Goal: Task Accomplishment & Management: Manage account settings

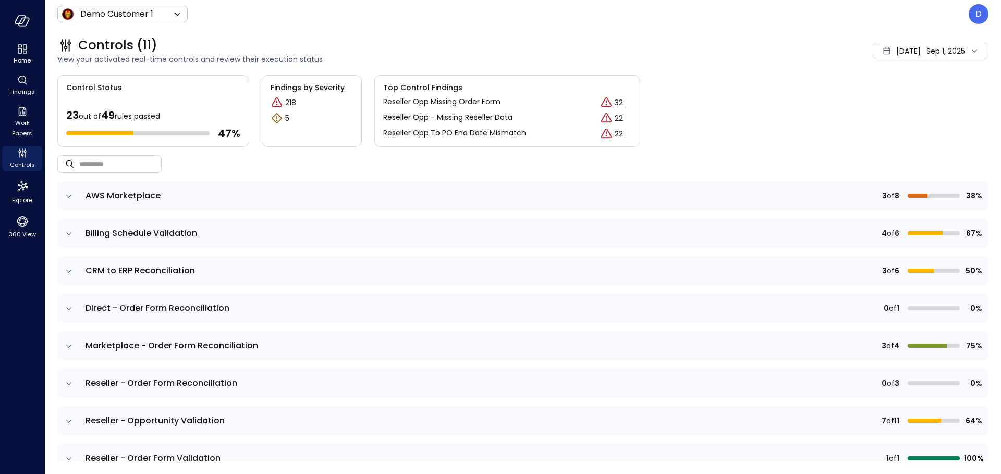
click at [274, 39] on div "Controls (11)" at bounding box center [378, 45] width 643 height 17
click at [95, 13] on body "Home Findings Work Papers Controls Explore 360 View Demo Customer 1 ***** ​ D C…" at bounding box center [500, 237] width 1001 height 474
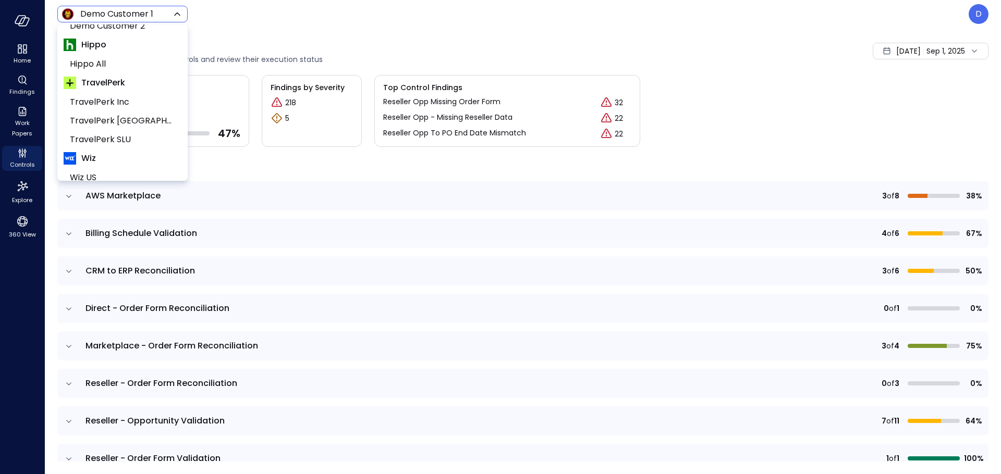
scroll to position [158, 0]
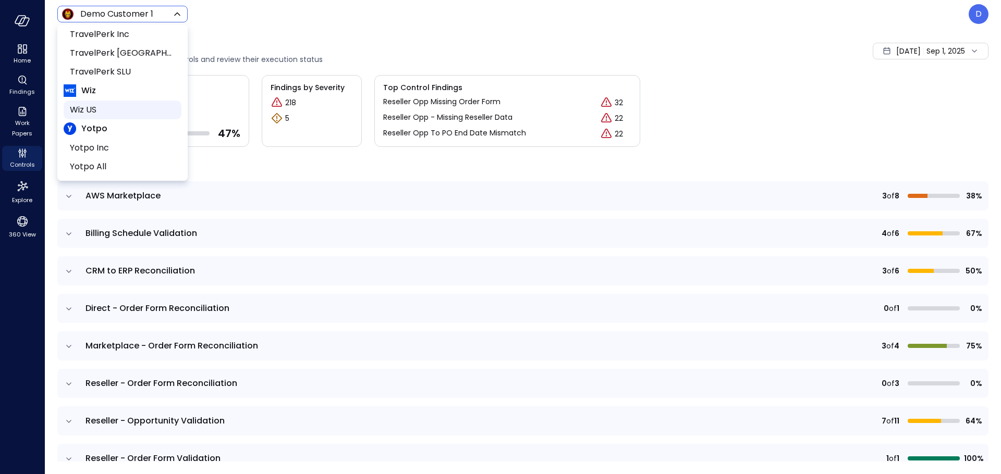
click at [88, 104] on span "Wiz US" at bounding box center [121, 110] width 103 height 13
type input "******"
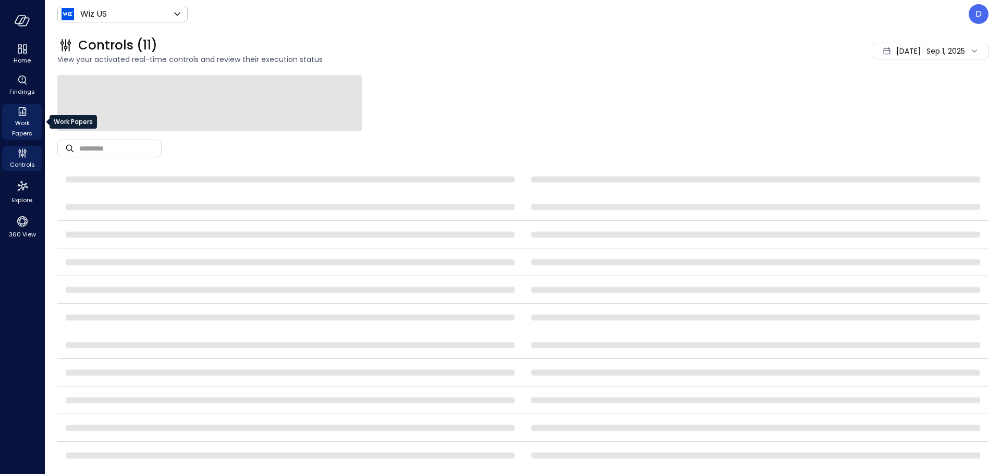
click at [24, 116] on icon "Work Papers" at bounding box center [22, 111] width 13 height 13
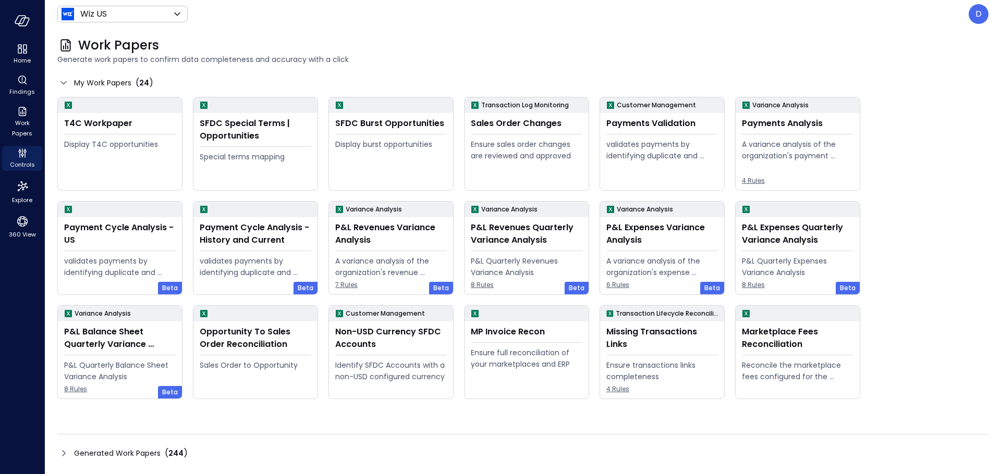
click at [60, 457] on icon at bounding box center [63, 453] width 13 height 13
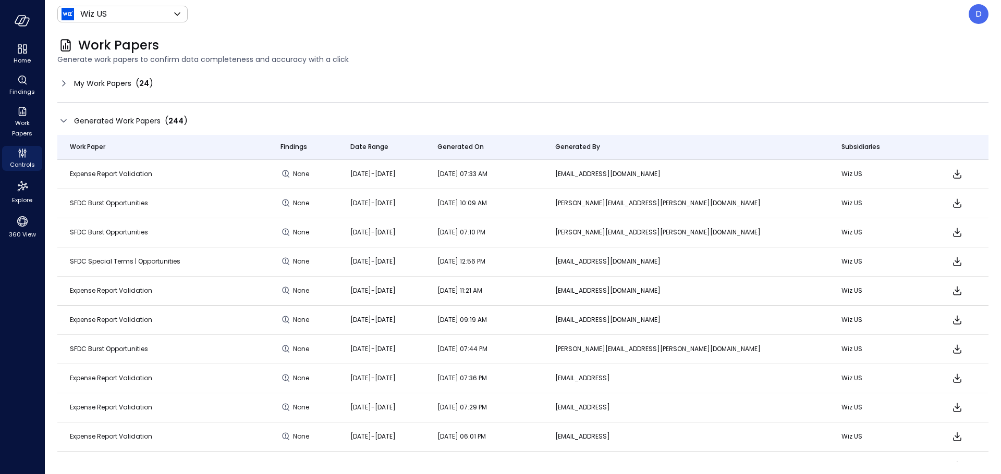
click at [685, 85] on div "My Work Papers ( 24 )" at bounding box center [522, 83] width 931 height 17
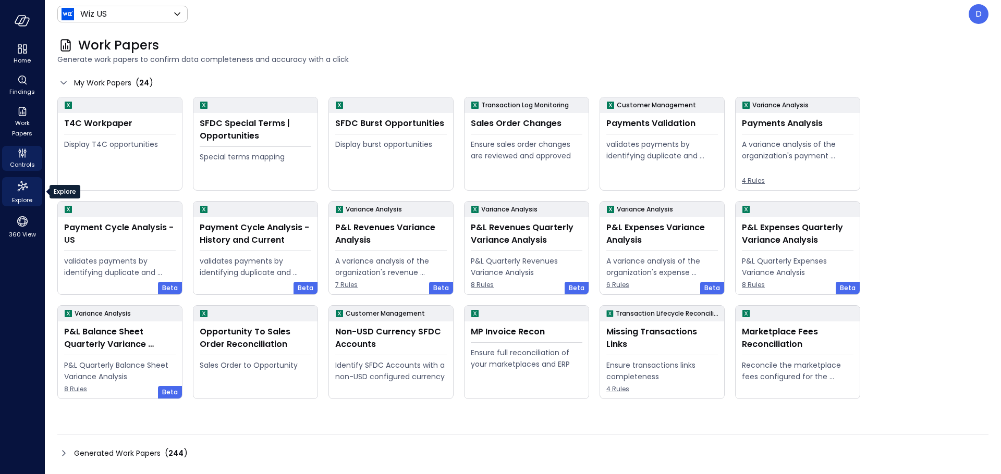
click at [22, 184] on icon "Explore" at bounding box center [22, 186] width 10 height 10
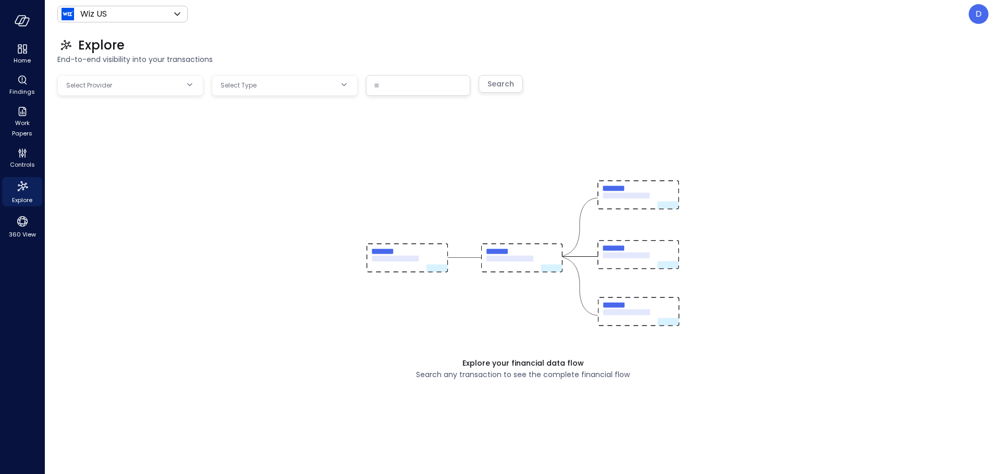
click at [153, 90] on body "Home Findings Work Papers Controls Explore 360 View Wiz US ****** ​ D Explore E…" at bounding box center [500, 237] width 1001 height 474
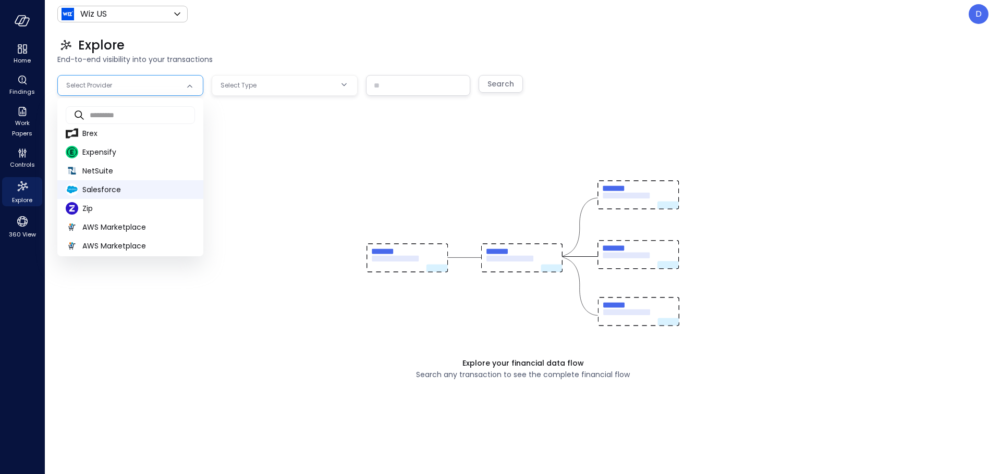
click at [115, 187] on span "Salesforce" at bounding box center [138, 190] width 113 height 11
type input "**********"
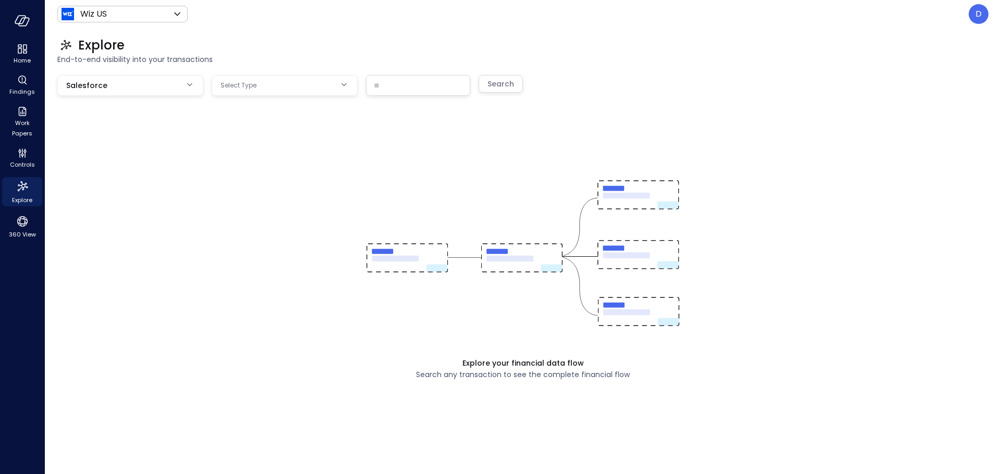
click at [274, 85] on body "**********" at bounding box center [500, 237] width 1001 height 474
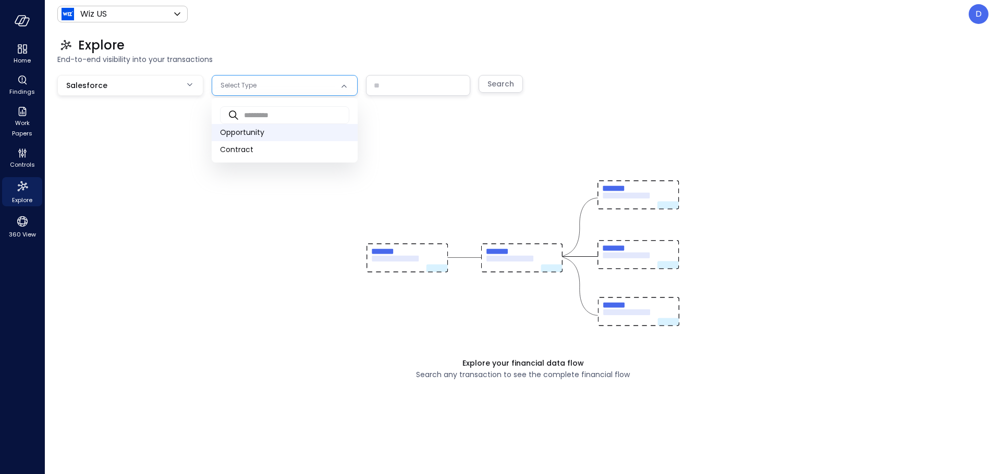
click at [289, 132] on span "Opportunity" at bounding box center [284, 132] width 129 height 11
type input "***"
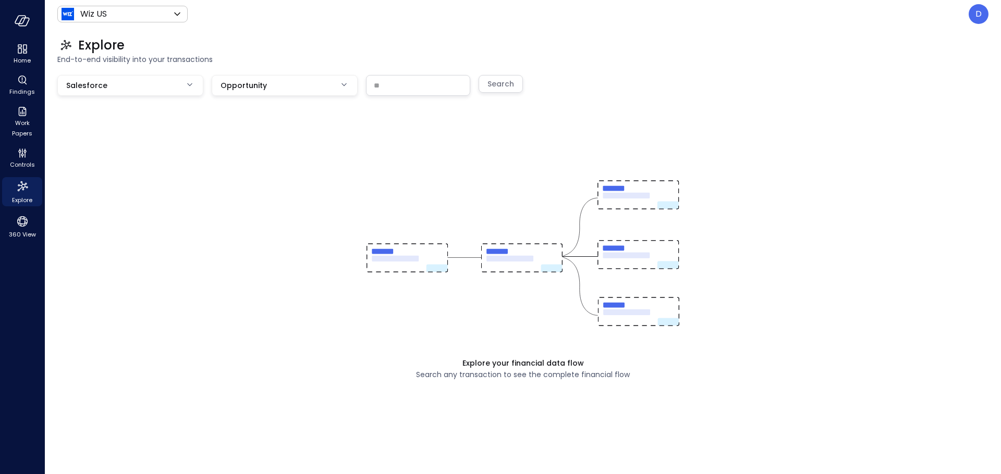
click at [404, 94] on input "text" at bounding box center [417, 85] width 103 height 19
paste input "**********"
type input "**********"
click at [504, 85] on div "Search" at bounding box center [500, 84] width 27 height 13
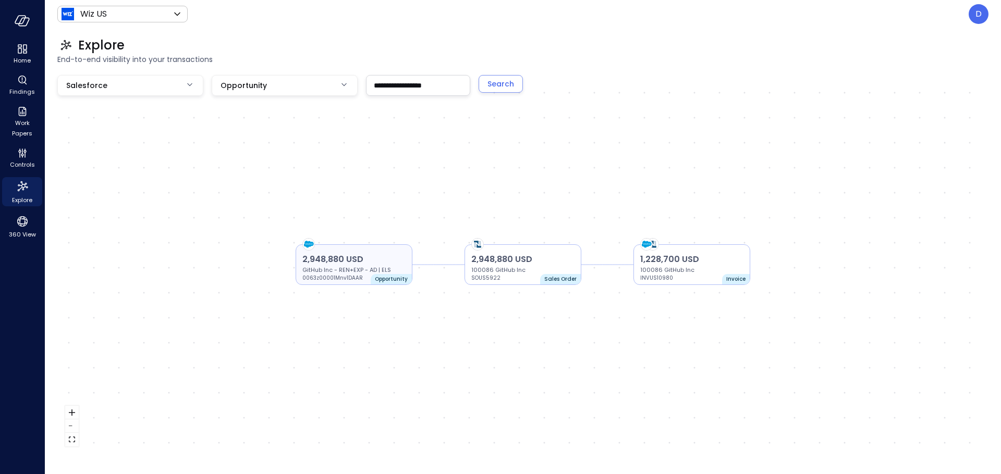
click at [353, 281] on p "0063z00001Mnv1DAAR" at bounding box center [333, 278] width 63 height 8
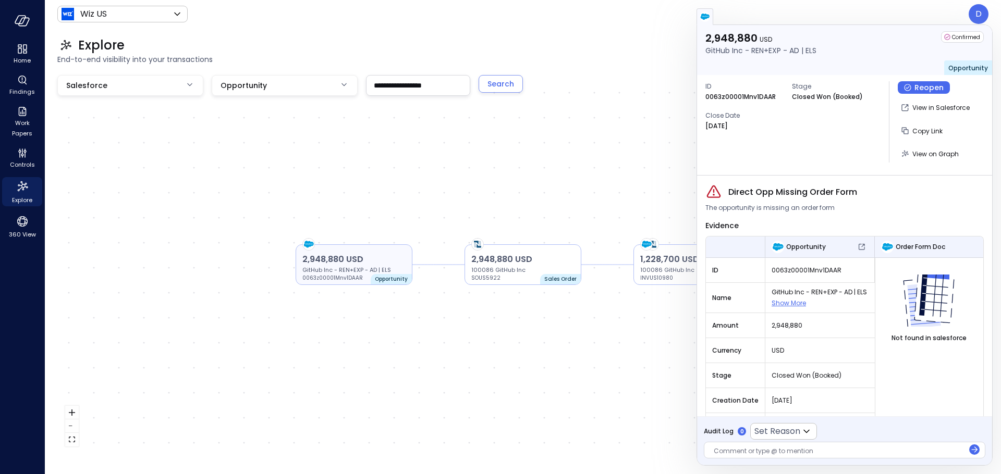
click at [371, 269] on p "GitHub Inc - REN+EXP - AD | ELS" at bounding box center [353, 270] width 103 height 8
click at [378, 267] on p "GitHub Inc - REN+EXP - AD | ELS" at bounding box center [353, 270] width 103 height 8
click at [379, 264] on p "2,948,880 USD" at bounding box center [353, 259] width 103 height 13
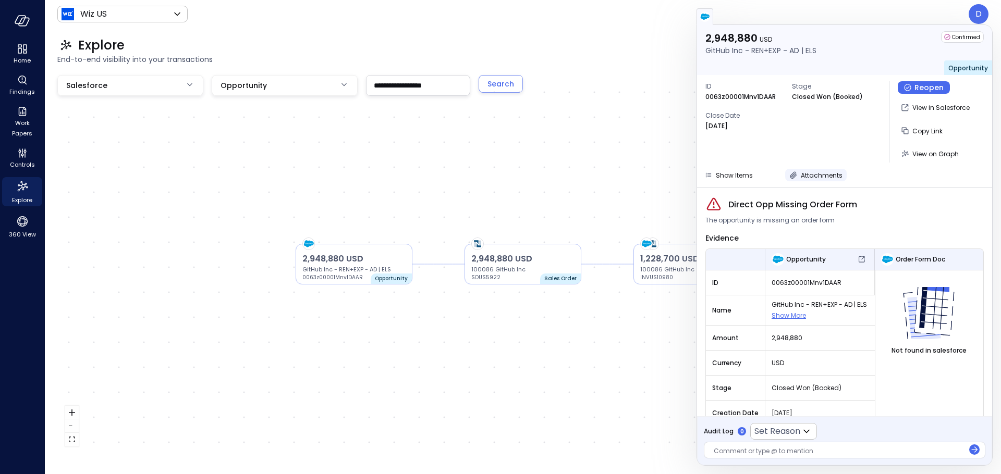
click at [819, 178] on span "Attachments" at bounding box center [822, 175] width 42 height 9
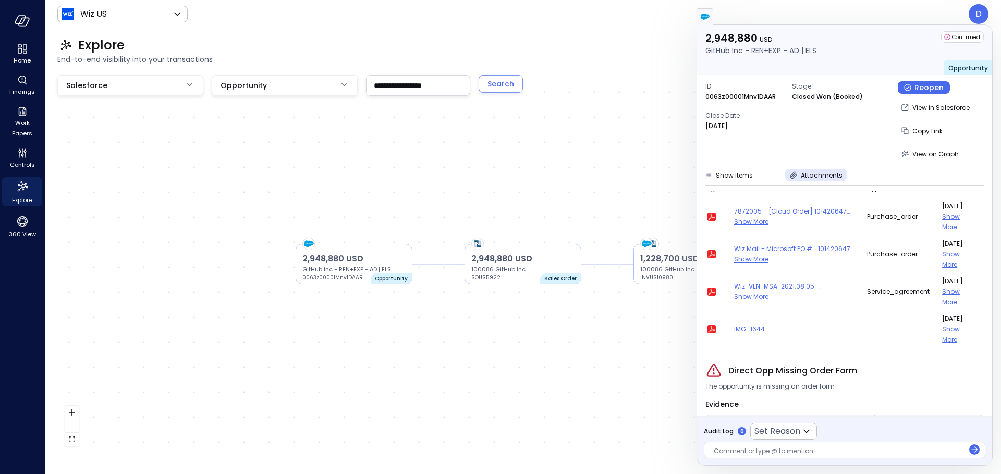
scroll to position [13, 0]
click at [710, 290] on icon "button" at bounding box center [711, 291] width 8 height 8
click at [633, 84] on div "2,948,880 USD GitHub Inc - REN+EXP - AD | ELS 0063z00001Mnv1DAAR Opportunity 2,…" at bounding box center [522, 264] width 931 height 379
click at [22, 153] on icon "Controls" at bounding box center [22, 153] width 13 height 13
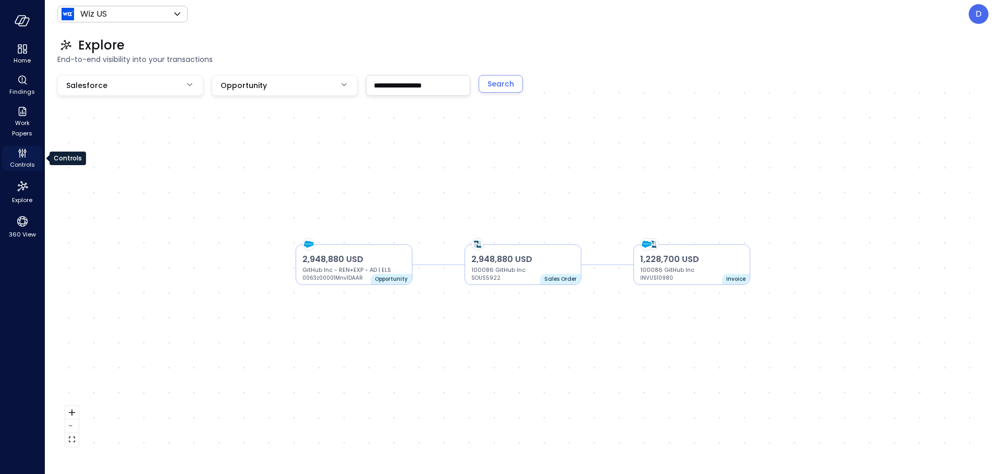
click at [23, 155] on icon "Controls" at bounding box center [22, 155] width 3 height 3
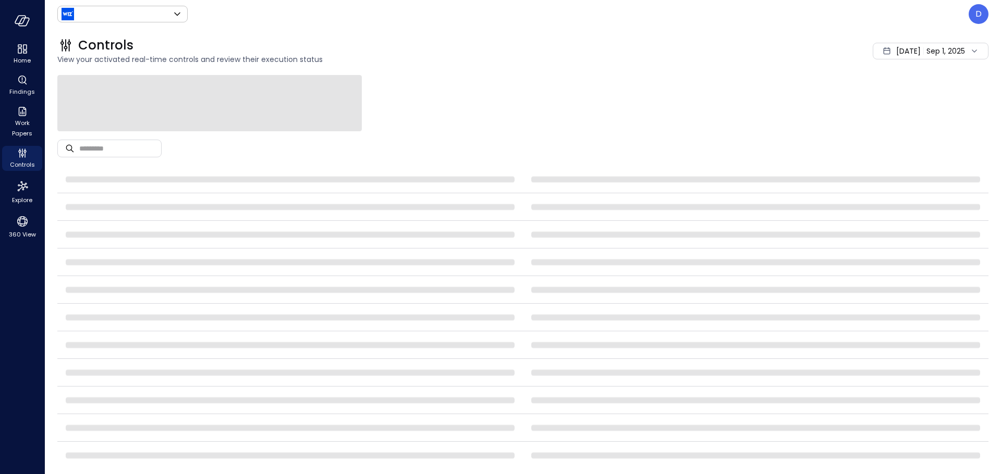
type input "******"
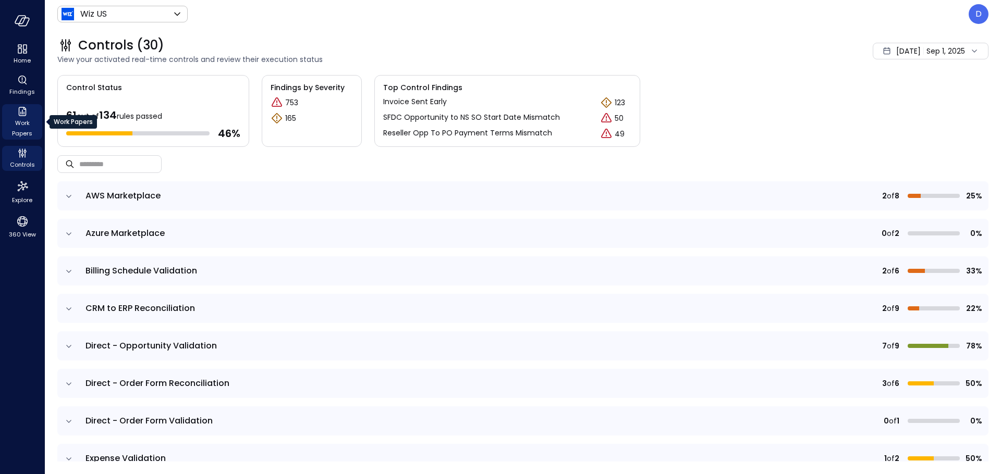
click at [18, 118] on span "Work Papers" at bounding box center [22, 128] width 32 height 21
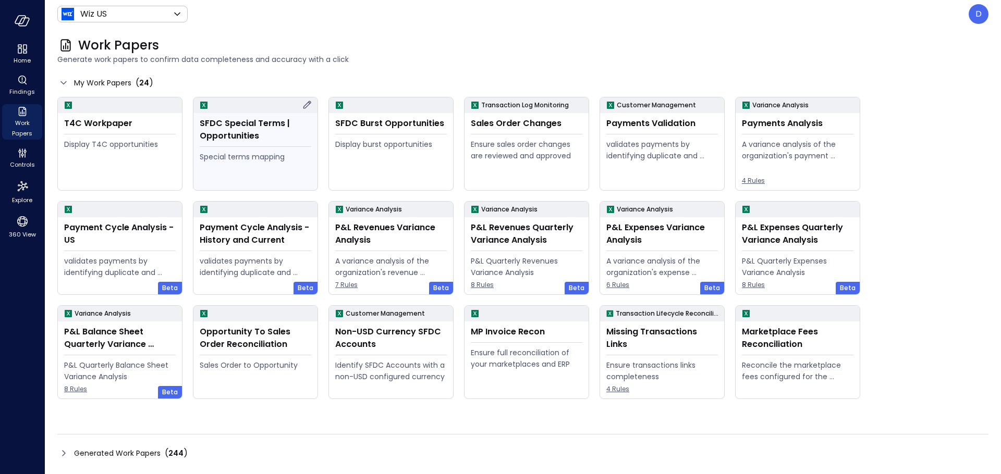
click at [223, 142] on div "SFDC Special Terms | Opportunities Special terms mapping" at bounding box center [255, 151] width 124 height 77
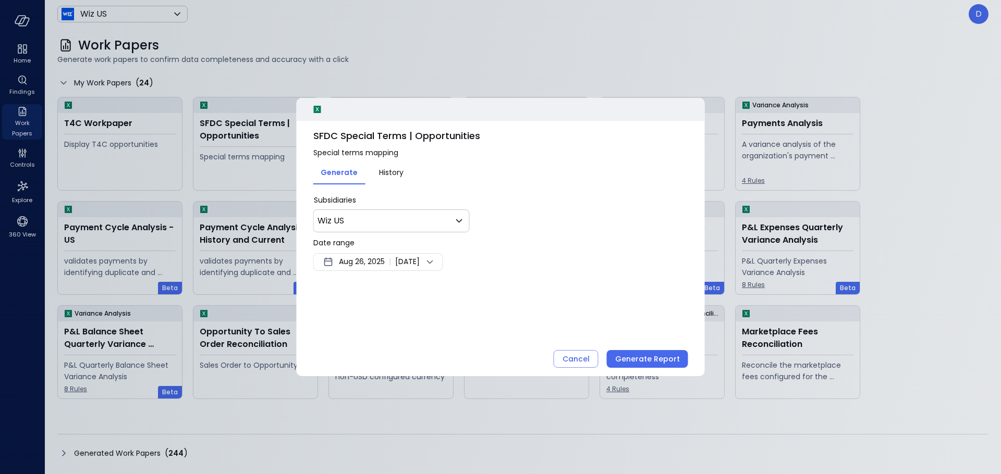
click at [370, 261] on span "Aug 26, 2025" at bounding box center [362, 262] width 46 height 13
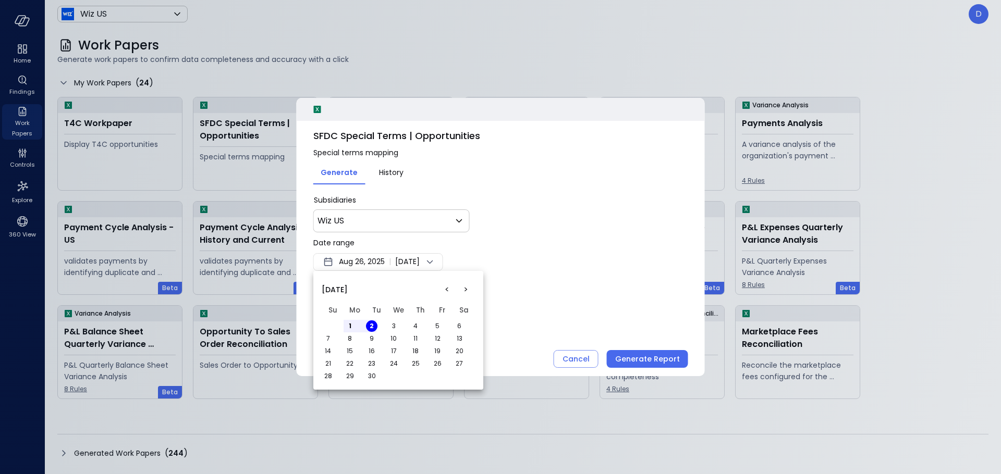
click at [374, 325] on button "2" at bounding box center [371, 326] width 11 height 11
click at [351, 326] on button "1" at bounding box center [349, 326] width 11 height 11
click at [435, 262] on div at bounding box center [500, 237] width 1001 height 474
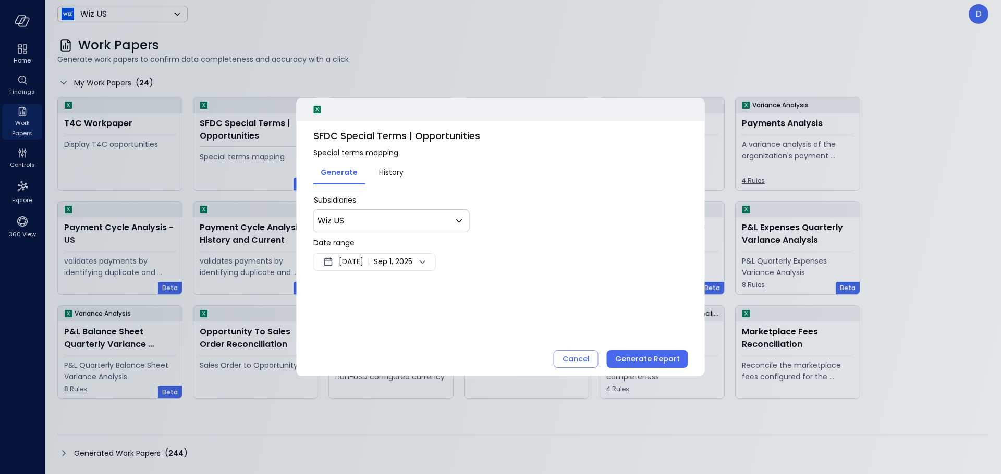
click at [335, 263] on div "Jun 1, 2025 | Sep 1, 2025" at bounding box center [374, 262] width 122 height 18
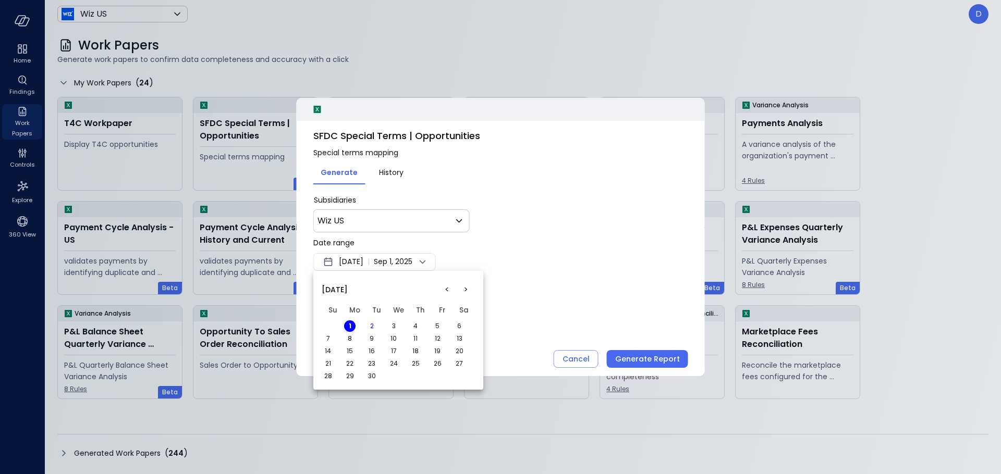
click at [445, 285] on button "<" at bounding box center [446, 289] width 19 height 19
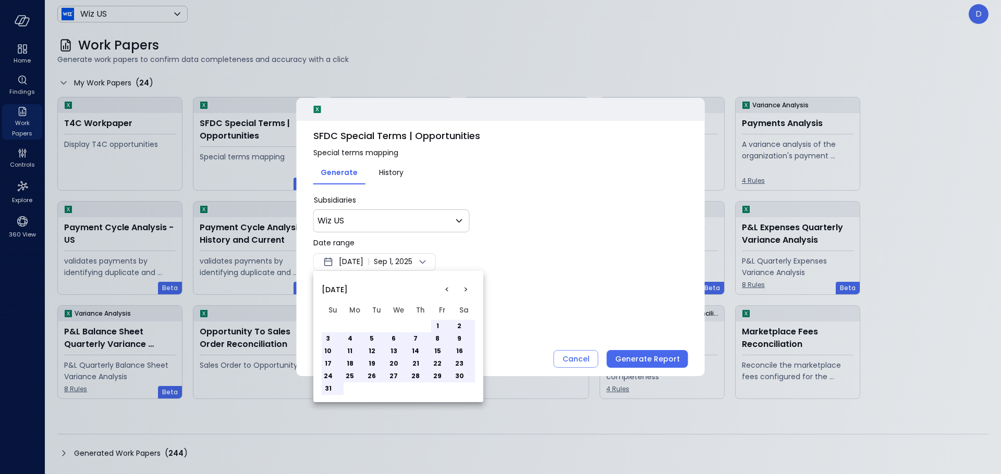
click at [329, 377] on button "24" at bounding box center [327, 376] width 11 height 11
click at [360, 266] on div at bounding box center [500, 237] width 1001 height 474
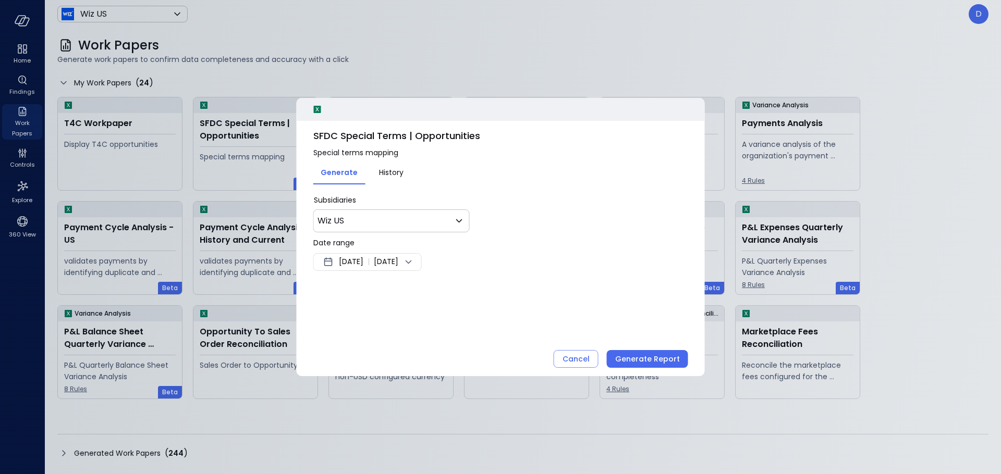
click at [363, 264] on span "May 31, 2025" at bounding box center [351, 262] width 24 height 13
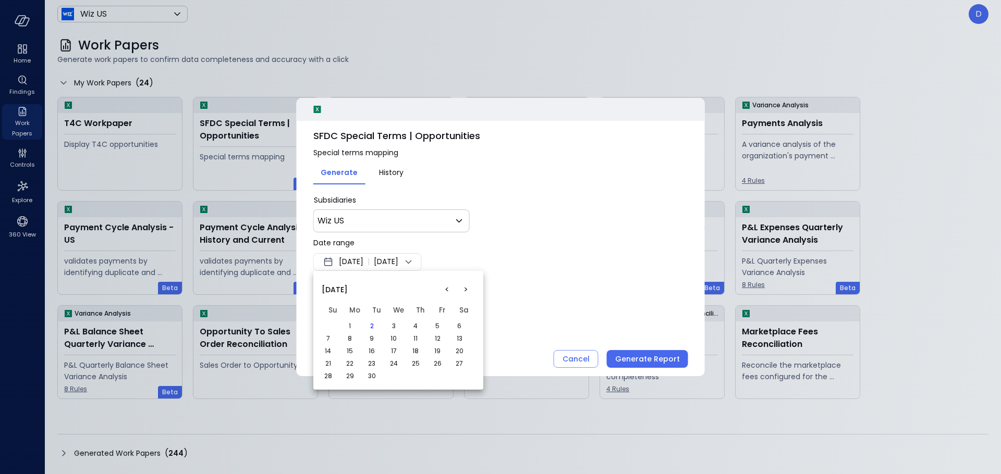
click at [331, 366] on button "21" at bounding box center [327, 363] width 11 height 11
click at [447, 288] on button "<" at bounding box center [446, 289] width 19 height 19
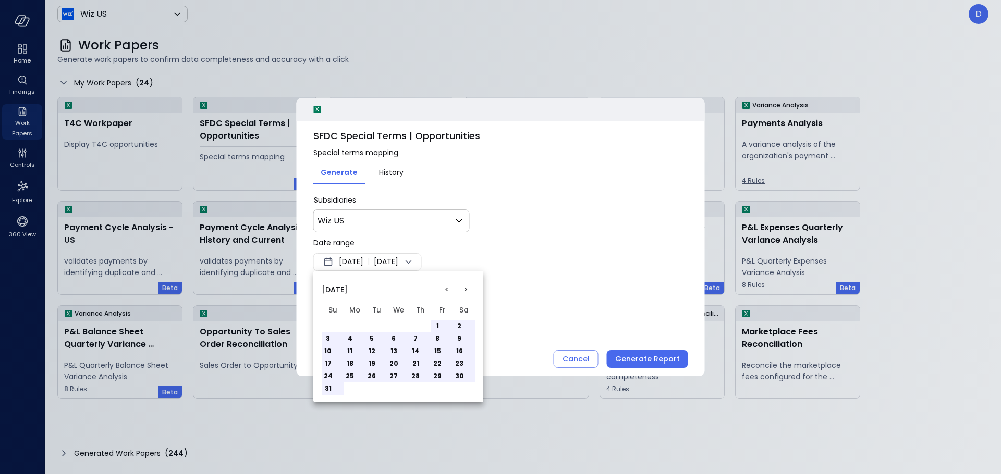
click at [327, 338] on button "3" at bounding box center [327, 338] width 11 height 11
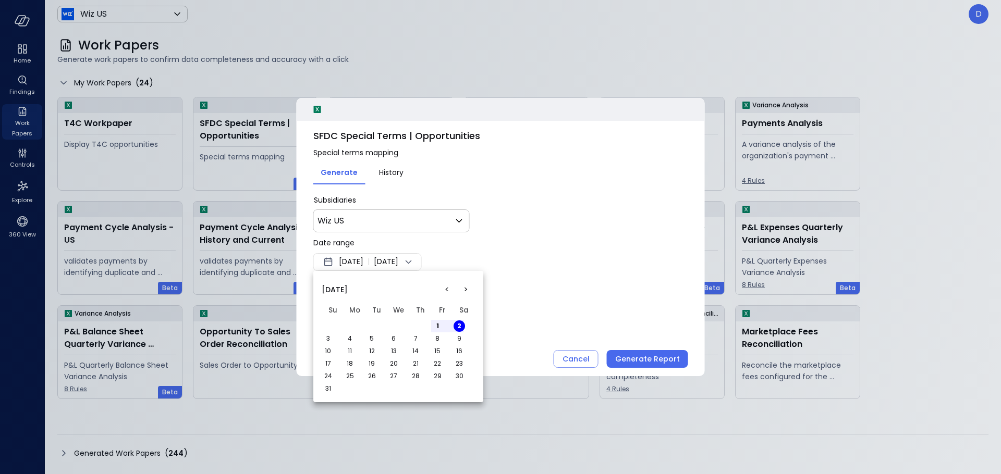
click at [351, 336] on button "4" at bounding box center [349, 338] width 11 height 11
click at [351, 338] on button "4" at bounding box center [349, 338] width 11 height 11
click at [358, 263] on div at bounding box center [500, 237] width 1001 height 474
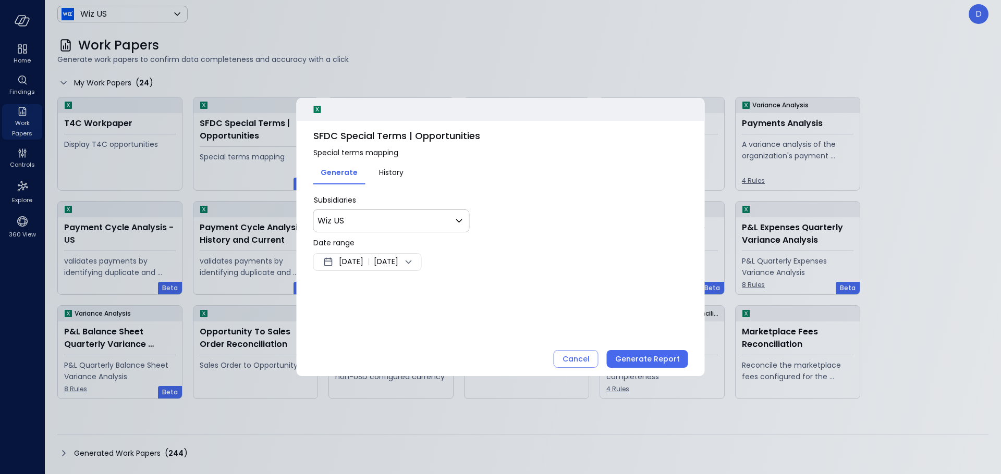
click at [397, 260] on span "Aug 3, 2025" at bounding box center [386, 262] width 24 height 13
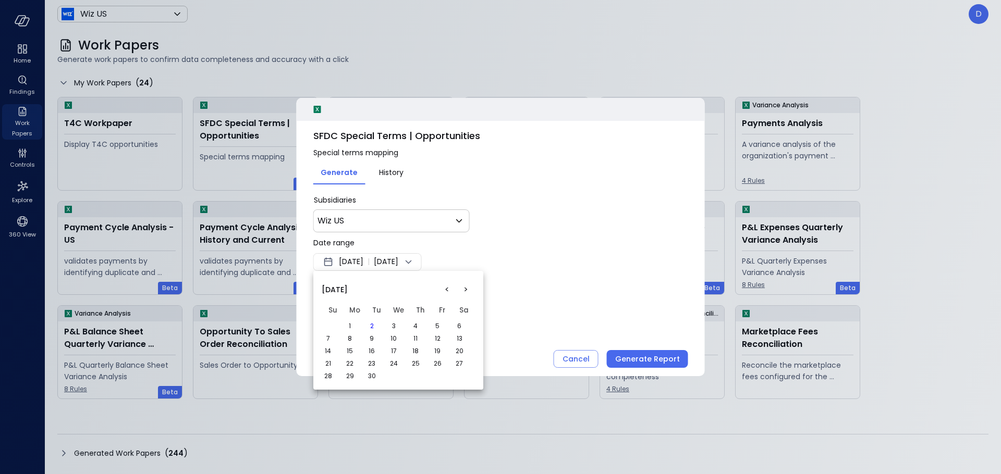
click at [445, 288] on button "<" at bounding box center [446, 289] width 19 height 19
click at [348, 350] on button "11" at bounding box center [349, 351] width 11 height 11
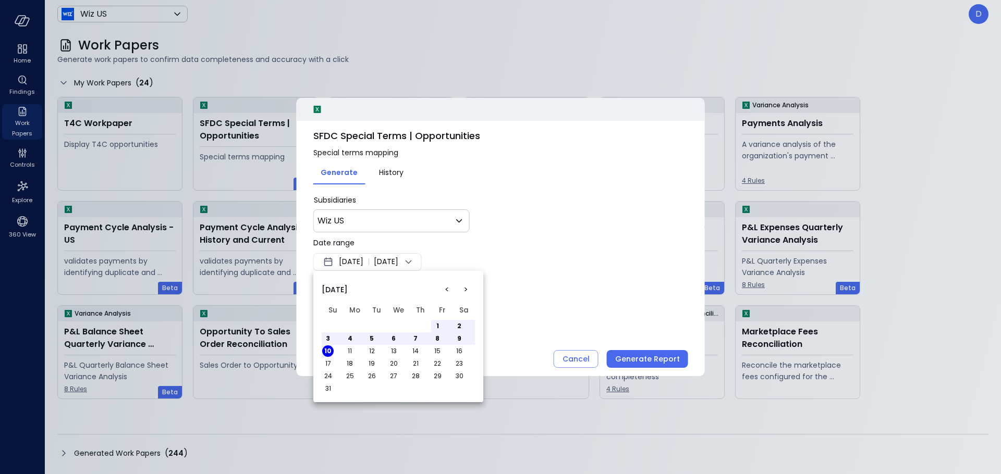
click at [401, 346] on td "13" at bounding box center [398, 351] width 22 height 13
click at [409, 338] on td "7" at bounding box center [420, 339] width 22 height 13
click at [411, 337] on button "7" at bounding box center [415, 338] width 11 height 11
click at [412, 337] on button "7" at bounding box center [415, 338] width 11 height 11
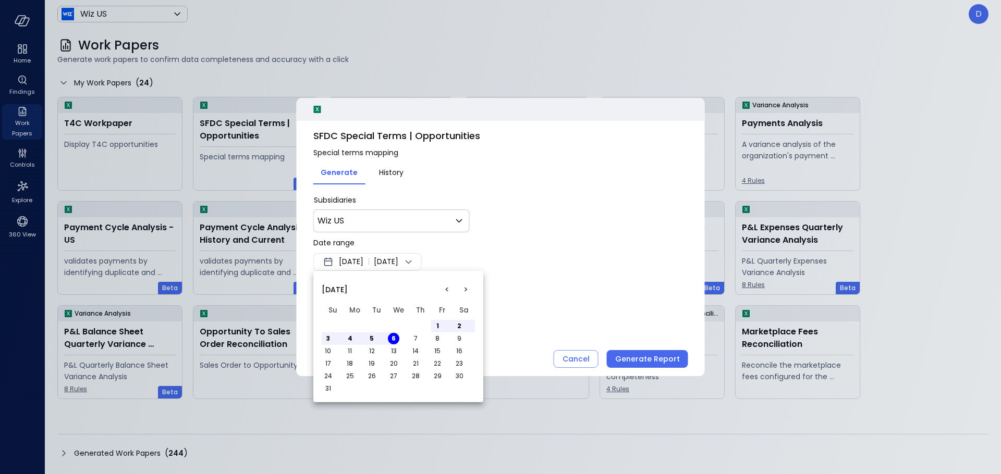
click at [412, 337] on button "7" at bounding box center [415, 338] width 11 height 11
click at [389, 339] on button "6" at bounding box center [393, 338] width 11 height 11
click at [329, 337] on button "3" at bounding box center [327, 338] width 11 height 11
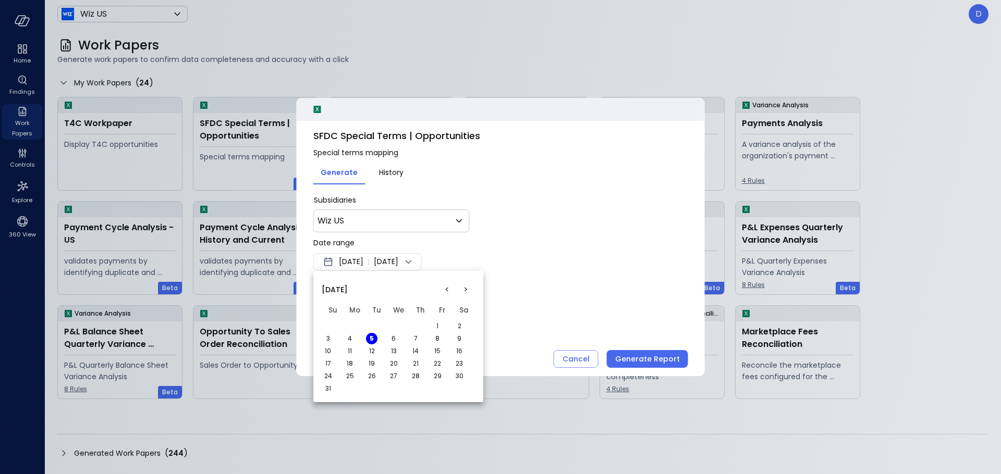
click at [329, 337] on button "3" at bounding box center [327, 338] width 11 height 11
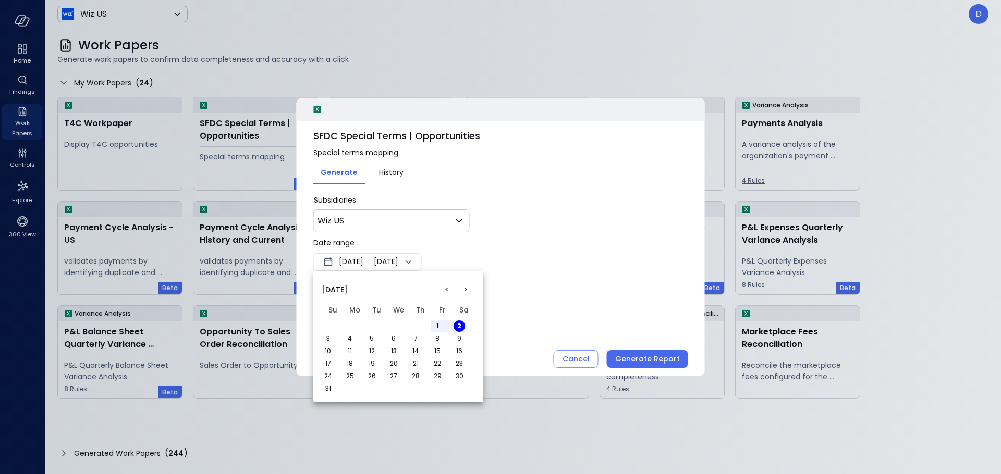
click at [329, 337] on button "3" at bounding box center [327, 338] width 11 height 11
click at [329, 338] on button "3" at bounding box center [327, 338] width 11 height 11
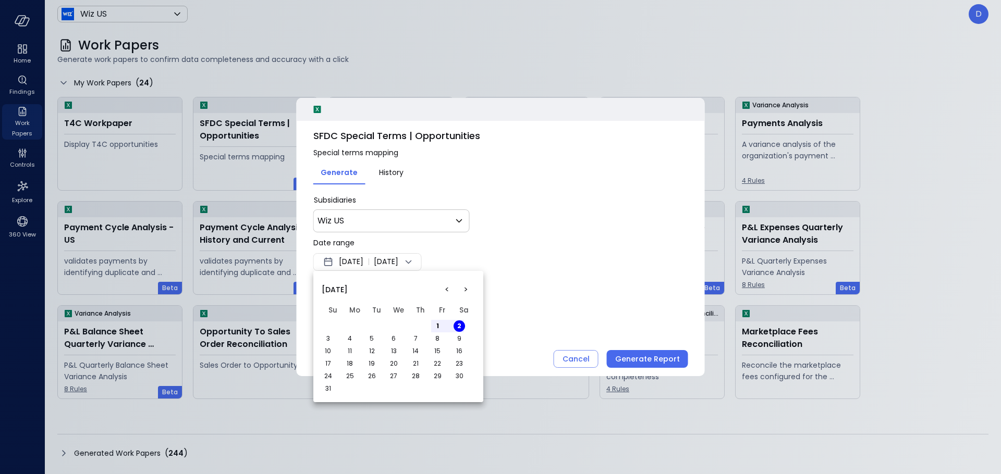
click at [329, 338] on button "3" at bounding box center [327, 338] width 11 height 11
click at [351, 343] on button "4" at bounding box center [349, 338] width 11 height 11
click at [347, 340] on button "4" at bounding box center [349, 338] width 11 height 11
click at [348, 340] on button "4" at bounding box center [349, 338] width 11 height 11
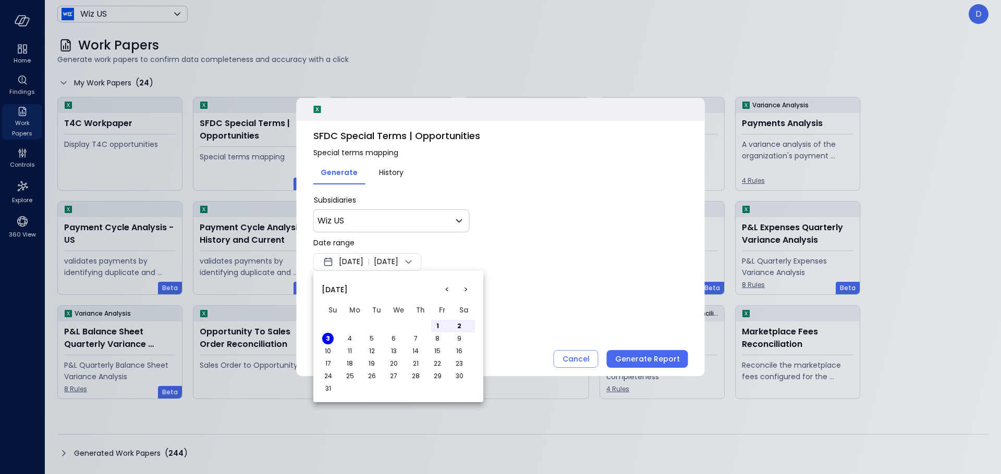
click at [348, 340] on button "4" at bounding box center [349, 338] width 11 height 11
click at [348, 341] on button "4" at bounding box center [349, 338] width 11 height 11
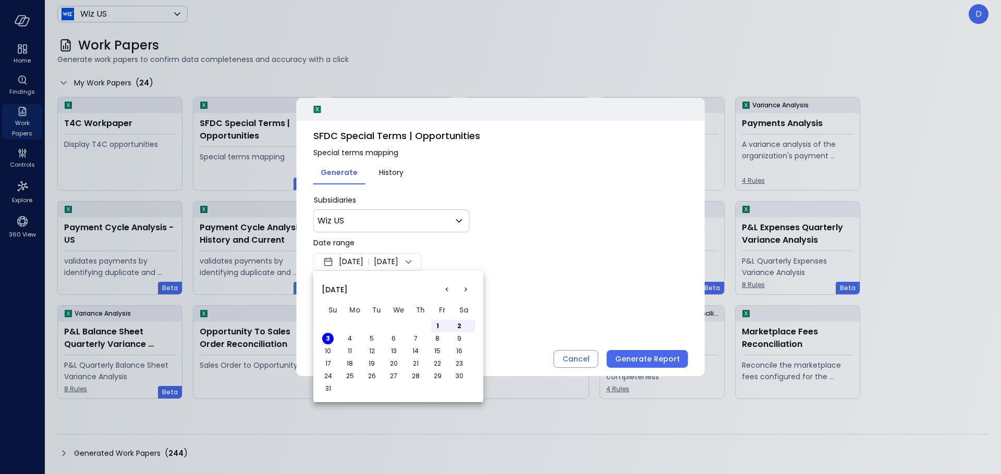
click at [348, 341] on button "4" at bounding box center [349, 338] width 11 height 11
click at [351, 338] on button "4" at bounding box center [349, 338] width 11 height 11
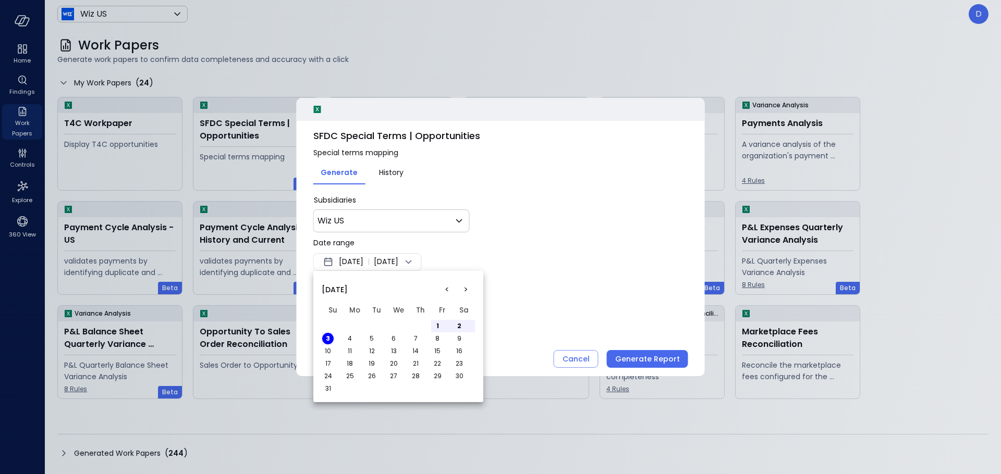
click at [351, 338] on button "4" at bounding box center [349, 338] width 11 height 11
click at [385, 266] on div at bounding box center [500, 237] width 1001 height 474
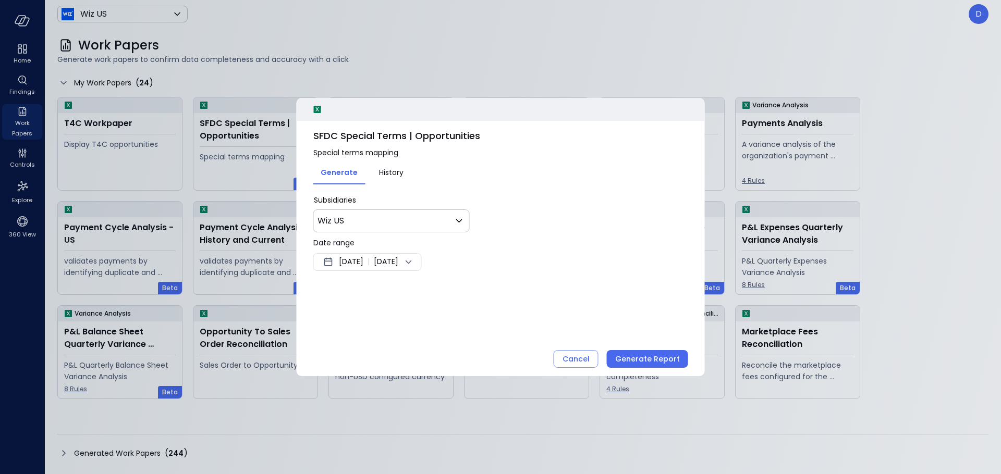
click at [483, 253] on div "< > August 2025 Su Mo Tu We Th Fr Sa 1 2 3 4 5 6 7 8 9 10 11 12 13 14 15 16 17 …" at bounding box center [500, 237] width 1001 height 474
click at [398, 261] on span "Aug 3, 2025" at bounding box center [386, 262] width 24 height 13
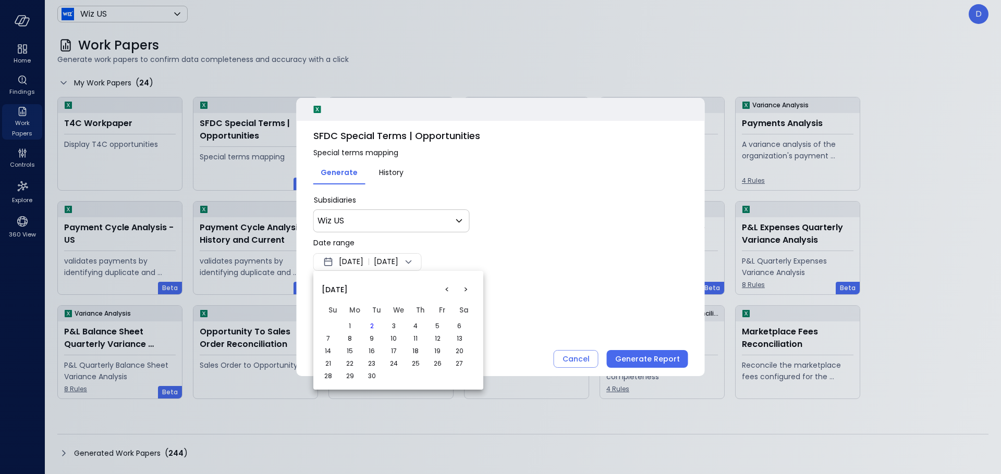
click at [375, 340] on button "9" at bounding box center [371, 338] width 11 height 11
click at [450, 289] on button "<" at bounding box center [446, 289] width 19 height 19
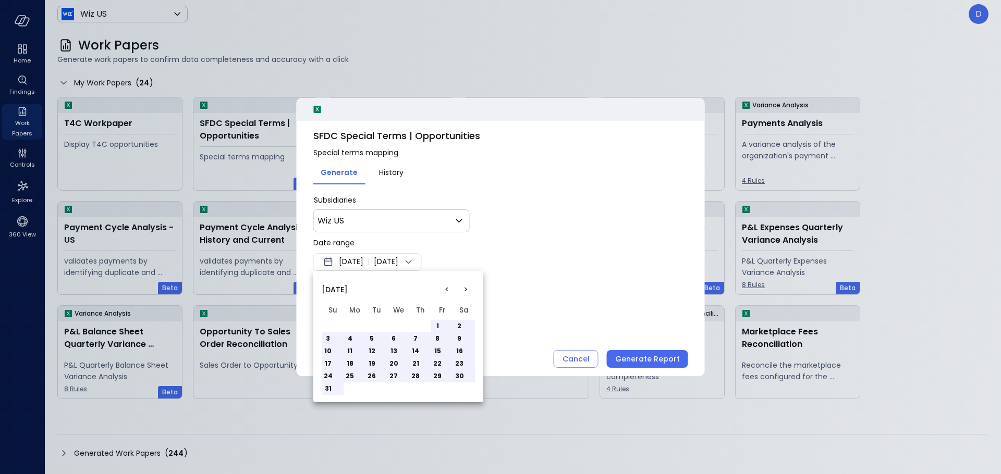
click at [391, 339] on button "6" at bounding box center [393, 338] width 11 height 11
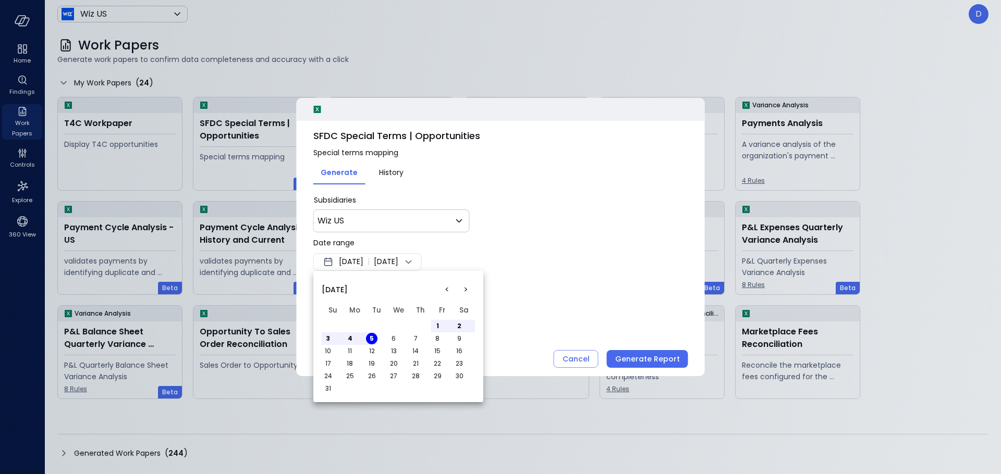
click at [395, 338] on button "6" at bounding box center [393, 338] width 11 height 11
click at [446, 288] on button "<" at bounding box center [446, 289] width 19 height 19
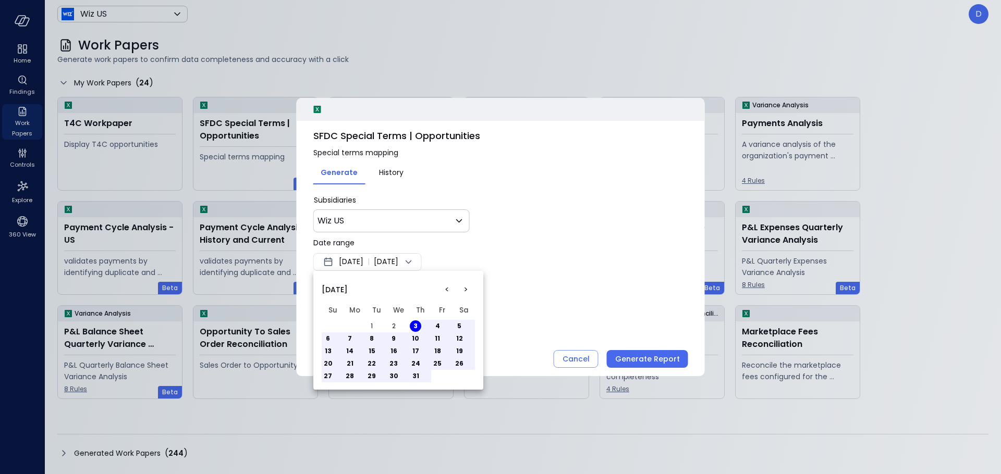
click at [469, 261] on div at bounding box center [500, 237] width 1001 height 474
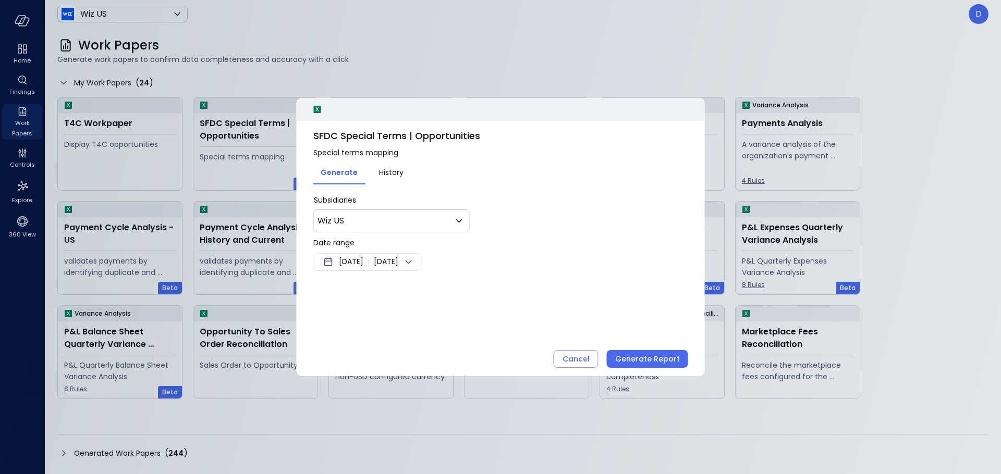
click at [398, 263] on span "Aug 5, 2025" at bounding box center [386, 262] width 24 height 13
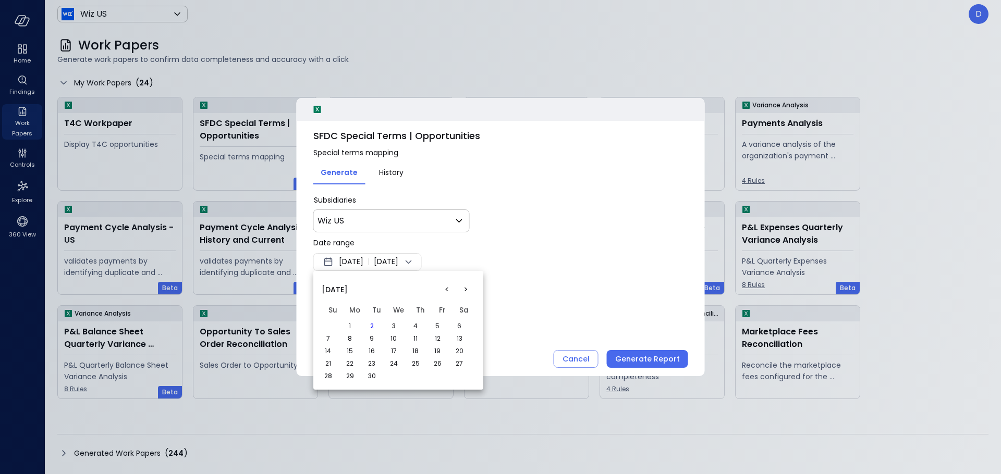
click at [461, 289] on button ">" at bounding box center [465, 289] width 19 height 19
click at [424, 329] on td "2" at bounding box center [420, 326] width 22 height 13
click at [420, 327] on button "2" at bounding box center [415, 326] width 11 height 11
click at [441, 293] on button "<" at bounding box center [446, 289] width 19 height 19
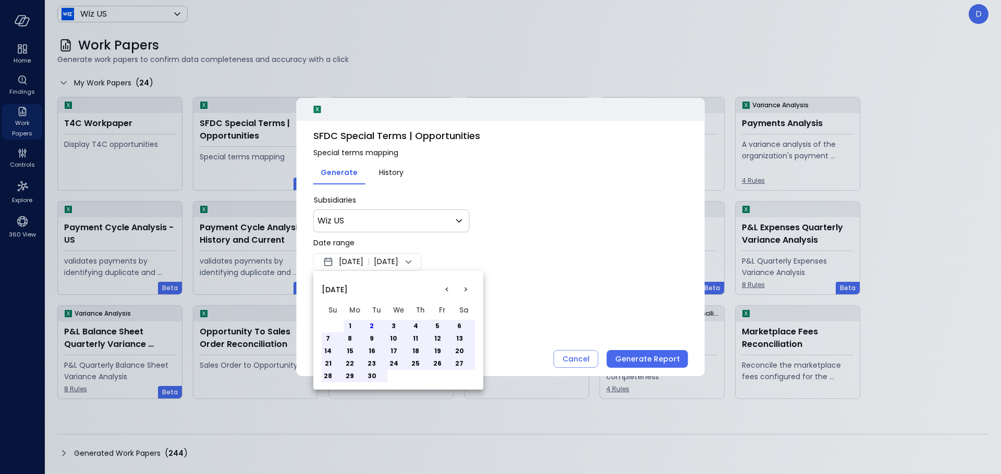
click at [340, 261] on div at bounding box center [500, 237] width 1001 height 474
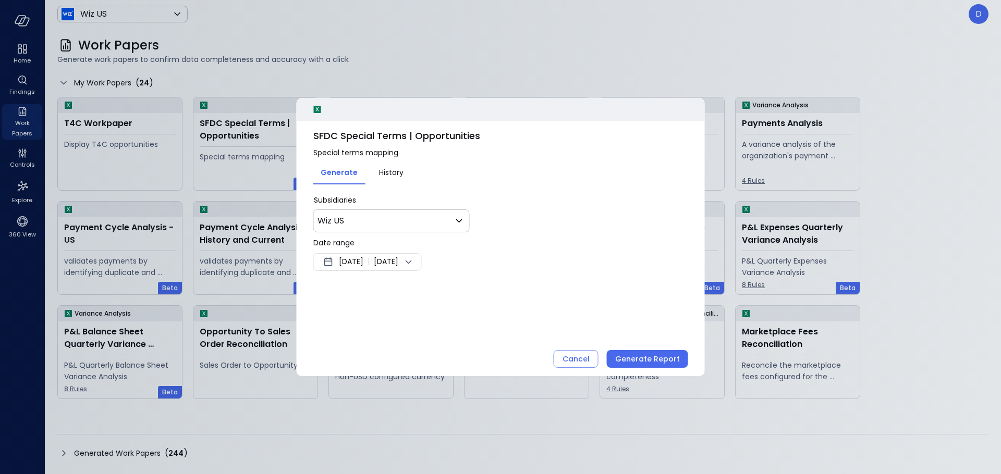
click at [336, 261] on div "Jul 2, 2025 | Oct 1, 2025" at bounding box center [367, 262] width 108 height 18
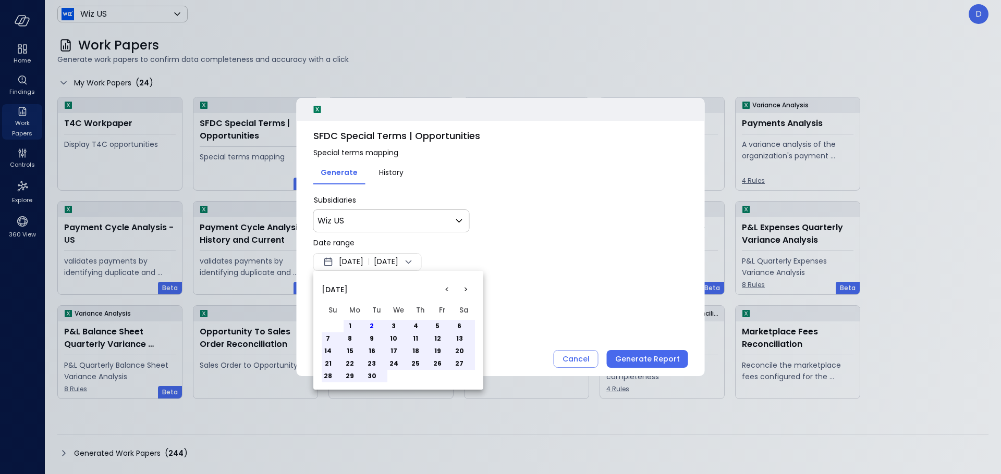
click at [351, 327] on button "1" at bounding box center [349, 326] width 11 height 11
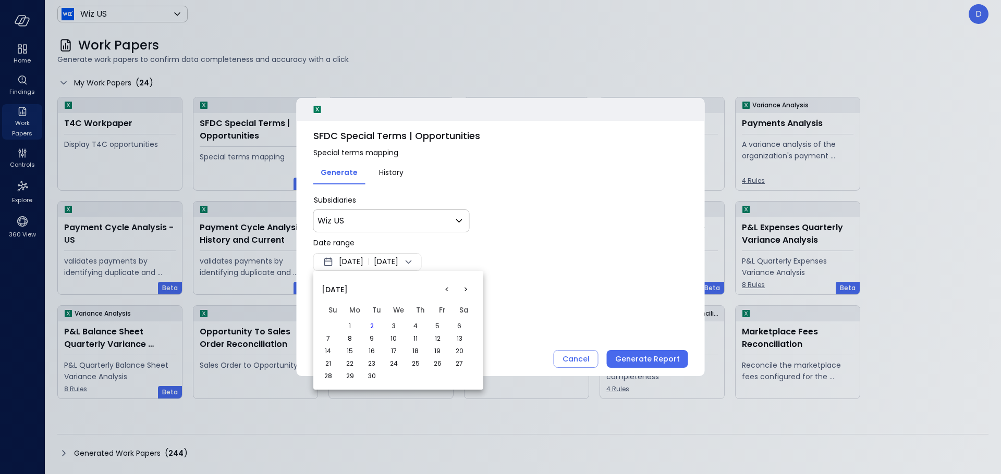
click at [351, 322] on button "1" at bounding box center [349, 326] width 11 height 11
click at [351, 323] on button "1" at bounding box center [349, 326] width 11 height 11
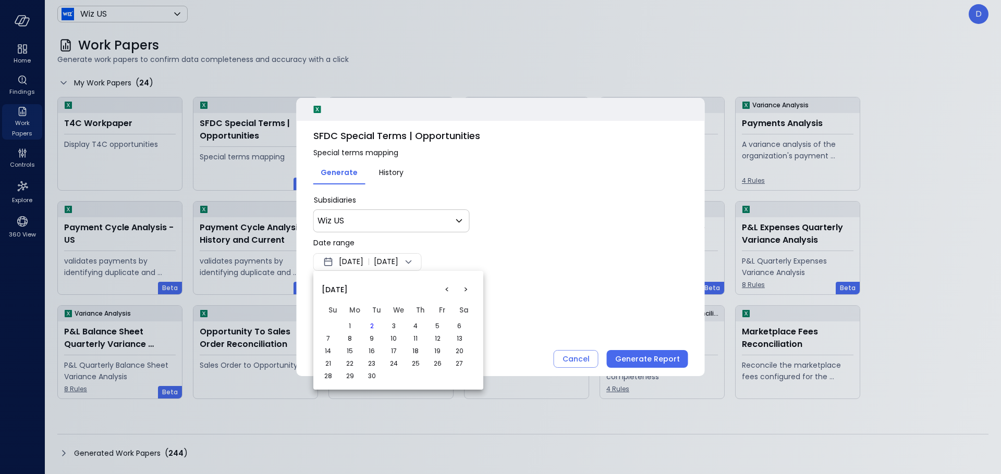
click at [351, 323] on button "1" at bounding box center [349, 326] width 11 height 11
click at [376, 347] on td "16" at bounding box center [376, 351] width 22 height 13
drag, startPoint x: 373, startPoint y: 353, endPoint x: 358, endPoint y: 351, distance: 15.3
click at [372, 353] on td "16" at bounding box center [376, 351] width 22 height 13
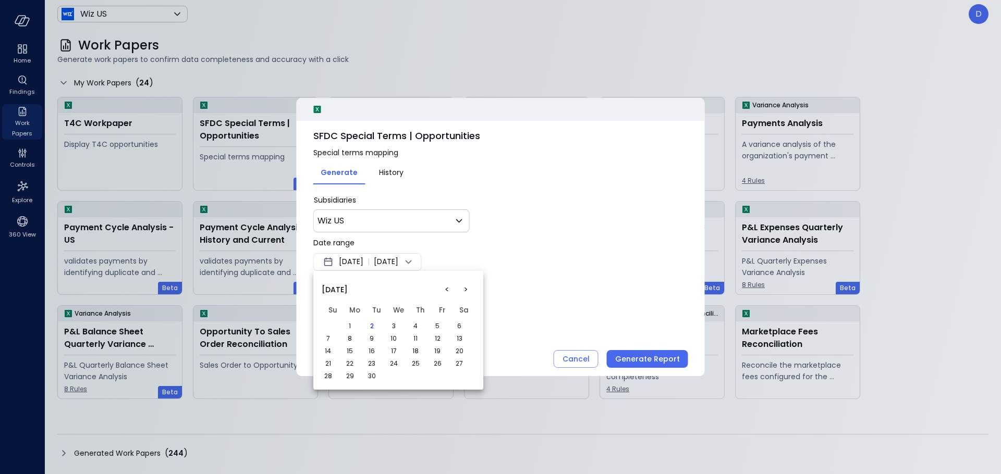
drag, startPoint x: 358, startPoint y: 351, endPoint x: 362, endPoint y: 343, distance: 8.4
click at [357, 351] on td "15" at bounding box center [354, 351] width 22 height 13
click at [354, 333] on td "8" at bounding box center [354, 339] width 22 height 13
click at [351, 327] on button "1" at bounding box center [349, 326] width 11 height 11
click at [353, 326] on button "1" at bounding box center [349, 326] width 11 height 11
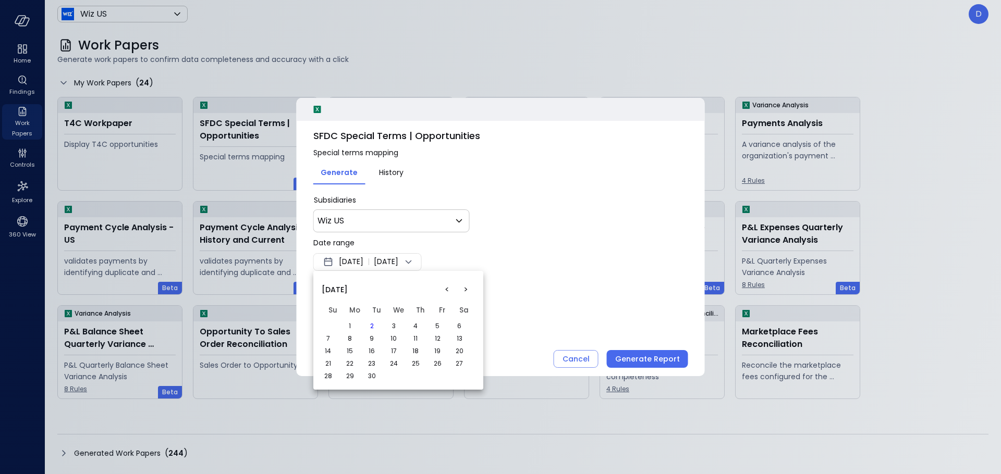
click at [352, 326] on button "1" at bounding box center [349, 326] width 11 height 11
click at [350, 329] on button "1" at bounding box center [349, 326] width 11 height 11
click at [445, 287] on button "<" at bounding box center [446, 289] width 19 height 19
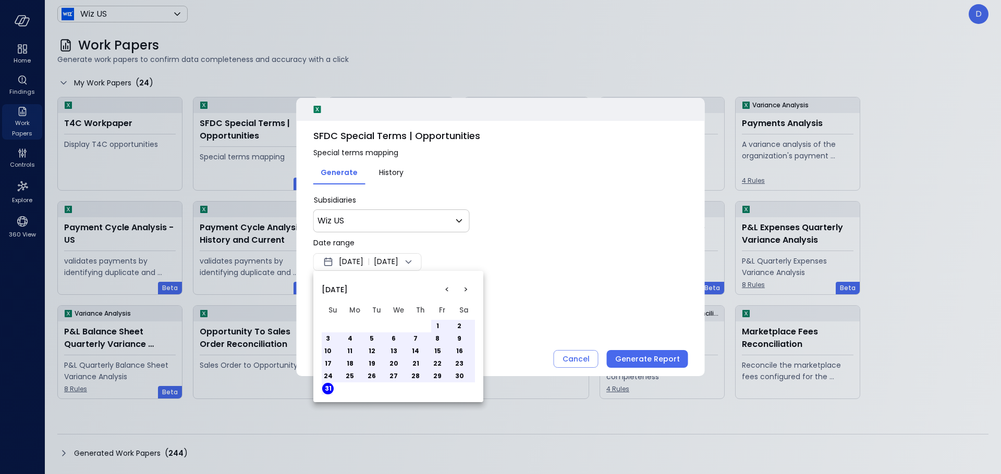
click at [332, 354] on button "10" at bounding box center [327, 351] width 11 height 11
click at [332, 351] on td "10" at bounding box center [333, 351] width 22 height 13
click at [324, 353] on button "10" at bounding box center [327, 351] width 11 height 11
click at [327, 351] on button "10" at bounding box center [327, 351] width 11 height 11
click at [364, 348] on td "11" at bounding box center [354, 351] width 22 height 13
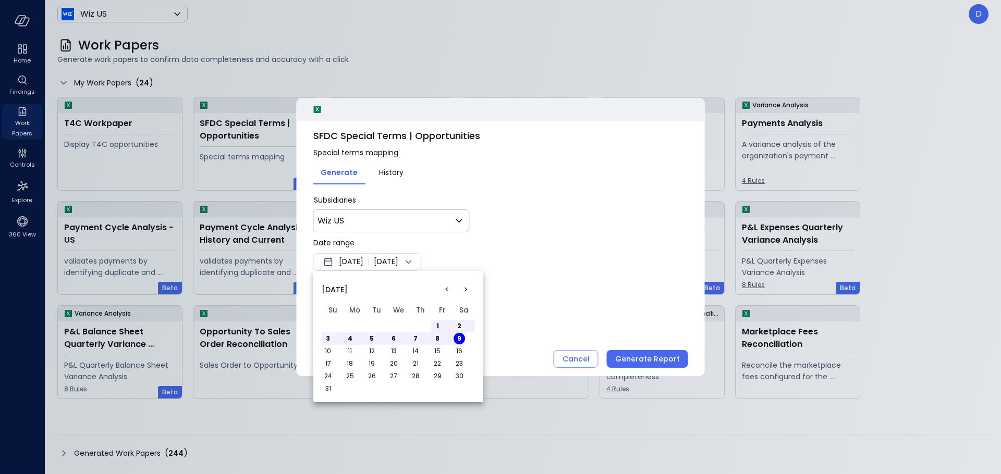
click at [352, 352] on button "11" at bounding box center [349, 351] width 11 height 11
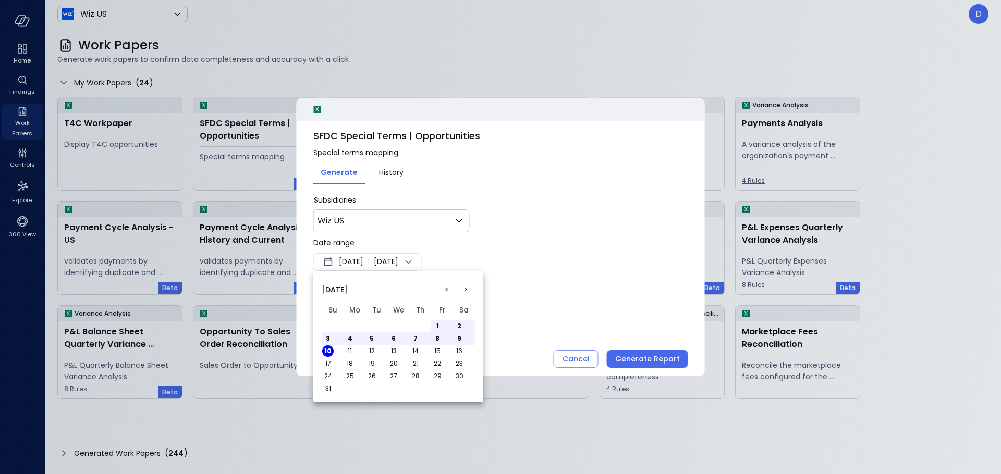
click at [444, 264] on div at bounding box center [500, 237] width 1001 height 474
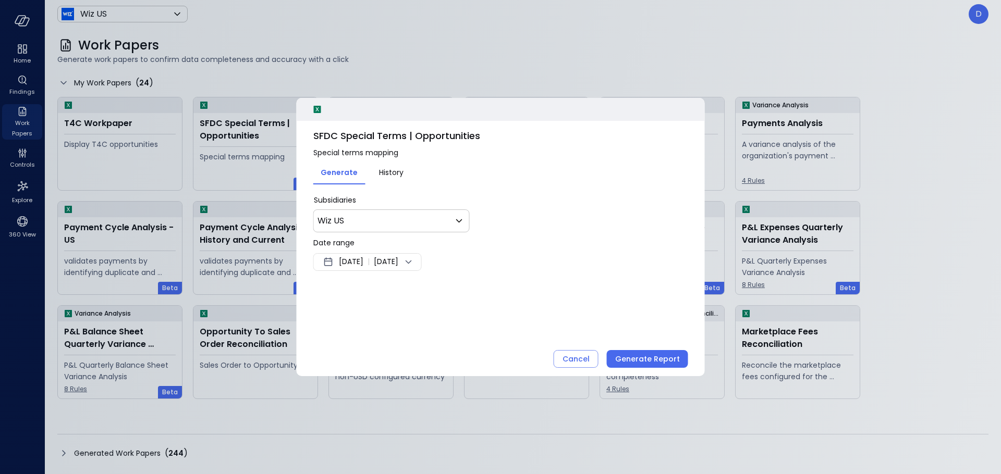
click at [507, 248] on div "< > August 2025 Su Mo Tu We Th Fr Sa 1 2 3 4 5 6 7 8 9 10 11 12 13 14 15 16 17 …" at bounding box center [500, 237] width 1001 height 474
drag, startPoint x: 581, startPoint y: 356, endPoint x: 574, endPoint y: 355, distance: 6.9
click at [579, 356] on div "Cancel" at bounding box center [575, 359] width 27 height 13
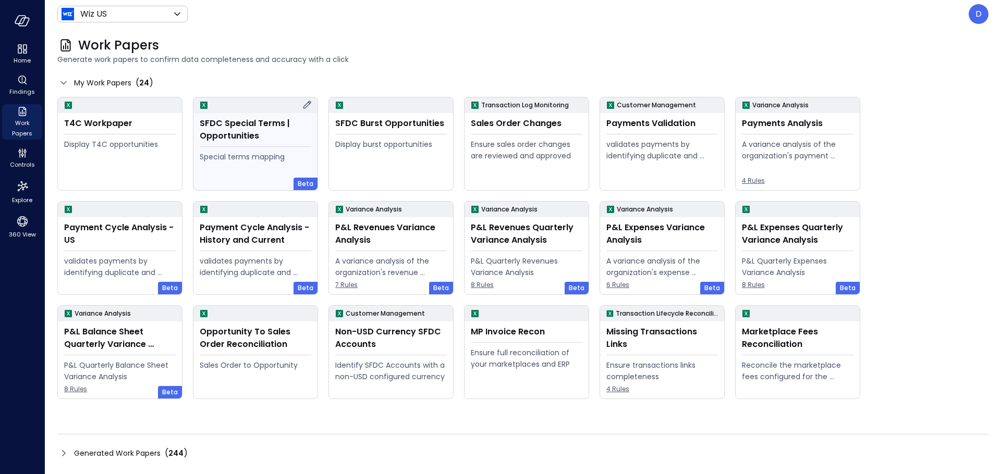
click at [267, 159] on div "Special terms mapping" at bounding box center [256, 156] width 112 height 11
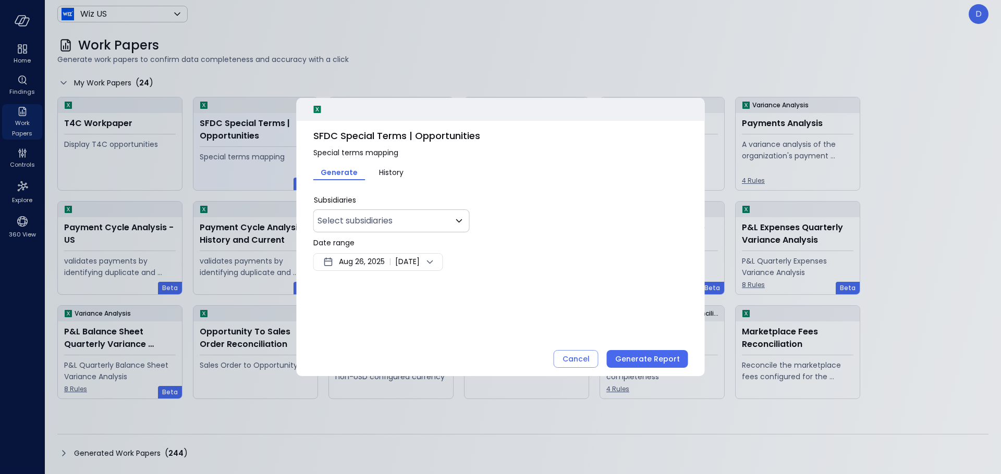
type input "**"
click at [658, 361] on div "Generate Report" at bounding box center [647, 359] width 65 height 13
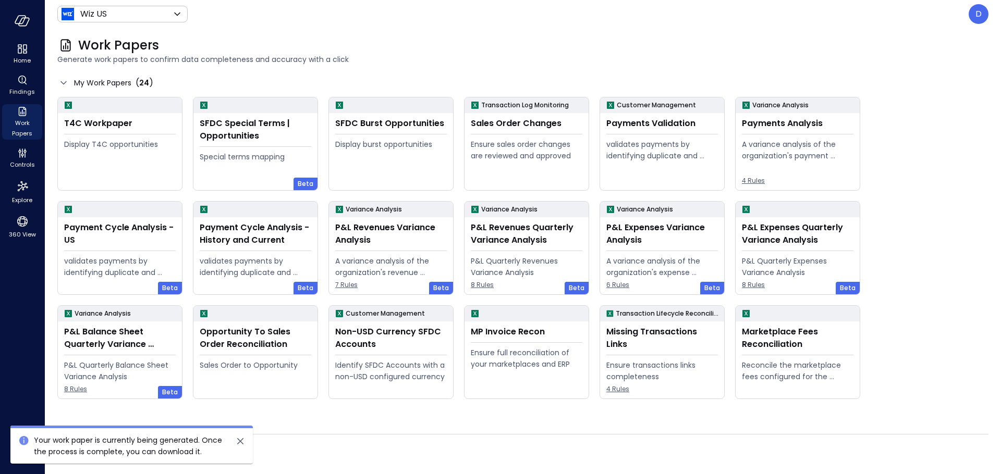
click at [243, 437] on icon "close" at bounding box center [240, 441] width 13 height 13
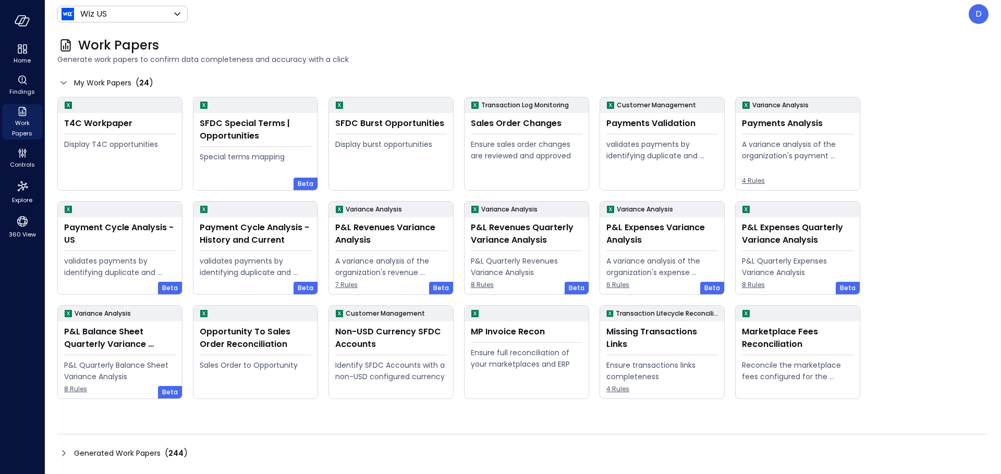
click at [63, 454] on icon at bounding box center [63, 453] width 13 height 13
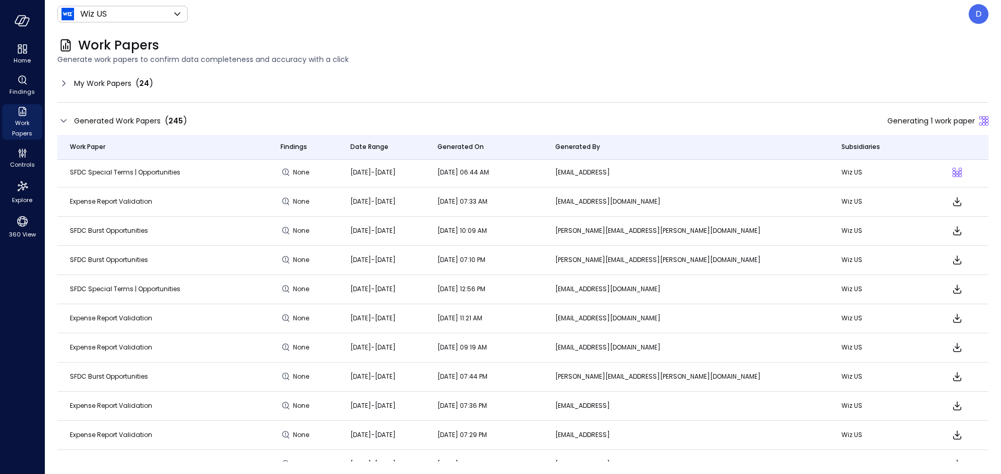
scroll to position [2, 0]
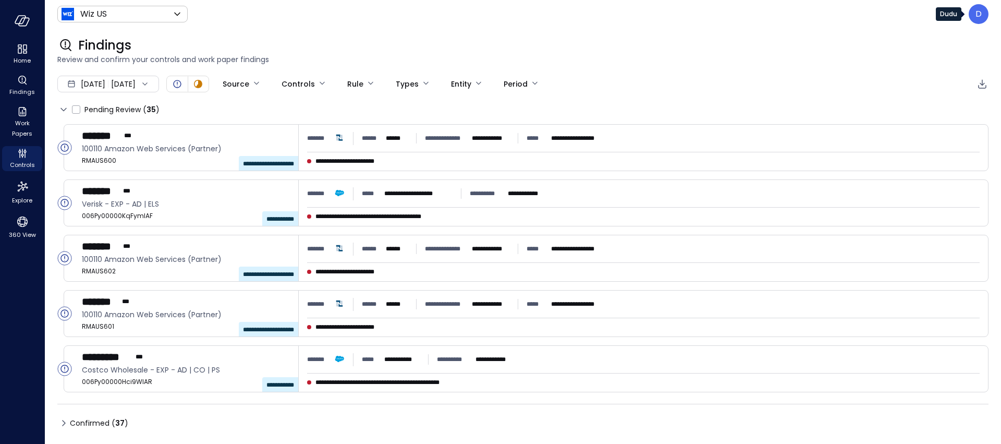
click at [977, 16] on p "D" at bounding box center [978, 14] width 6 height 13
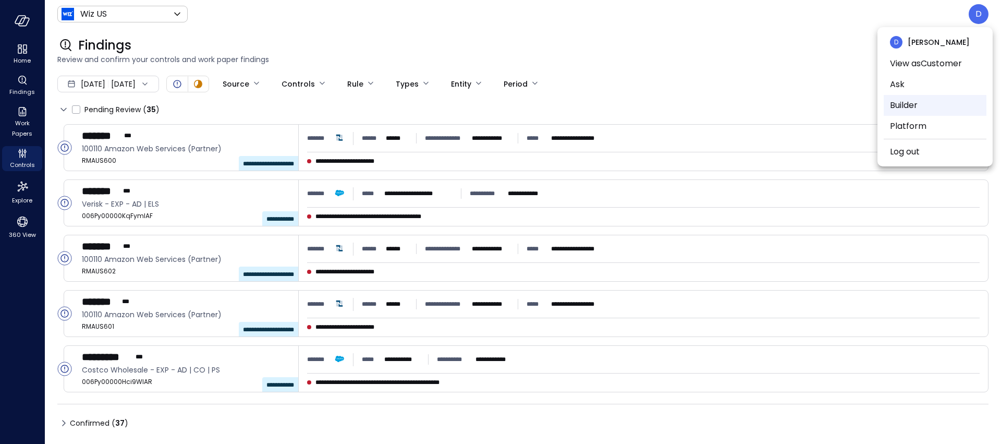
click at [911, 101] on li "Builder" at bounding box center [934, 105] width 103 height 21
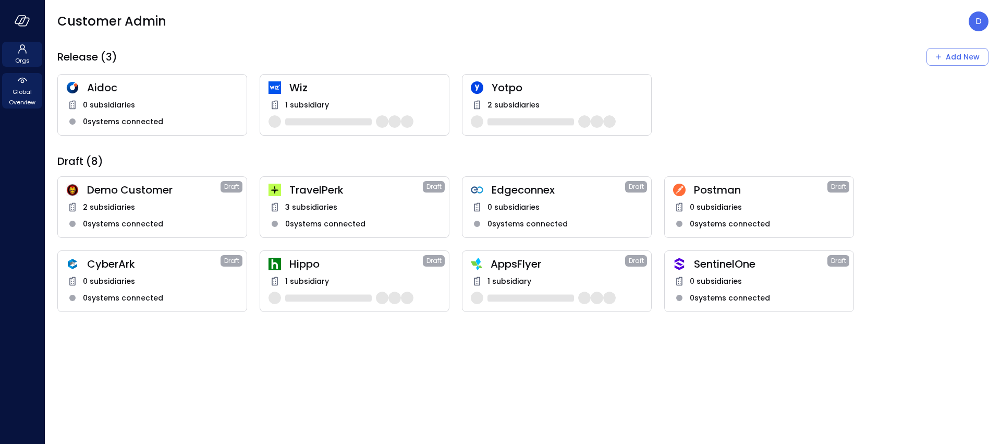
click at [23, 87] on span "Global Overview" at bounding box center [22, 97] width 32 height 21
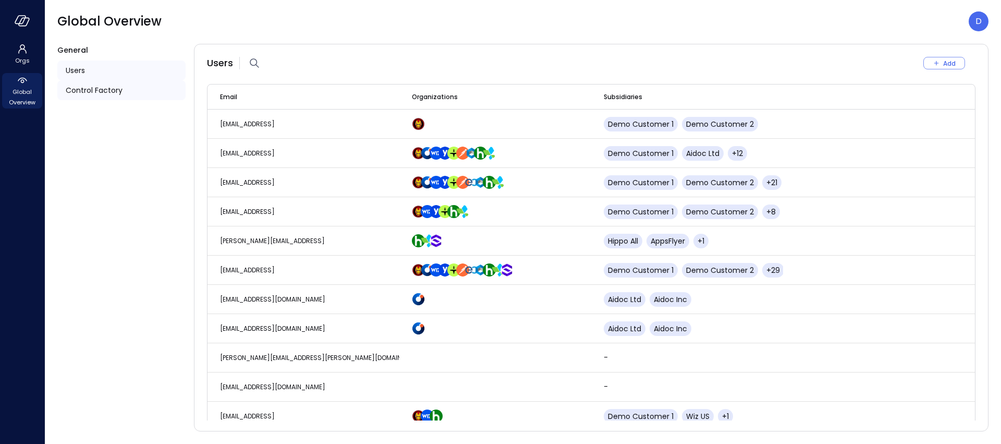
click at [99, 94] on span "Control Factory" at bounding box center [94, 89] width 57 height 11
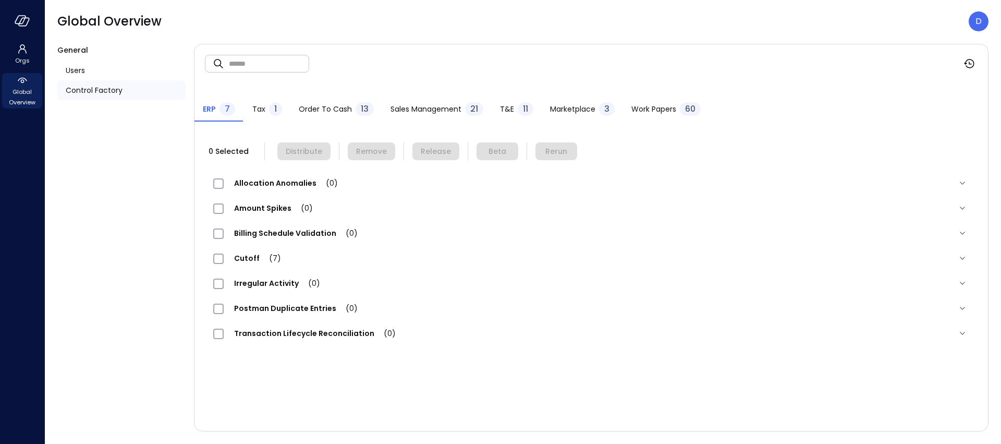
click at [650, 104] on span "Work Papers" at bounding box center [653, 108] width 45 height 11
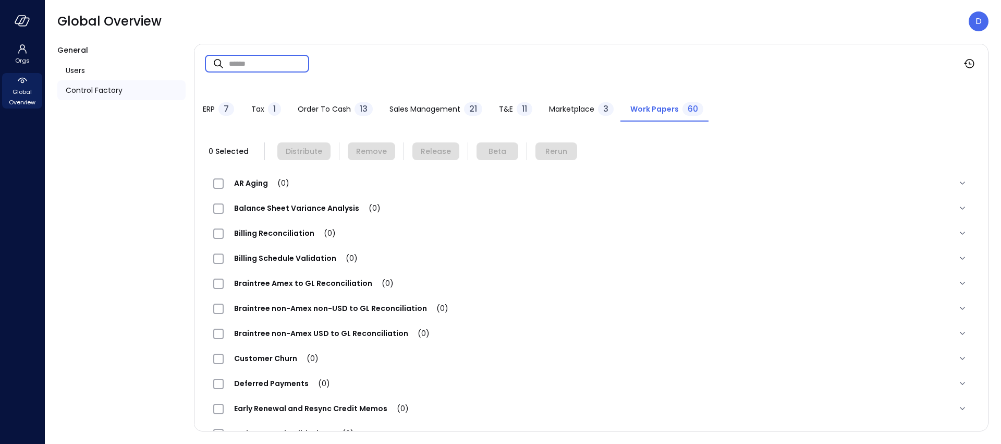
click at [263, 65] on input "text" at bounding box center [269, 64] width 80 height 28
type input "*******"
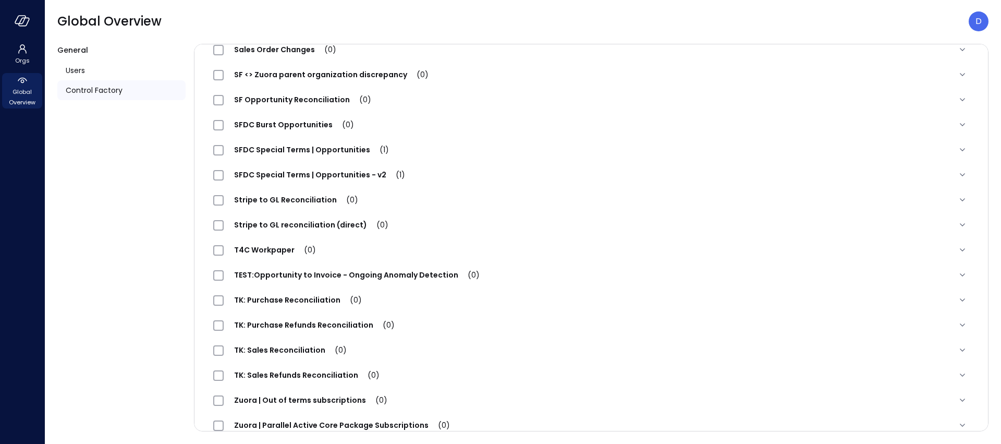
scroll to position [1215, 0]
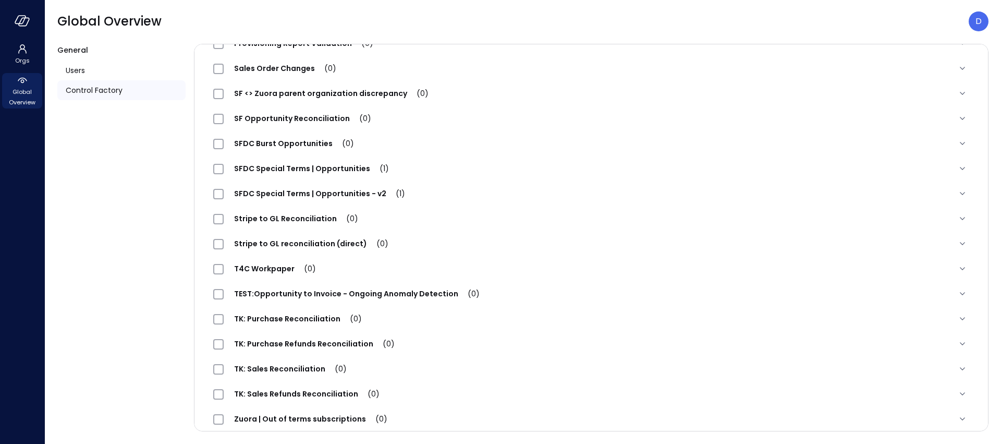
click at [285, 171] on span "SFDC Special Terms | Opportunities (1)" at bounding box center [312, 168] width 176 height 10
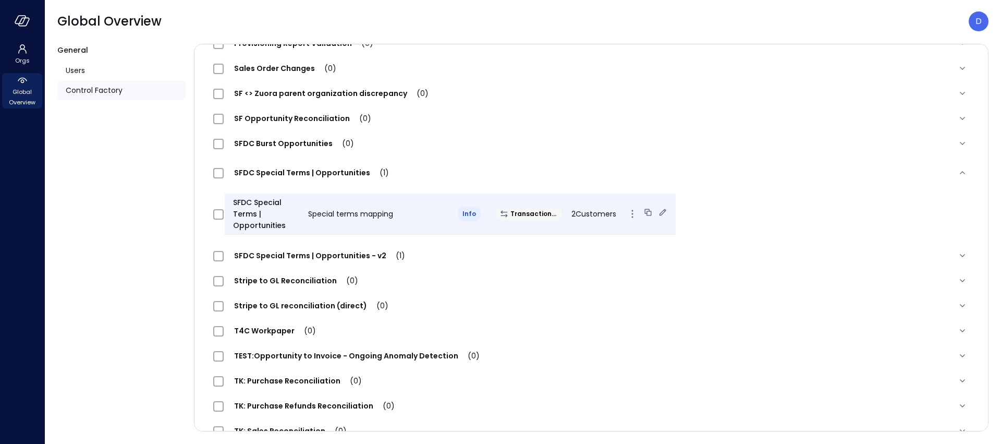
click at [309, 212] on span "Special terms mapping" at bounding box center [350, 213] width 85 height 10
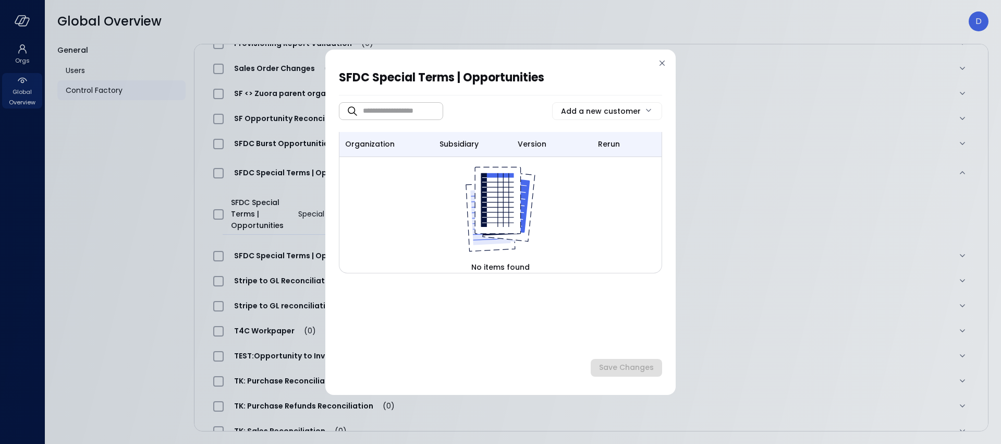
click at [662, 65] on icon at bounding box center [662, 63] width 10 height 10
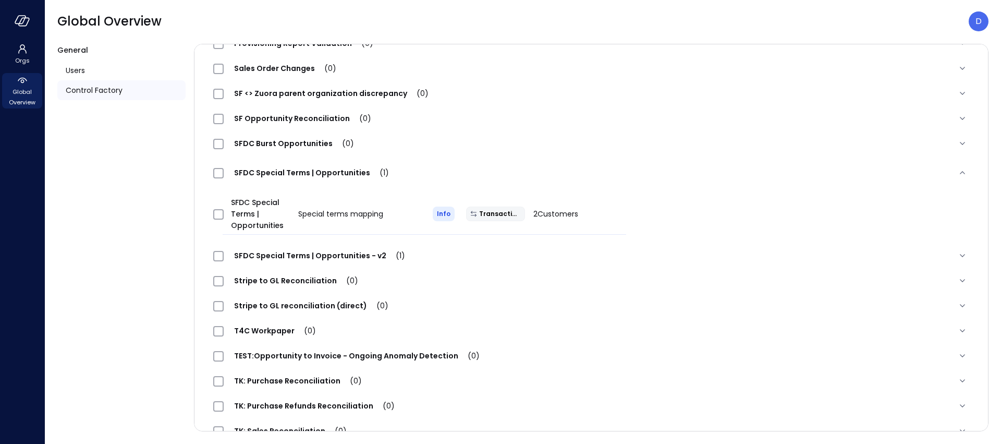
click at [372, 255] on span "SFDC Special Terms | Opportunities - v2 (1)" at bounding box center [320, 255] width 192 height 10
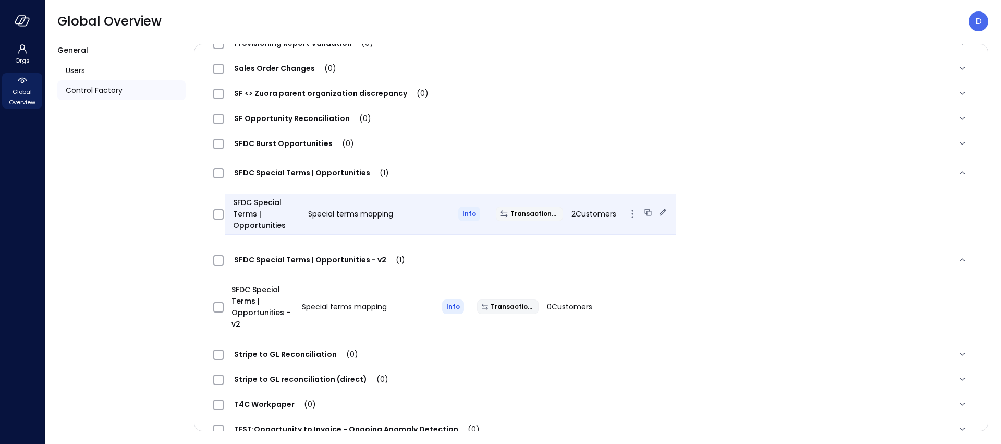
click at [657, 211] on icon at bounding box center [662, 212] width 10 height 10
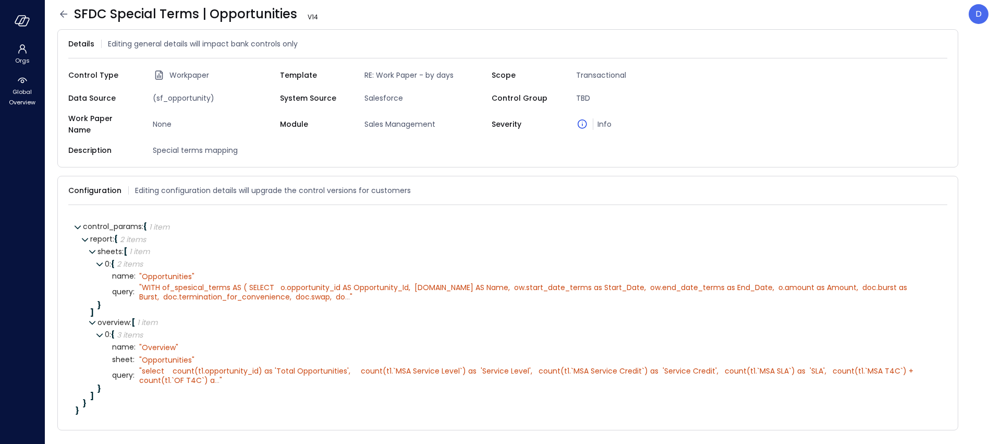
drag, startPoint x: 247, startPoint y: 208, endPoint x: 277, endPoint y: 204, distance: 30.5
click at [247, 213] on div "control_params : { 1 item } report : { 2 items } sheets : [ 1 item ] 0 : { 2 it…" at bounding box center [507, 317] width 879 height 208
click at [942, 187] on icon at bounding box center [942, 190] width 7 height 7
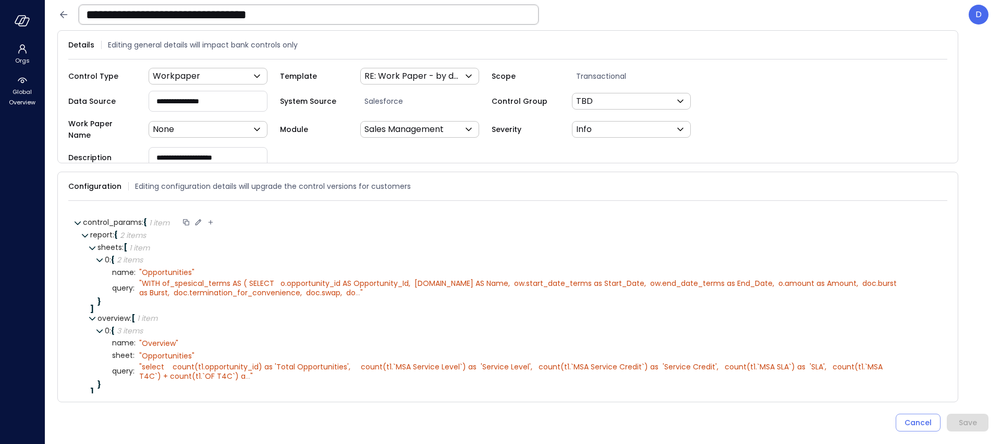
click at [198, 219] on icon at bounding box center [198, 222] width 6 height 6
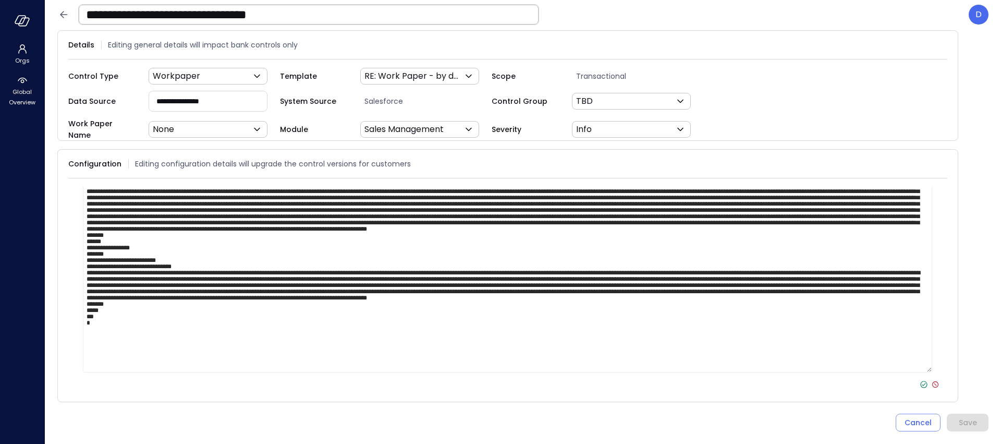
scroll to position [83, 0]
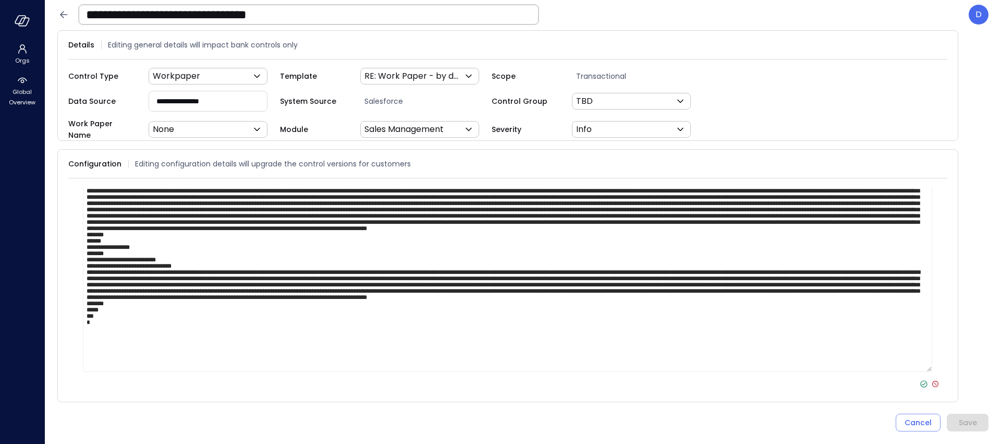
click at [934, 382] on icon at bounding box center [935, 383] width 3 height 3
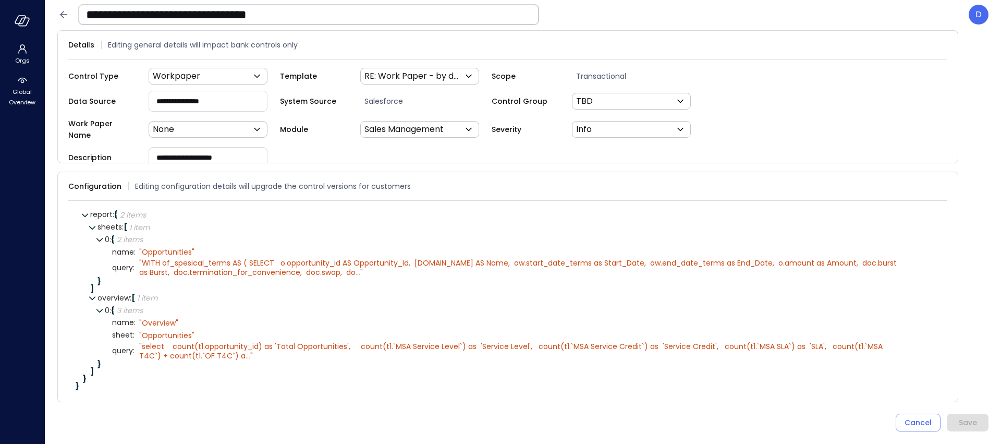
click at [216, 192] on div "Configuration Editing configuration details will upgrade the control versions f…" at bounding box center [507, 186] width 879 height 29
click at [177, 211] on icon at bounding box center [175, 214] width 6 height 6
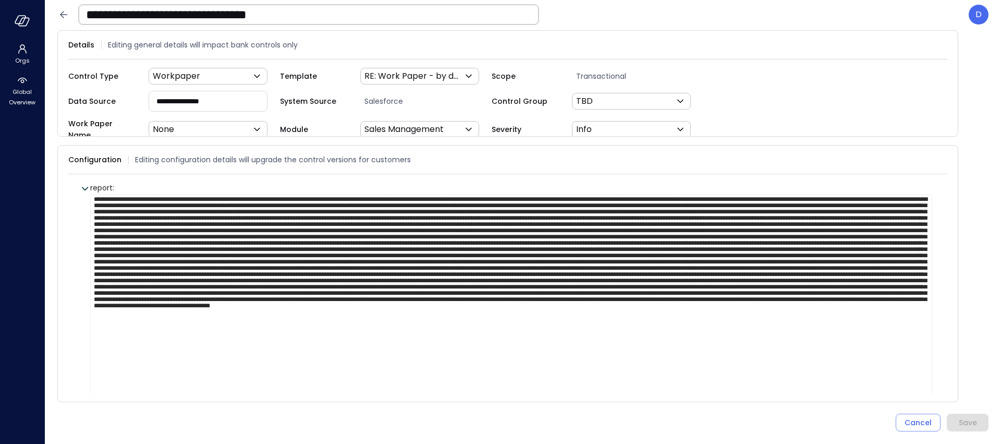
scroll to position [17, 0]
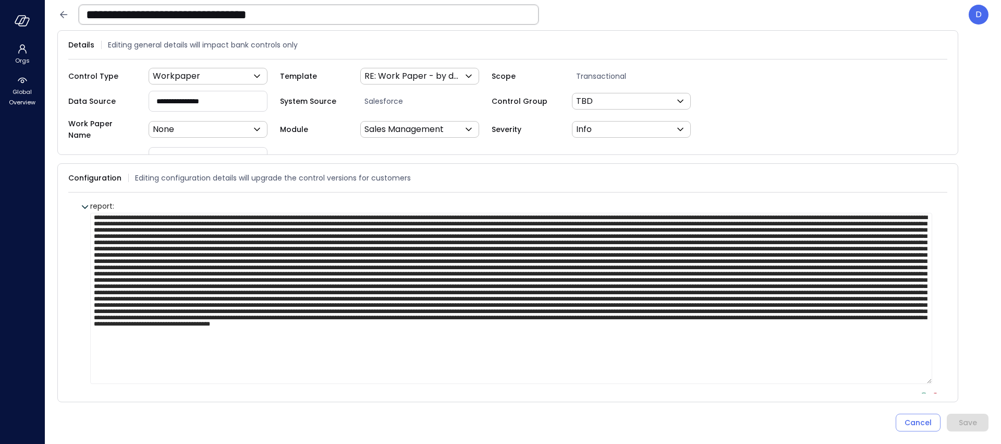
type textarea "**********"
click at [919, 391] on icon at bounding box center [923, 395] width 9 height 9
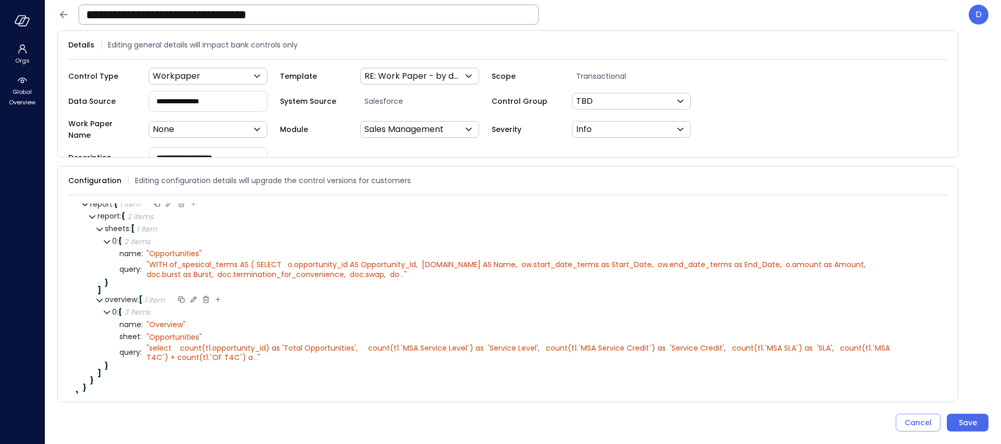
scroll to position [34, 0]
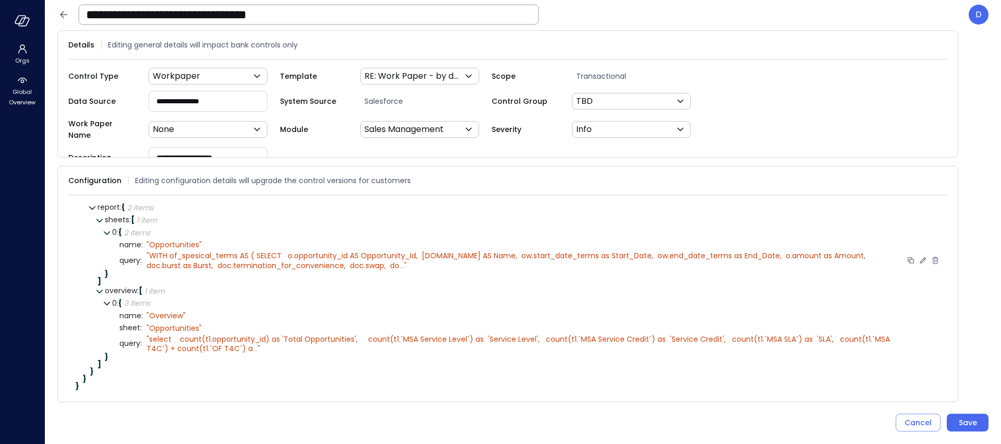
click at [399, 260] on span "..." at bounding box center [401, 265] width 5 height 10
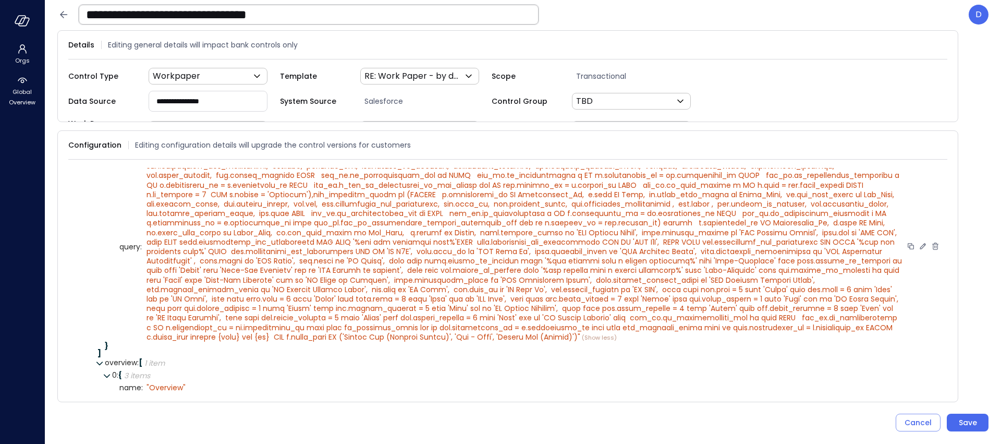
scroll to position [99, 0]
click at [977, 423] on button "Save" at bounding box center [967, 422] width 42 height 18
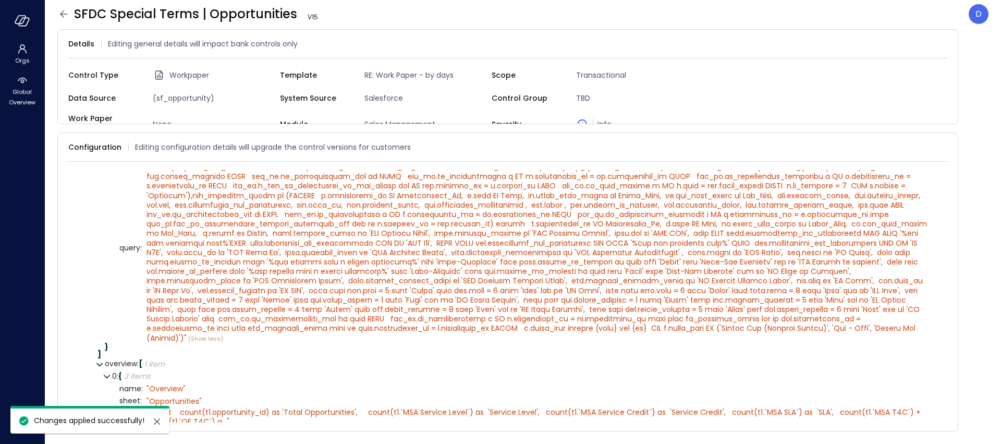
click at [68, 13] on icon at bounding box center [63, 14] width 13 height 13
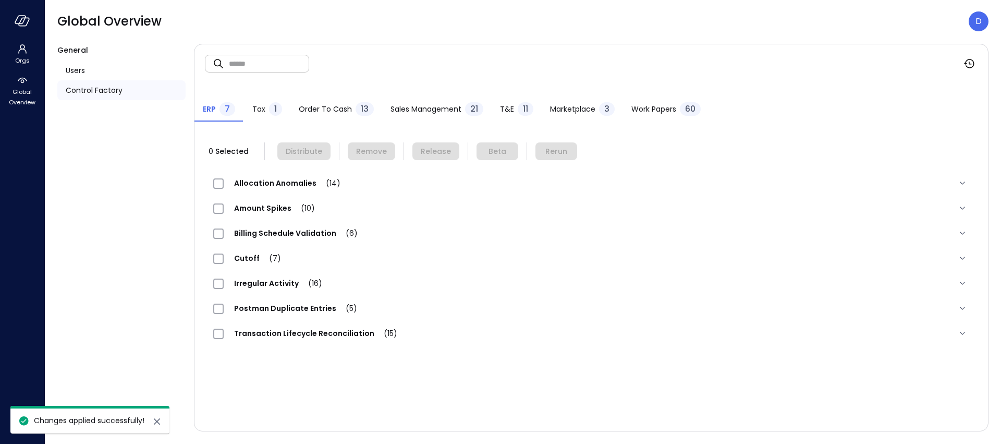
drag, startPoint x: 662, startPoint y: 103, endPoint x: 651, endPoint y: 115, distance: 15.9
click at [659, 102] on div "Work Papers 60" at bounding box center [665, 110] width 69 height 16
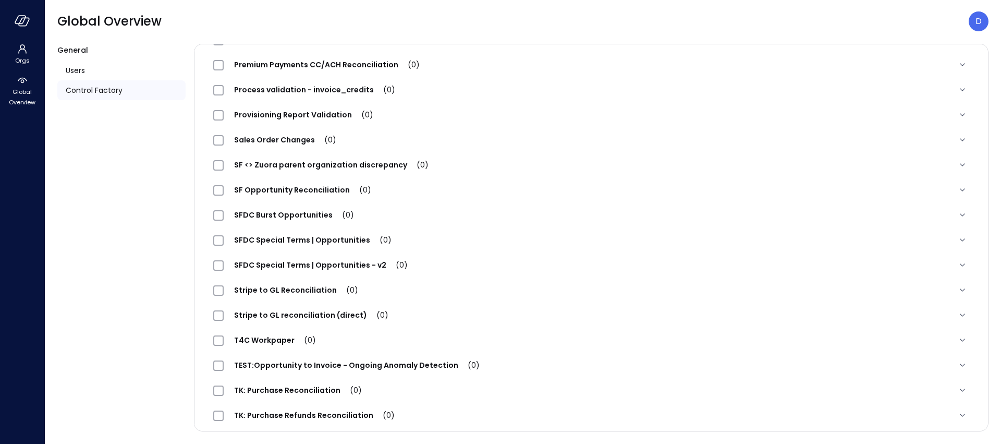
scroll to position [1144, 0]
click at [313, 244] on span "SFDC Special Terms | Opportunities (0)" at bounding box center [313, 240] width 178 height 10
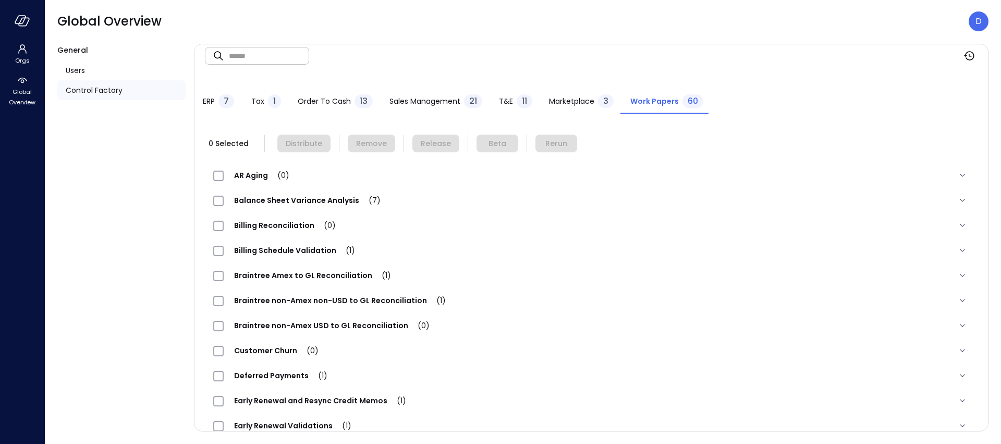
scroll to position [0, 0]
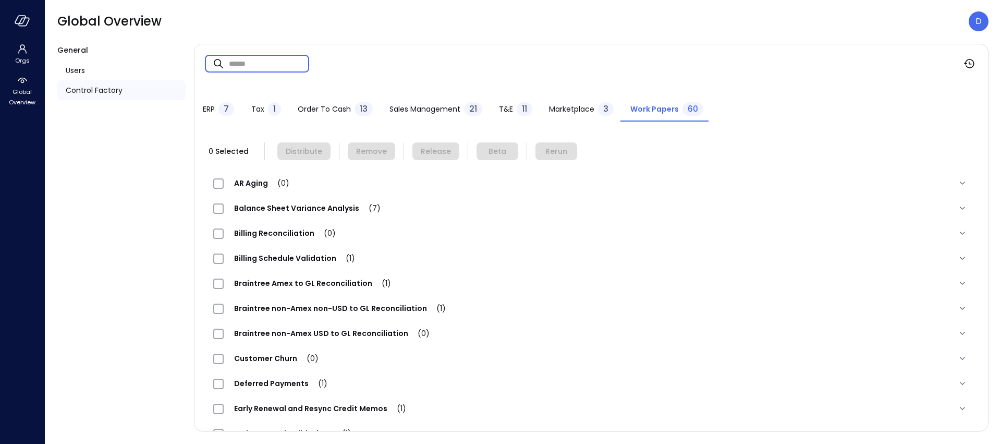
click at [265, 71] on input "text" at bounding box center [269, 64] width 80 height 28
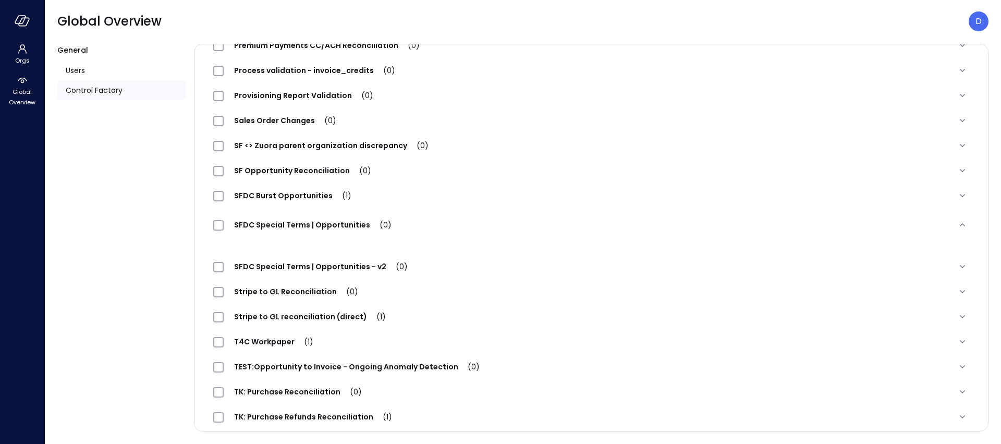
scroll to position [1184, 0]
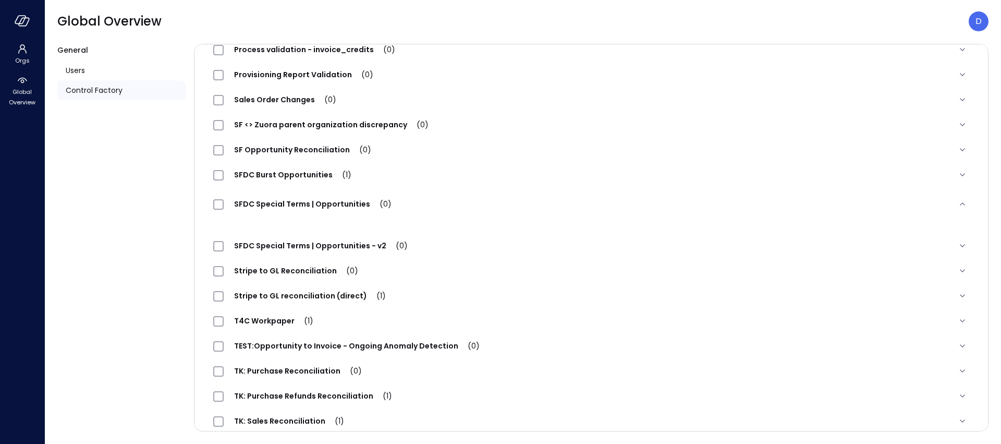
click at [311, 206] on span "SFDC Special Terms | Opportunities (0)" at bounding box center [313, 204] width 178 height 10
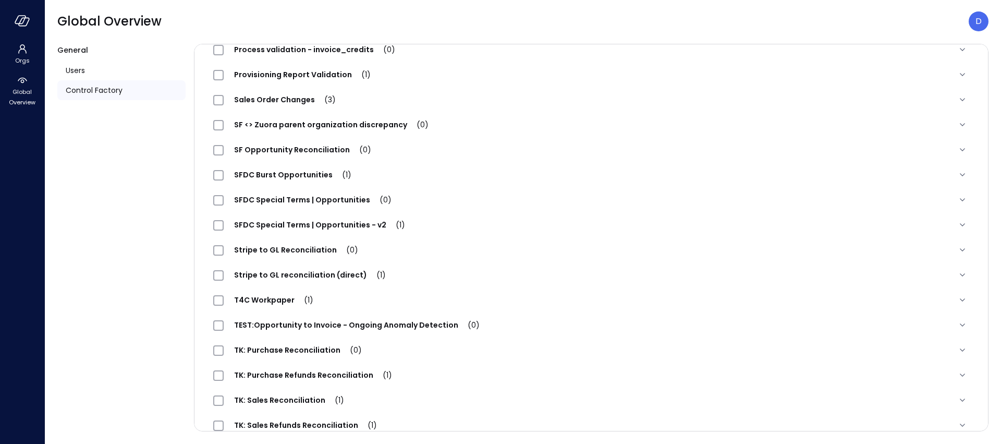
click at [301, 199] on span "SFDC Special Terms | Opportunities (0)" at bounding box center [313, 199] width 178 height 10
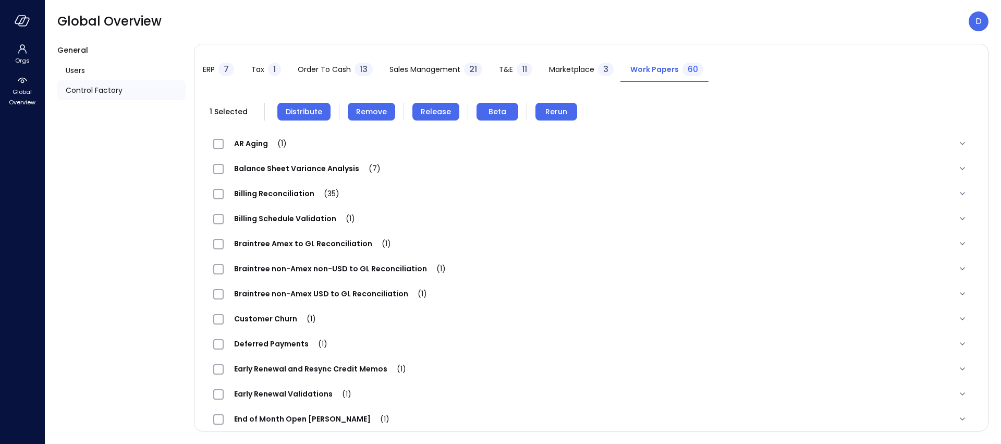
scroll to position [0, 0]
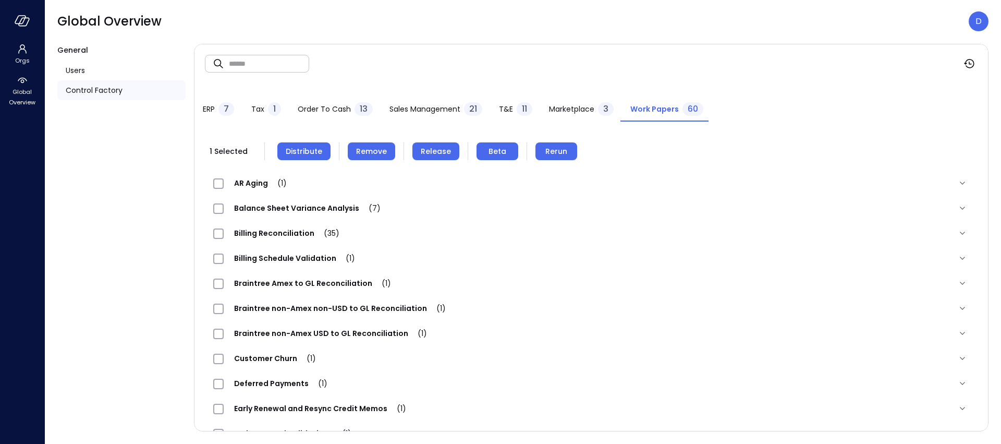
click at [364, 151] on span "Remove" at bounding box center [371, 150] width 31 height 11
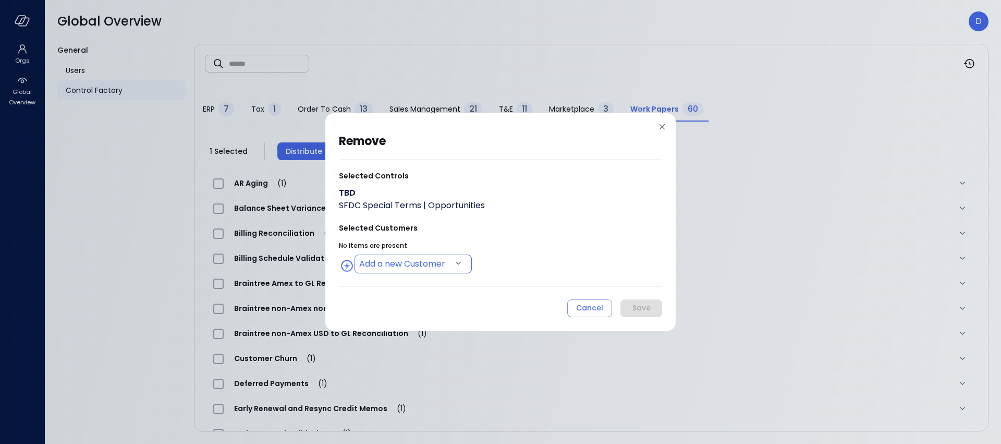
click at [414, 263] on body "Orgs Global Overview Global Overview D General Users Control Factory ​ ​ ERP 7 …" at bounding box center [500, 222] width 1001 height 444
click at [521, 228] on div at bounding box center [500, 222] width 1001 height 444
click at [429, 268] on body "Orgs Global Overview Global Overview D General Users Control Factory ​ ​ ERP 7 …" at bounding box center [500, 222] width 1001 height 444
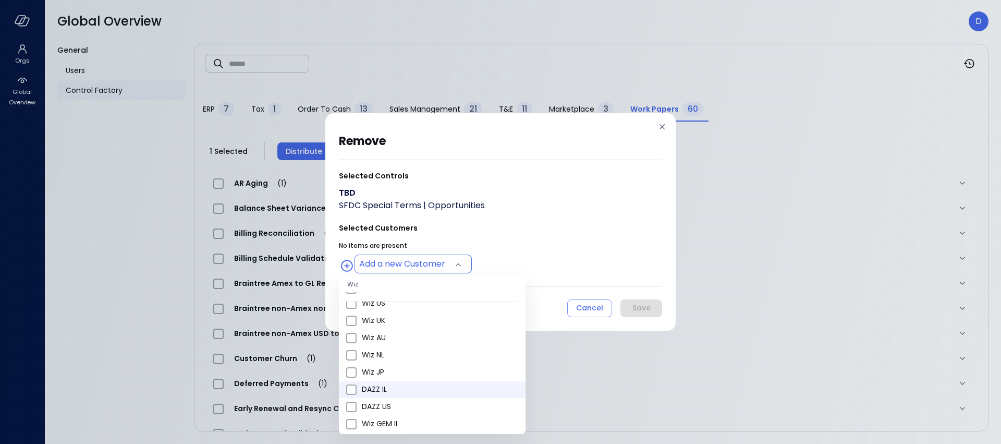
scroll to position [609, 0]
click at [381, 341] on span "Wiz All" at bounding box center [439, 336] width 155 height 11
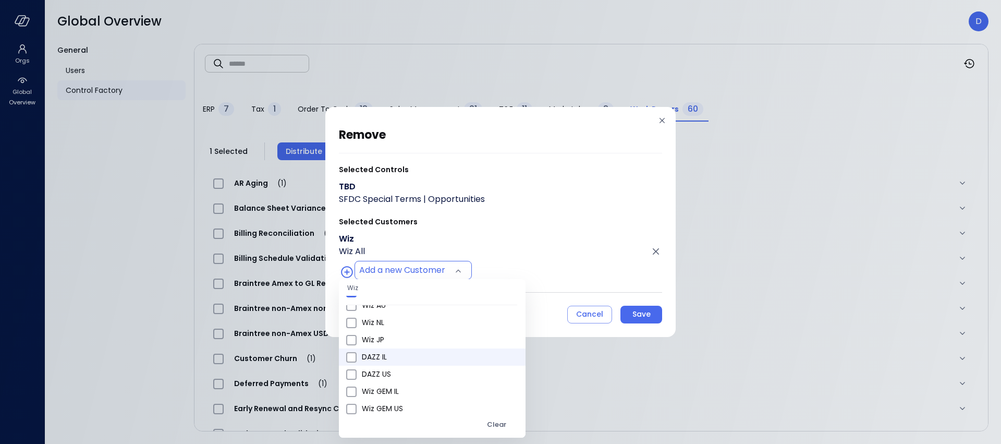
scroll to position [377, 0]
click at [384, 352] on span "Wiz US" at bounding box center [439, 348] width 155 height 11
type input "**********"
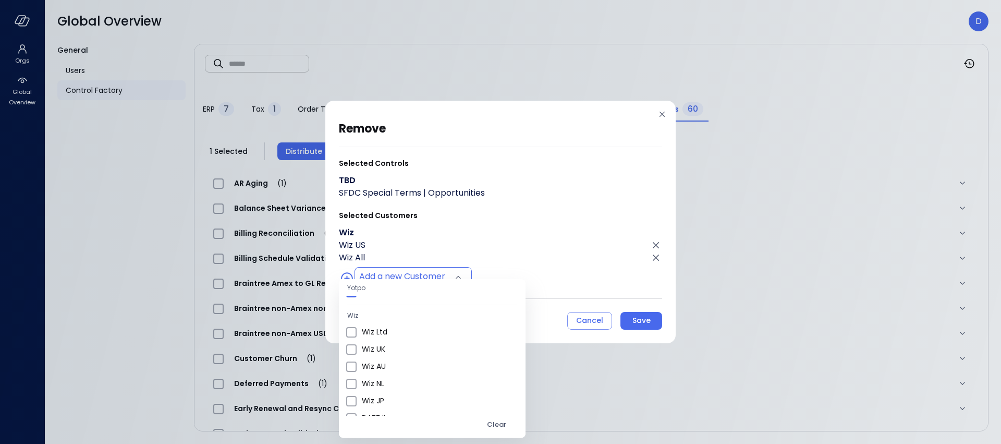
click at [522, 259] on div at bounding box center [500, 222] width 1001 height 444
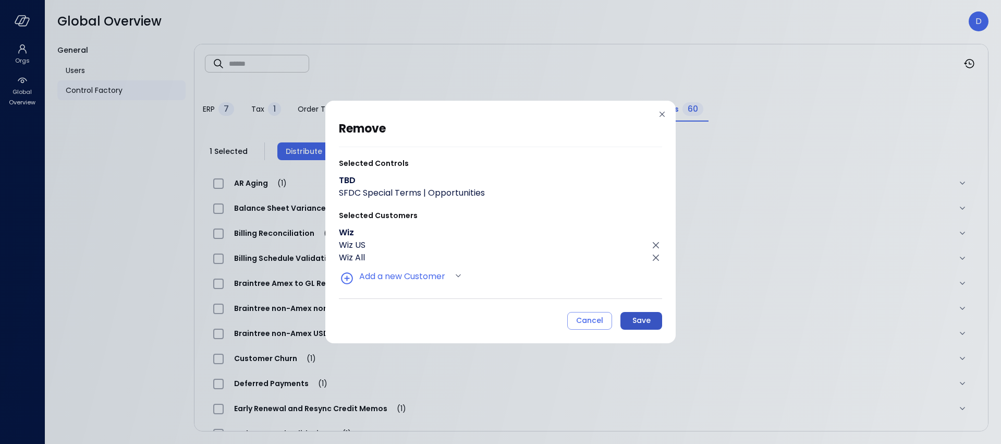
click at [646, 317] on div "Save" at bounding box center [641, 320] width 18 height 13
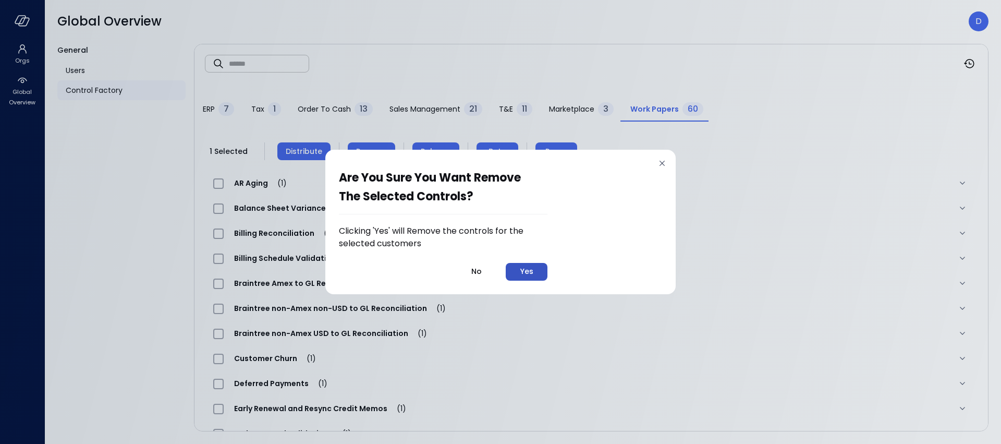
click at [537, 276] on button "Yes" at bounding box center [527, 272] width 42 height 18
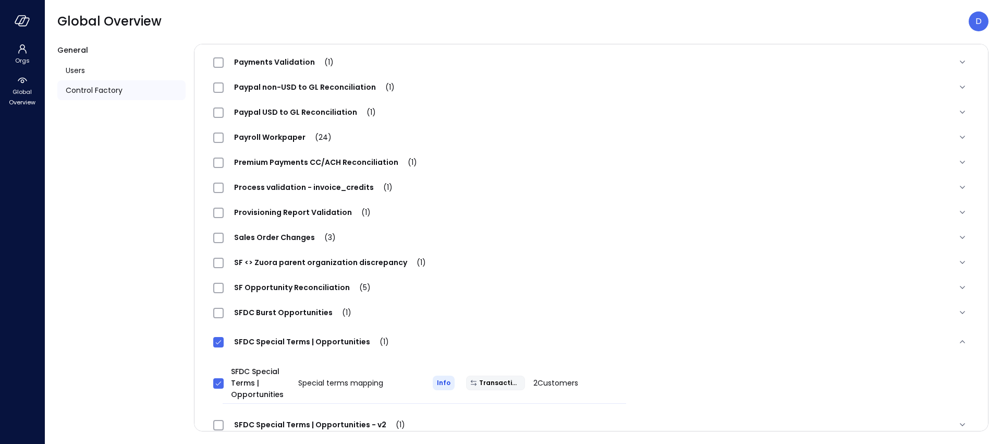
scroll to position [1059, 0]
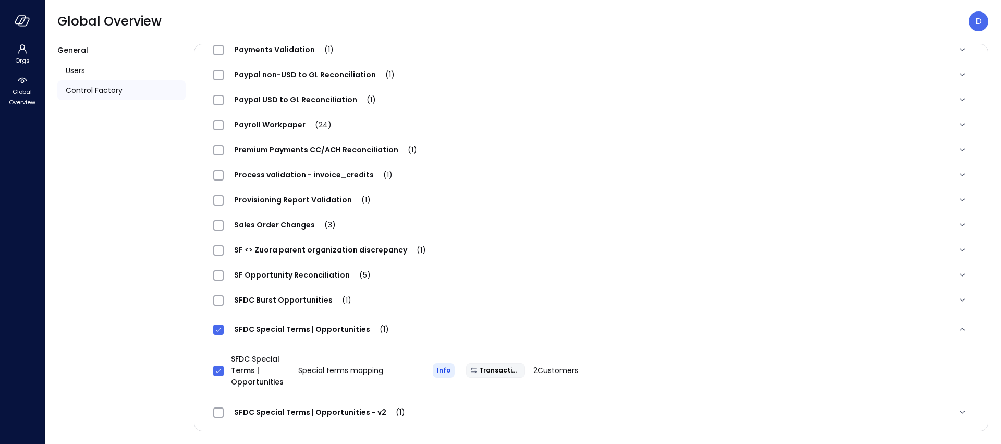
drag, startPoint x: 231, startPoint y: 325, endPoint x: 350, endPoint y: 328, distance: 119.4
click at [333, 325] on span "SFDC Special Terms | Opportunities (1)" at bounding box center [312, 329] width 176 height 10
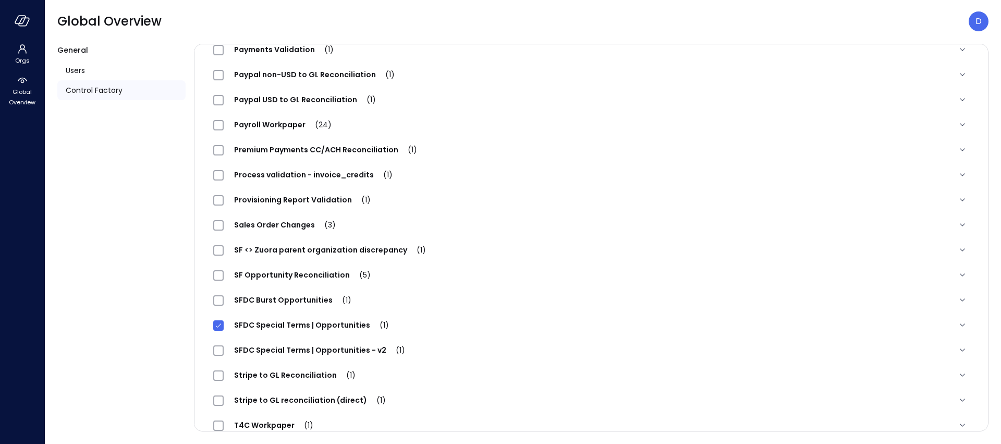
drag, startPoint x: 365, startPoint y: 322, endPoint x: 270, endPoint y: 321, distance: 94.9
click at [273, 319] on span "SFDC Special Terms | Opportunities (1)" at bounding box center [312, 324] width 176 height 10
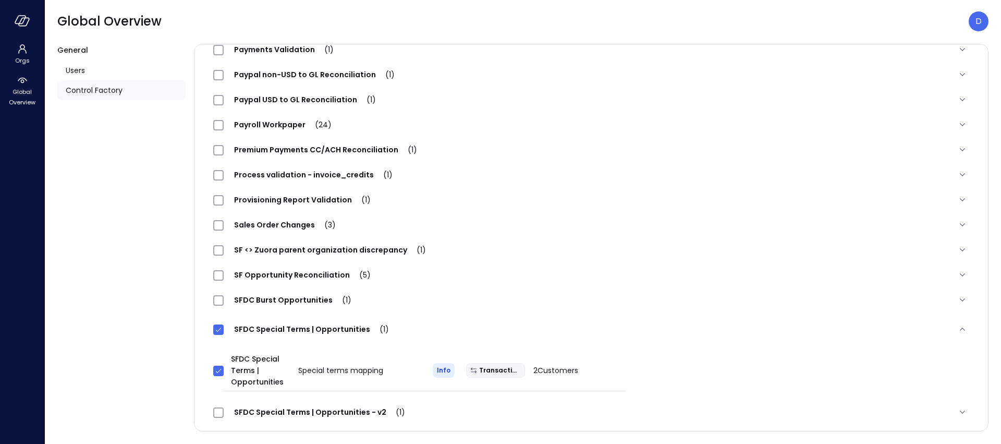
click at [263, 324] on span "SFDC Special Terms | Opportunities (1)" at bounding box center [312, 329] width 176 height 10
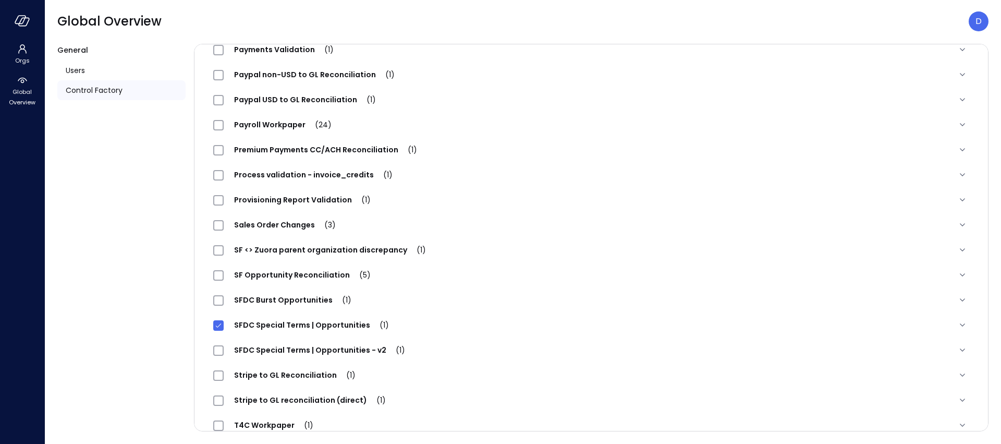
click at [264, 325] on span "SFDC Special Terms | Opportunities (1)" at bounding box center [312, 324] width 176 height 10
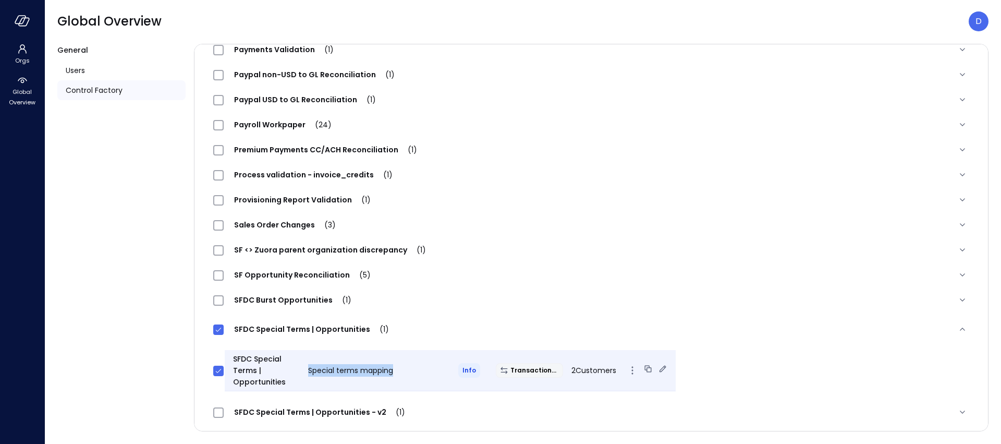
drag, startPoint x: 302, startPoint y: 368, endPoint x: 380, endPoint y: 378, distance: 78.3
click at [380, 378] on div "SFDC Special Terms | Opportunities Special terms mapping Info Transactional 2 C…" at bounding box center [450, 370] width 451 height 41
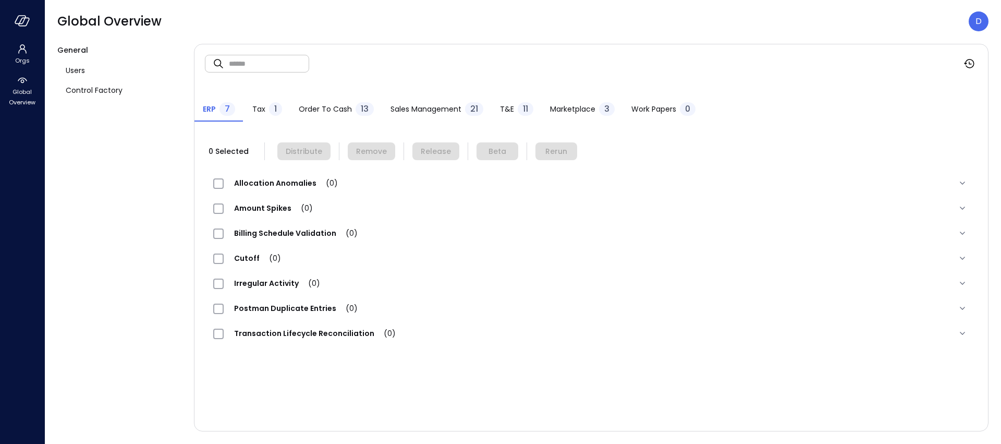
click at [651, 104] on span "Work Papers" at bounding box center [653, 108] width 45 height 11
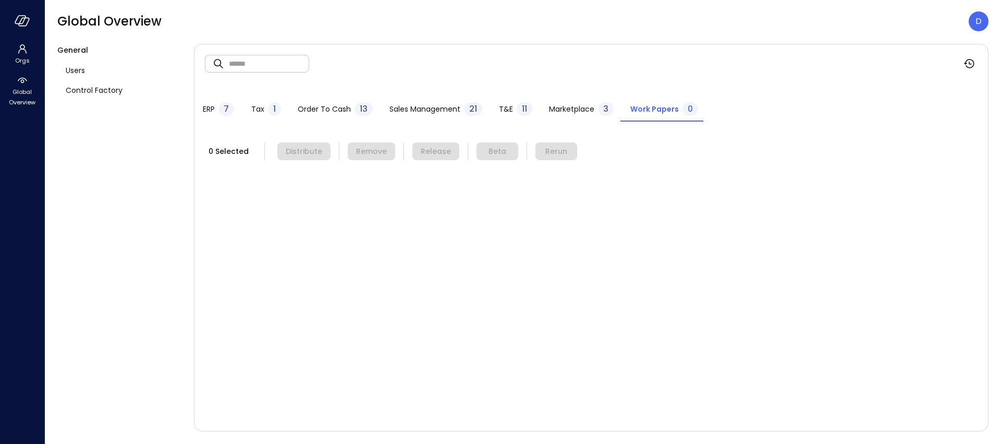
click at [258, 28] on div "Global Overview D" at bounding box center [522, 21] width 931 height 20
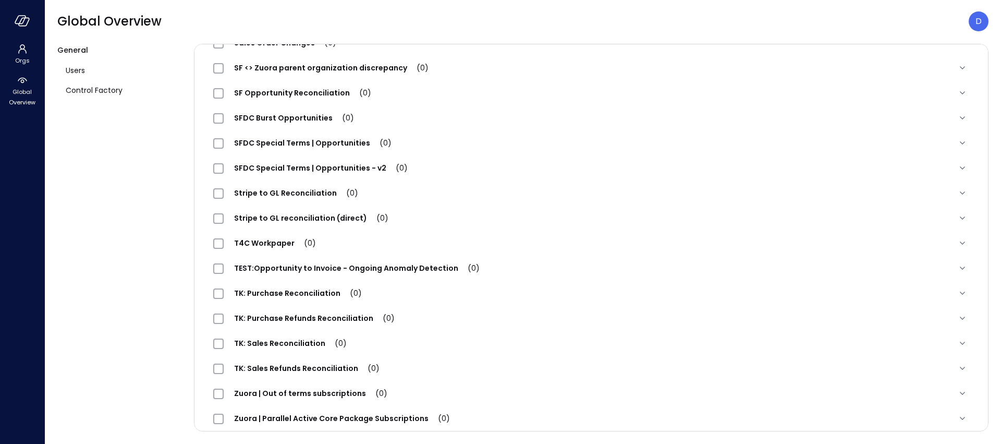
scroll to position [1122, 0]
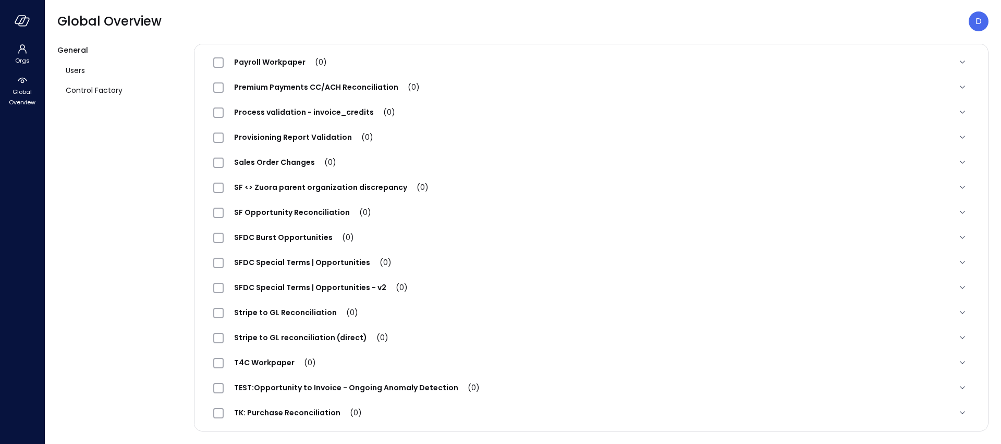
click at [318, 267] on span "SFDC Special Terms | Opportunities (0)" at bounding box center [313, 262] width 178 height 10
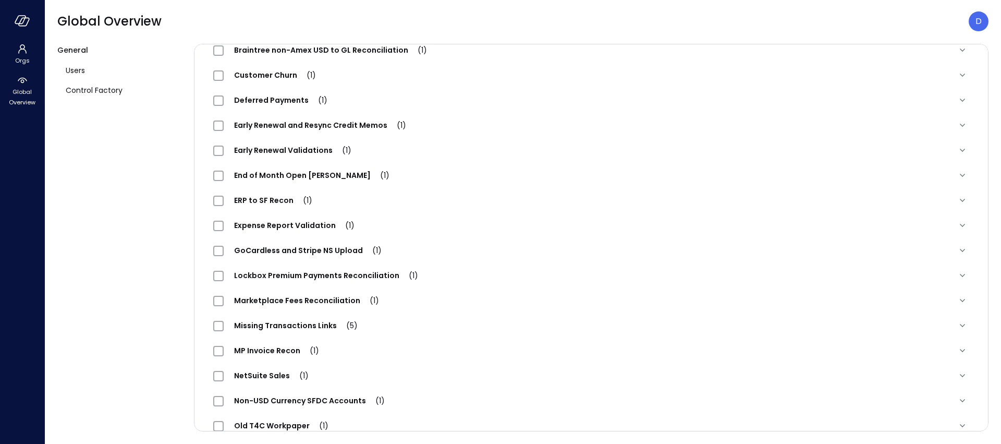
scroll to position [0, 0]
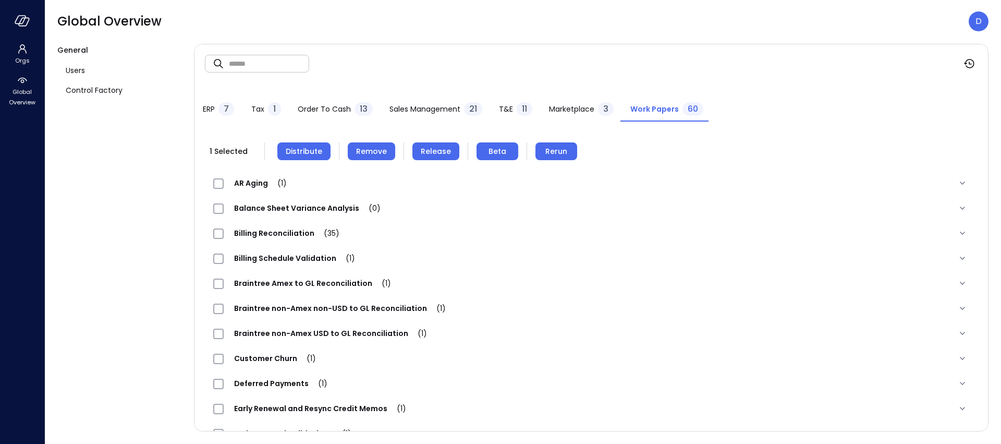
click at [324, 149] on button "Distribute" at bounding box center [303, 151] width 53 height 18
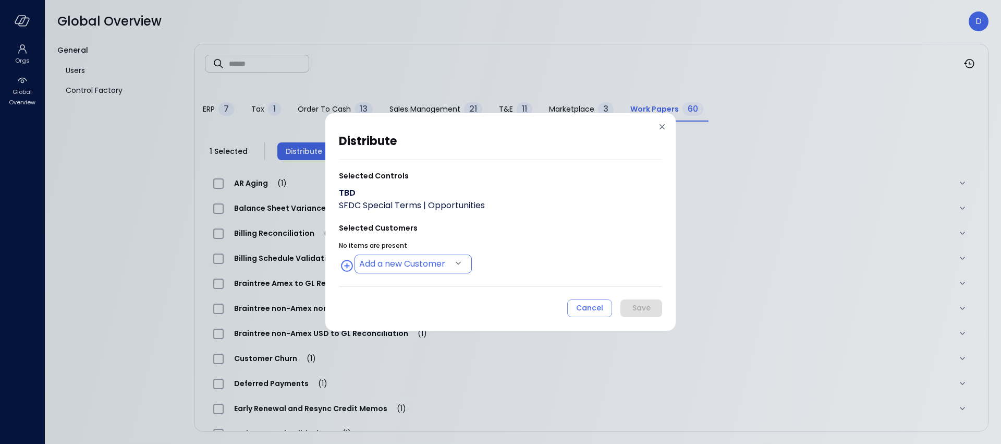
click at [429, 265] on body "Orgs Global Overview Global Overview D General Users Control Factory ​ ​ ERP 7 …" at bounding box center [500, 222] width 1001 height 444
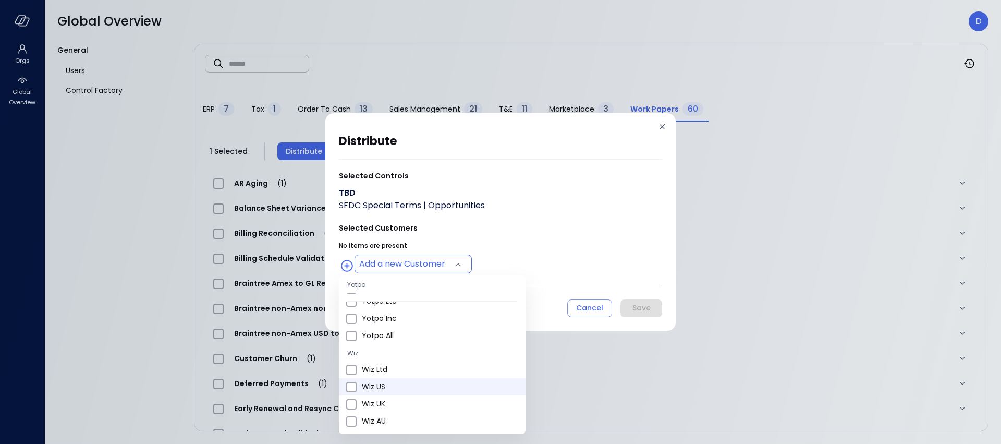
click at [394, 387] on span "Wiz US" at bounding box center [439, 386] width 155 height 11
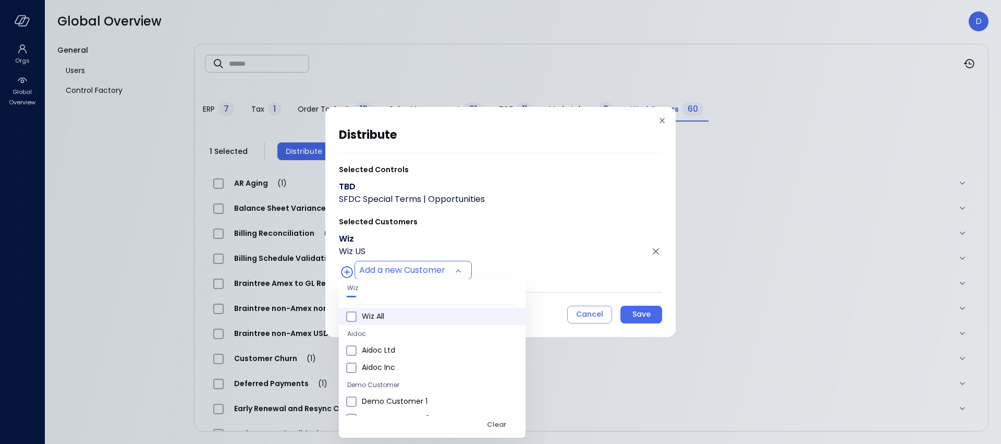
click at [373, 313] on span "Wiz All" at bounding box center [439, 316] width 155 height 11
type input "**********"
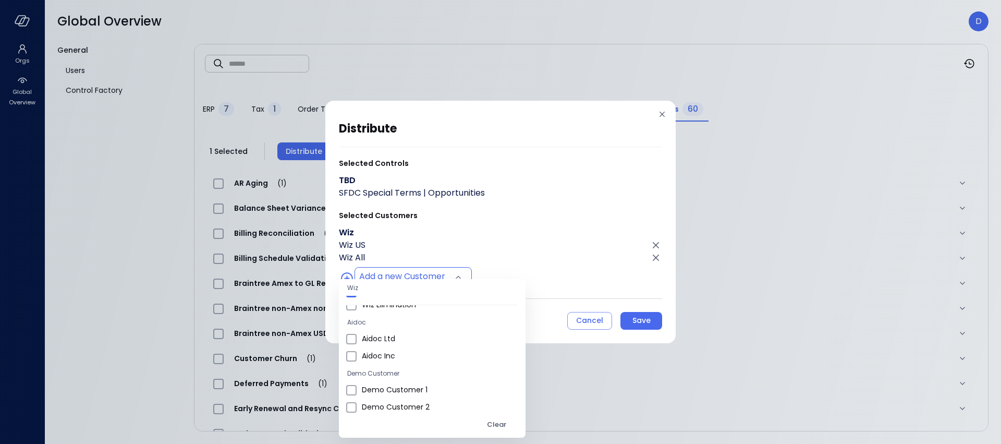
scroll to position [610, 0]
click at [592, 248] on div at bounding box center [500, 222] width 1001 height 444
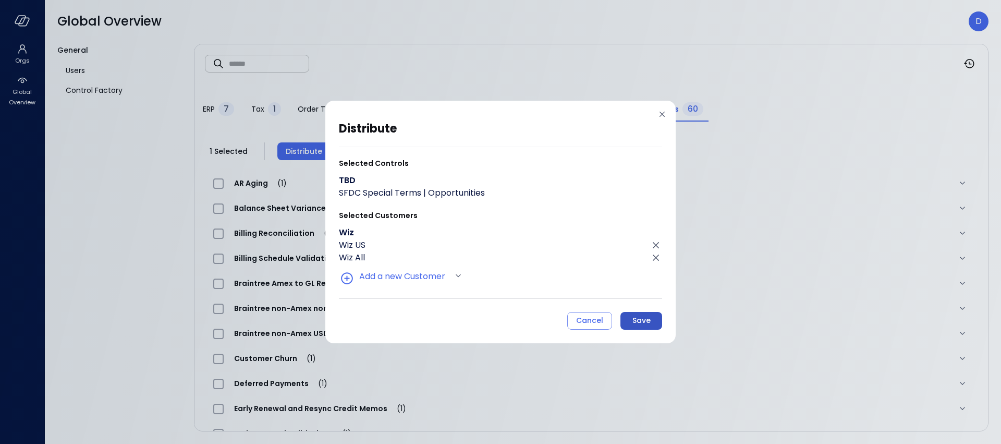
click at [645, 317] on div "Save" at bounding box center [641, 320] width 18 height 13
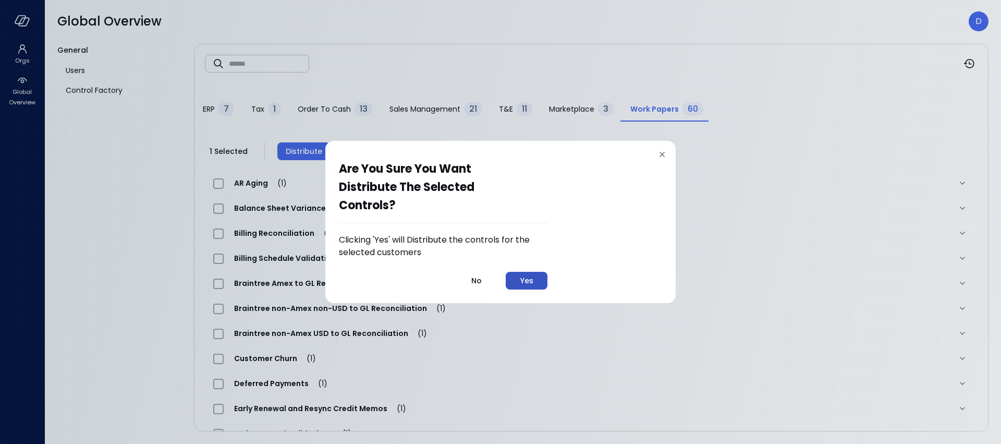
click at [524, 279] on div "Yes" at bounding box center [526, 280] width 13 height 13
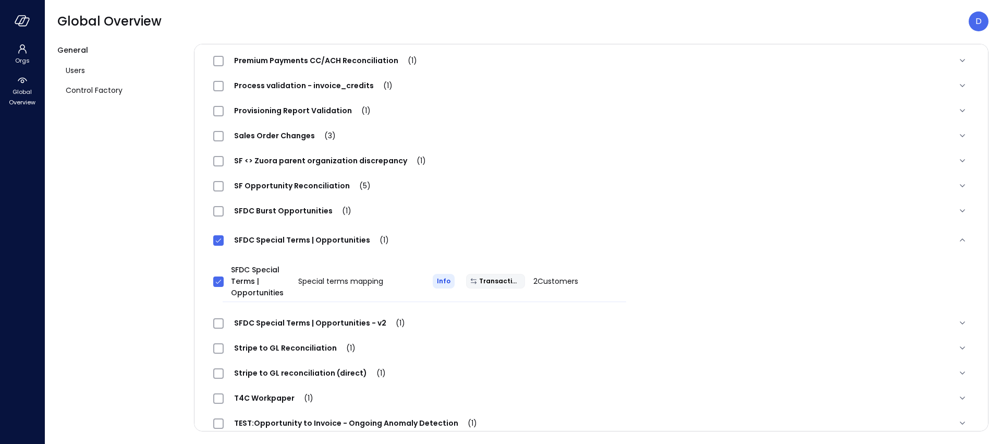
scroll to position [1149, 0]
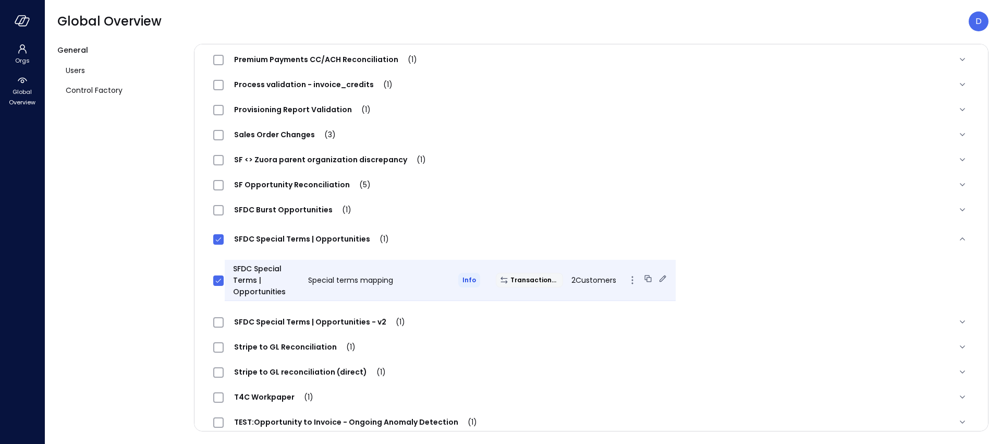
click at [659, 277] on icon at bounding box center [662, 278] width 7 height 7
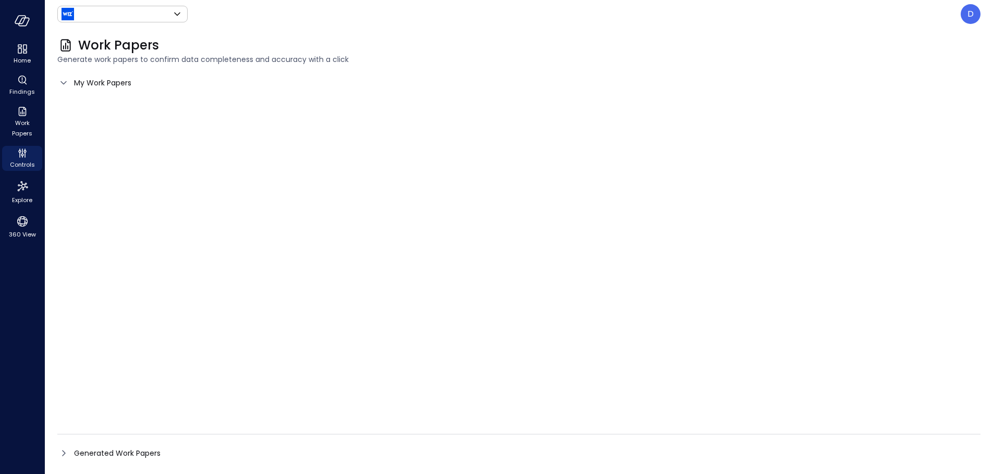
type input "******"
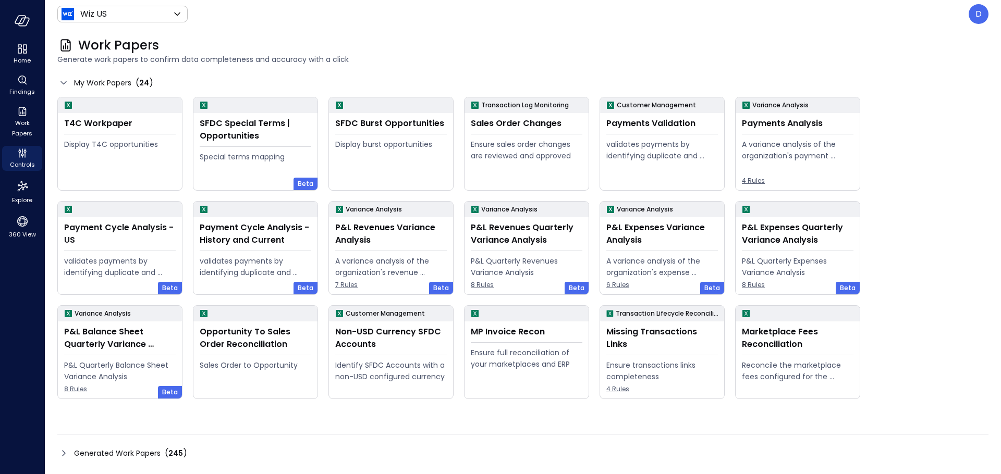
click at [70, 448] on div "Generated Work Papers ( 245 )" at bounding box center [522, 453] width 931 height 17
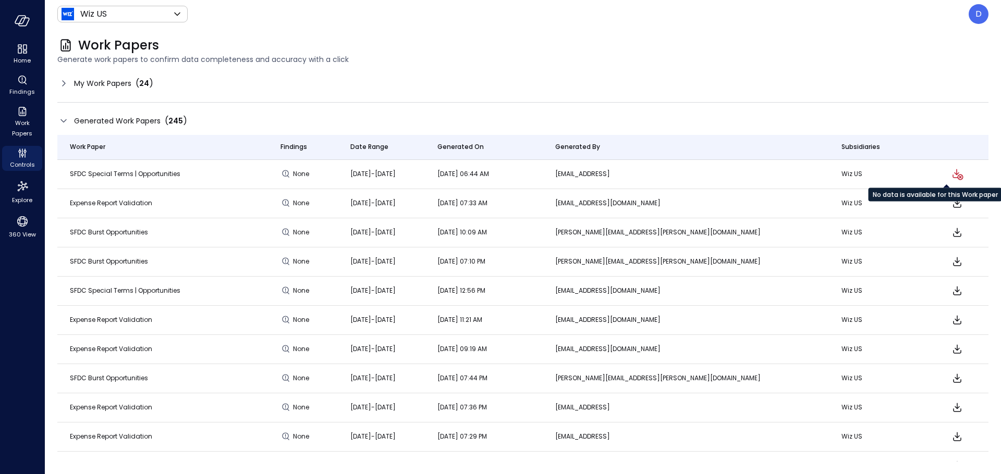
click at [951, 176] on icon "No data is available for this Work paper" at bounding box center [957, 174] width 13 height 13
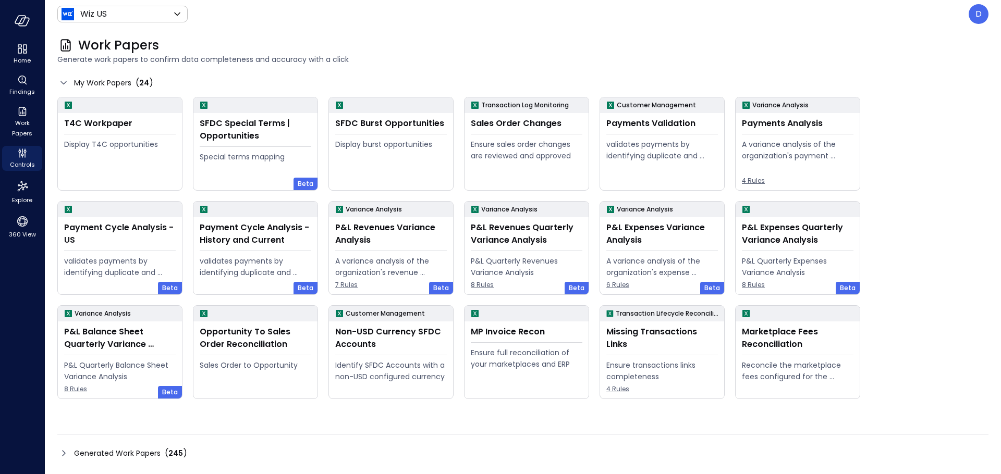
click at [66, 453] on icon at bounding box center [63, 453] width 13 height 13
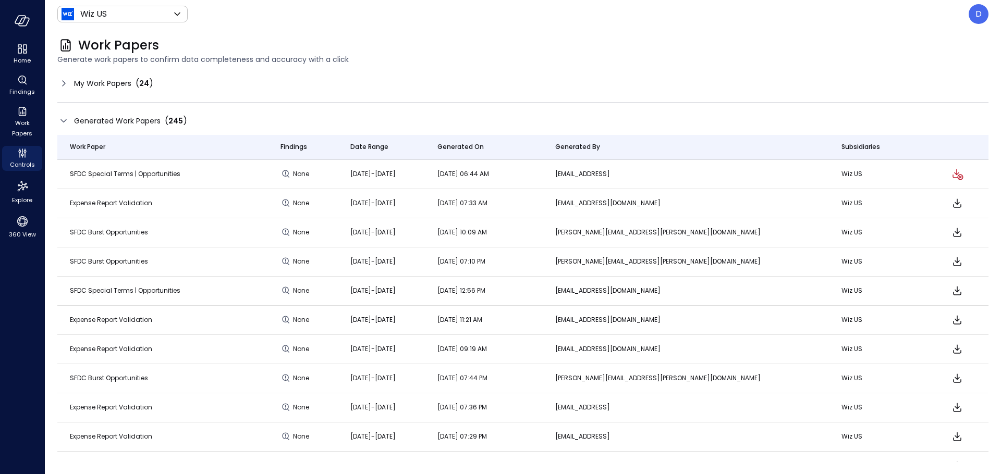
click at [60, 86] on icon at bounding box center [63, 83] width 13 height 13
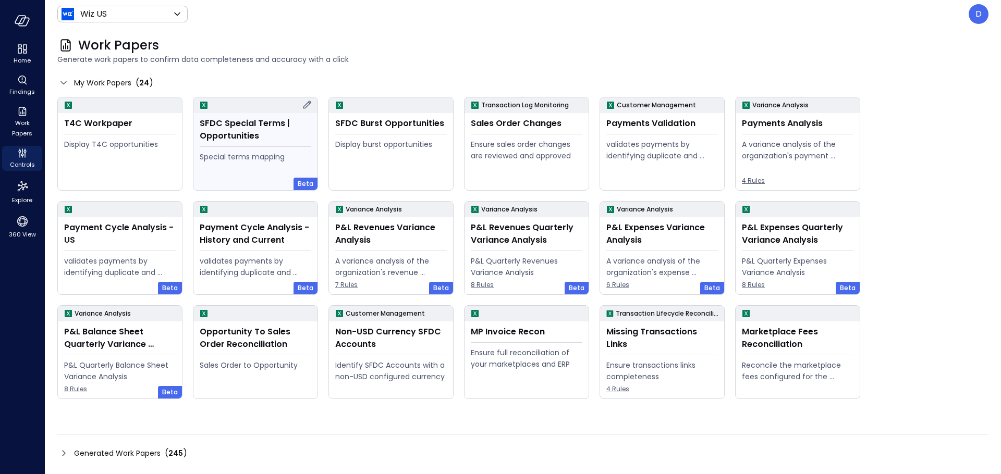
click at [213, 138] on div "SFDC Special Terms | Opportunities" at bounding box center [256, 129] width 112 height 25
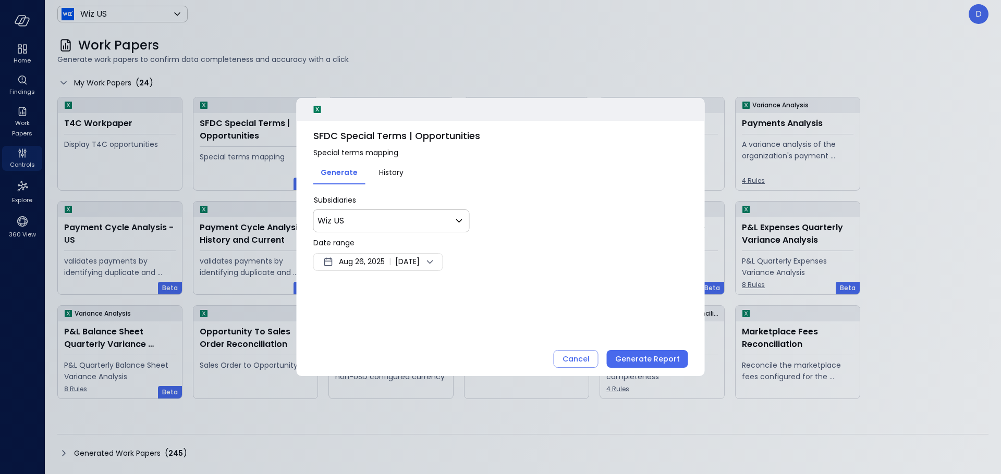
click at [372, 271] on div "* Subsidiaries Wiz US ** ​ Date range [DATE] | [DATE] Cancel Generate Report" at bounding box center [500, 246] width 375 height 102
click at [368, 266] on span "Aug 26, 2025" at bounding box center [362, 262] width 46 height 13
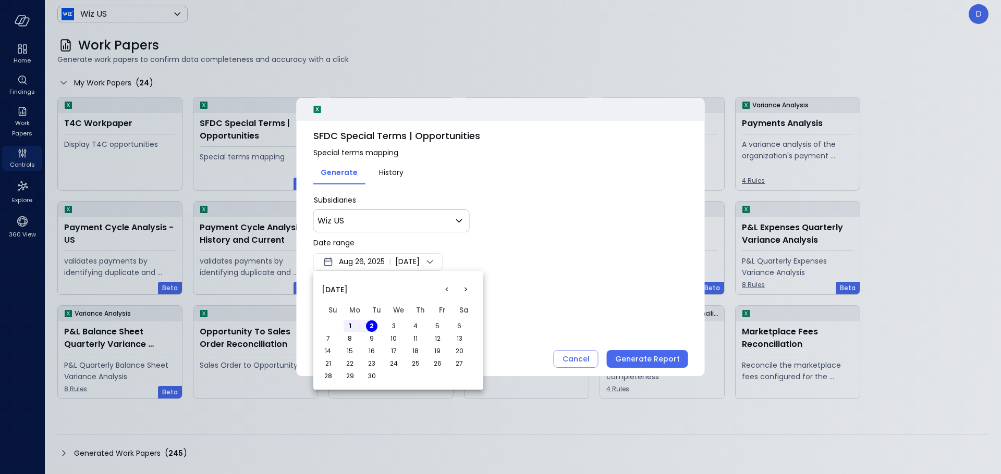
click at [449, 286] on button "<" at bounding box center [446, 289] width 19 height 19
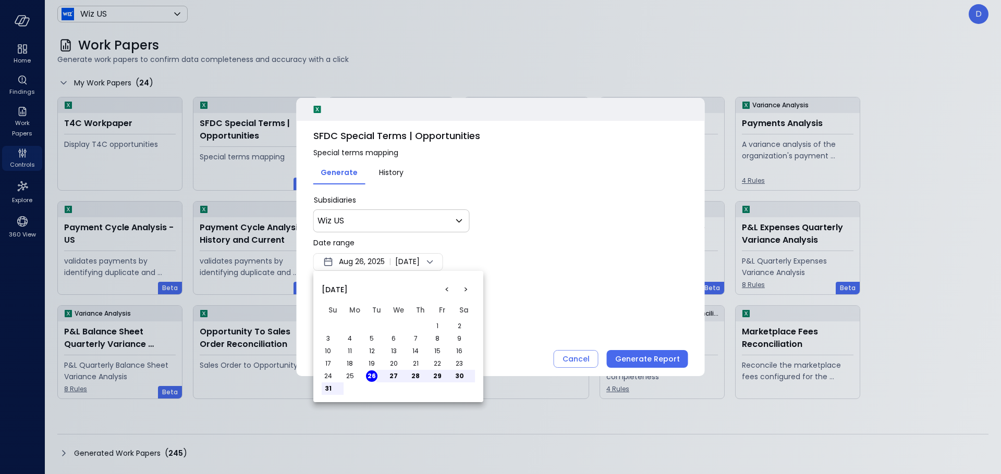
click at [367, 355] on button "12" at bounding box center [371, 351] width 11 height 11
click at [638, 355] on div at bounding box center [500, 237] width 1001 height 474
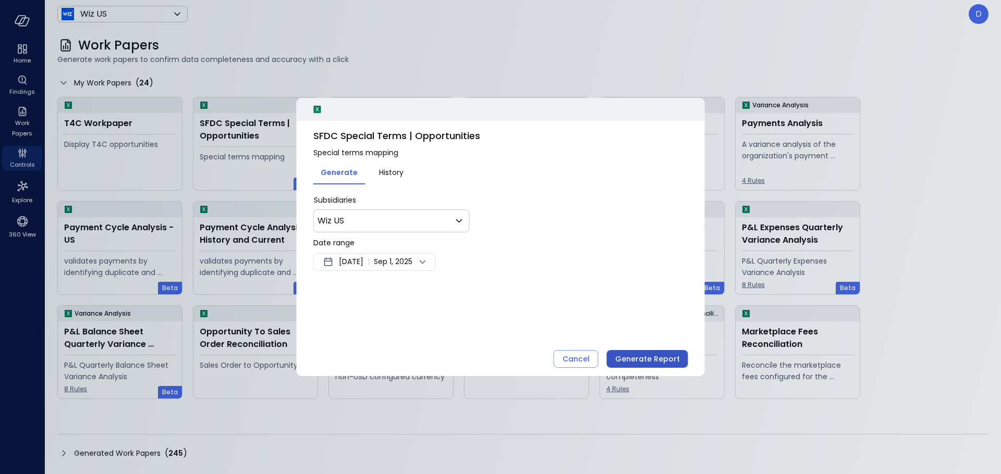
click at [637, 358] on div "Generate Report" at bounding box center [647, 359] width 65 height 13
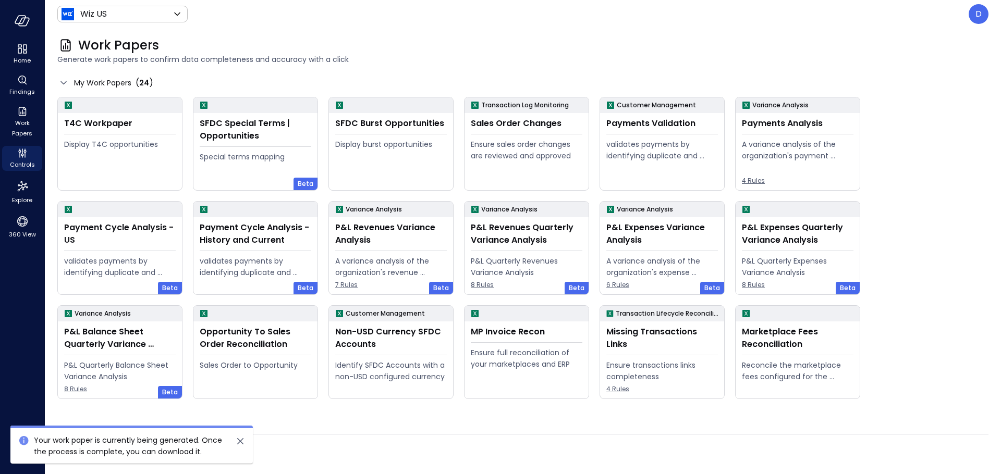
click at [244, 441] on icon "close" at bounding box center [240, 441] width 13 height 13
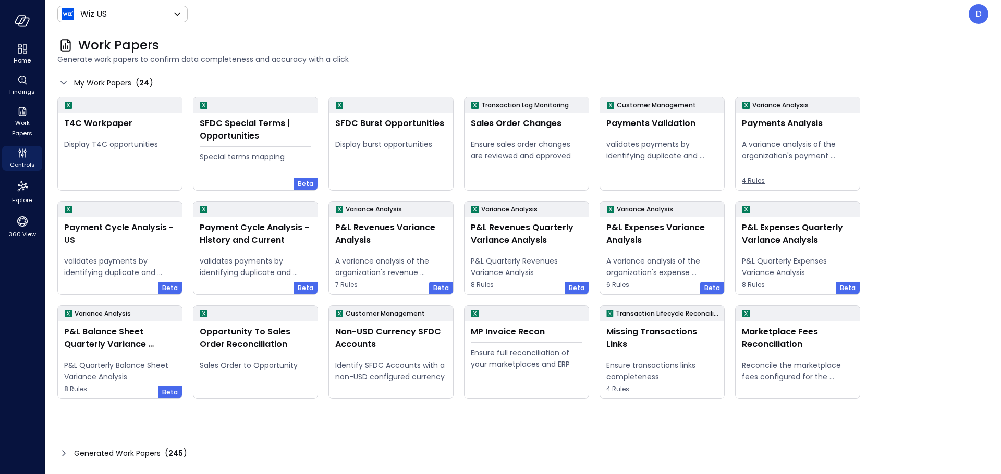
click at [64, 447] on div "Generated Work Papers ( 245 )" at bounding box center [522, 453] width 931 height 17
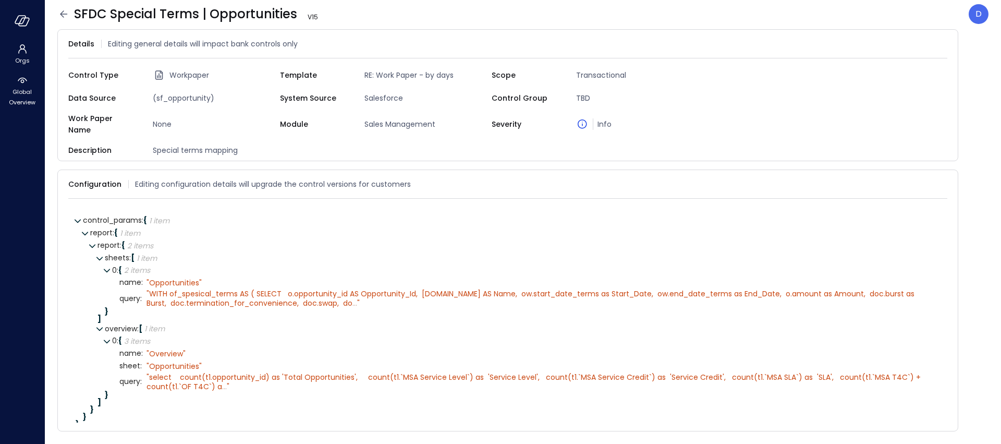
scroll to position [2, 0]
click at [943, 181] on icon at bounding box center [942, 184] width 7 height 7
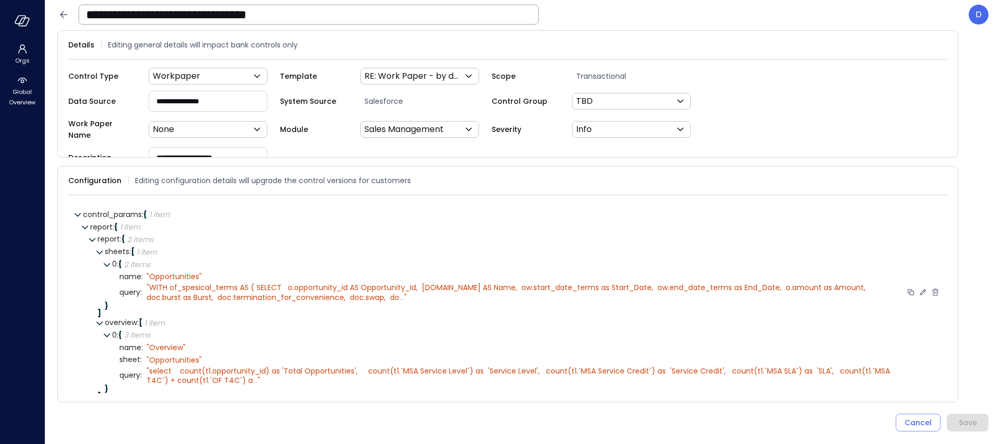
click at [399, 296] on span "..." at bounding box center [401, 297] width 5 height 10
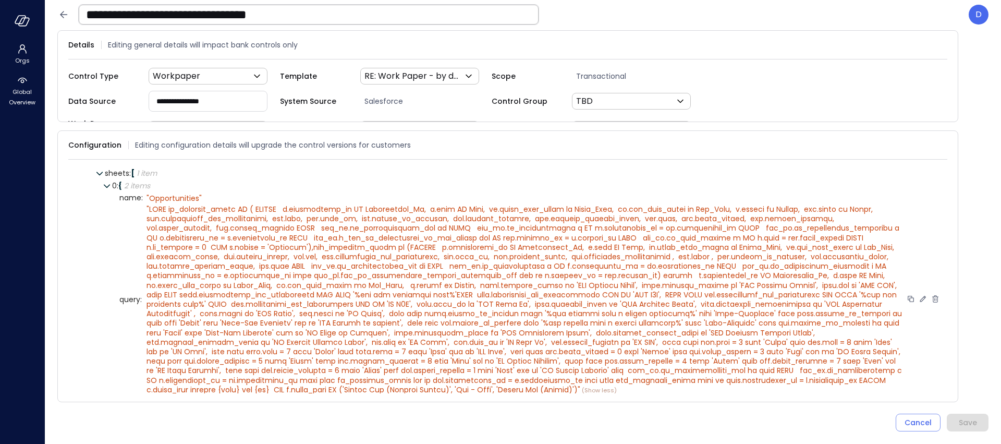
scroll to position [45, 0]
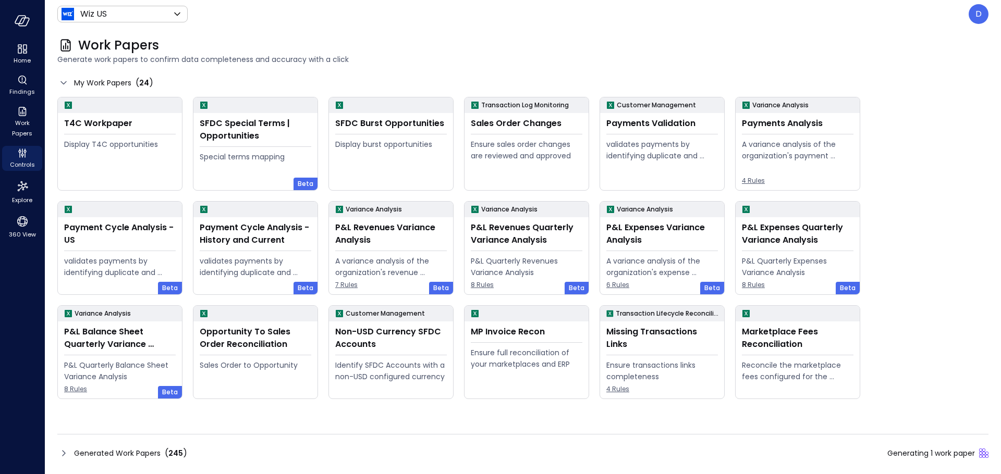
click at [63, 454] on icon at bounding box center [63, 453] width 13 height 13
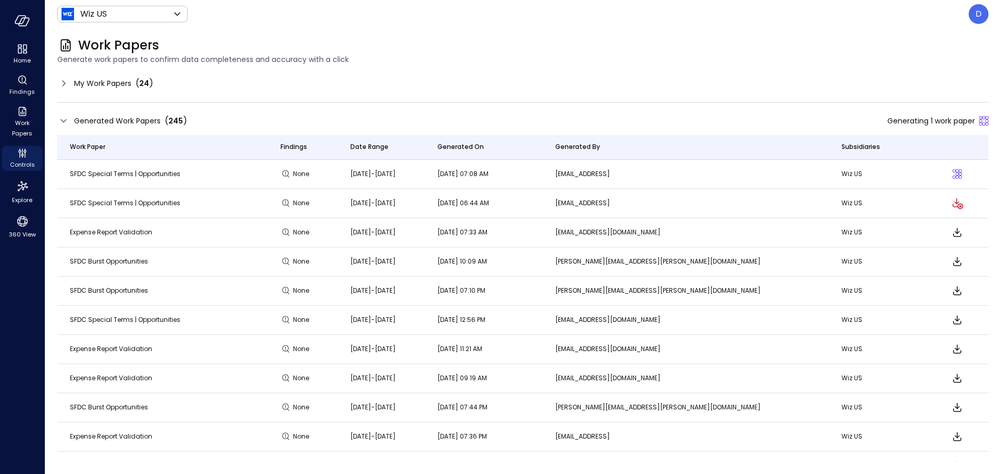
click at [61, 82] on icon at bounding box center [63, 83] width 13 height 13
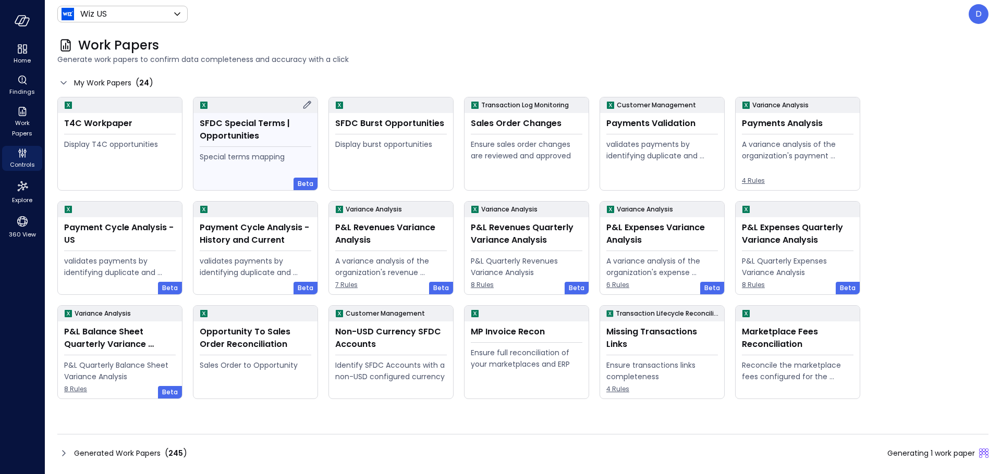
click at [263, 139] on div "SFDC Special Terms | Opportunities" at bounding box center [256, 129] width 112 height 25
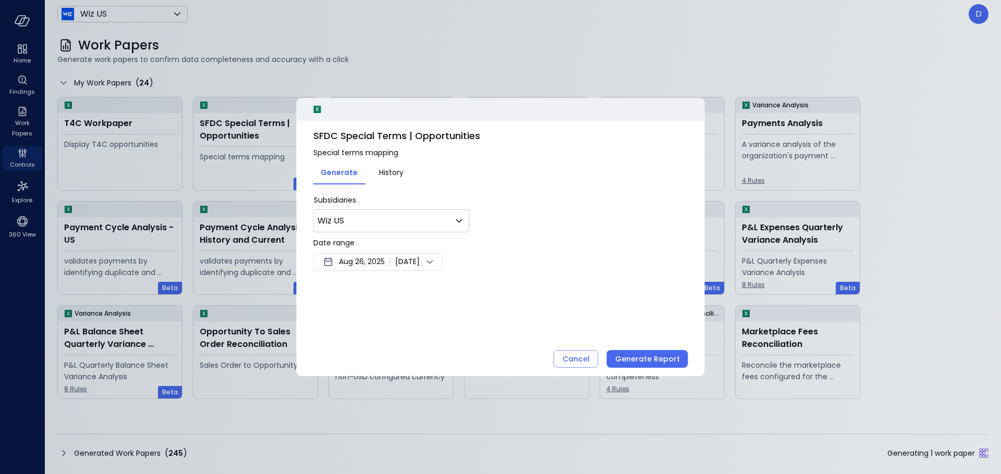
click at [362, 262] on span "Aug 26, 2025" at bounding box center [362, 262] width 46 height 13
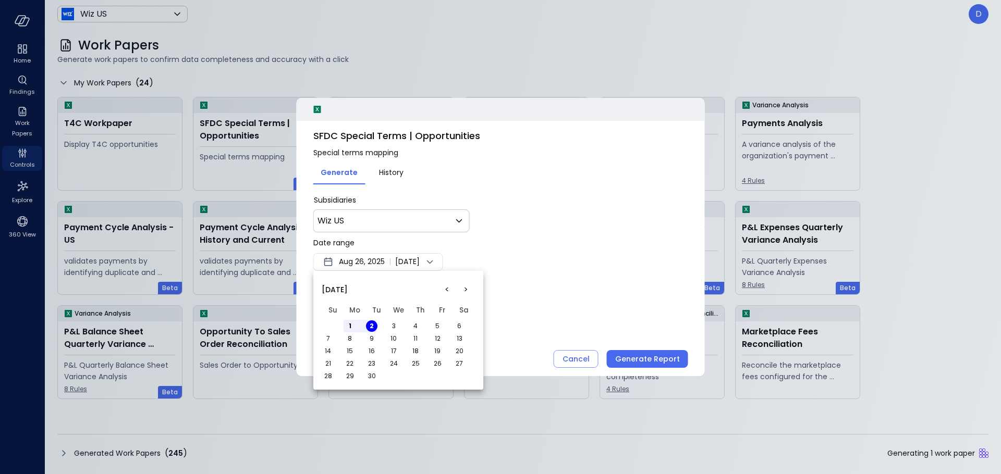
click at [444, 290] on button "<" at bounding box center [446, 289] width 19 height 19
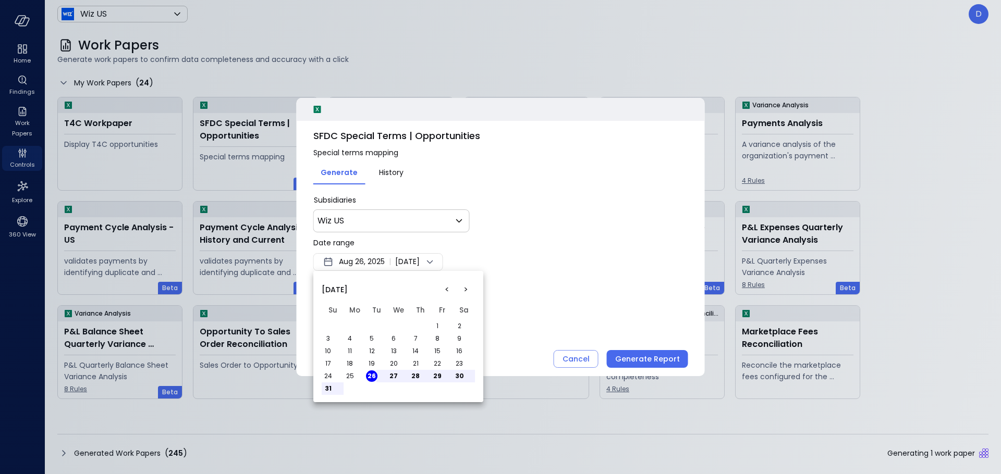
click at [438, 326] on button "1" at bounding box center [437, 326] width 11 height 11
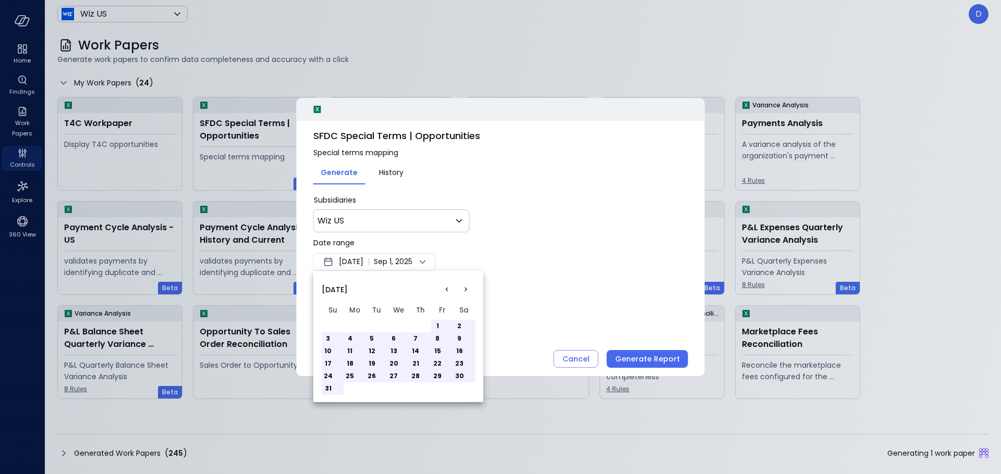
click at [642, 358] on div at bounding box center [500, 237] width 1001 height 474
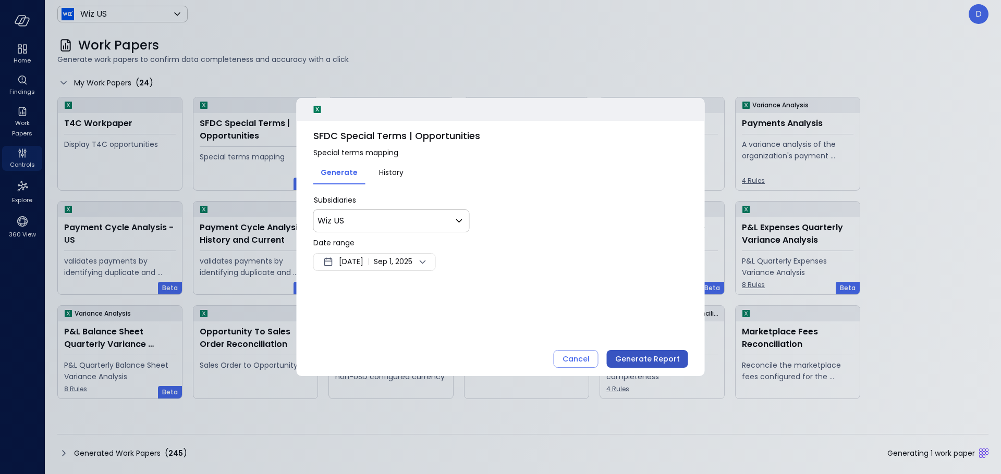
click at [633, 359] on div "Generate Report" at bounding box center [647, 359] width 65 height 13
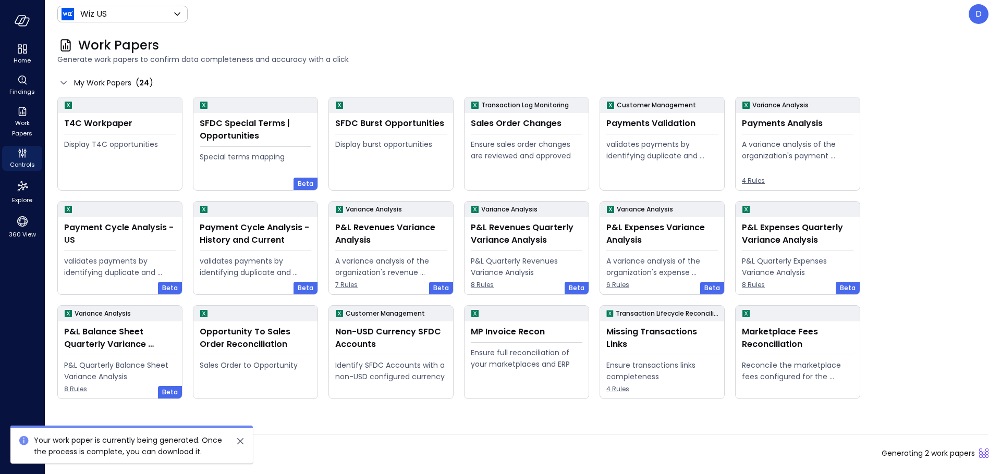
click at [237, 441] on icon "close" at bounding box center [240, 441] width 13 height 13
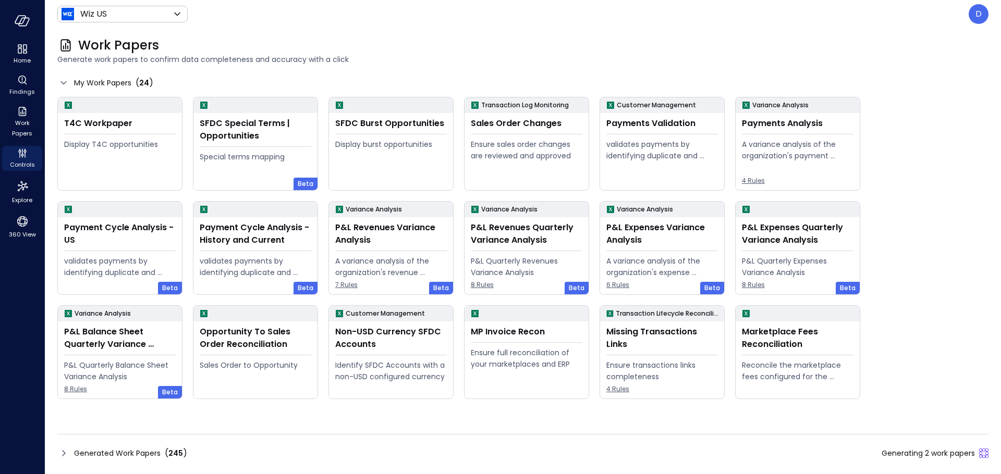
click at [62, 457] on icon at bounding box center [63, 453] width 13 height 13
click at [69, 453] on icon at bounding box center [63, 453] width 13 height 13
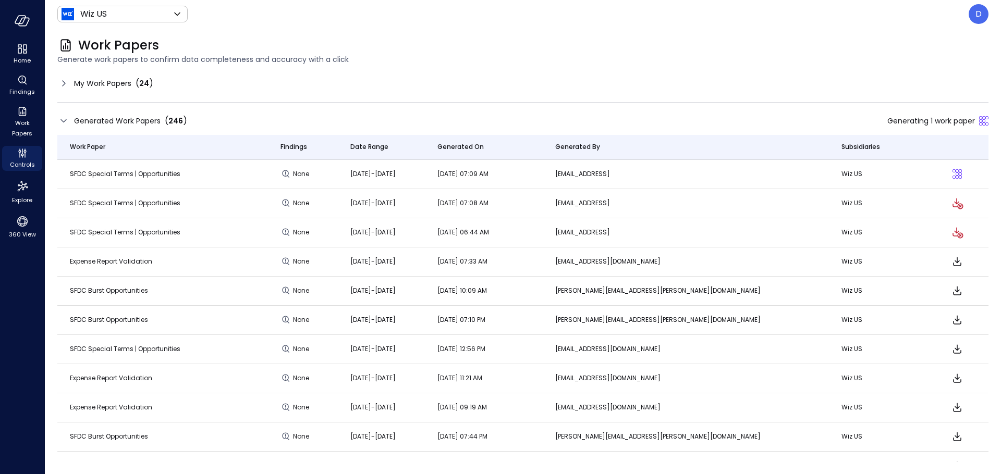
click at [63, 451] on td "SFDC Burst Opportunities" at bounding box center [162, 437] width 211 height 29
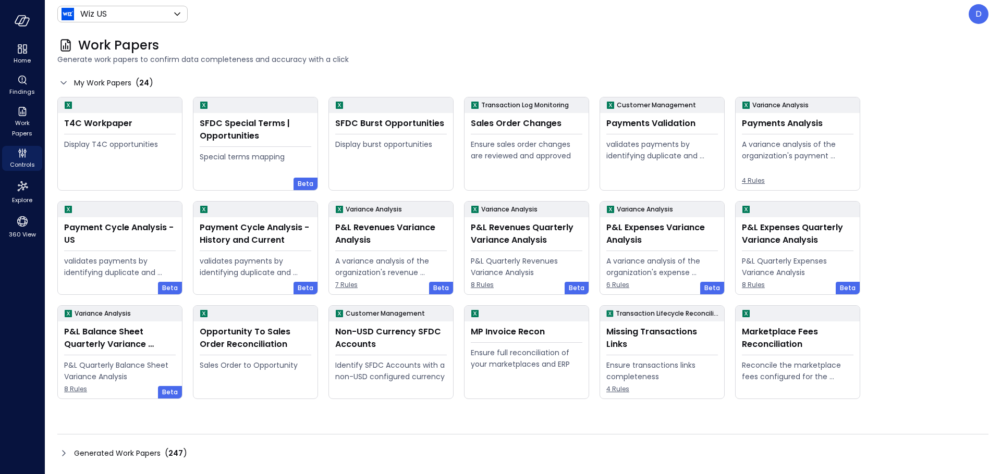
click at [66, 452] on icon at bounding box center [63, 453] width 13 height 13
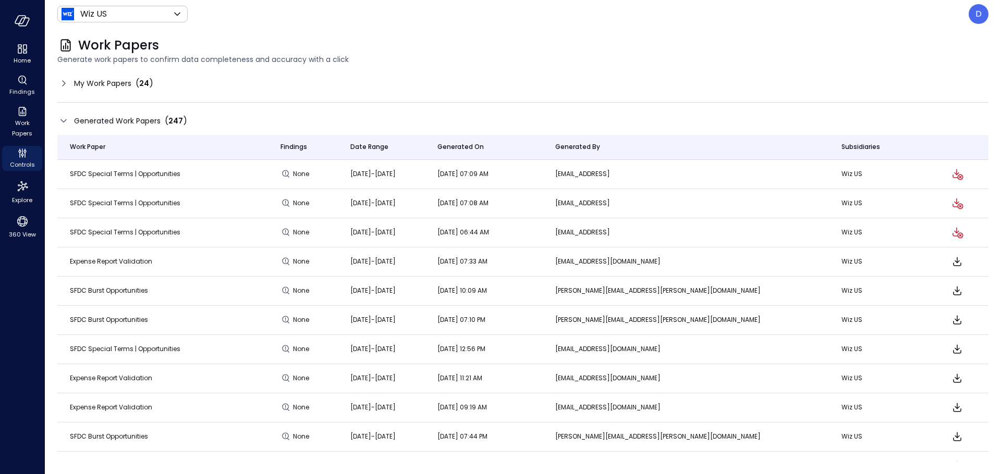
click at [58, 79] on icon at bounding box center [63, 83] width 13 height 13
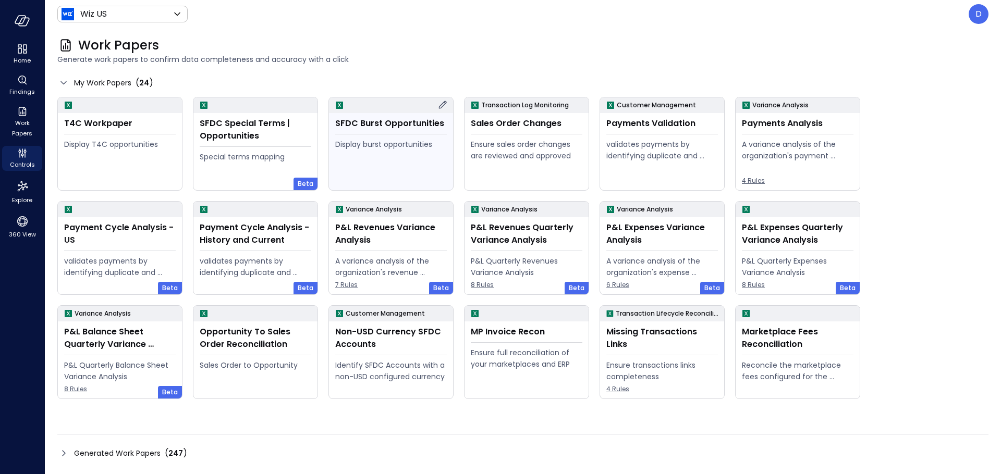
click at [395, 137] on div "SFDC Burst Opportunities Display burst opportunities" at bounding box center [391, 151] width 124 height 77
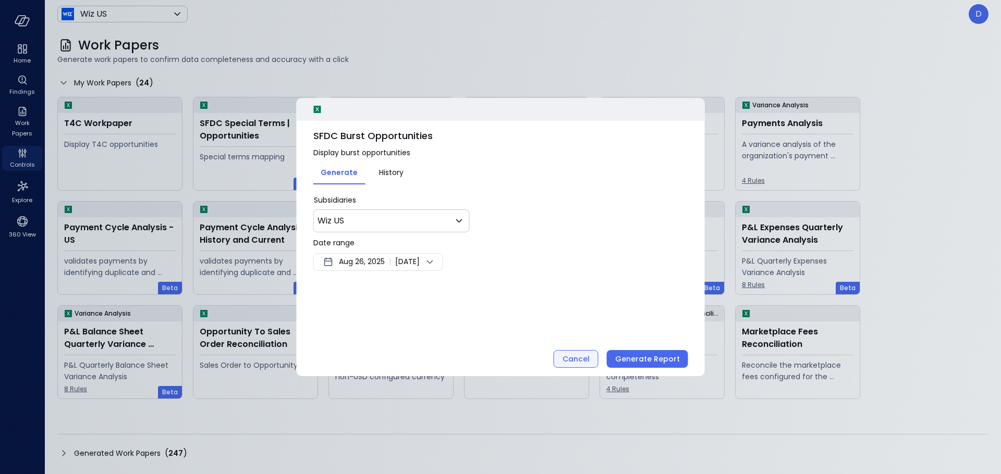
click at [569, 365] on div "Cancel" at bounding box center [575, 359] width 27 height 13
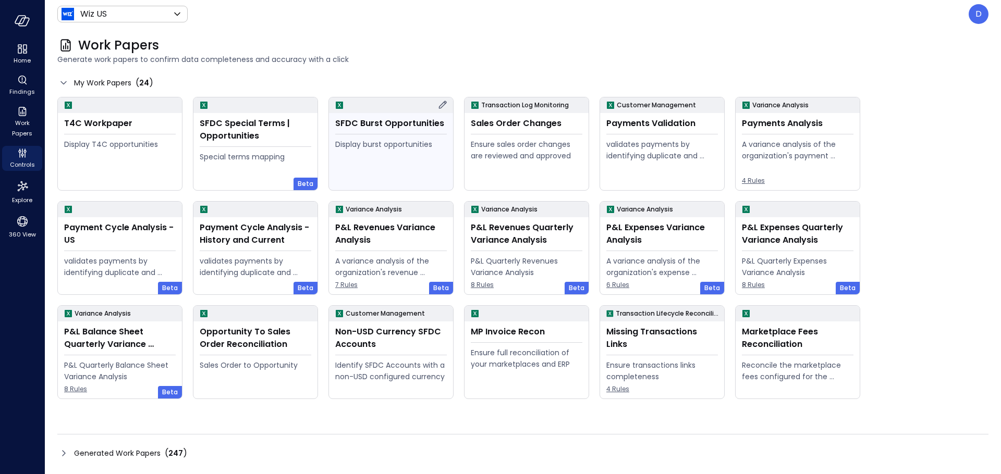
click at [444, 104] on icon at bounding box center [442, 105] width 13 height 13
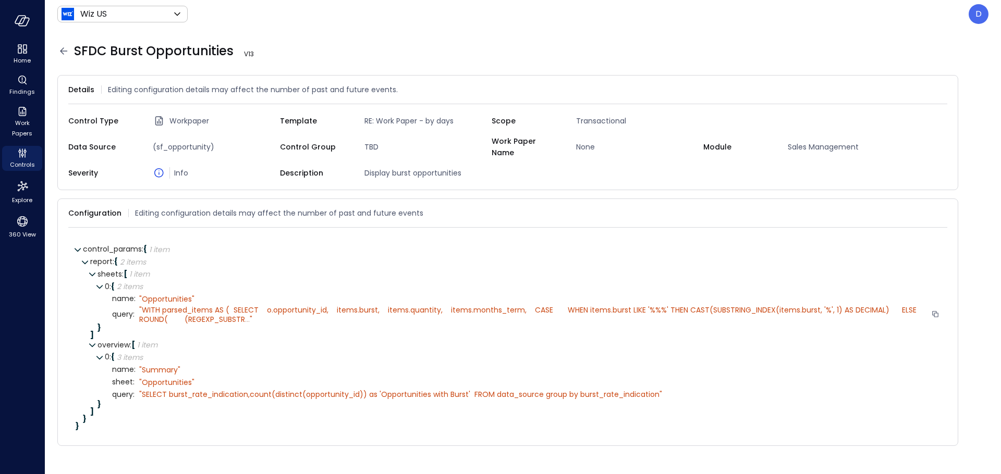
click at [243, 311] on span "WITH parsed_items AS ( SELECT o.opportunity_id, items.burst, items.quantity, it…" at bounding box center [528, 315] width 779 height 20
click at [245, 314] on span "..." at bounding box center [247, 319] width 5 height 10
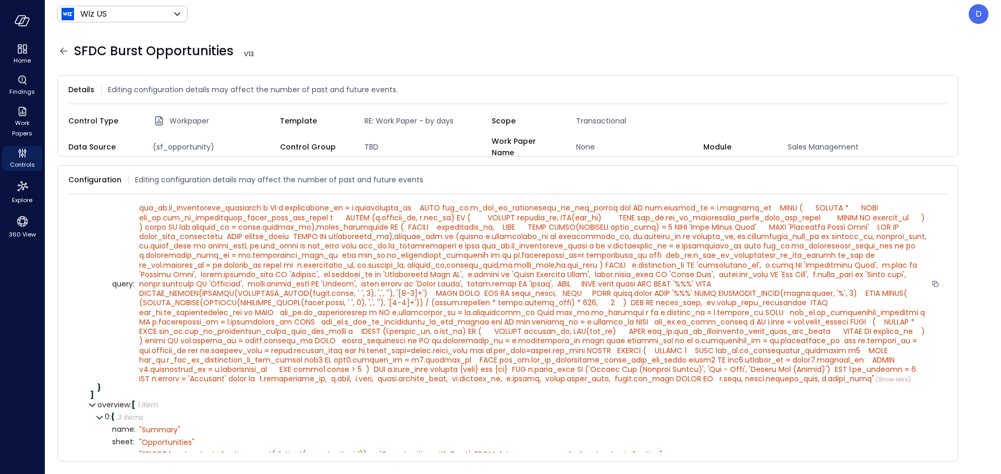
scroll to position [138, 0]
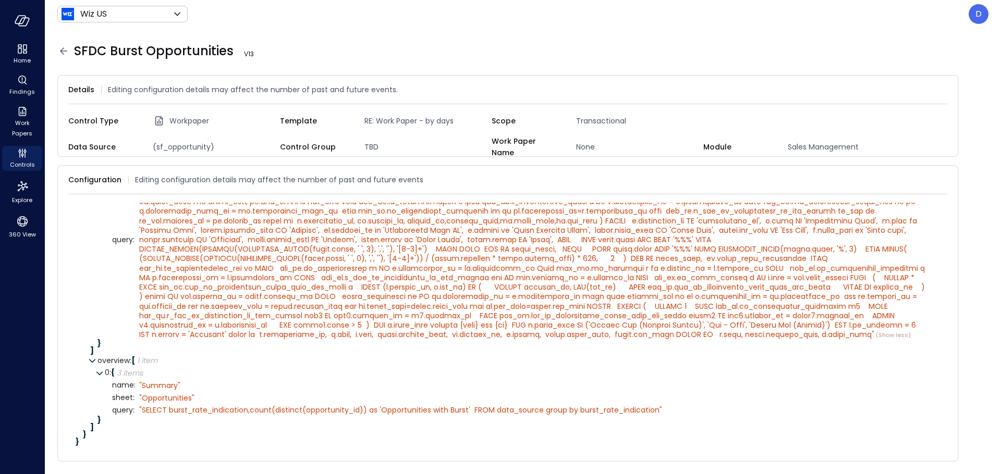
click at [64, 53] on icon at bounding box center [63, 51] width 13 height 13
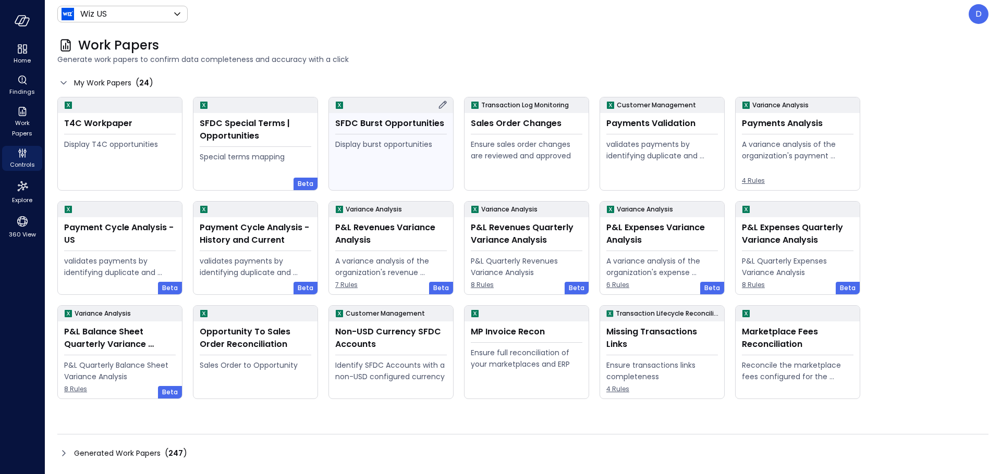
click at [358, 137] on div "SFDC Burst Opportunities Display burst opportunities" at bounding box center [391, 151] width 124 height 77
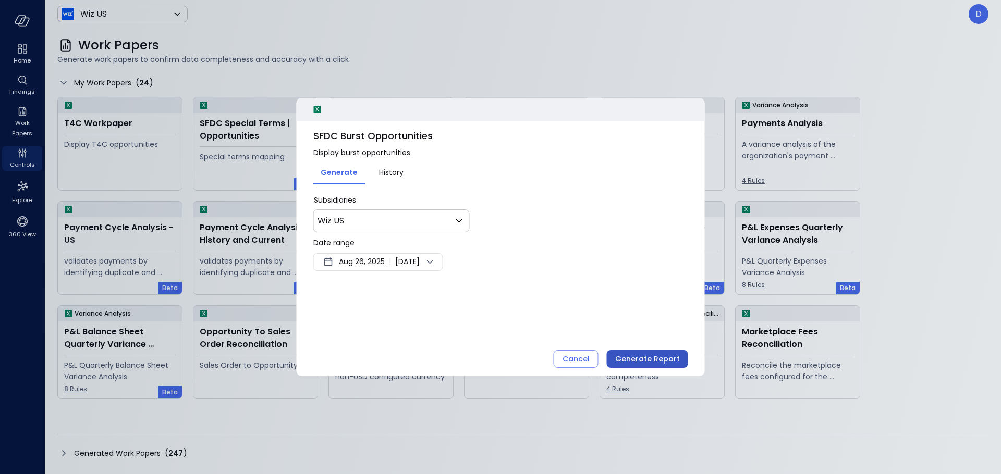
click at [649, 362] on div "Generate Report" at bounding box center [647, 359] width 65 height 13
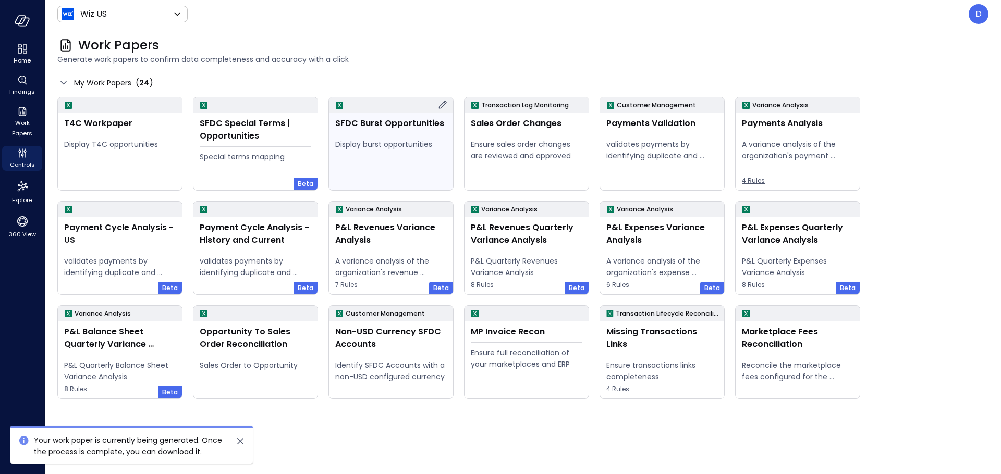
click at [405, 165] on div "Display burst opportunities" at bounding box center [391, 162] width 112 height 47
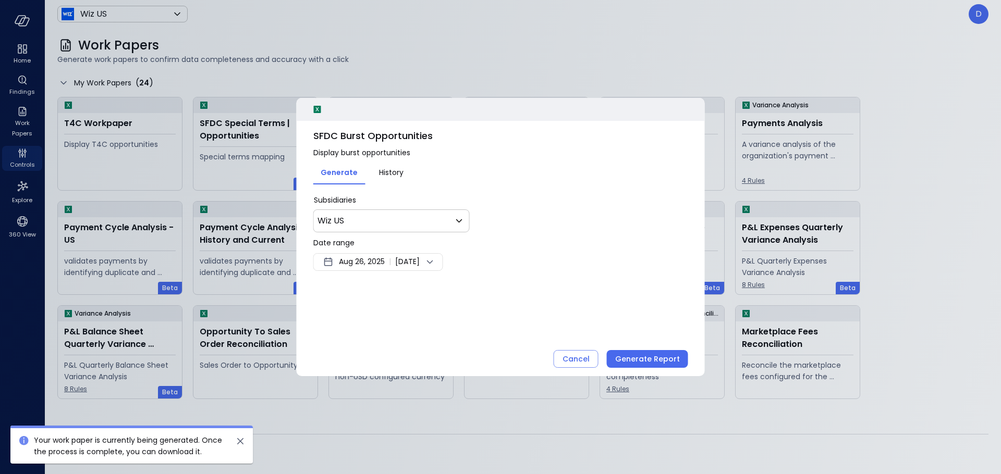
click at [364, 264] on span "Aug 26, 2025" at bounding box center [362, 262] width 46 height 13
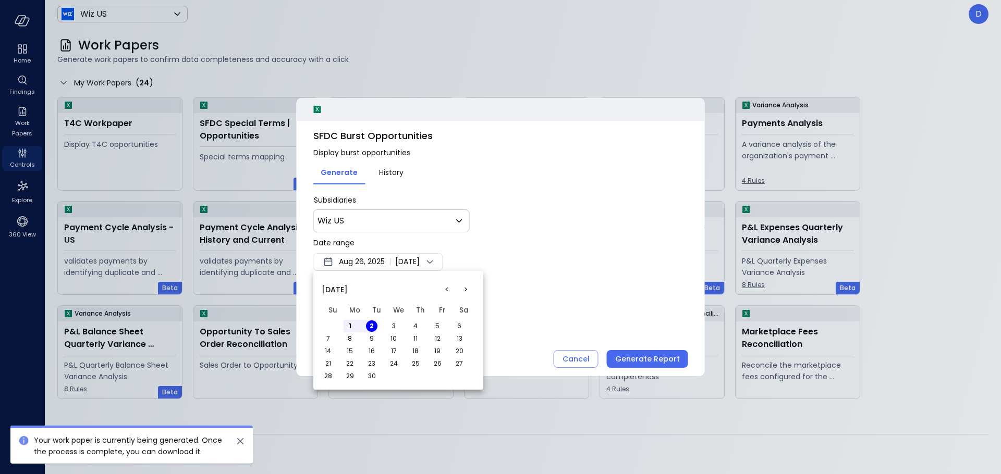
click at [449, 286] on button "<" at bounding box center [446, 289] width 19 height 19
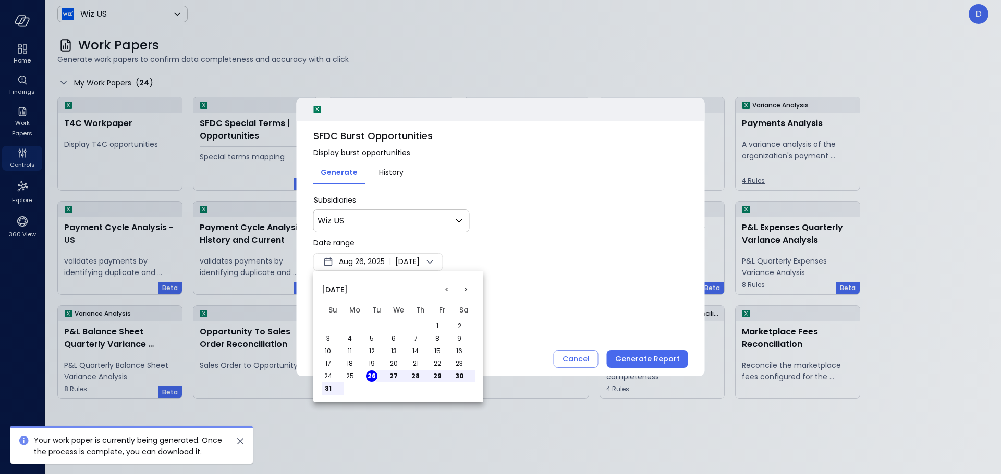
click at [398, 339] on button "6" at bounding box center [393, 338] width 11 height 11
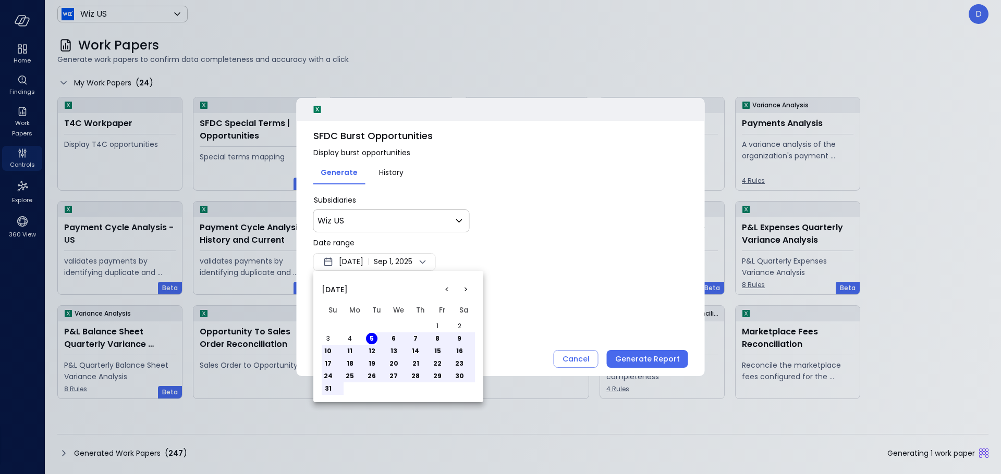
click at [569, 292] on div at bounding box center [500, 237] width 1001 height 474
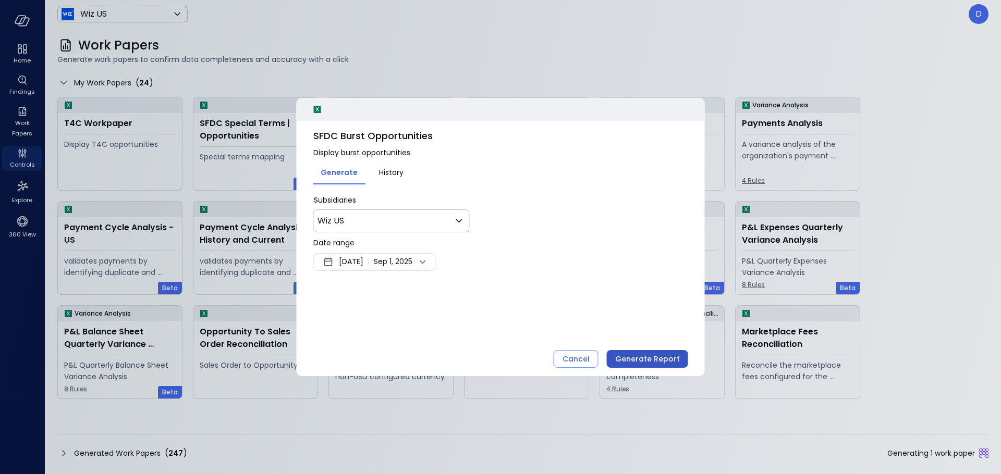
click at [655, 357] on div "Generate Report" at bounding box center [647, 359] width 65 height 13
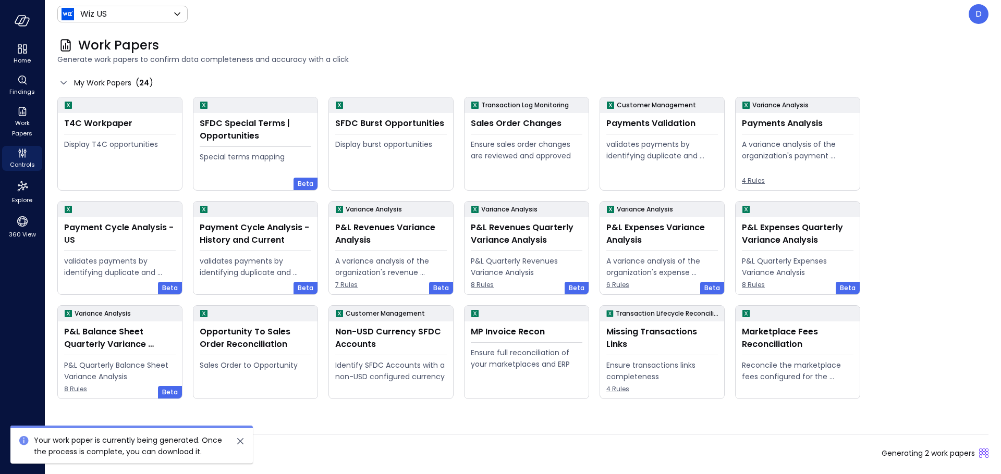
click at [237, 443] on icon "close" at bounding box center [240, 441] width 13 height 13
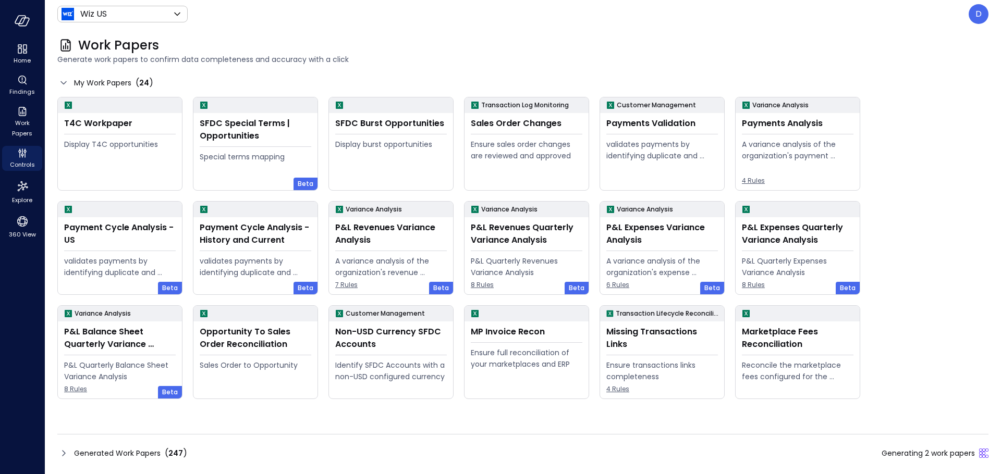
click at [60, 452] on icon at bounding box center [63, 453] width 13 height 13
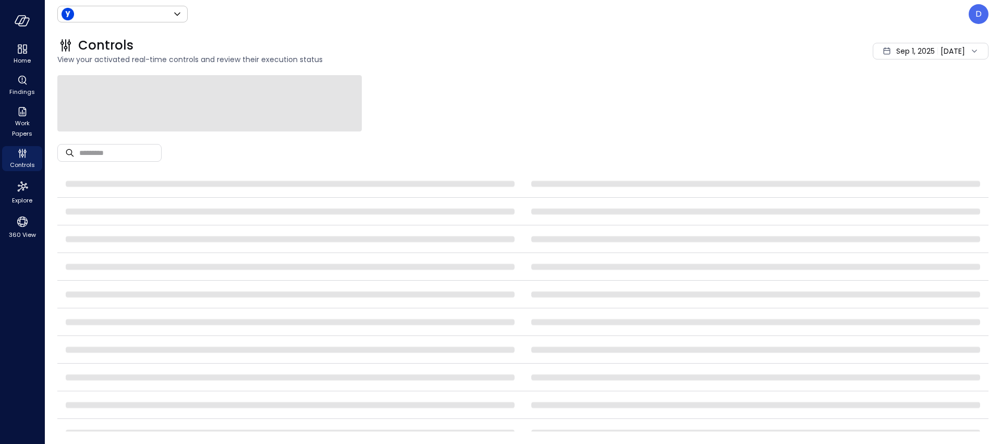
type input "******"
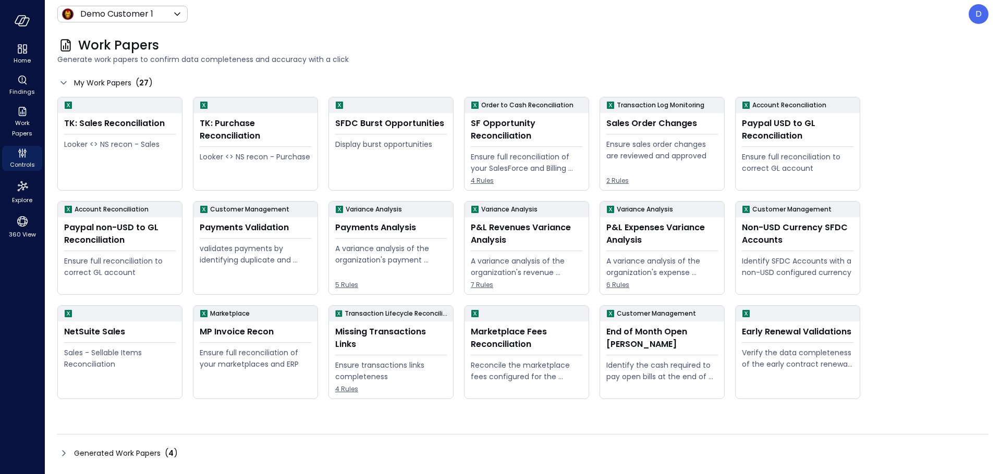
click at [59, 453] on icon at bounding box center [63, 453] width 13 height 13
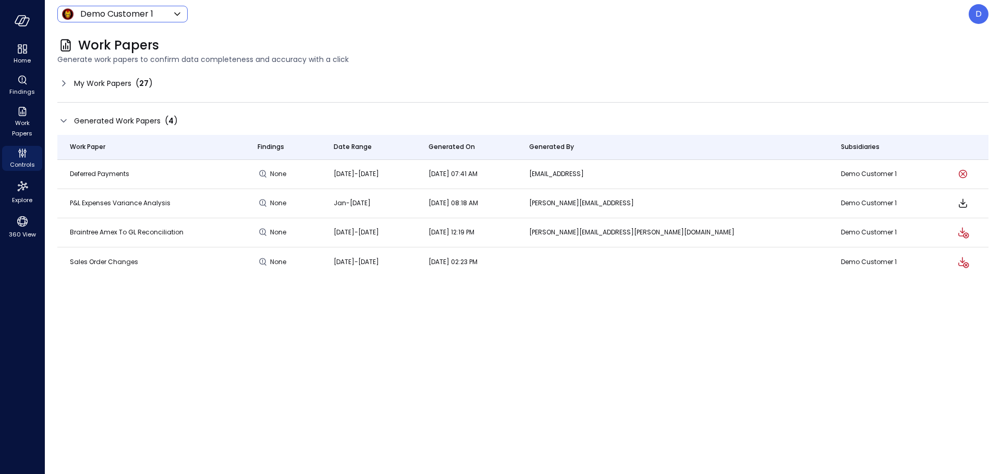
click at [135, 18] on body "Home Findings Work Papers Controls Explore 360 View Demo Customer 1 ***** ​ D W…" at bounding box center [500, 237] width 1001 height 474
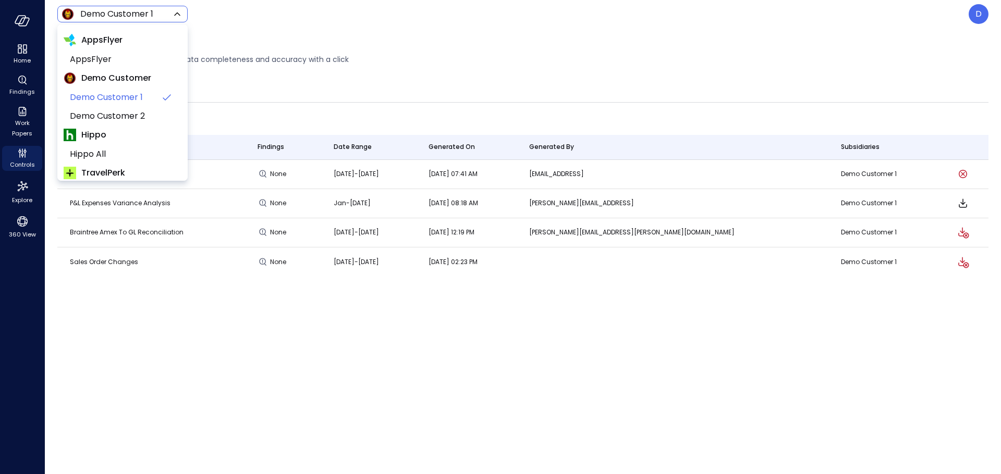
scroll to position [158, 0]
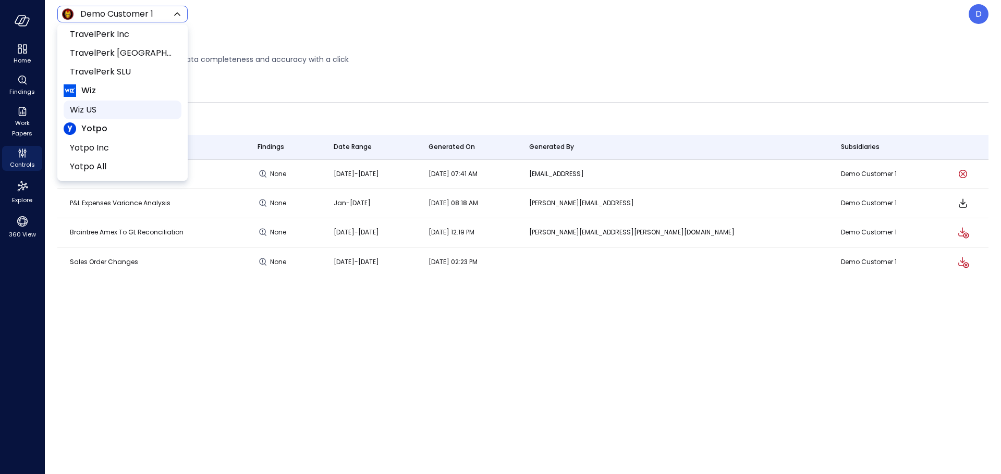
click at [113, 113] on span "Wiz US" at bounding box center [121, 110] width 103 height 13
type input "******"
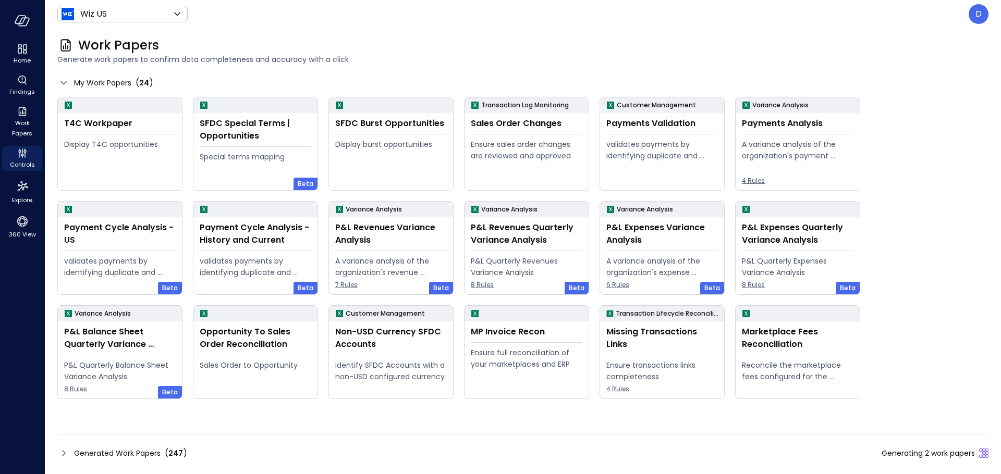
click at [58, 461] on div "Generated Work Papers ( 247 ) Generating 2 work papers" at bounding box center [522, 453] width 931 height 17
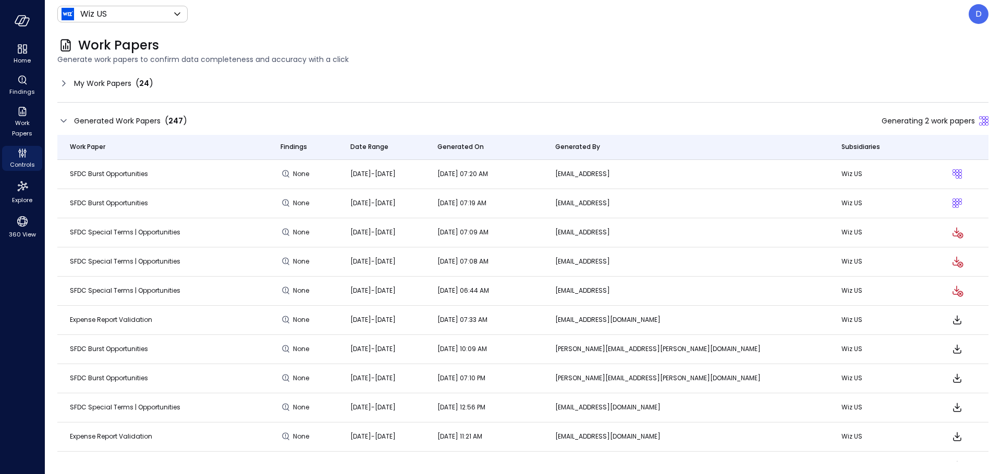
drag, startPoint x: 58, startPoint y: 461, endPoint x: 64, endPoint y: 450, distance: 13.1
click at [64, 450] on td "Expense Report Validation" at bounding box center [162, 437] width 211 height 29
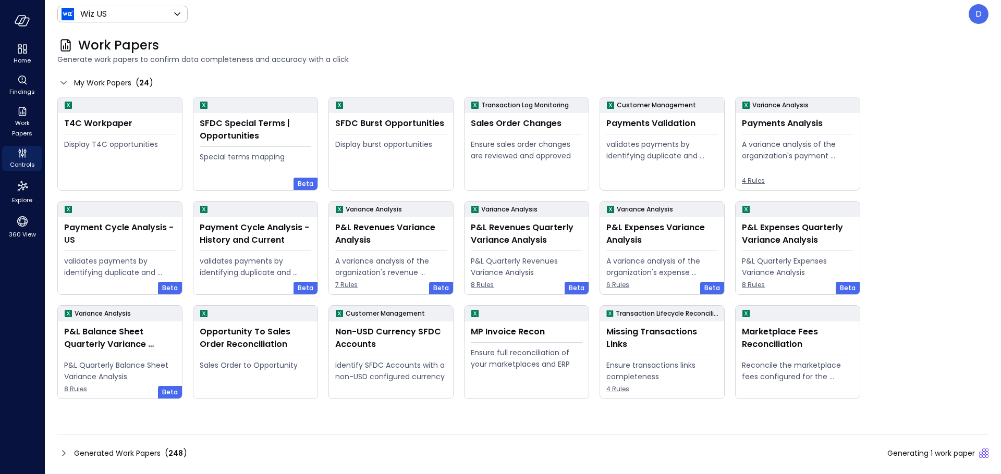
click at [66, 457] on icon at bounding box center [63, 453] width 13 height 13
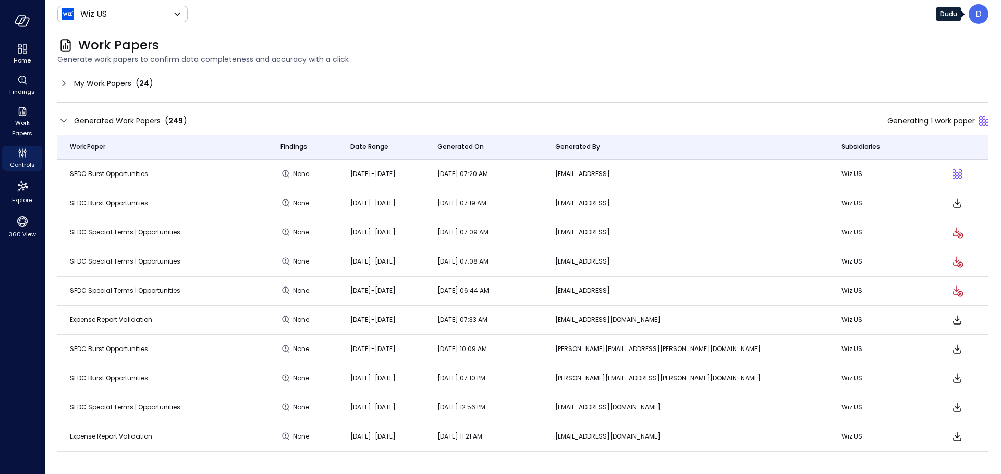
click at [972, 20] on div "D" at bounding box center [978, 14] width 20 height 20
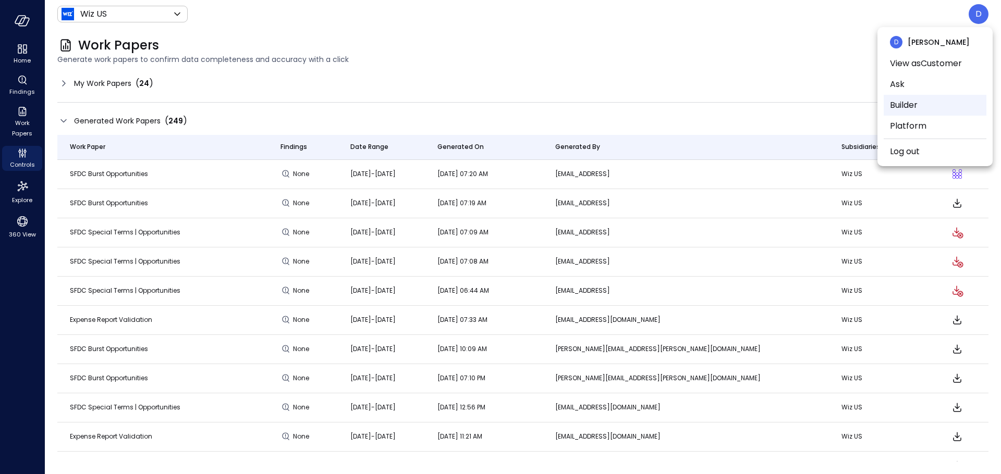
click at [908, 104] on li "Builder" at bounding box center [934, 105] width 103 height 21
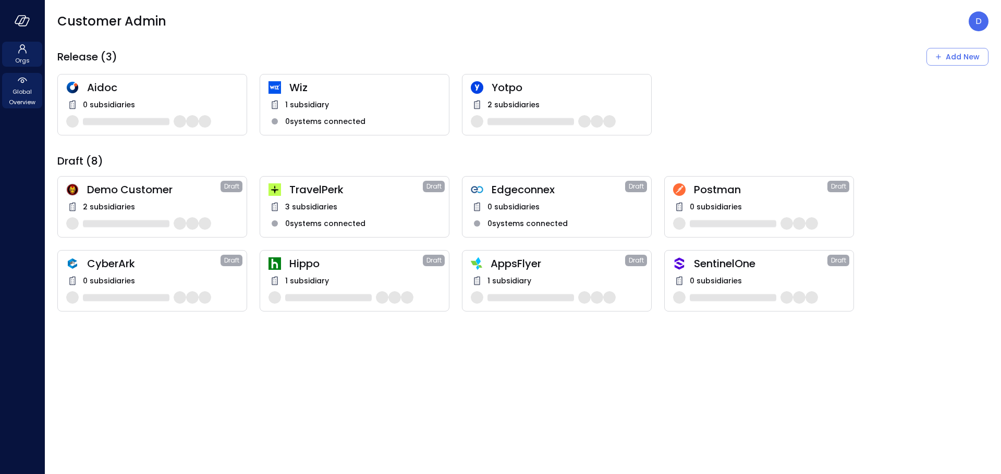
click at [23, 94] on span "Global Overview" at bounding box center [22, 97] width 32 height 21
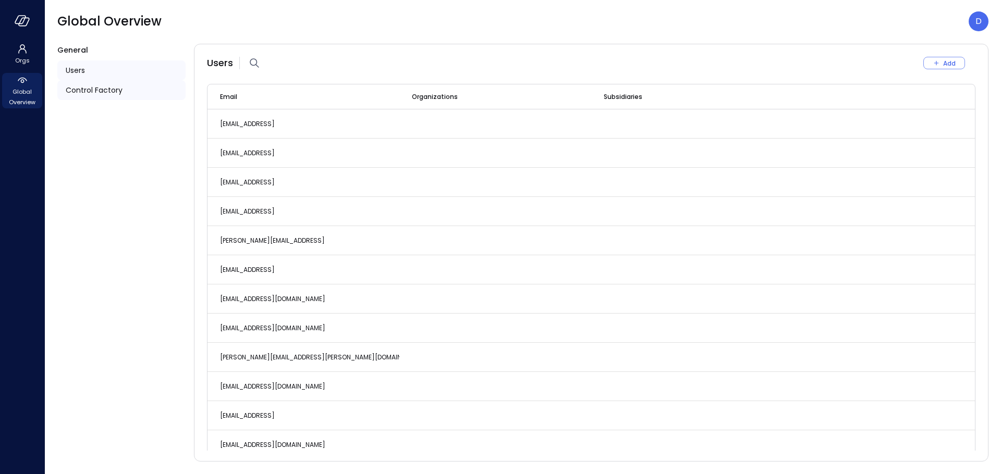
click at [114, 94] on span "Control Factory" at bounding box center [94, 89] width 57 height 11
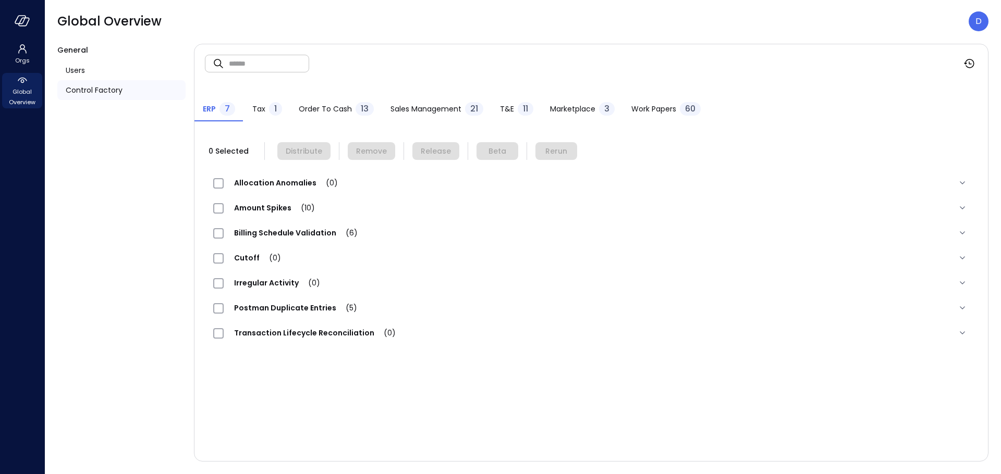
click at [649, 112] on span "Work Papers" at bounding box center [653, 108] width 45 height 11
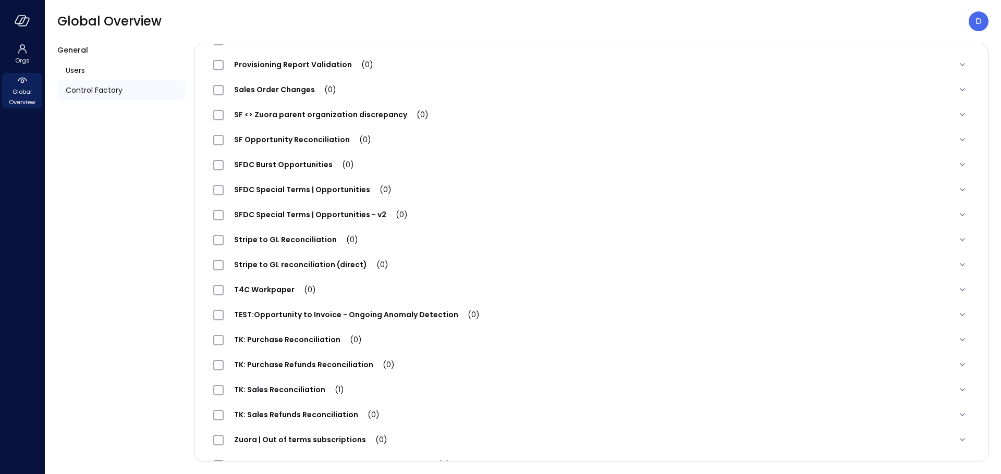
scroll to position [1221, 0]
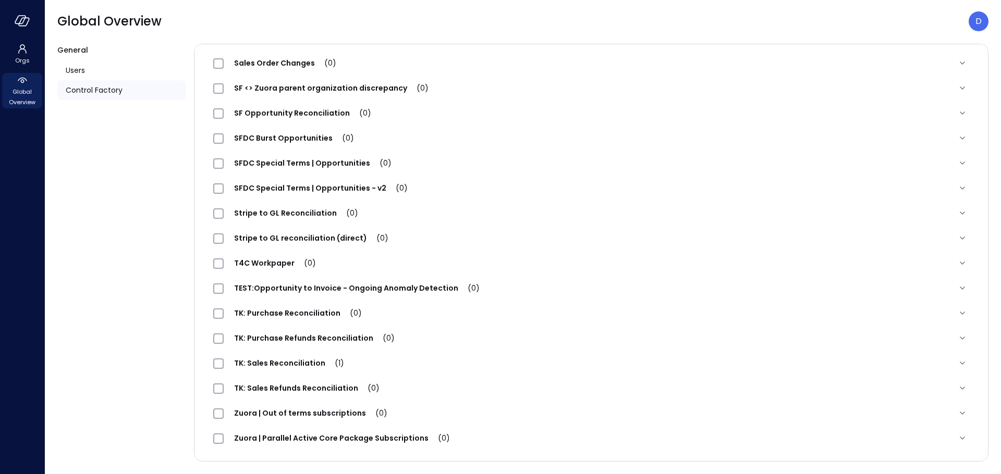
click at [361, 158] on span "SFDC Special Terms | Opportunities (0)" at bounding box center [313, 163] width 178 height 10
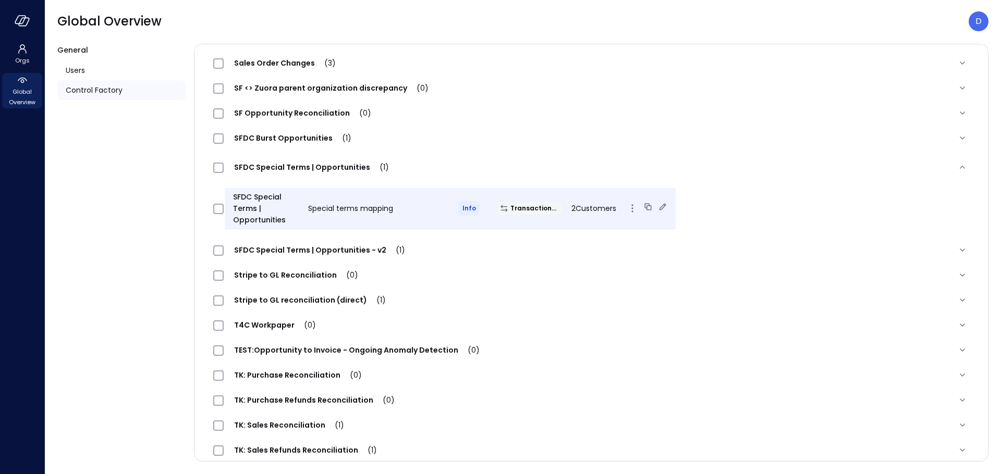
click at [658, 207] on icon at bounding box center [662, 207] width 10 height 10
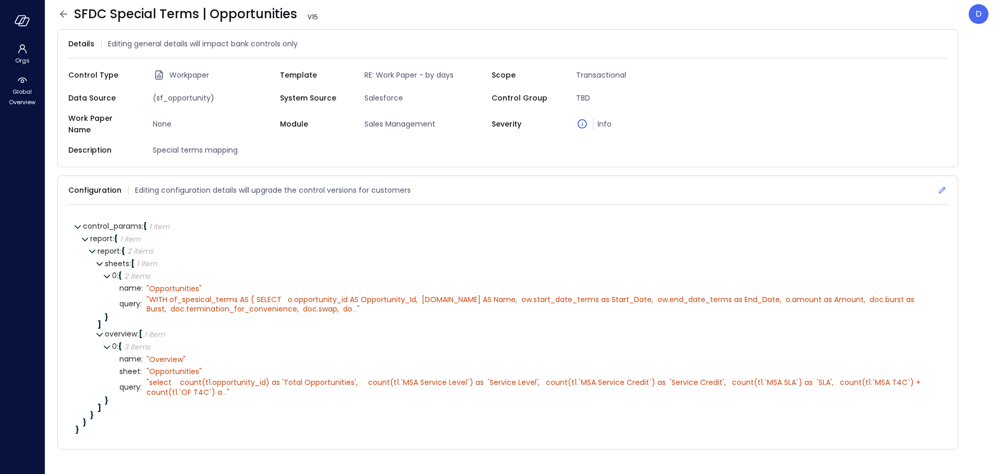
click at [940, 185] on icon at bounding box center [942, 190] width 10 height 10
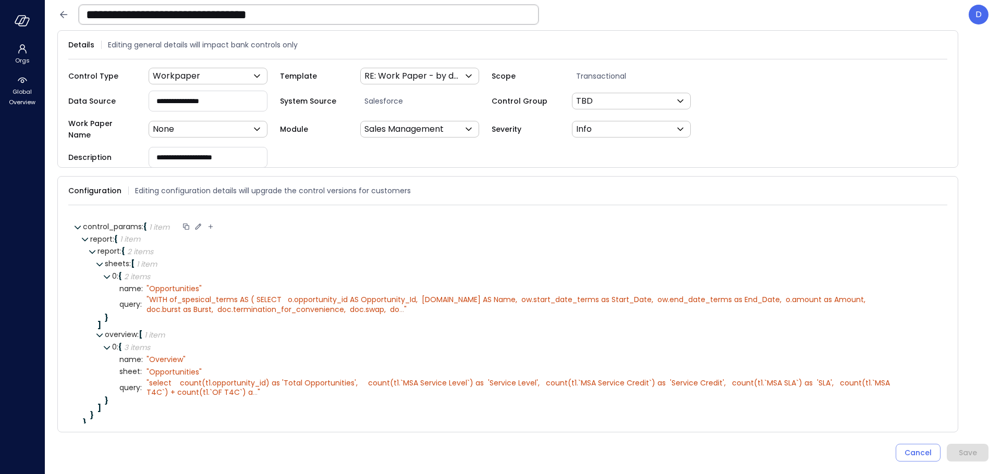
click at [202, 222] on icon at bounding box center [197, 226] width 9 height 9
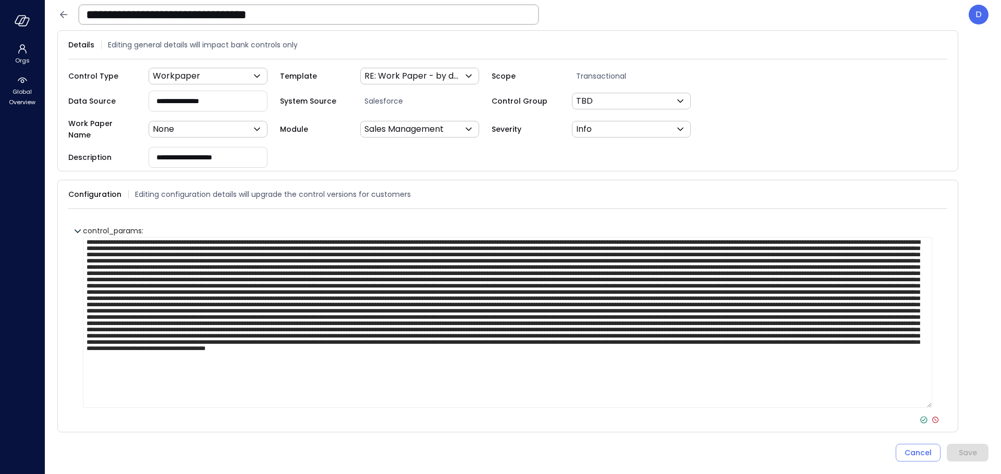
scroll to position [5, 0]
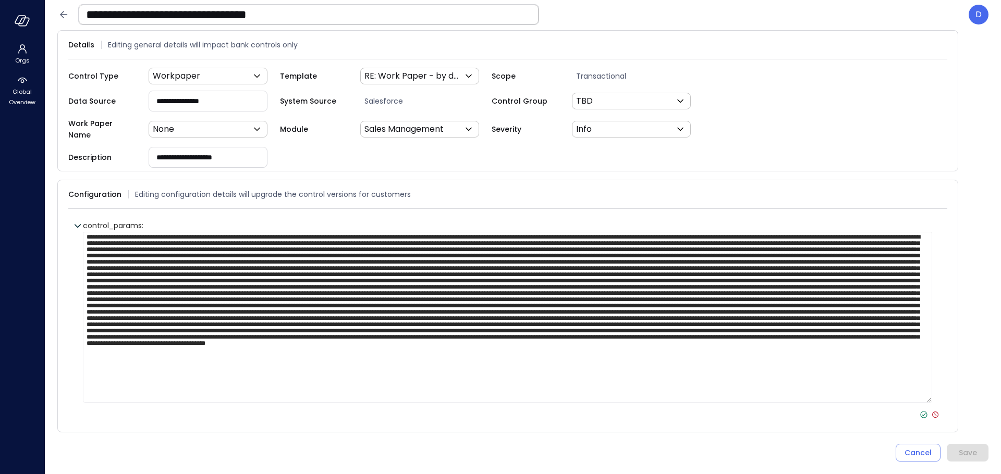
type textarea "**********"
click at [921, 413] on icon at bounding box center [923, 414] width 4 height 3
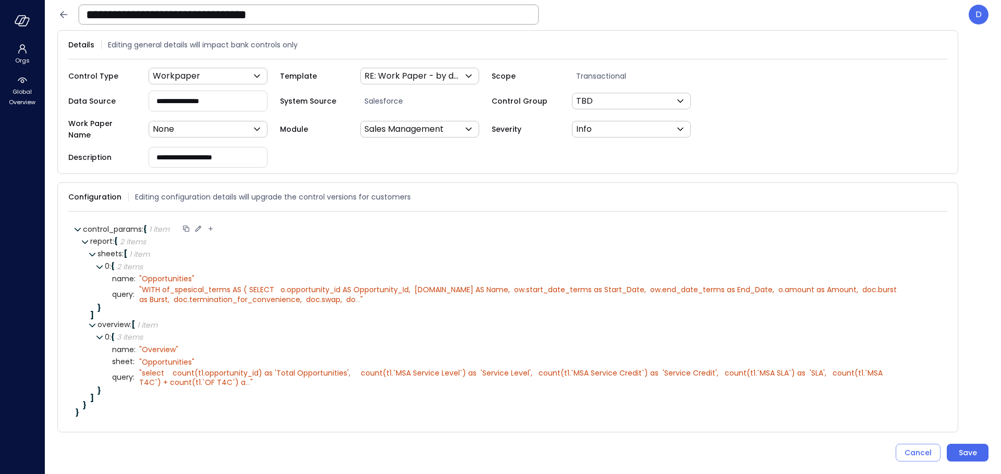
scroll to position [0, 0]
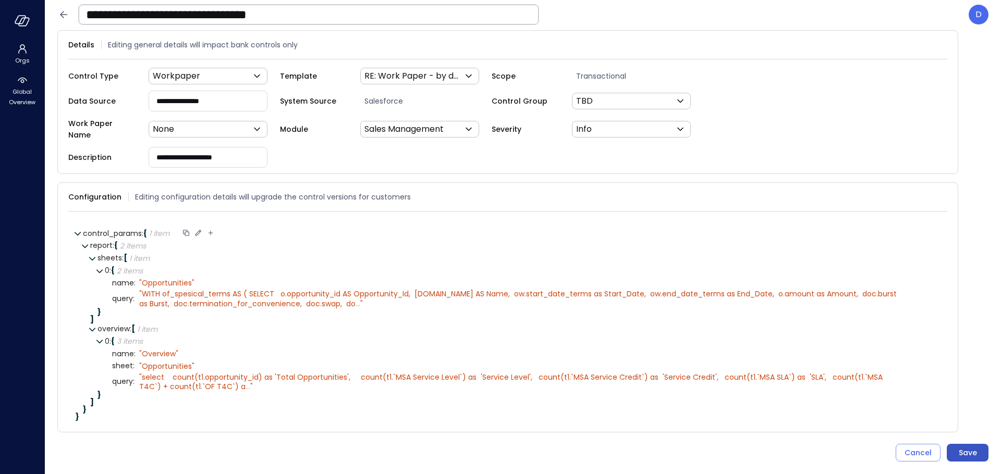
click at [961, 453] on div "Save" at bounding box center [967, 453] width 18 height 13
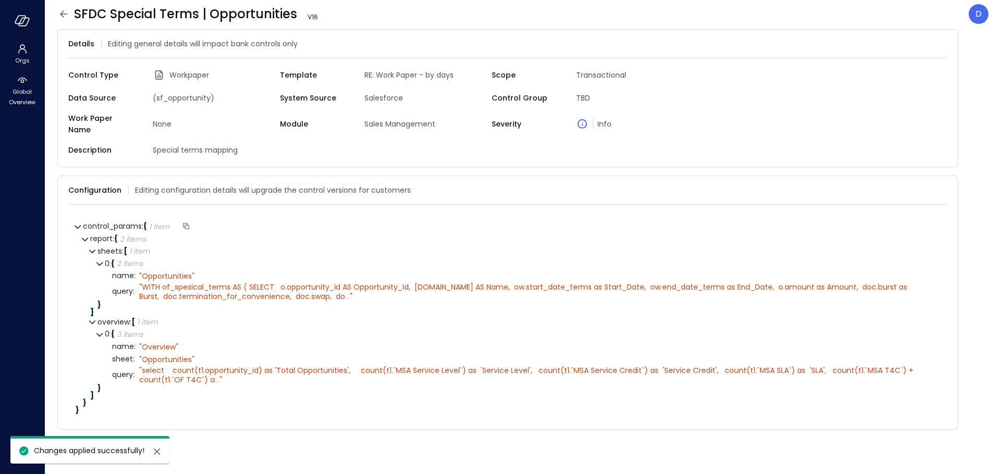
click at [63, 15] on icon at bounding box center [63, 14] width 13 height 13
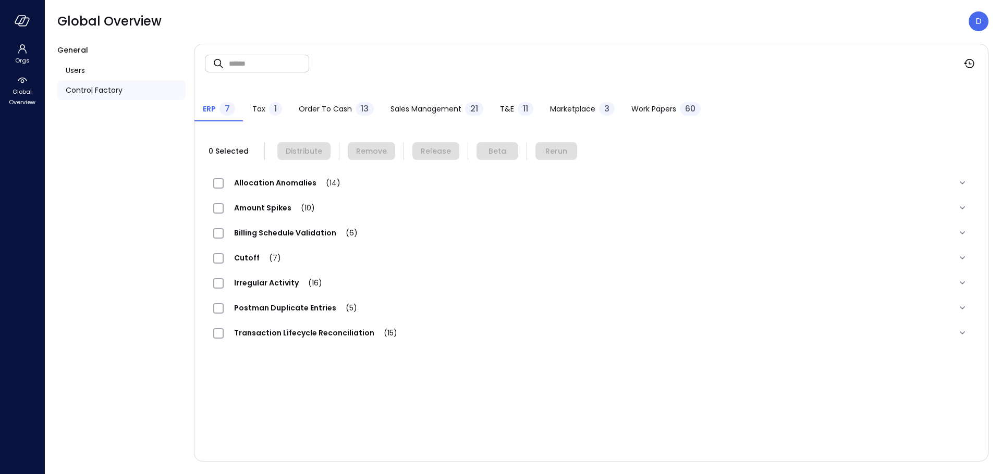
click at [653, 107] on span "Work Papers" at bounding box center [653, 108] width 45 height 11
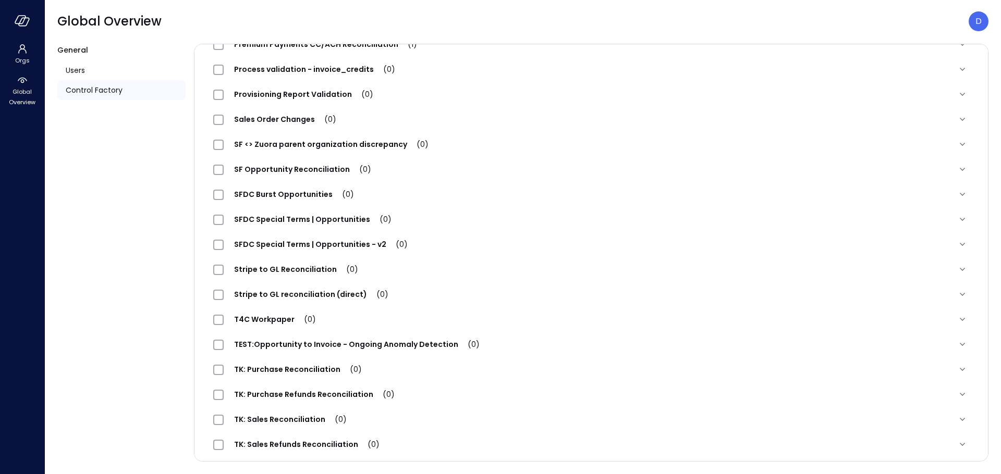
scroll to position [1165, 0]
click at [345, 218] on span "SFDC Special Terms | Opportunities (1)" at bounding box center [312, 219] width 176 height 10
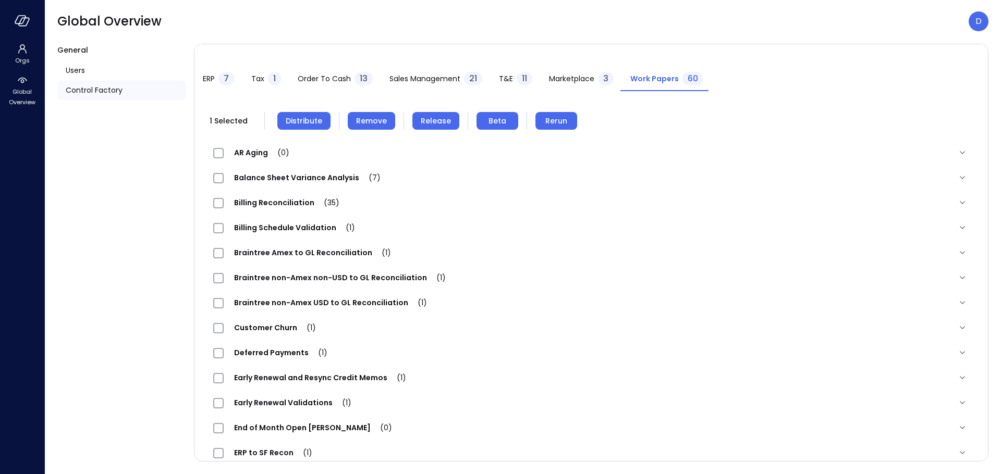
scroll to position [0, 0]
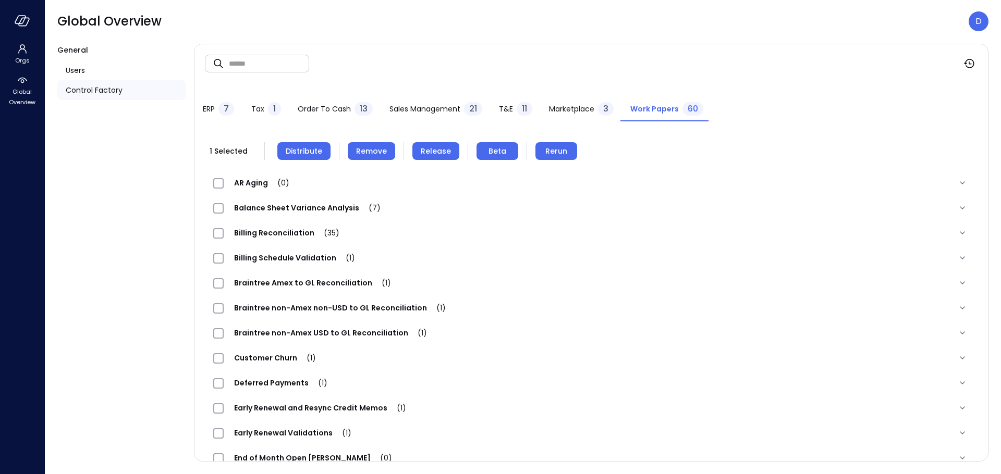
click at [383, 150] on span "Remove" at bounding box center [371, 150] width 31 height 11
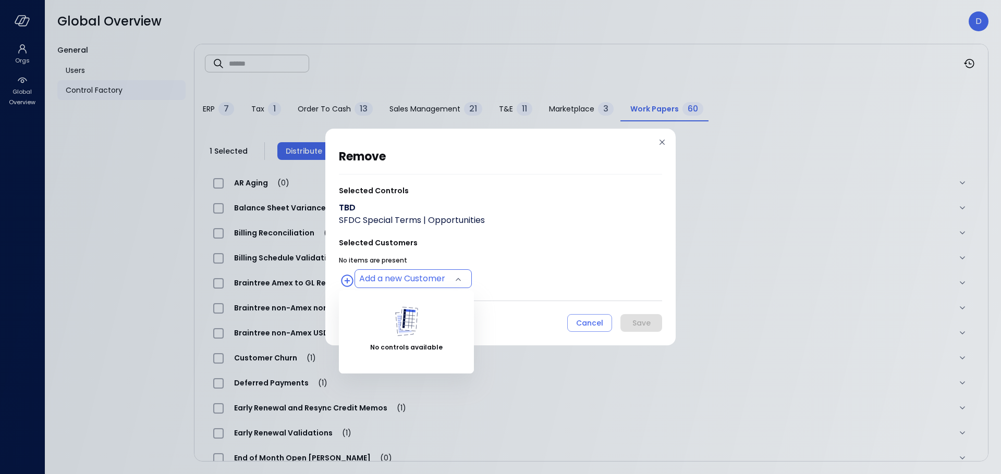
click at [431, 284] on body "Orgs Global Overview Global Overview D General Users Control Factory ​ ​ ERP 7 …" at bounding box center [500, 237] width 1001 height 474
click at [544, 273] on div at bounding box center [500, 237] width 1001 height 474
click at [403, 273] on body "Orgs Global Overview Global Overview D General Users Control Factory ​ ​ ERP 7 …" at bounding box center [500, 237] width 1001 height 474
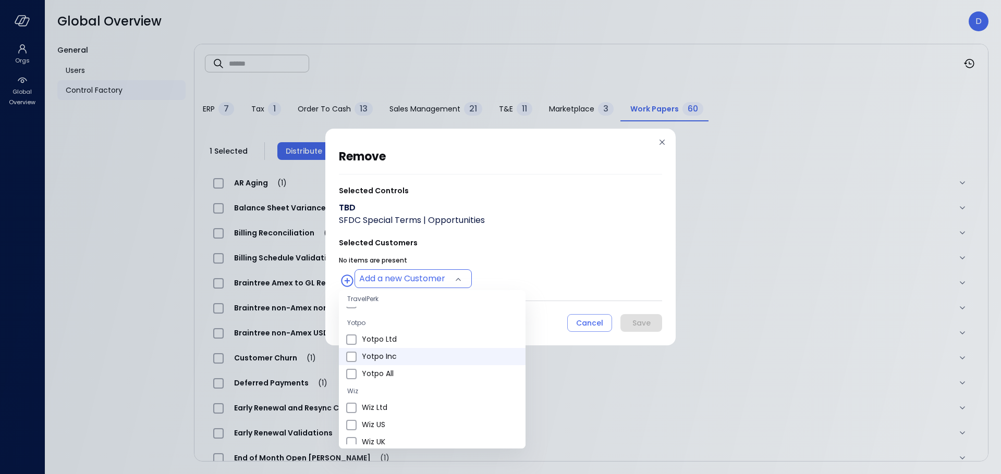
scroll to position [363, 0]
click at [394, 373] on span "Wiz US" at bounding box center [439, 373] width 155 height 11
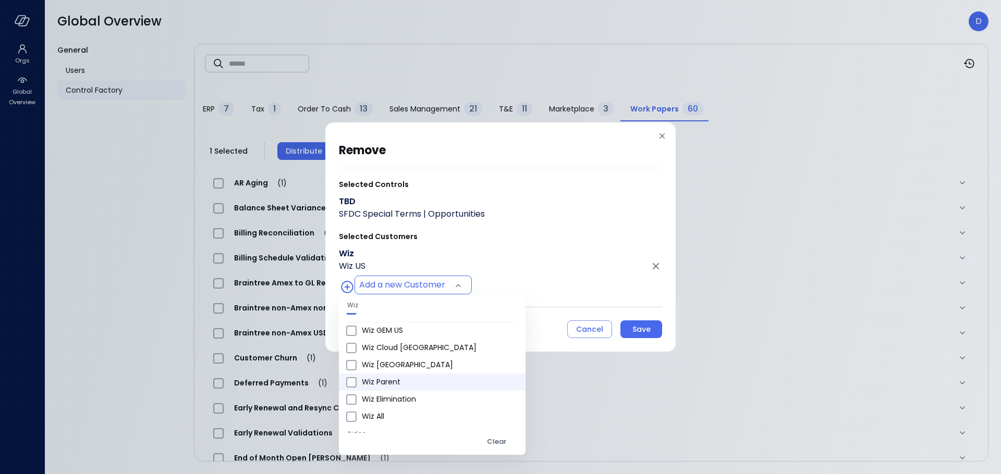
scroll to position [593, 0]
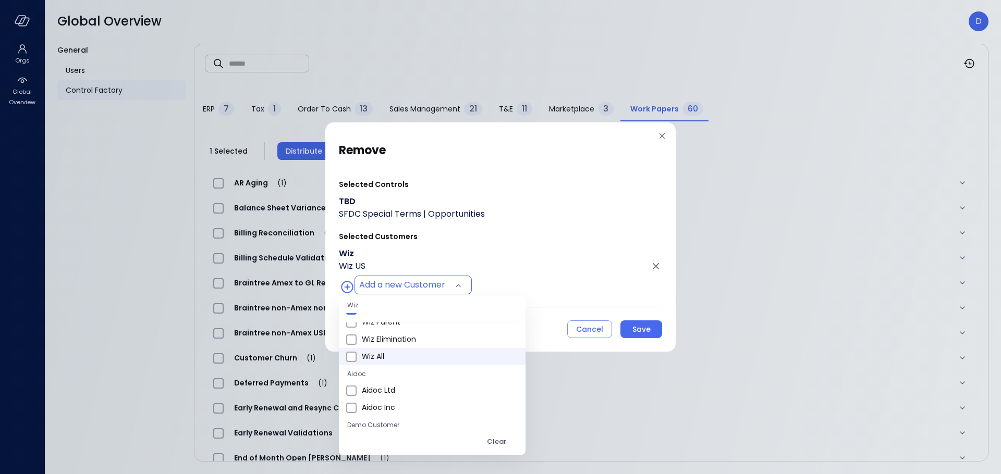
click at [383, 356] on span "Wiz All" at bounding box center [439, 356] width 155 height 11
type input "**********"
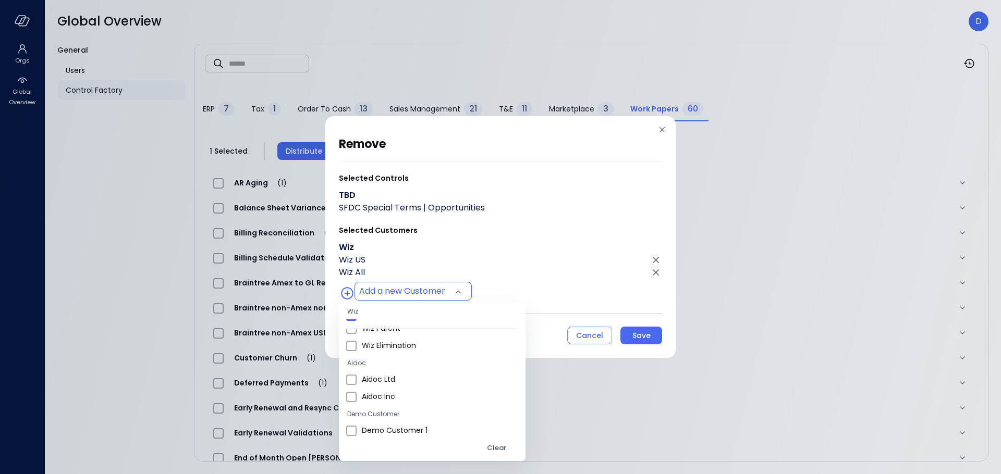
click at [581, 259] on div at bounding box center [500, 237] width 1001 height 474
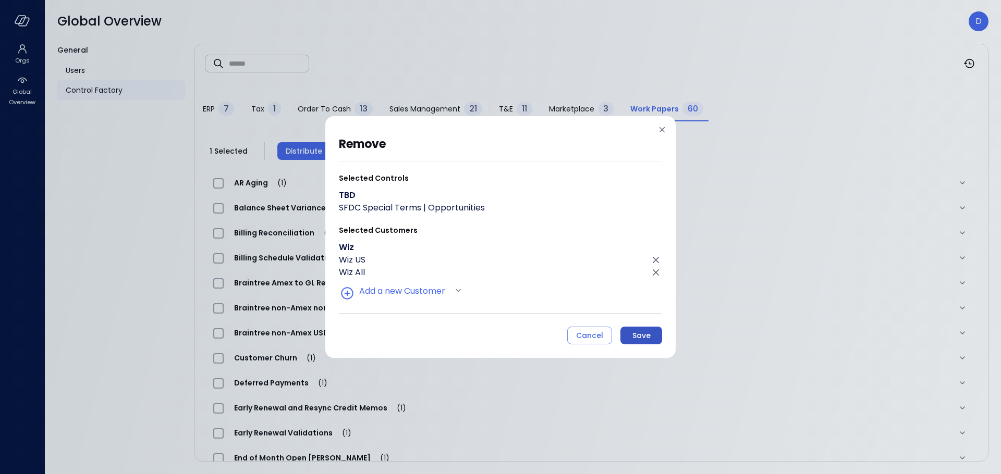
click at [637, 334] on div "Save" at bounding box center [641, 335] width 18 height 13
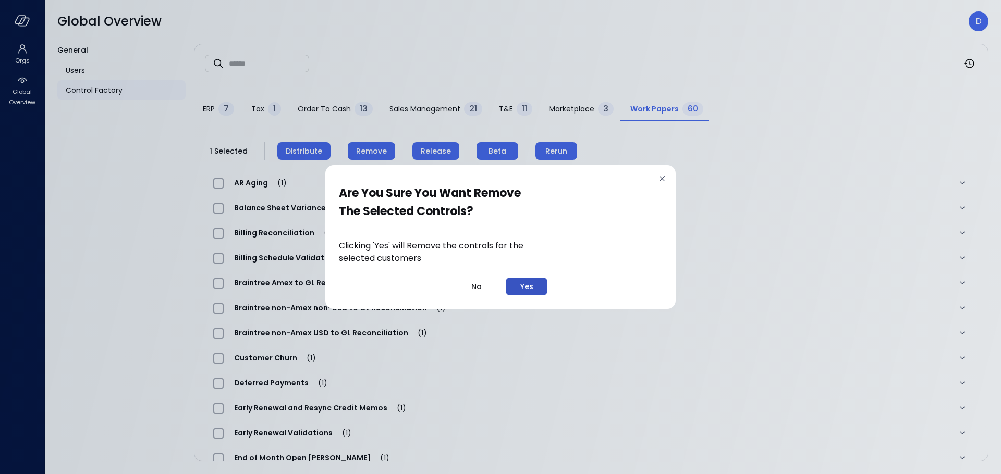
click at [530, 283] on div "Yes" at bounding box center [526, 286] width 13 height 13
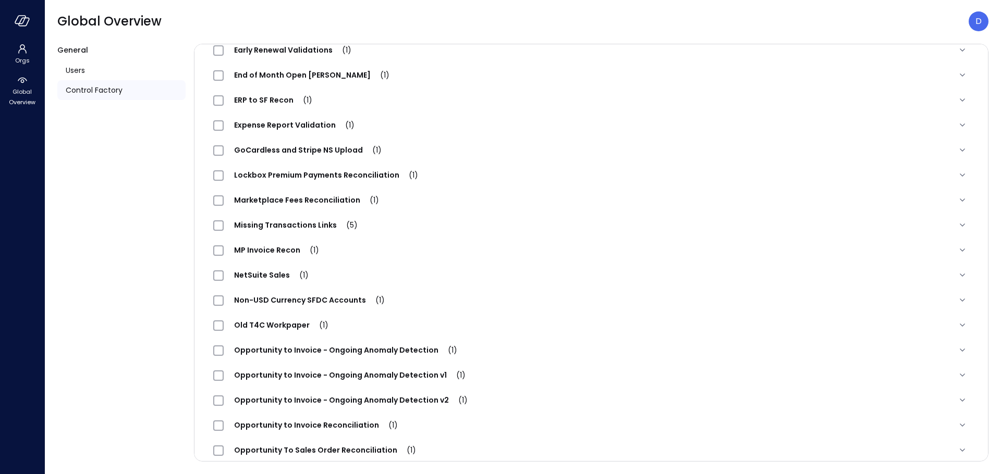
scroll to position [0, 0]
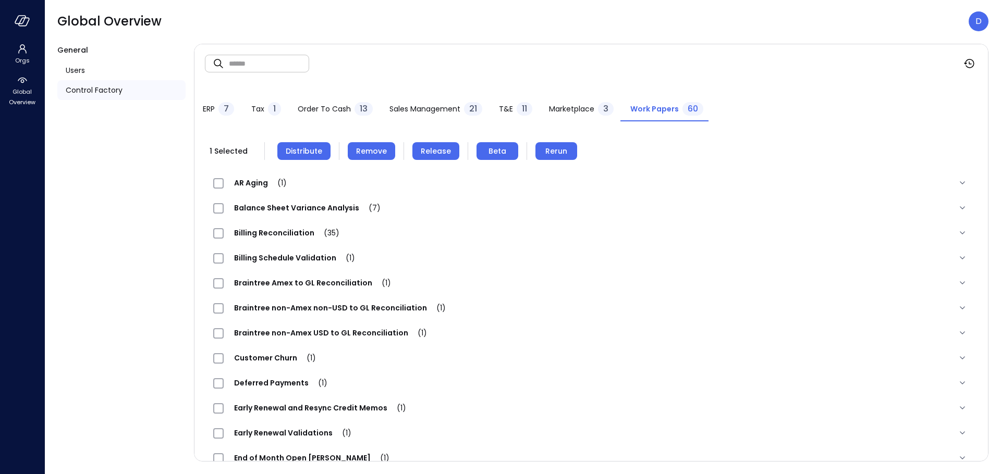
click at [380, 143] on button "Remove" at bounding box center [371, 151] width 47 height 18
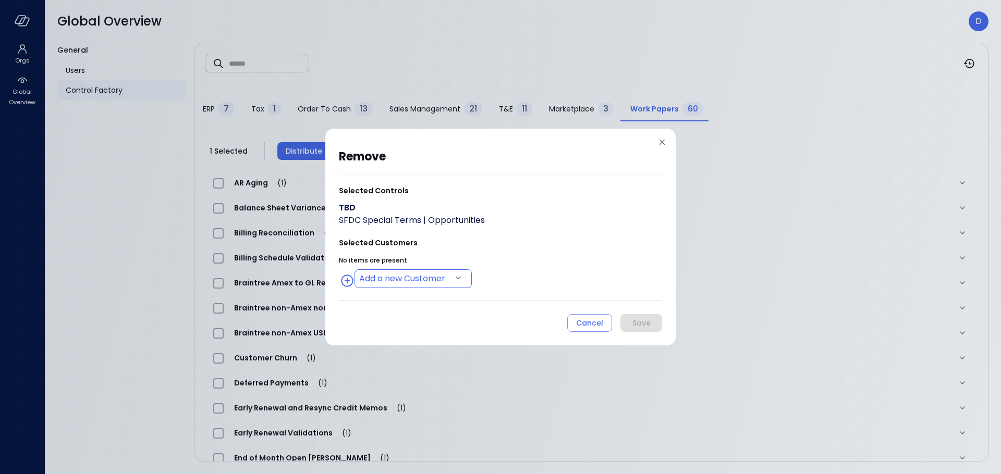
click at [416, 278] on body "Orgs Global Overview Global Overview D General Users Control Factory ​ ​ ERP 7 …" at bounding box center [500, 237] width 1001 height 474
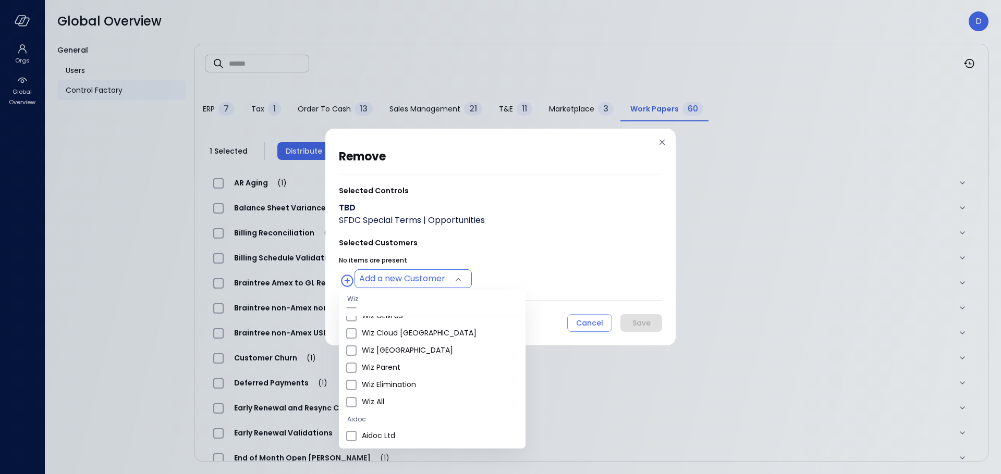
scroll to position [558, 0]
click at [382, 407] on span "Wiz All" at bounding box center [439, 402] width 155 height 11
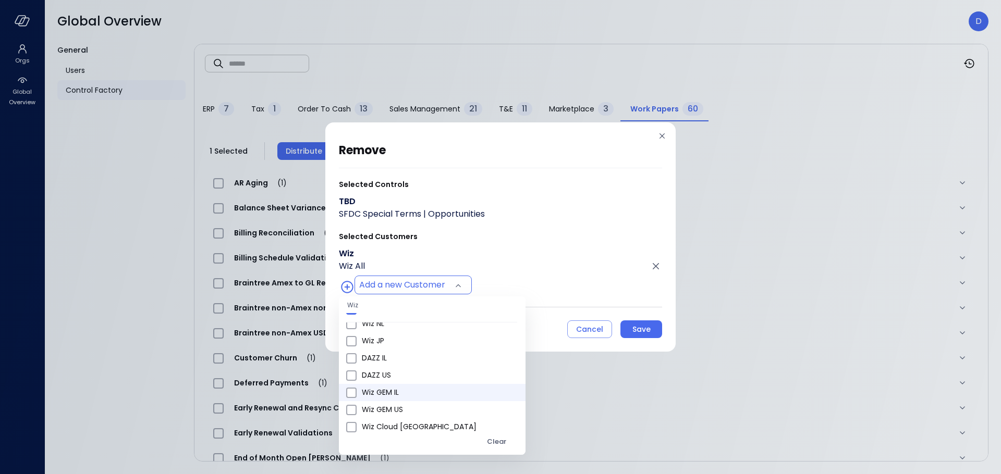
scroll to position [340, 0]
click at [390, 399] on span "Wiz US" at bounding box center [439, 403] width 155 height 11
type input "**********"
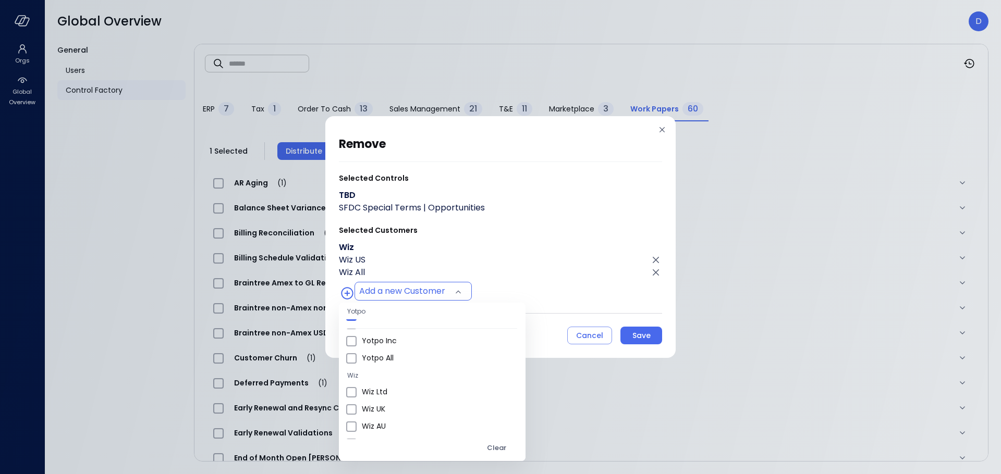
drag, startPoint x: 579, startPoint y: 248, endPoint x: 573, endPoint y: 252, distance: 6.8
click at [579, 249] on div at bounding box center [500, 237] width 1001 height 474
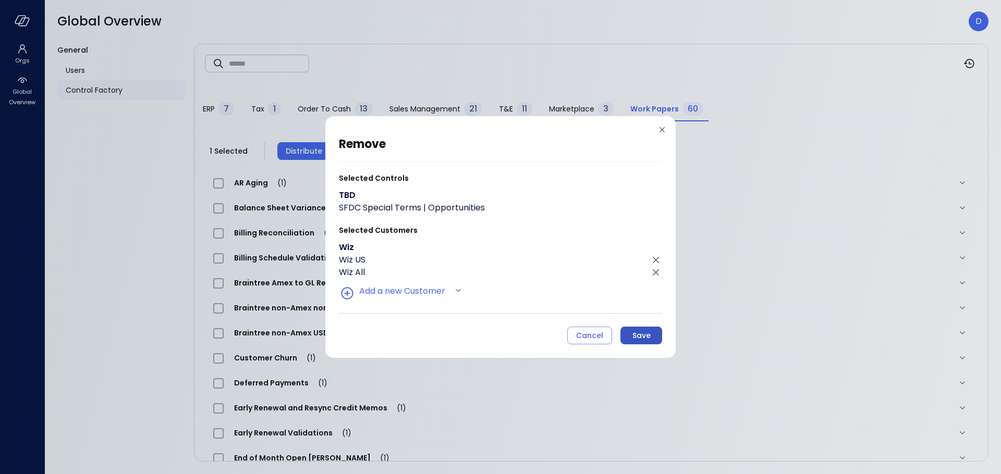
click at [641, 338] on div "Save" at bounding box center [641, 335] width 18 height 13
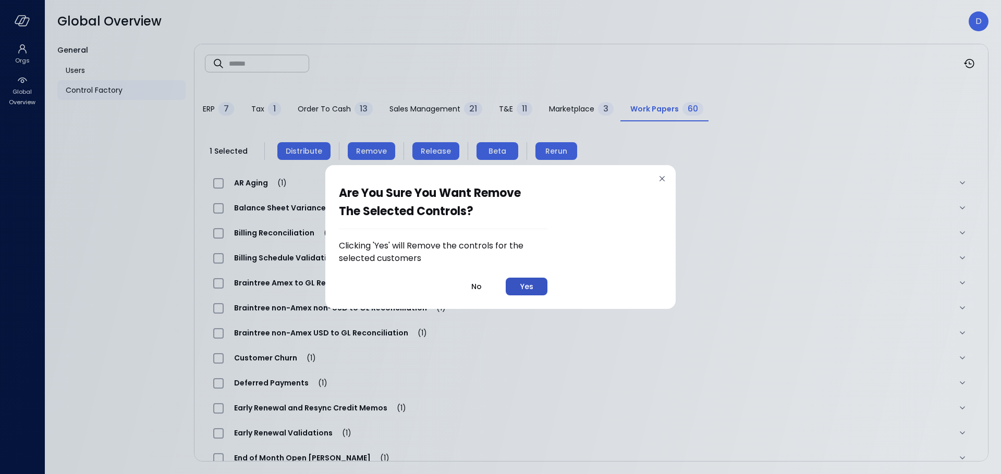
click at [539, 288] on button "Yes" at bounding box center [527, 287] width 42 height 18
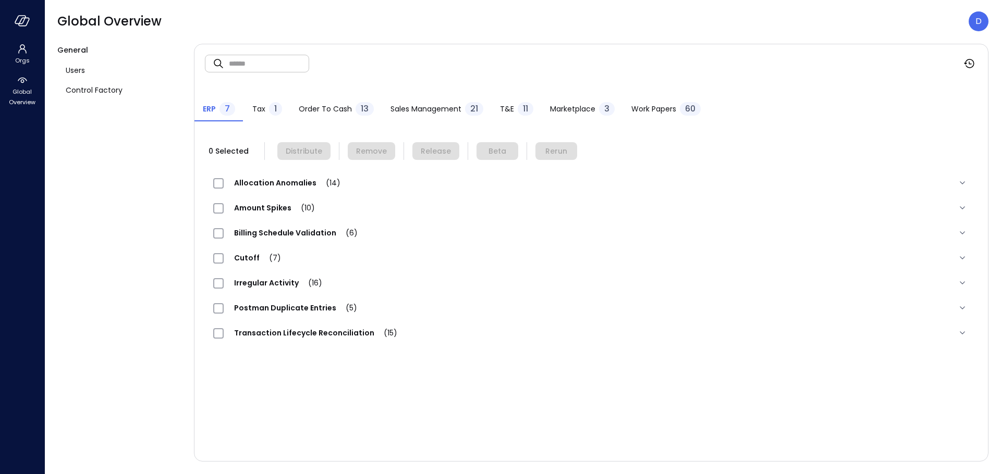
click at [670, 108] on span "Work Papers" at bounding box center [653, 108] width 45 height 11
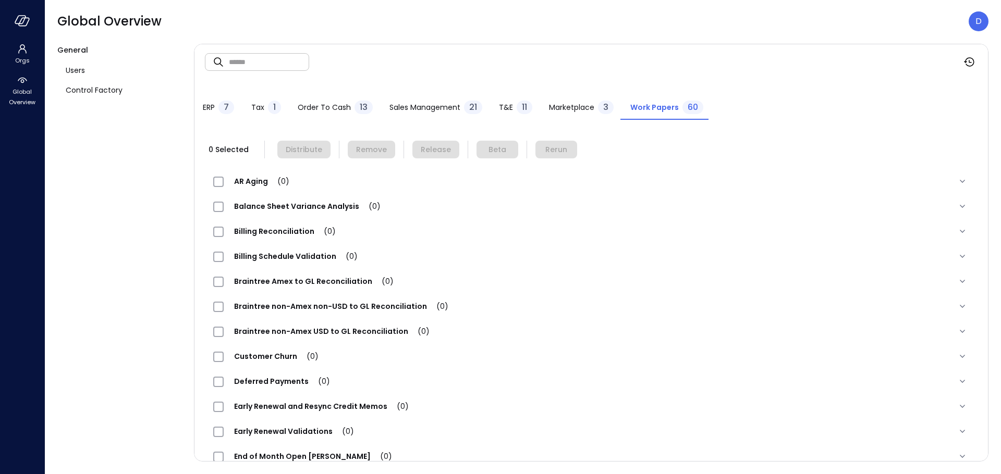
scroll to position [2, 0]
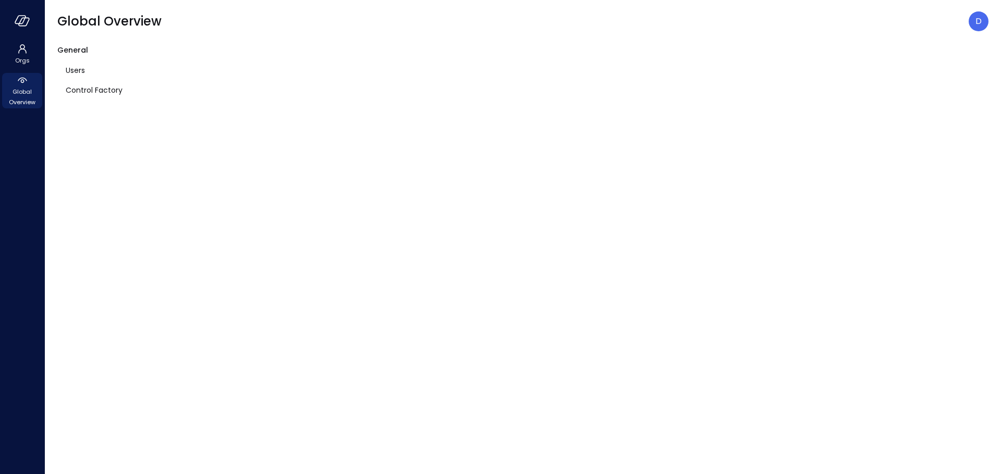
click at [28, 90] on span "Global Overview" at bounding box center [22, 97] width 32 height 21
click at [105, 91] on span "Control Factory" at bounding box center [94, 89] width 57 height 11
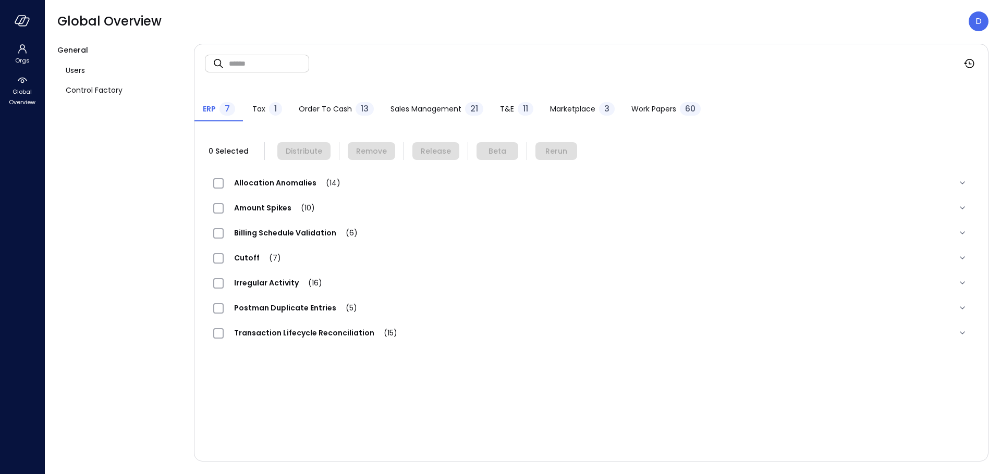
click at [638, 121] on button "Work Papers 60" at bounding box center [666, 110] width 86 height 23
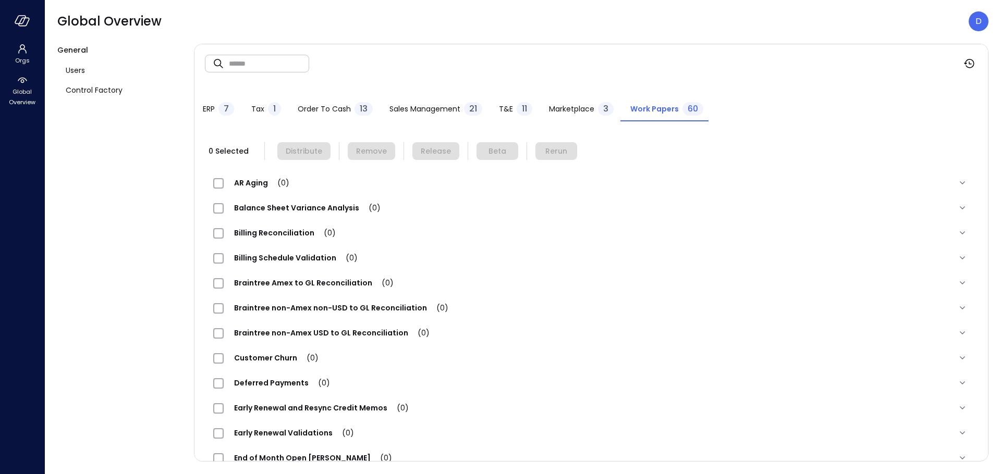
click at [640, 108] on span "Work Papers" at bounding box center [654, 108] width 48 height 11
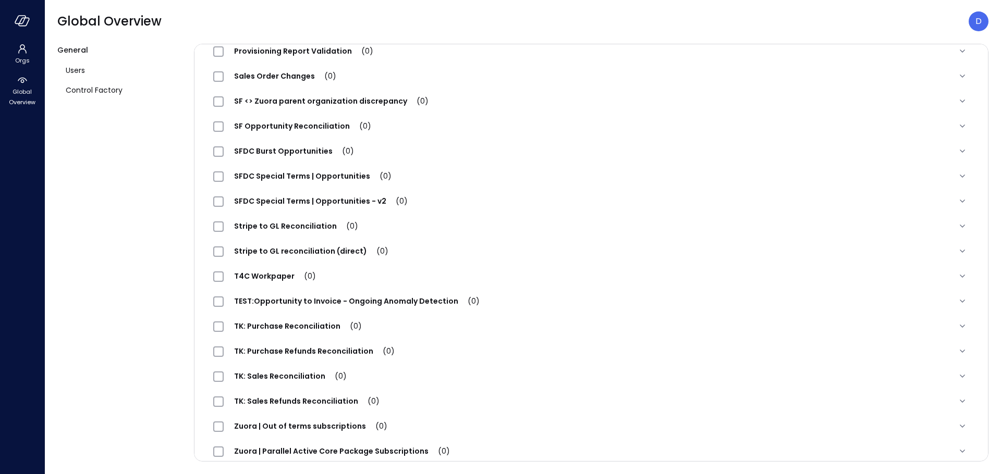
scroll to position [1208, 0]
click at [304, 176] on span "SFDC Special Terms | Opportunities (0)" at bounding box center [313, 176] width 178 height 10
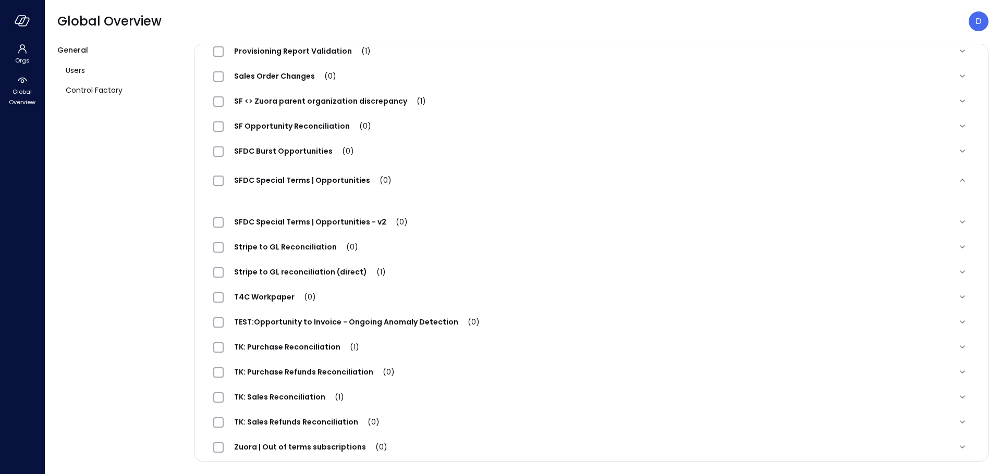
click at [309, 182] on span "SFDC Special Terms | Opportunities (0)" at bounding box center [313, 180] width 178 height 10
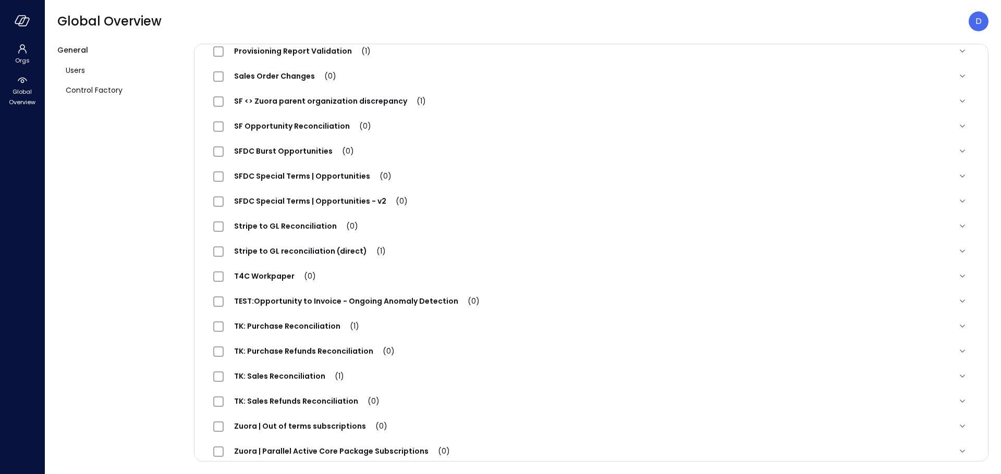
click at [173, 228] on div "General Users Control Factory" at bounding box center [121, 253] width 128 height 418
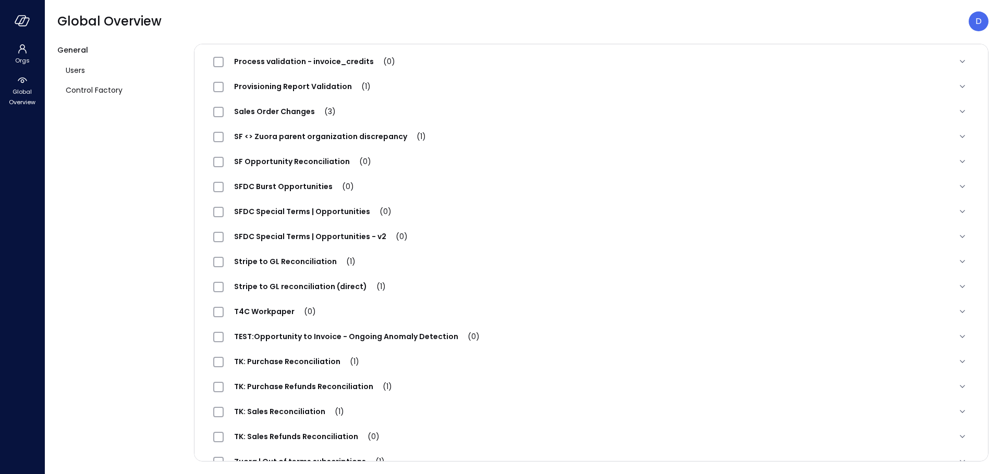
scroll to position [1040, 0]
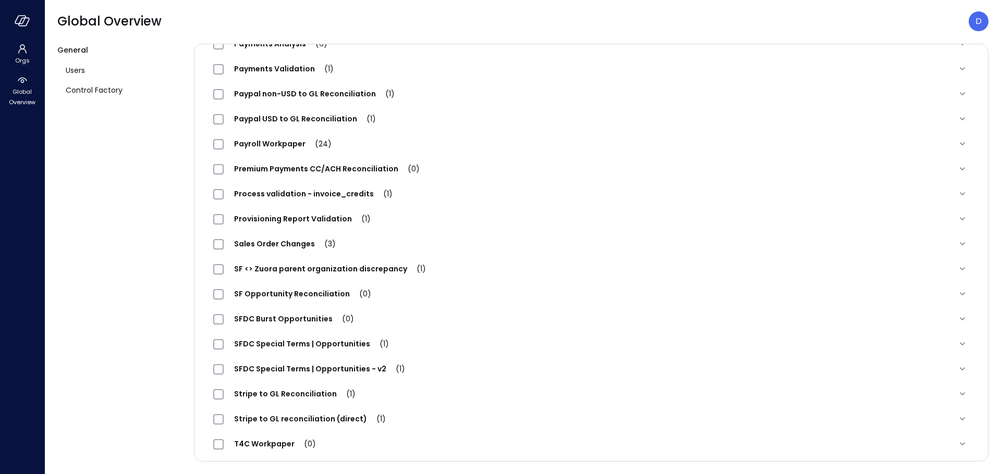
click at [310, 340] on span "SFDC Special Terms | Opportunities (1)" at bounding box center [312, 344] width 176 height 10
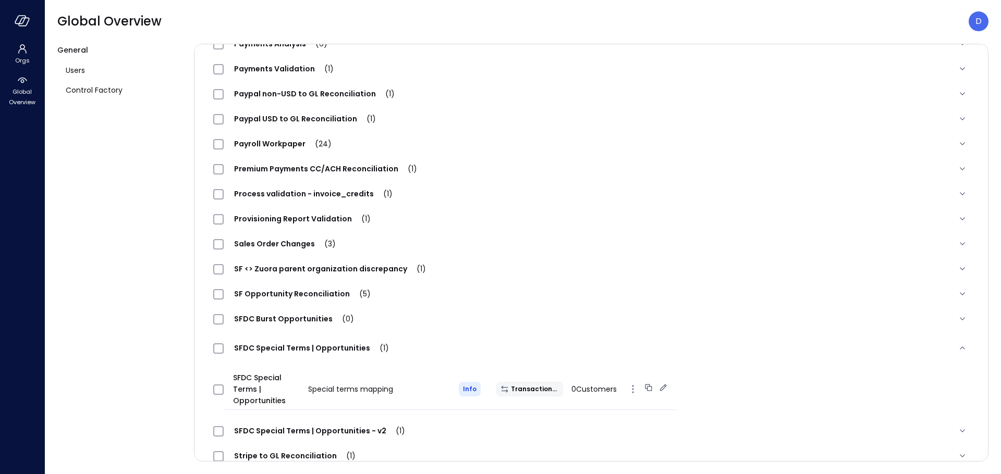
click at [222, 384] on div at bounding box center [219, 389] width 20 height 21
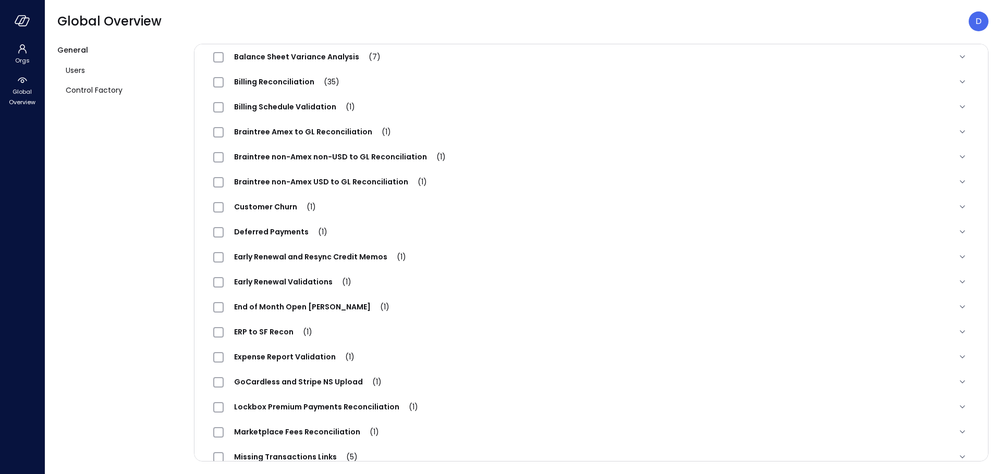
scroll to position [0, 0]
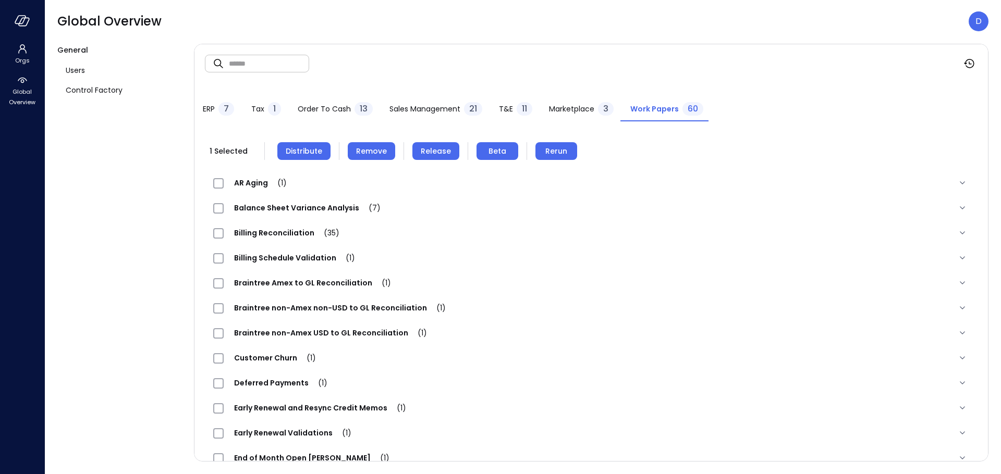
click at [290, 154] on span "Distribute" at bounding box center [304, 150] width 36 height 11
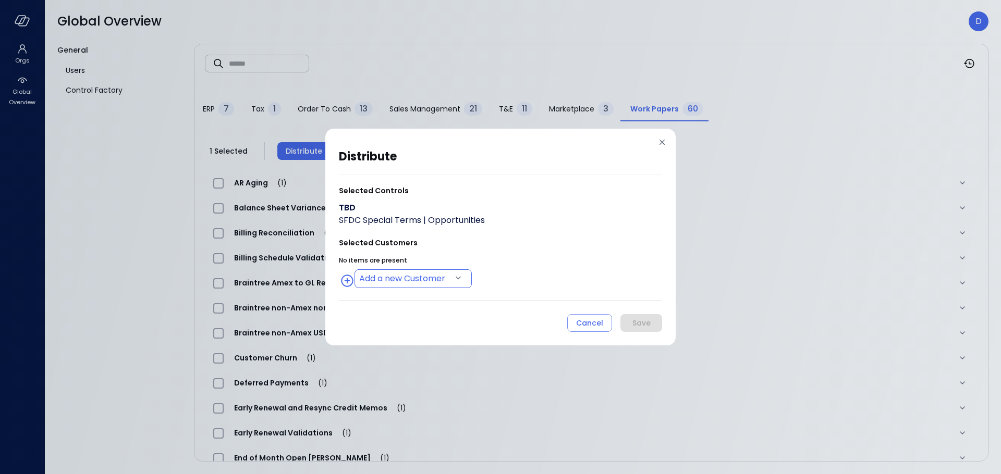
click at [392, 284] on body "Orgs Global Overview Global Overview D General Users Control Factory ​ ​ ERP 7 …" at bounding box center [500, 237] width 1001 height 474
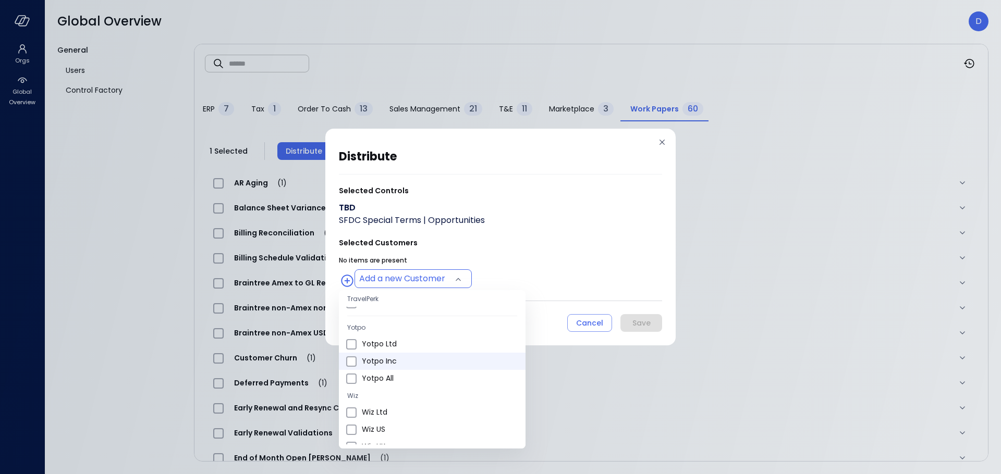
scroll to position [314, 0]
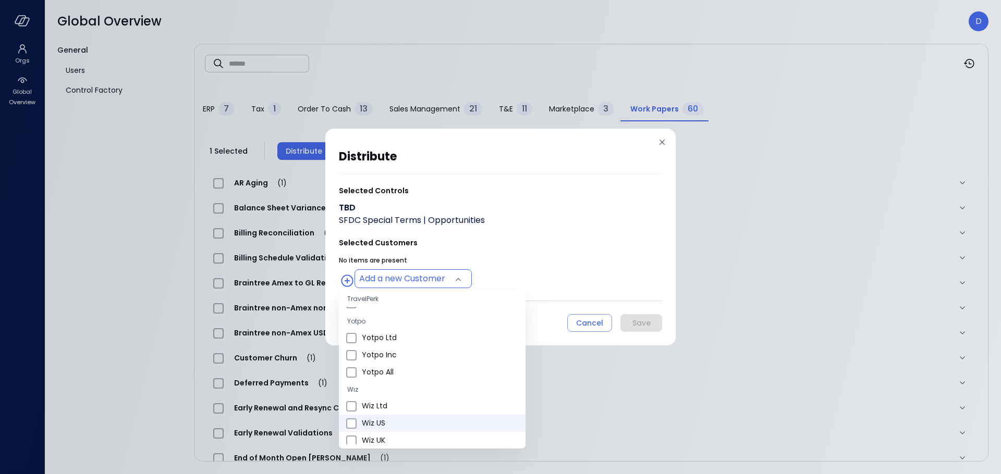
click at [373, 424] on span "Wiz US" at bounding box center [439, 423] width 155 height 11
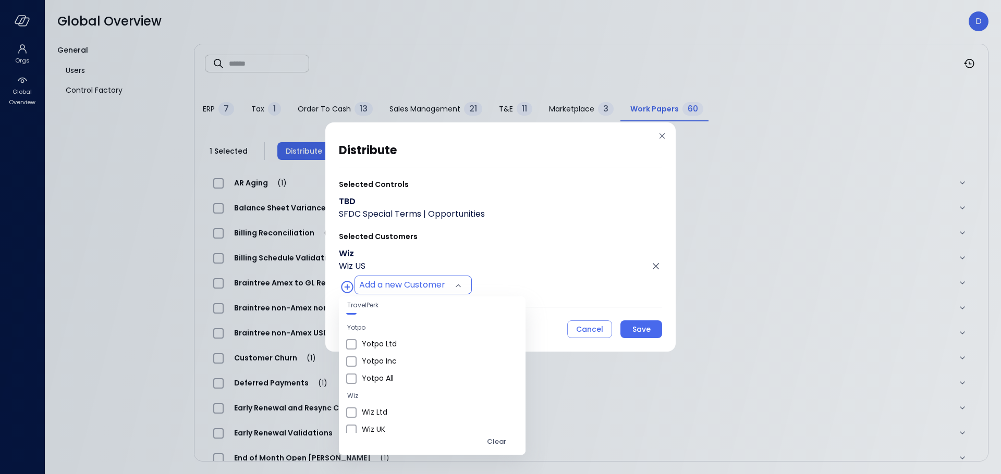
click at [557, 279] on div at bounding box center [500, 237] width 1001 height 474
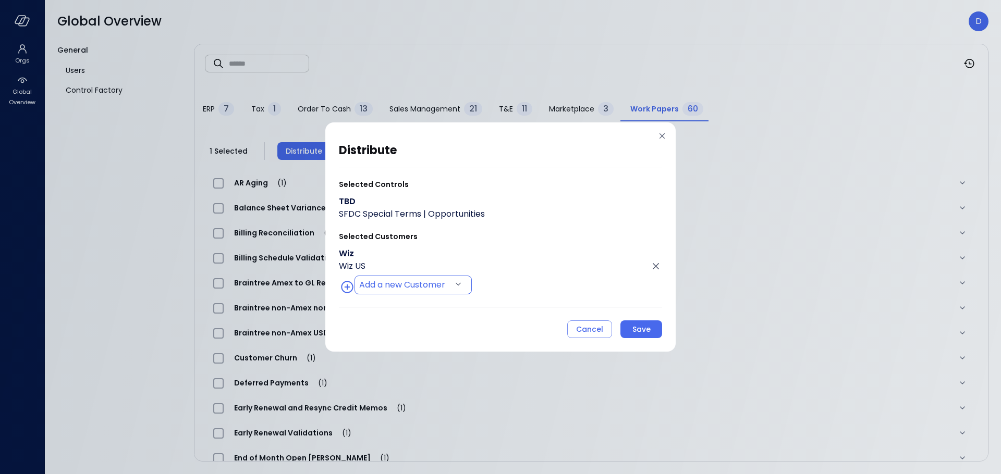
click at [385, 287] on body "Orgs Global Overview Global Overview D General Users Control Factory ​ ​ ERP 7 …" at bounding box center [500, 237] width 1001 height 474
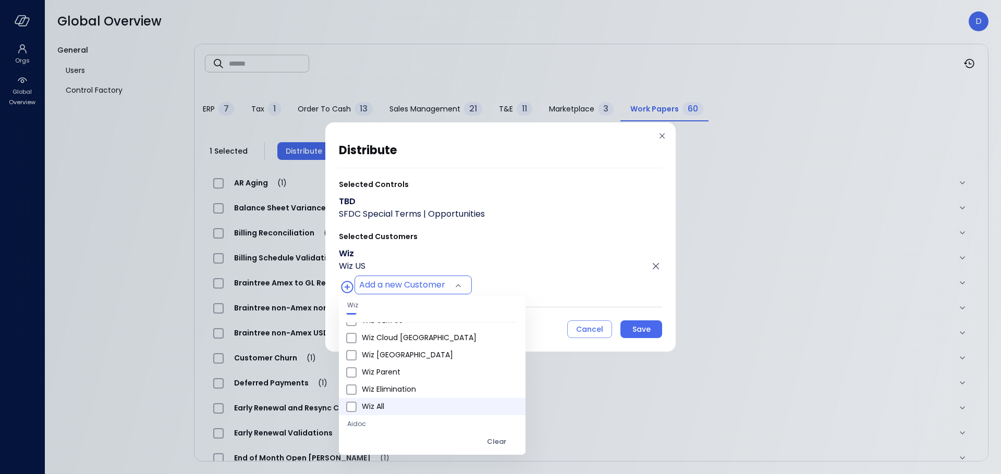
click at [387, 404] on span "Wiz All" at bounding box center [439, 406] width 155 height 11
type input "**********"
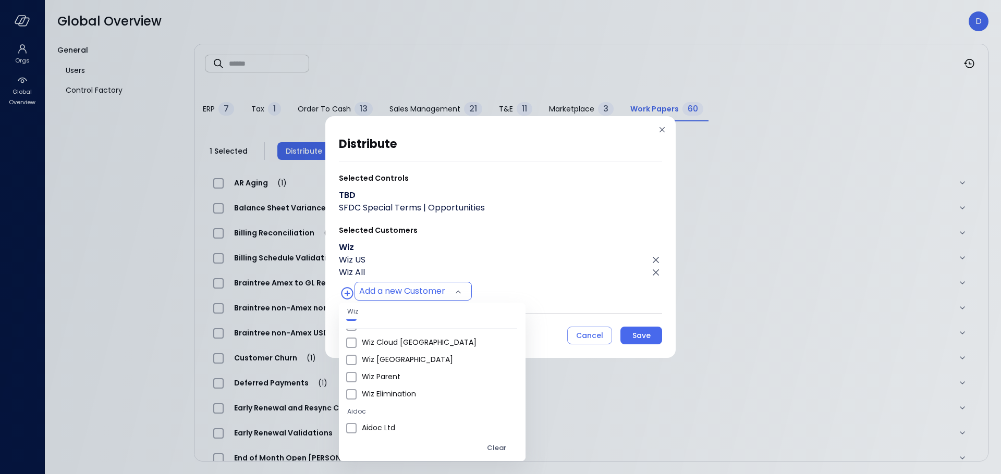
scroll to position [545, 0]
click at [570, 293] on div at bounding box center [500, 237] width 1001 height 474
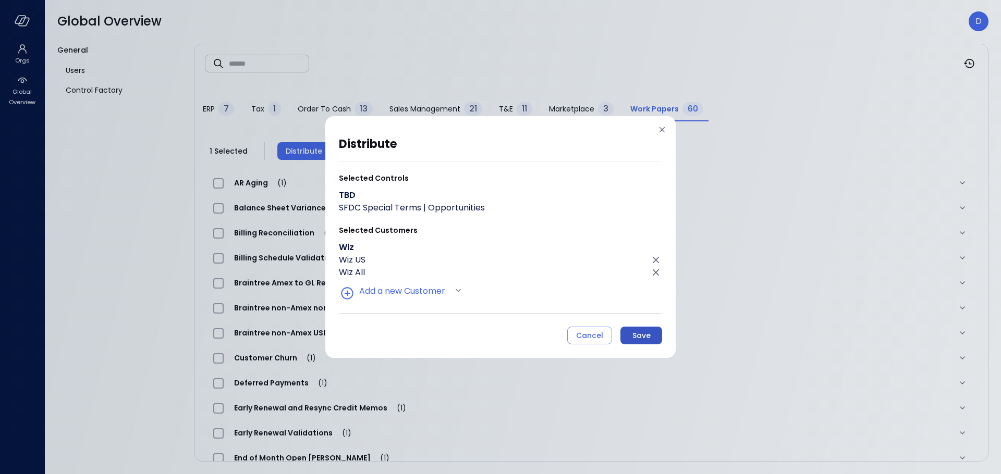
click at [648, 341] on div "Save" at bounding box center [641, 335] width 18 height 13
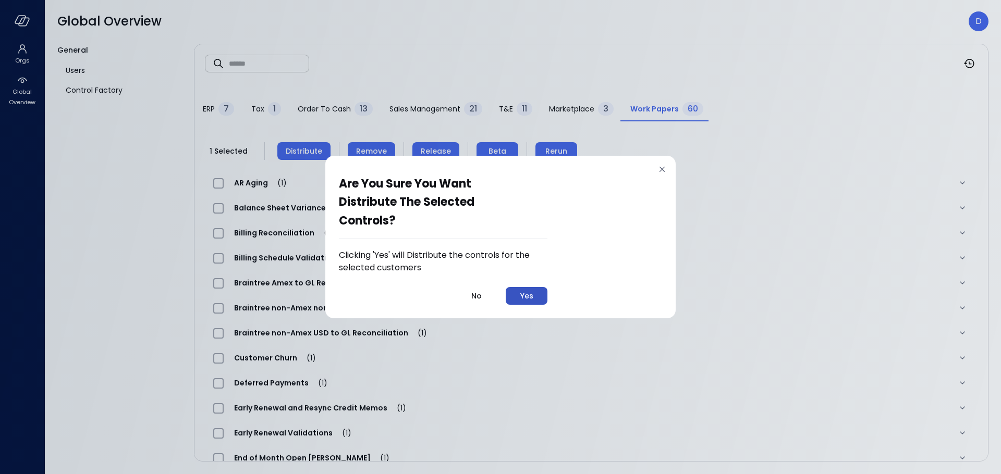
click at [538, 297] on button "Yes" at bounding box center [527, 296] width 42 height 18
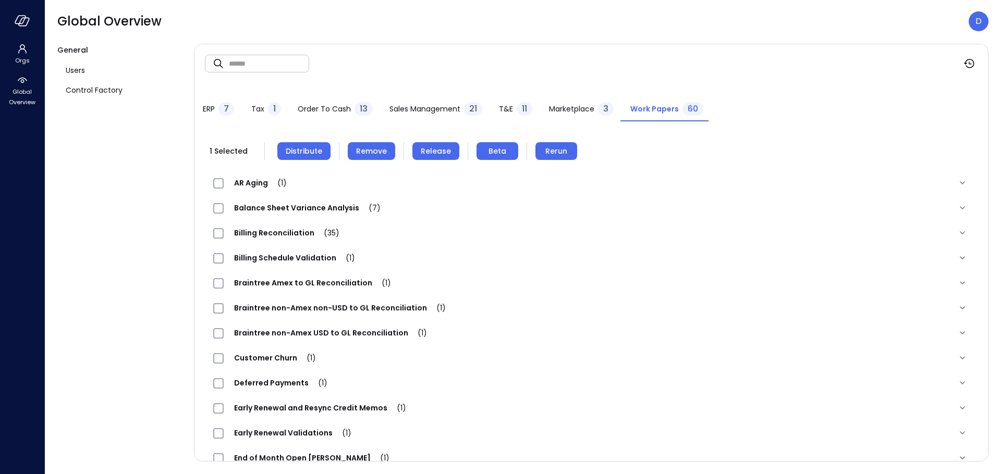
click at [647, 102] on div "Work Papers 60" at bounding box center [666, 110] width 73 height 16
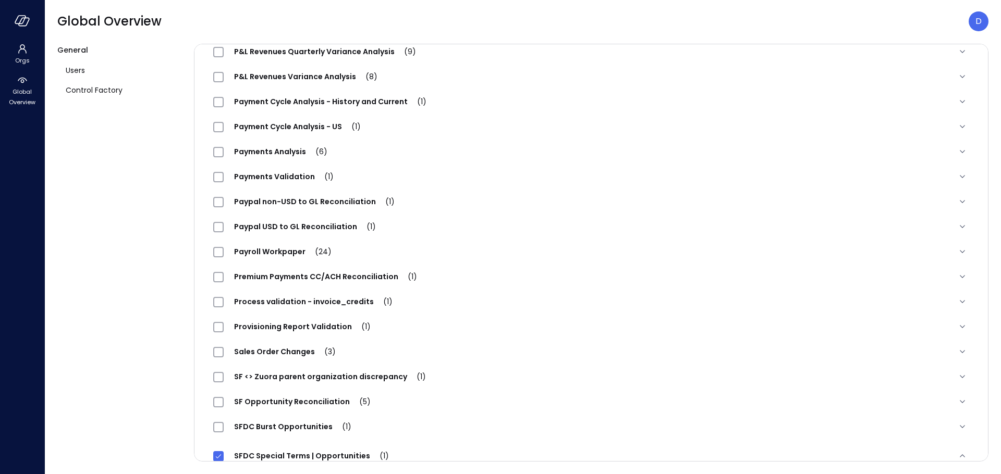
scroll to position [1002, 0]
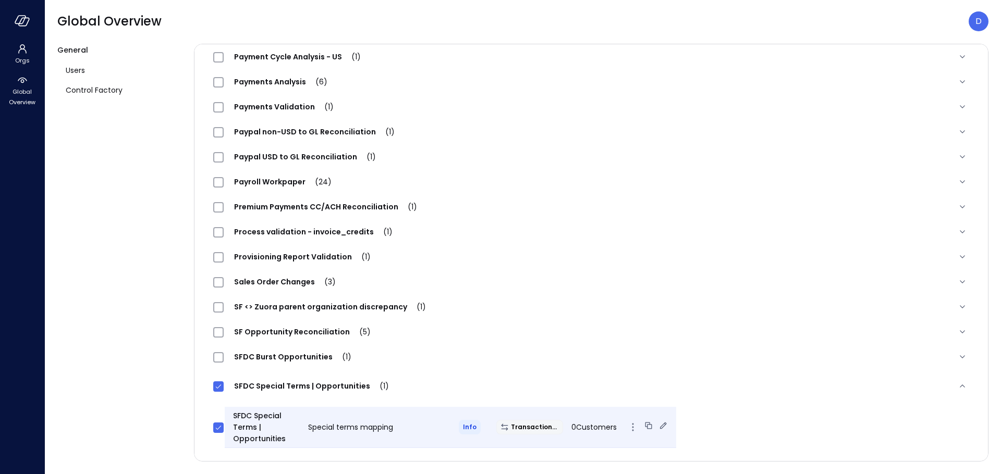
click at [658, 427] on icon at bounding box center [663, 426] width 10 height 10
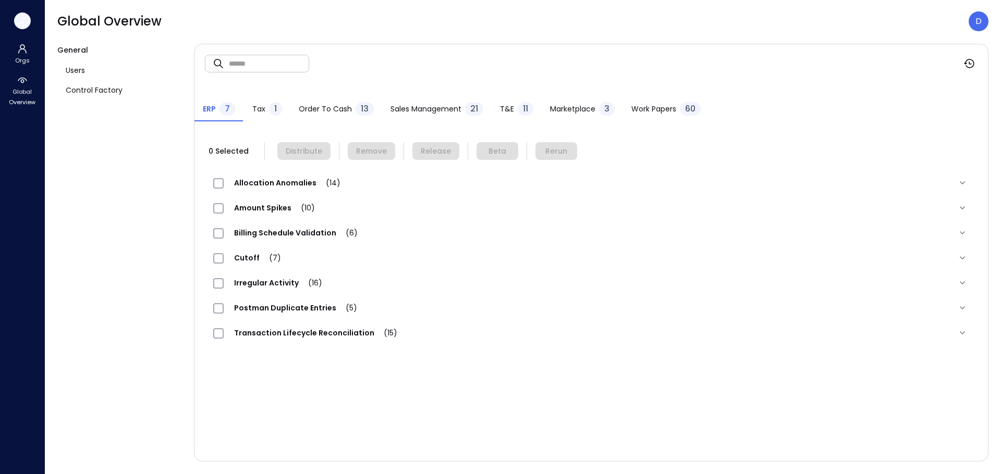
click at [18, 22] on icon "button" at bounding box center [23, 20] width 16 height 11
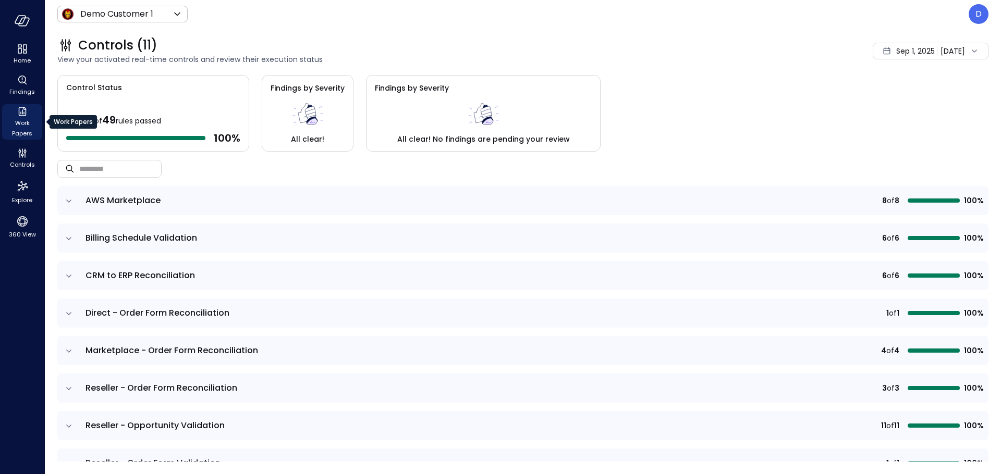
click at [14, 130] on span "Work Papers" at bounding box center [22, 128] width 32 height 21
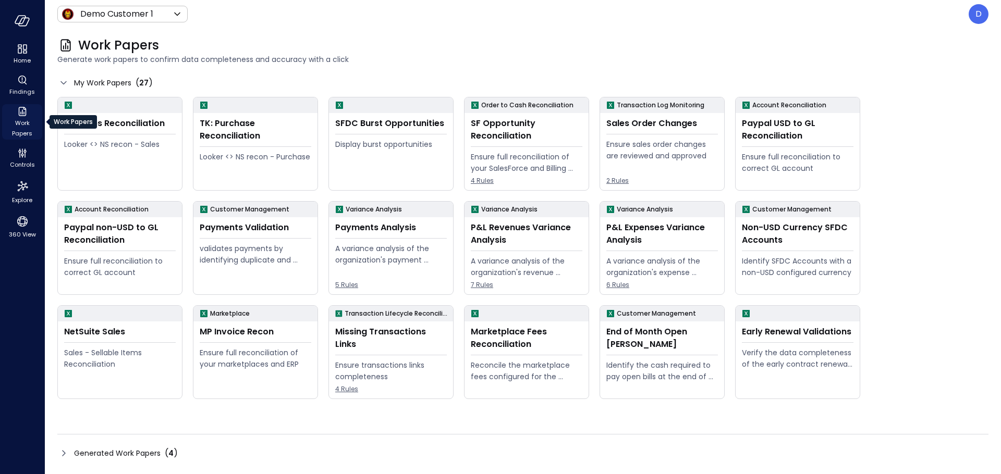
click at [25, 124] on span "Work Papers" at bounding box center [22, 128] width 32 height 21
click at [28, 124] on span "Work Papers" at bounding box center [22, 128] width 32 height 21
click at [130, 2] on header "Demo Customer 1 ***** ​ D" at bounding box center [523, 14] width 956 height 28
click at [131, 7] on div "Demo Customer 1 ***** ​" at bounding box center [122, 14] width 130 height 17
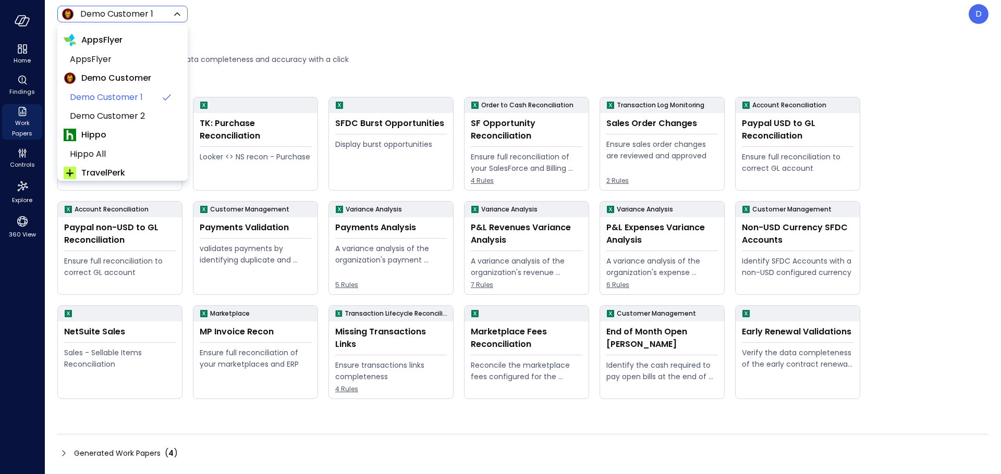
click at [134, 20] on body "Home Findings Work Papers Controls Explore 360 View Demo Customer 1 ***** ​ D W…" at bounding box center [500, 237] width 1001 height 474
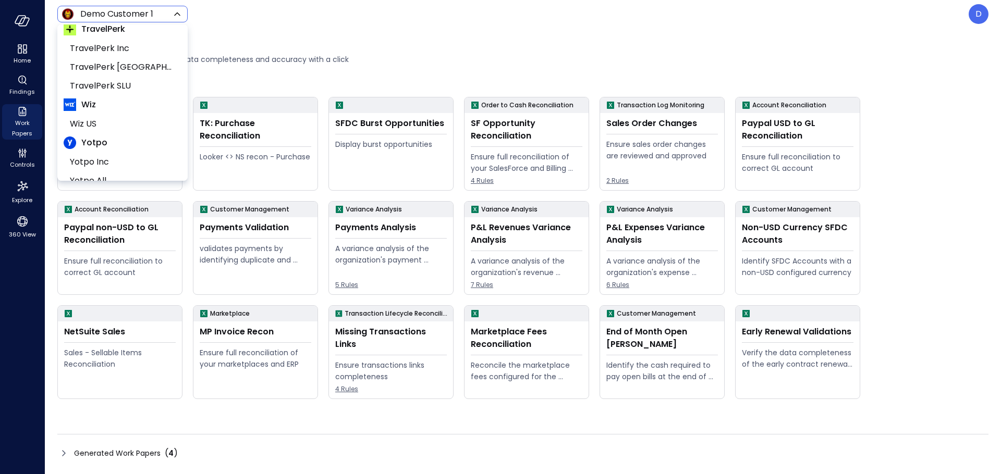
scroll to position [158, 0]
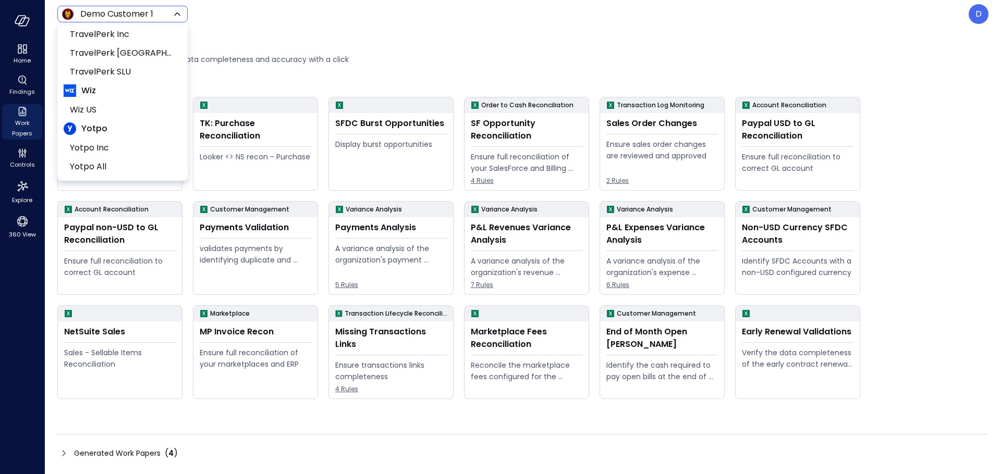
click at [94, 99] on span "Wiz" at bounding box center [123, 90] width 118 height 19
click at [94, 101] on li "Wiz US" at bounding box center [123, 110] width 118 height 19
type input "******"
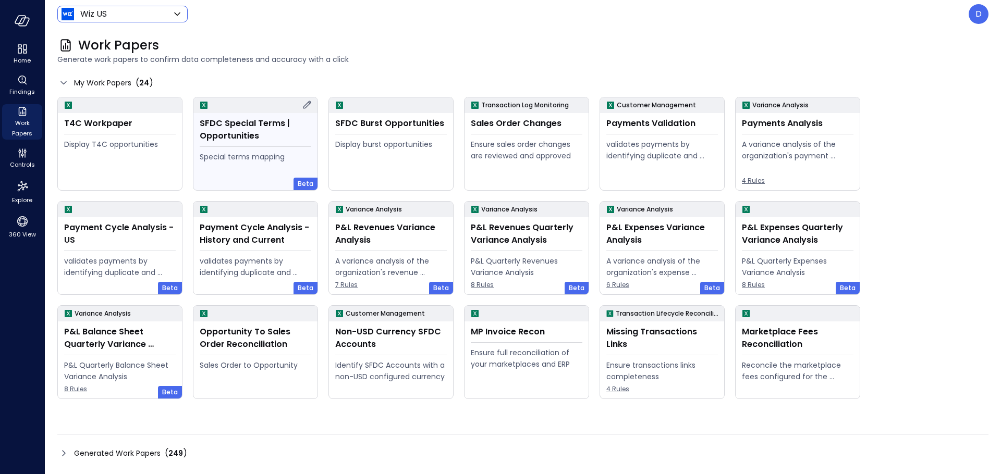
click at [231, 143] on div "SFDC Special Terms | Opportunities Special terms mapping" at bounding box center [255, 151] width 124 height 77
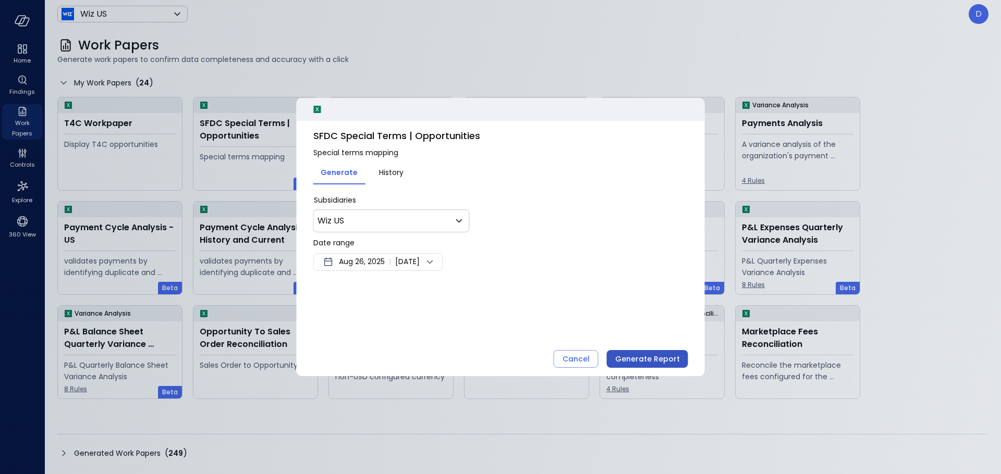
click at [631, 362] on div "Generate Report" at bounding box center [647, 359] width 65 height 13
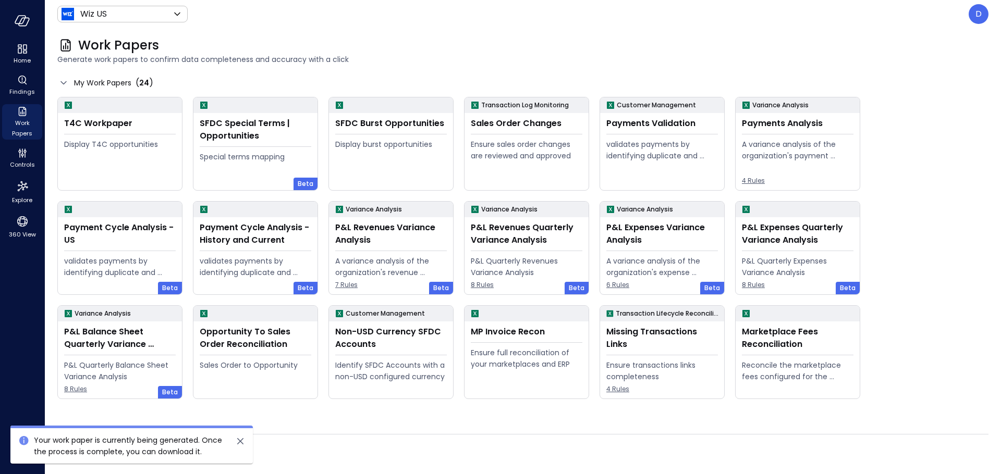
click at [245, 439] on icon "close" at bounding box center [240, 441] width 13 height 13
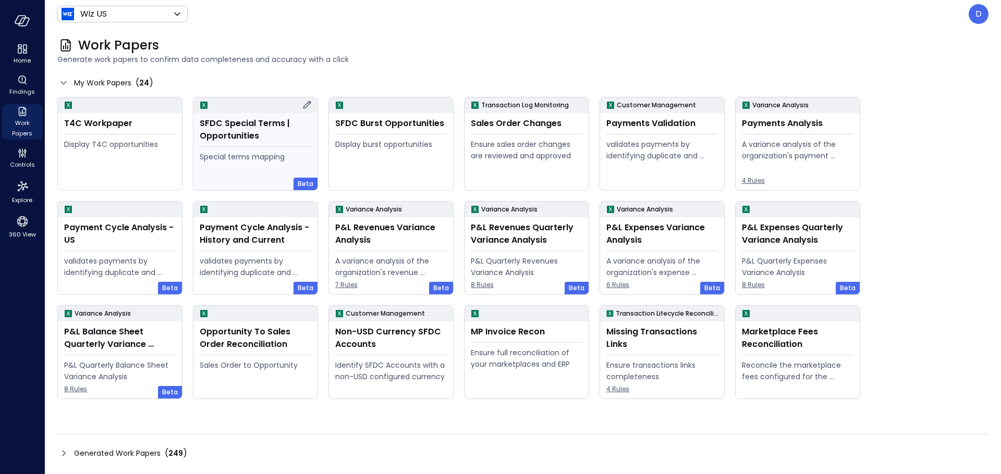
click at [275, 156] on div "Special terms mapping" at bounding box center [256, 156] width 112 height 11
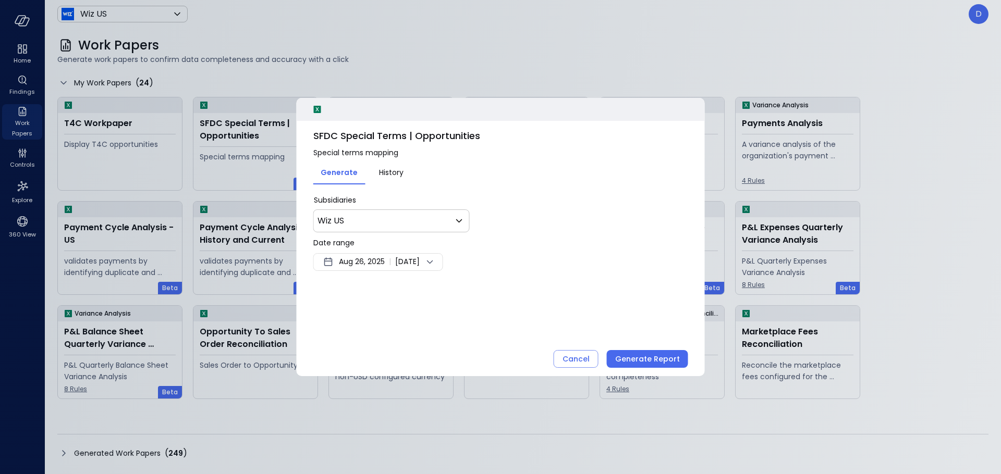
click at [400, 264] on span "[DATE]" at bounding box center [407, 262] width 24 height 13
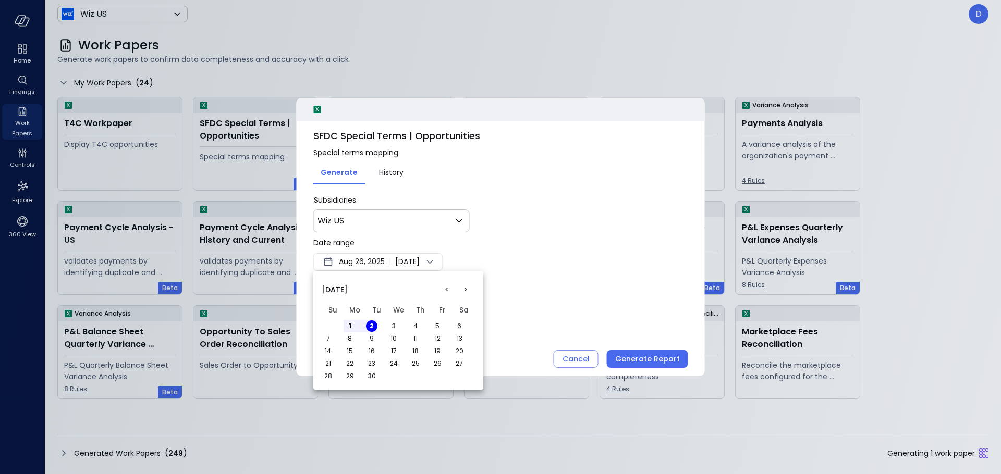
click at [446, 288] on button "<" at bounding box center [446, 289] width 19 height 19
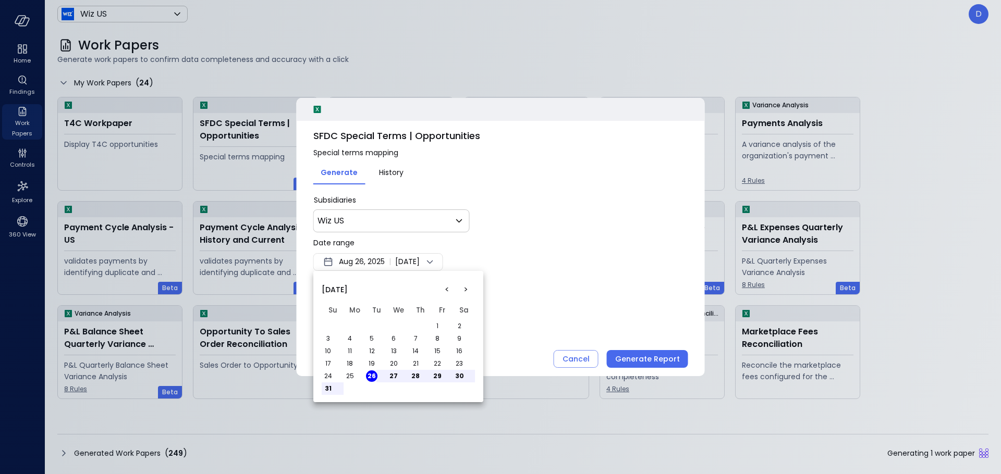
click at [373, 361] on button "19" at bounding box center [371, 363] width 11 height 11
click at [661, 355] on div at bounding box center [500, 237] width 1001 height 474
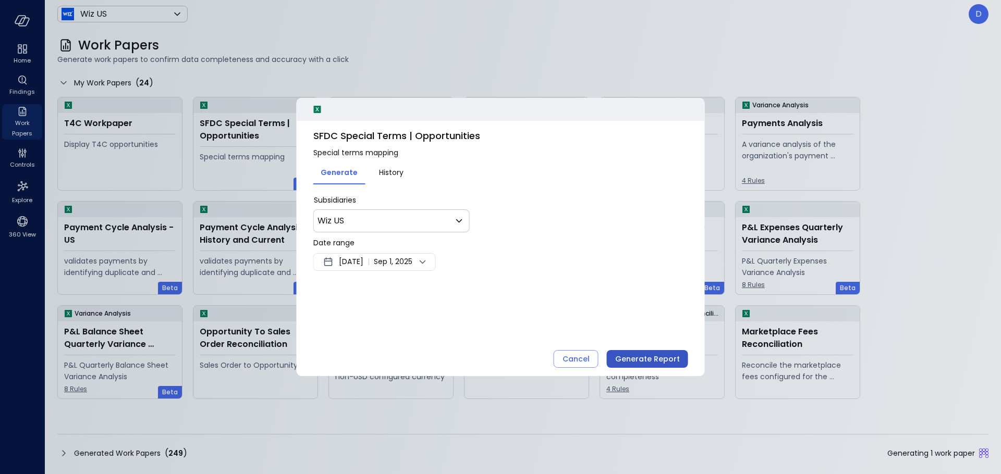
click at [656, 361] on div "Generate Report" at bounding box center [647, 359] width 65 height 13
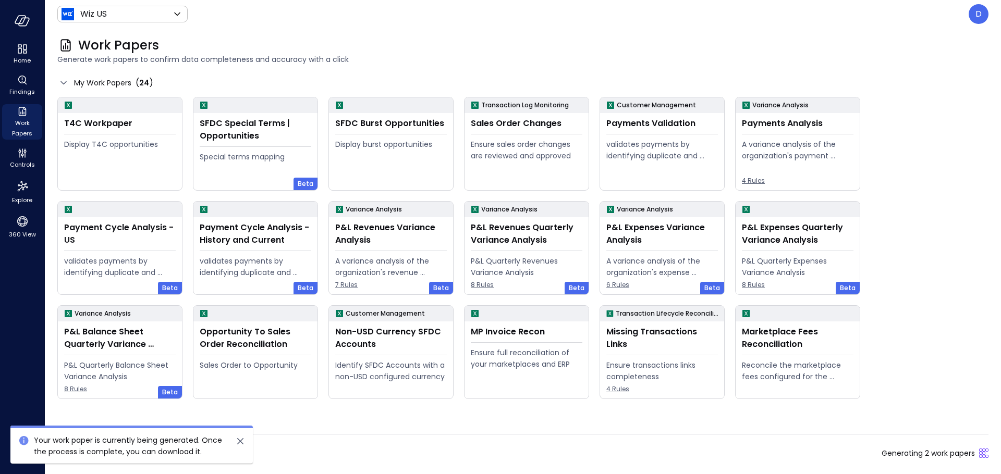
click at [237, 442] on icon "close" at bounding box center [240, 441] width 13 height 13
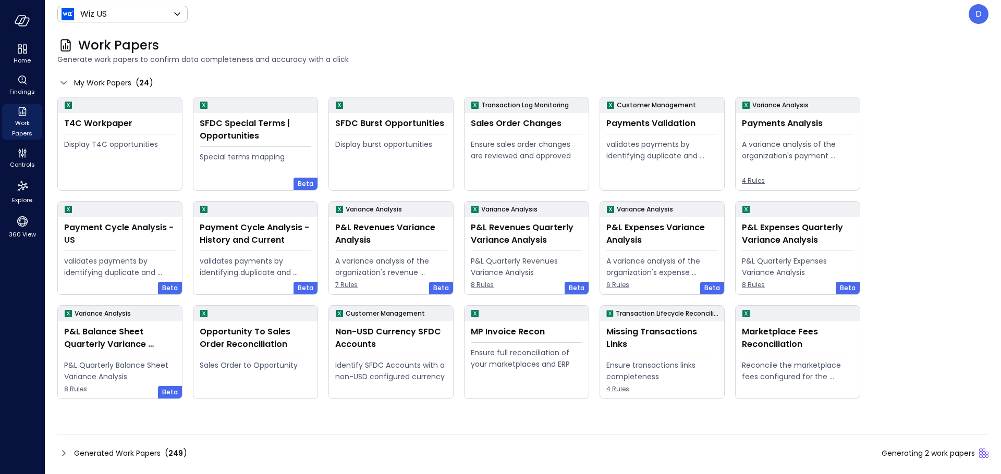
click at [61, 451] on icon at bounding box center [63, 453] width 13 height 13
click at [63, 449] on icon at bounding box center [63, 453] width 13 height 13
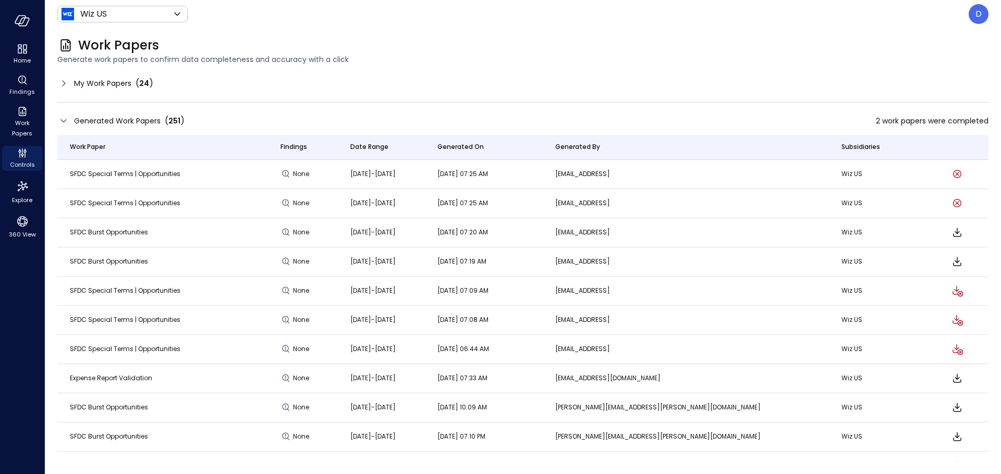
click at [733, 39] on div "Work Papers" at bounding box center [522, 45] width 931 height 17
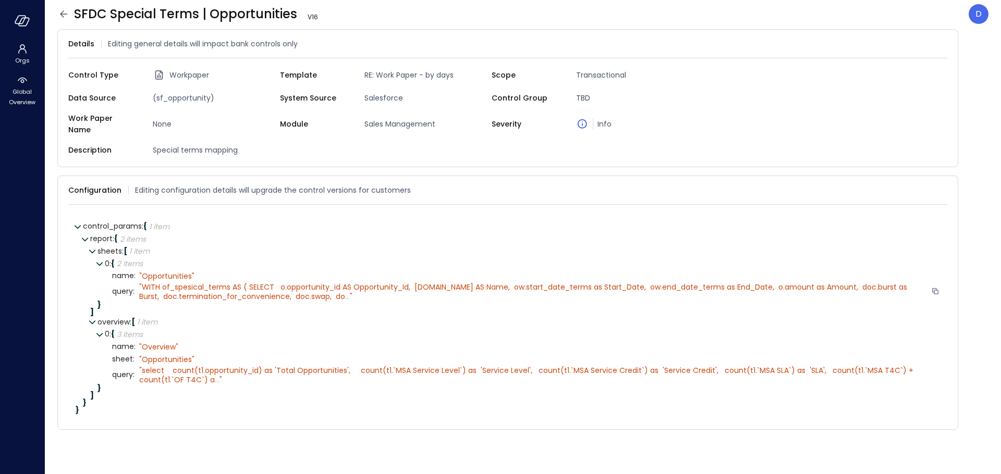
click at [345, 291] on span "..." at bounding box center [347, 296] width 5 height 10
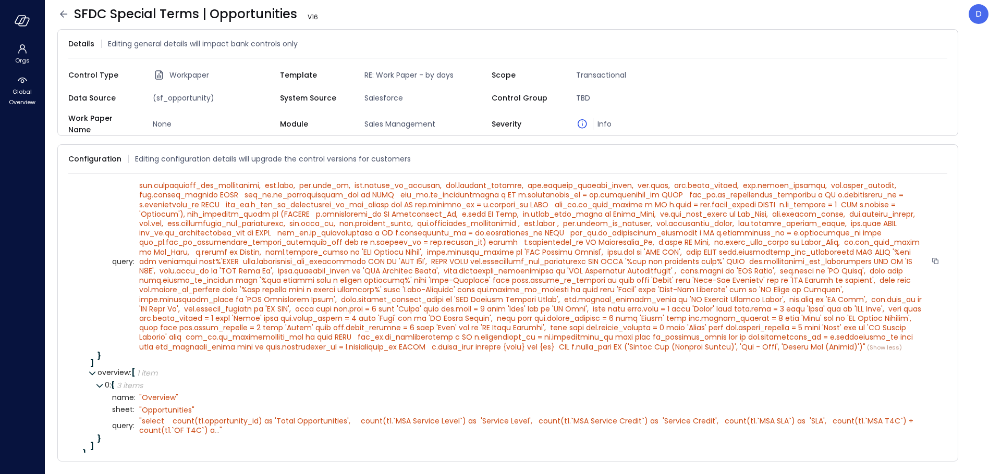
scroll to position [104, 0]
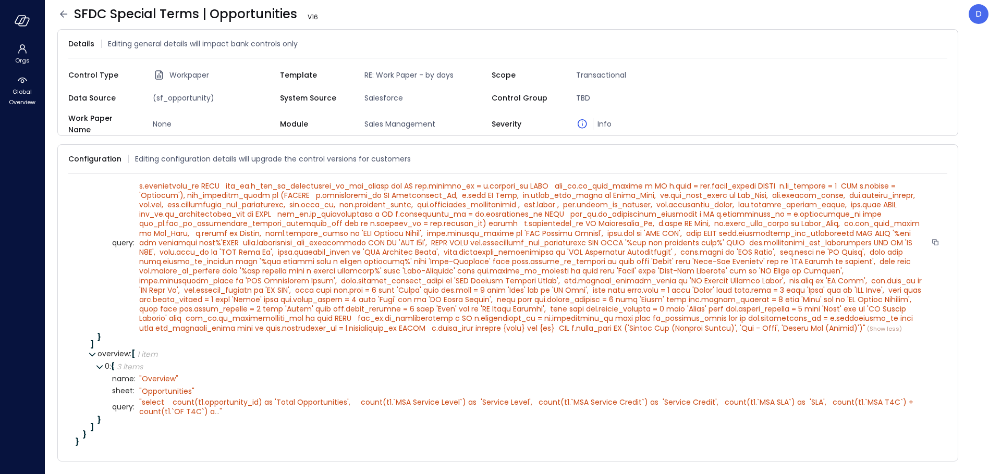
click at [220, 323] on span """ at bounding box center [531, 242] width 784 height 181
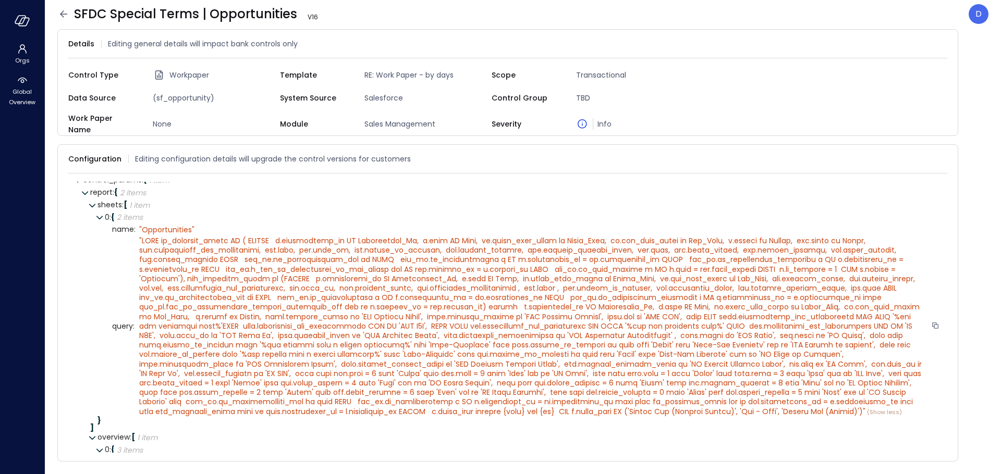
scroll to position [15, 0]
click at [263, 253] on span """ at bounding box center [531, 326] width 784 height 181
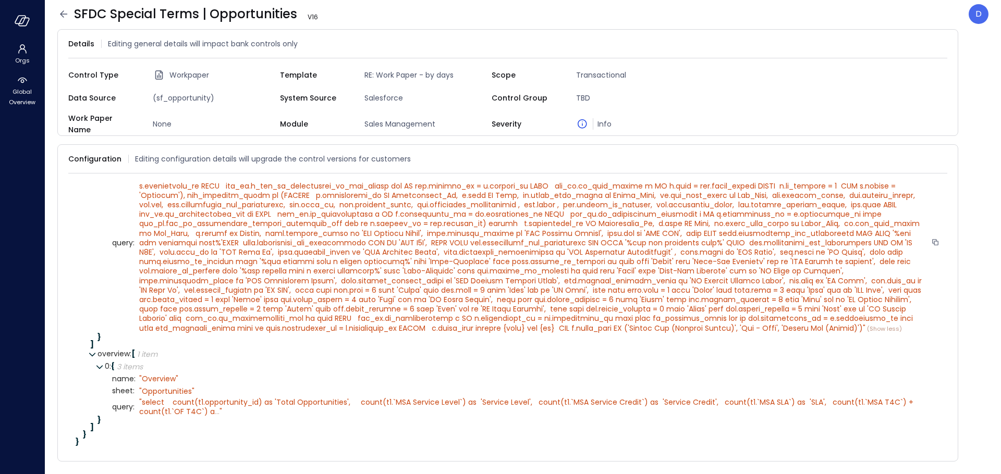
scroll to position [0, 0]
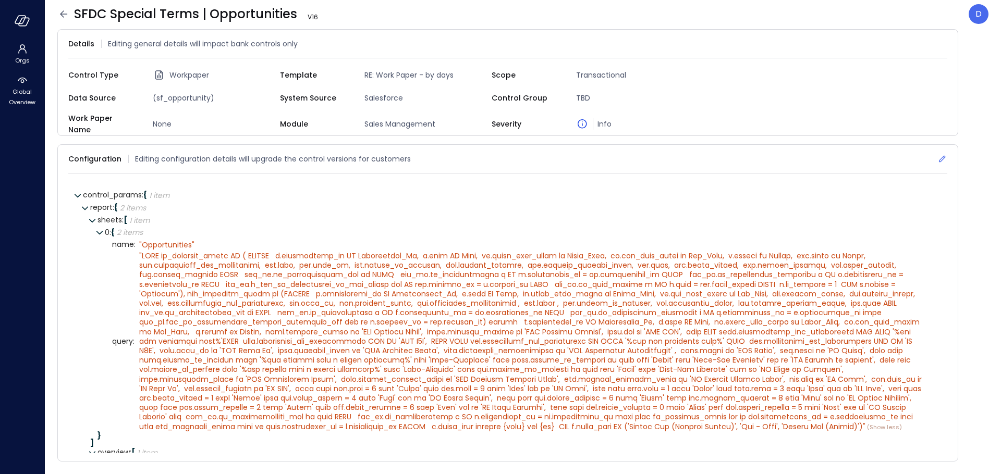
click at [942, 155] on icon at bounding box center [942, 159] width 10 height 10
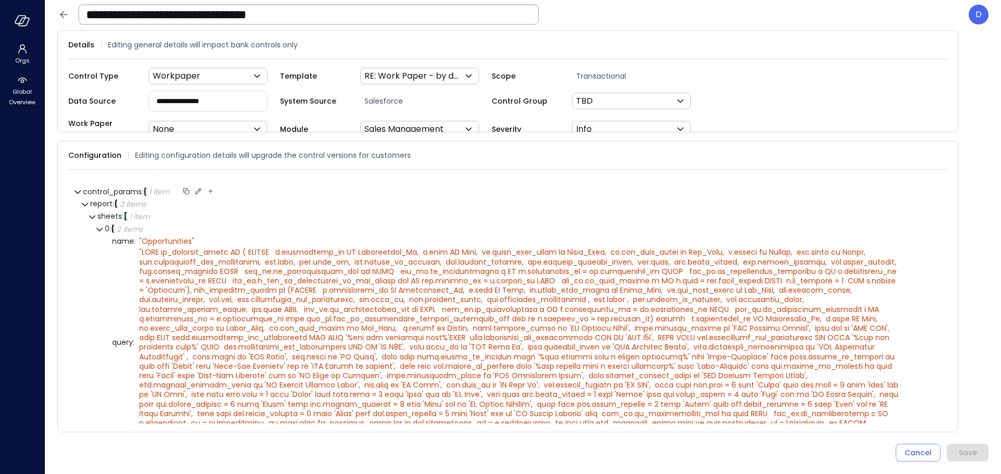
click at [200, 190] on icon at bounding box center [197, 191] width 9 height 9
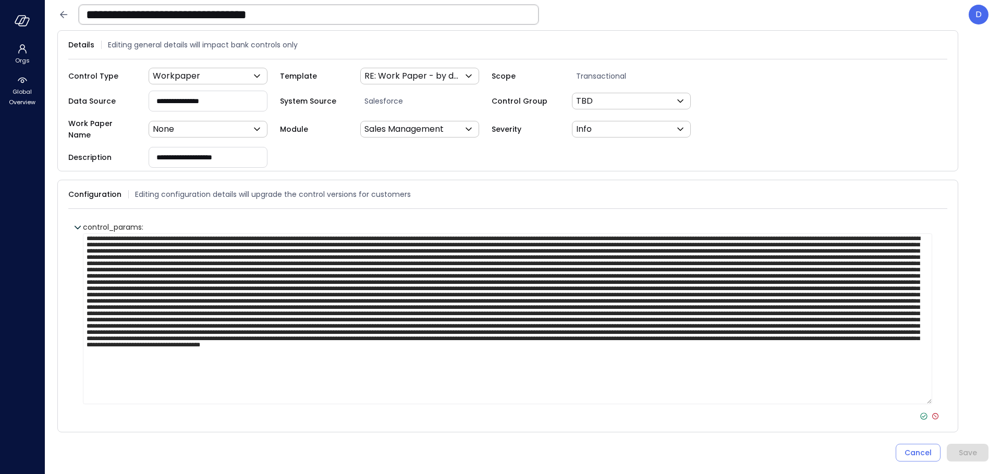
scroll to position [5, 0]
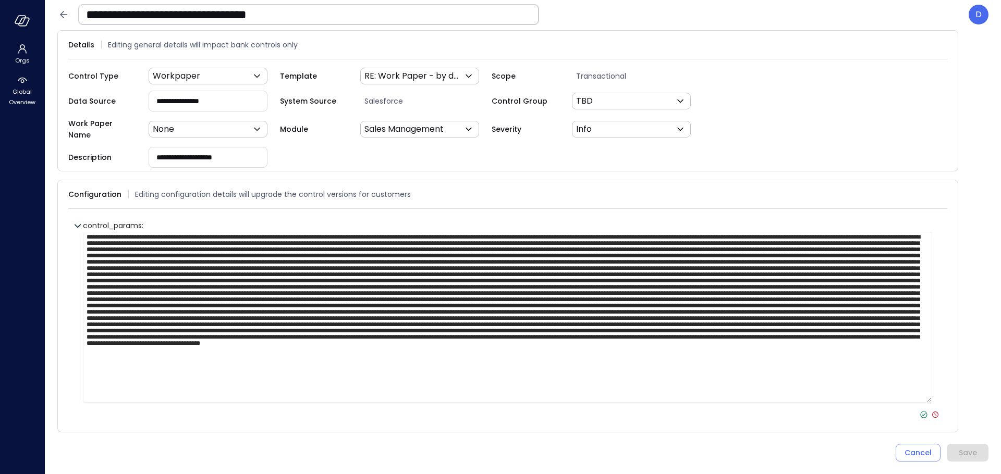
type textarea "**********"
click at [919, 410] on icon at bounding box center [923, 414] width 9 height 9
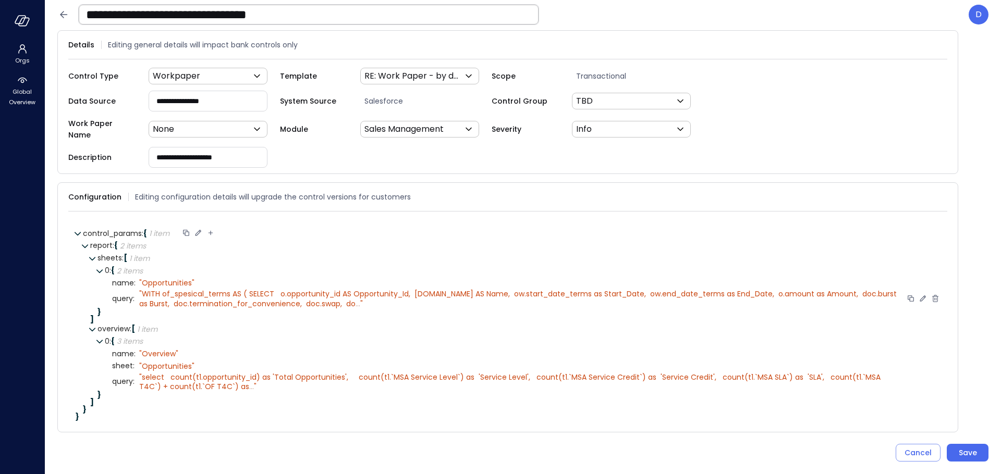
click at [355, 299] on span "..." at bounding box center [357, 304] width 5 height 10
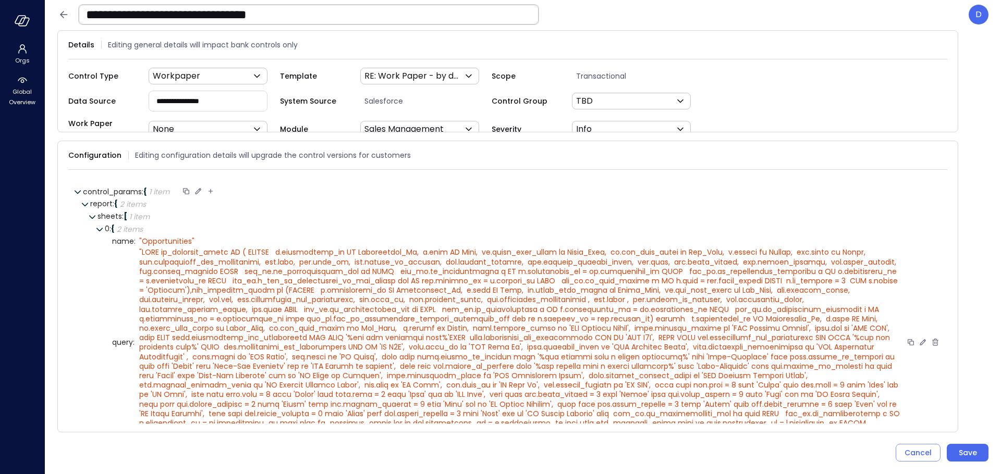
scroll to position [130, 0]
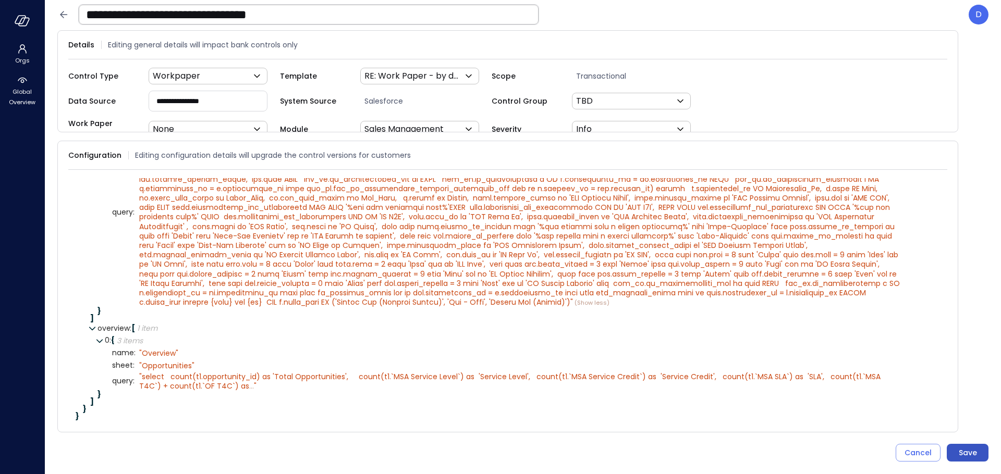
click at [967, 450] on div "Save" at bounding box center [967, 453] width 18 height 13
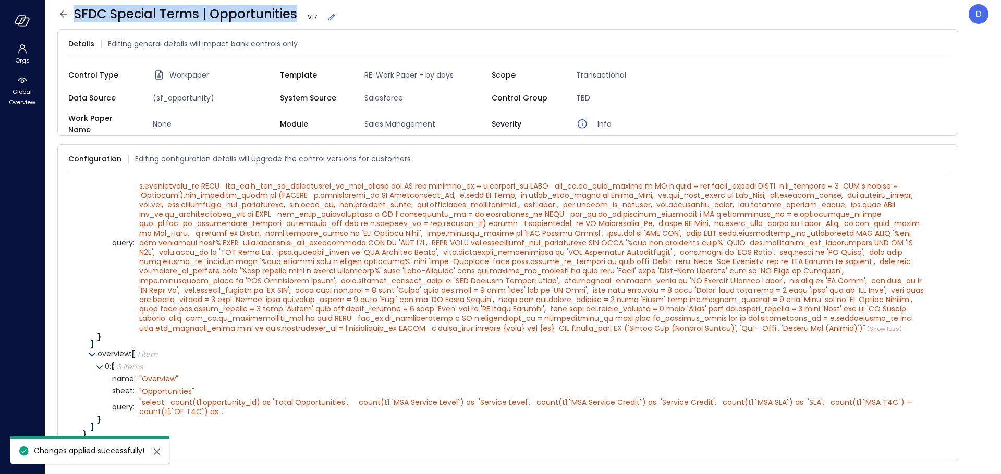
drag, startPoint x: 296, startPoint y: 15, endPoint x: 74, endPoint y: 9, distance: 222.1
click at [74, 9] on span "SFDC Special Terms | Opportunities V 17" at bounding box center [205, 14] width 263 height 17
copy span "SFDC Special Terms | Opportunities"
click at [67, 11] on icon at bounding box center [63, 14] width 13 height 13
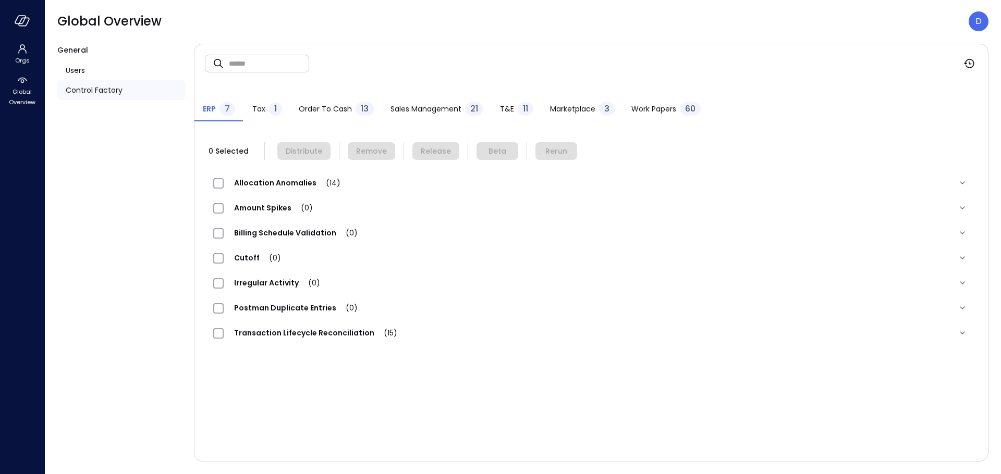
click at [636, 105] on span "Work Papers" at bounding box center [653, 108] width 45 height 11
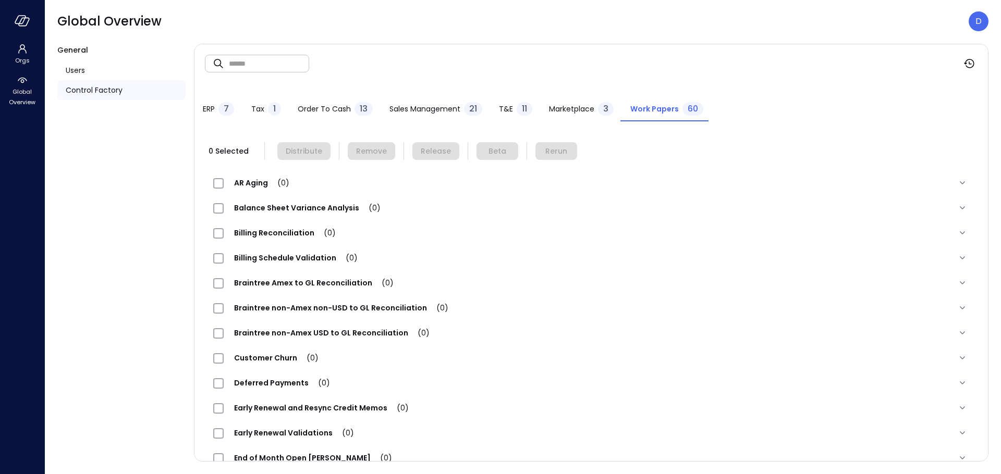
scroll to position [1132, 0]
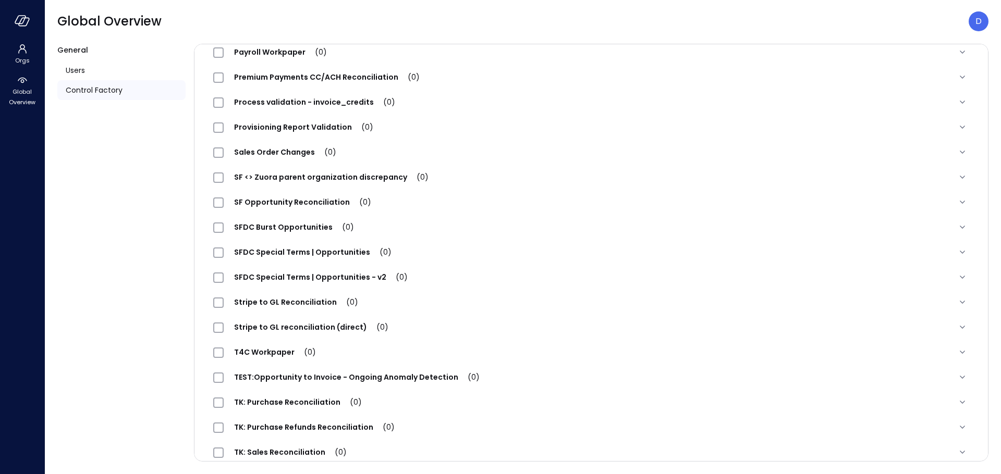
click at [344, 253] on span "SFDC Special Terms | Opportunities (0)" at bounding box center [313, 252] width 178 height 10
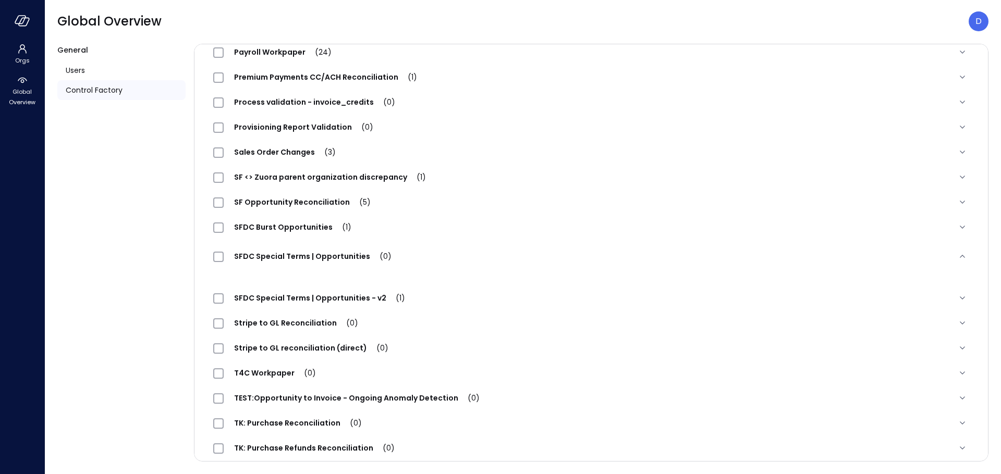
click at [335, 257] on span "SFDC Special Terms | Opportunities (0)" at bounding box center [313, 256] width 178 height 10
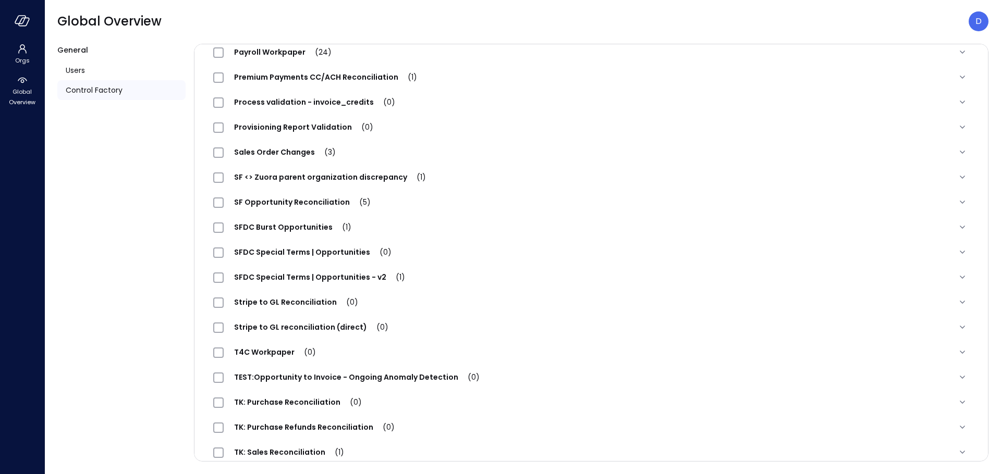
click at [342, 252] on span "SFDC Special Terms | Opportunities (0)" at bounding box center [313, 252] width 178 height 10
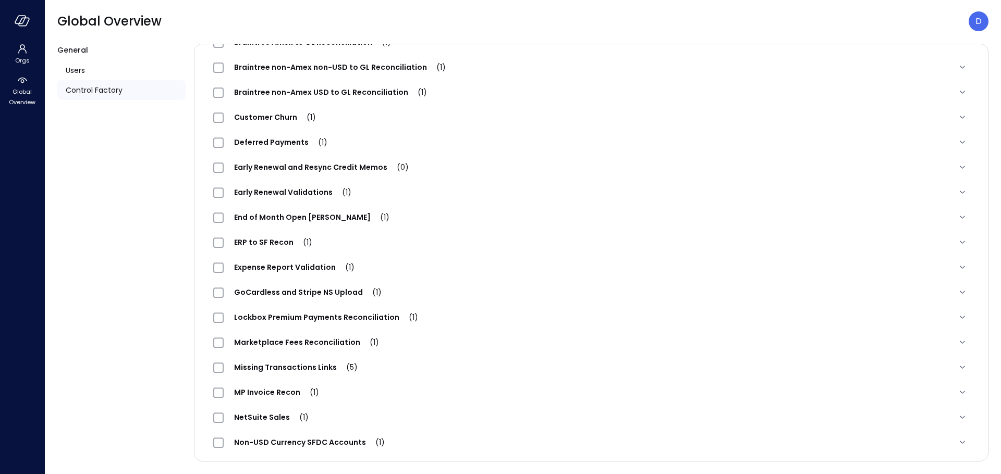
scroll to position [0, 0]
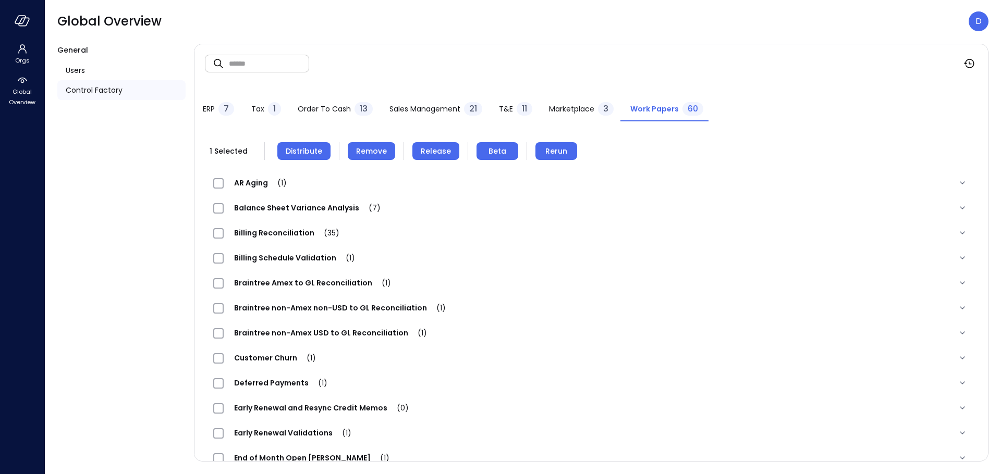
click at [360, 157] on button "Remove" at bounding box center [371, 151] width 47 height 18
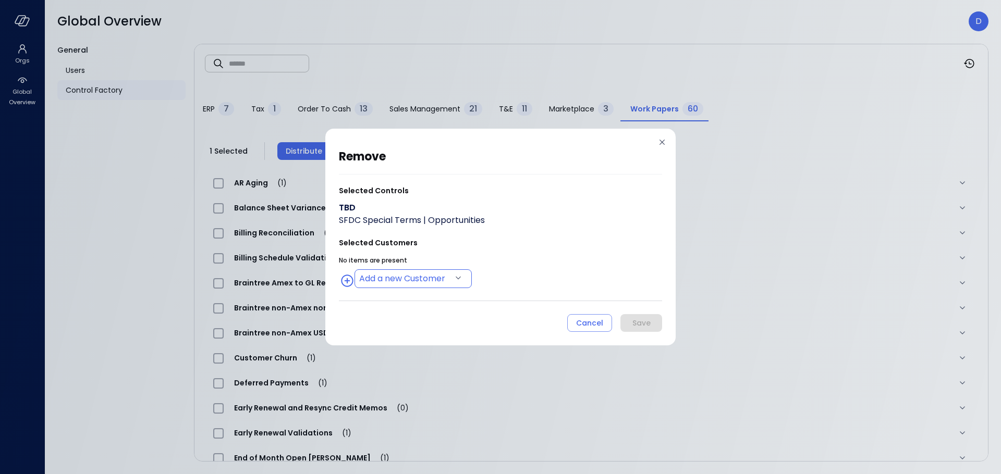
click at [433, 272] on body "Orgs Global Overview Global Overview D General Users Control Factory ​ ​ ERP 7 …" at bounding box center [500, 237] width 1001 height 474
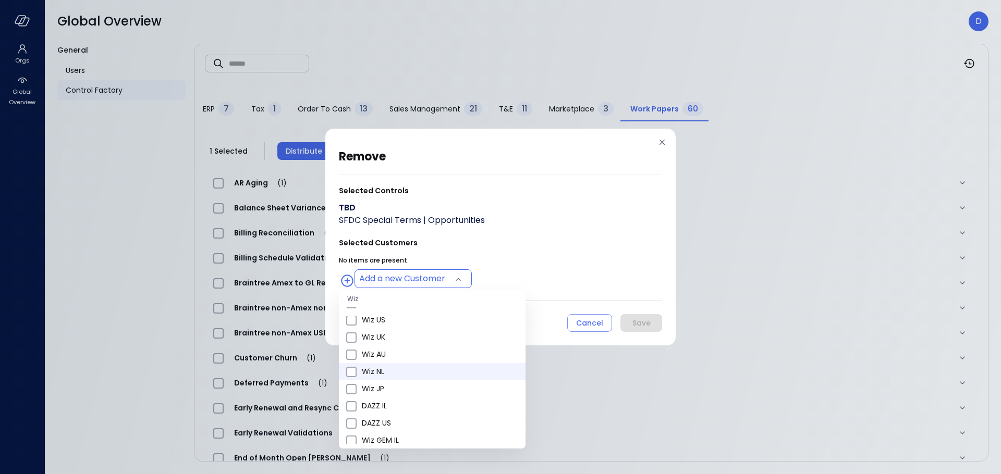
scroll to position [421, 0]
click at [389, 320] on span "Wiz US" at bounding box center [439, 316] width 155 height 11
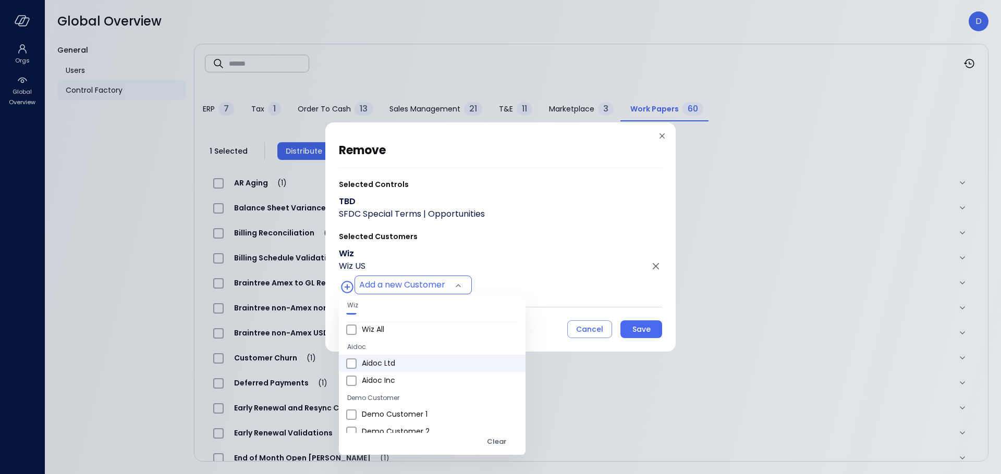
scroll to position [610, 0]
click at [393, 340] on span "Wiz All" at bounding box center [439, 339] width 155 height 11
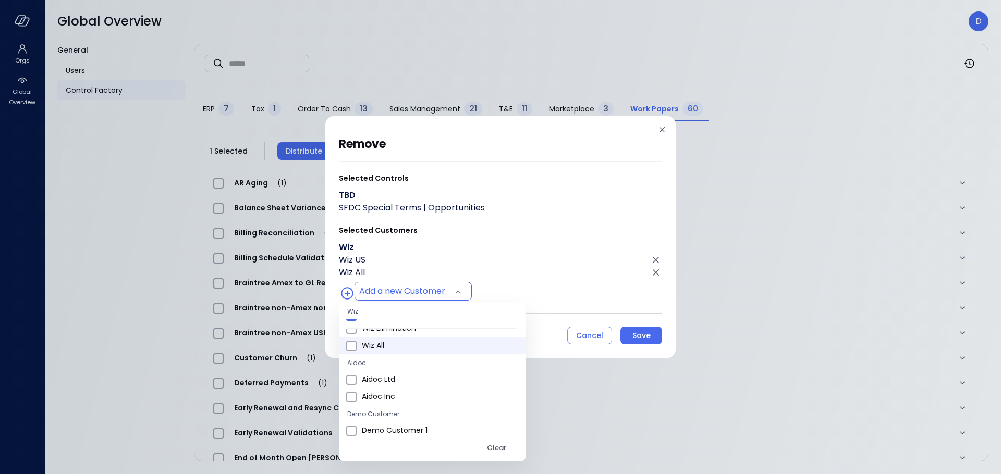
type input "**********"
click at [533, 275] on div at bounding box center [500, 237] width 1001 height 474
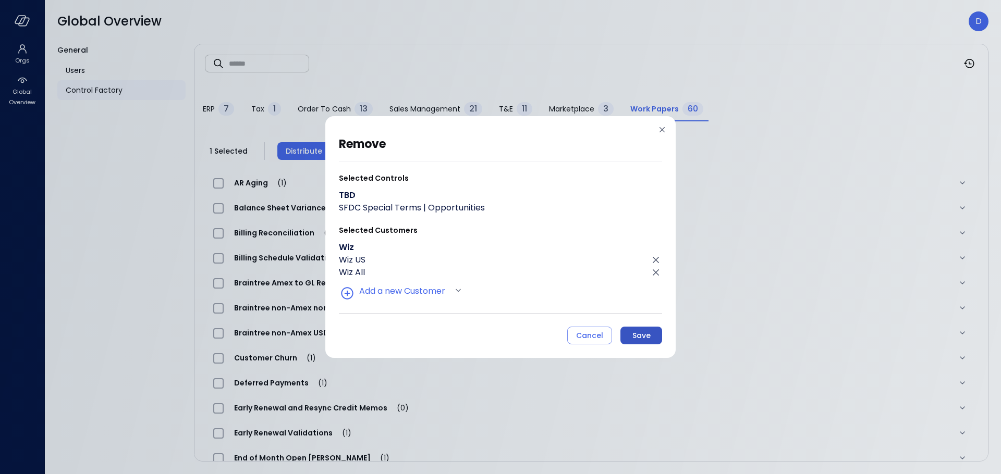
click at [625, 331] on button "Save" at bounding box center [641, 336] width 42 height 18
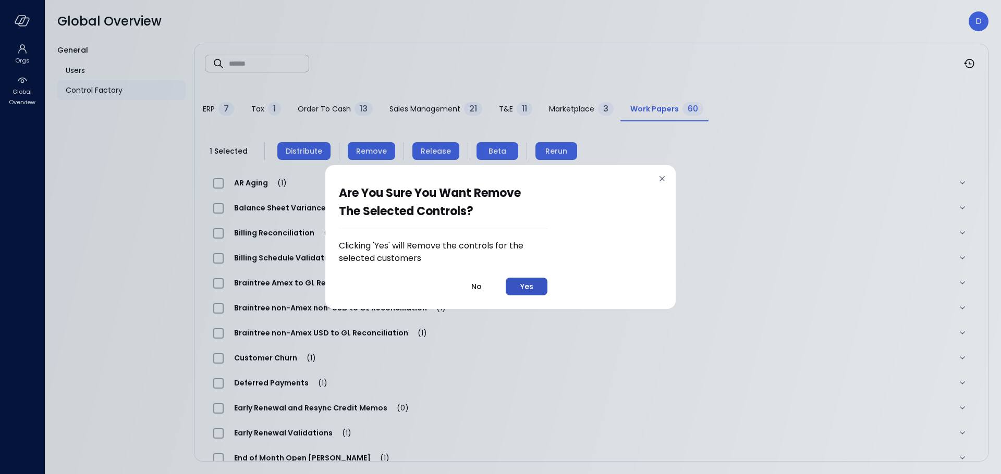
click at [534, 288] on button "Yes" at bounding box center [527, 287] width 42 height 18
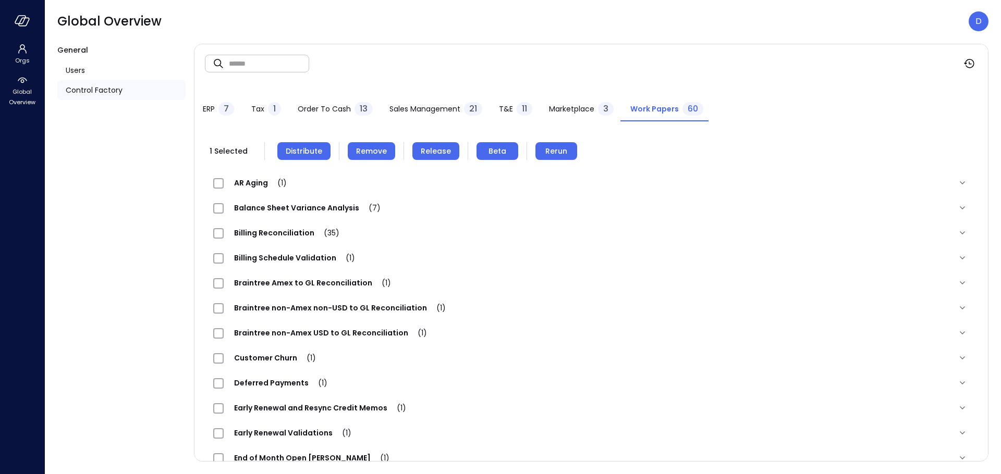
click at [428, 65] on div "​ ​" at bounding box center [590, 63] width 793 height 39
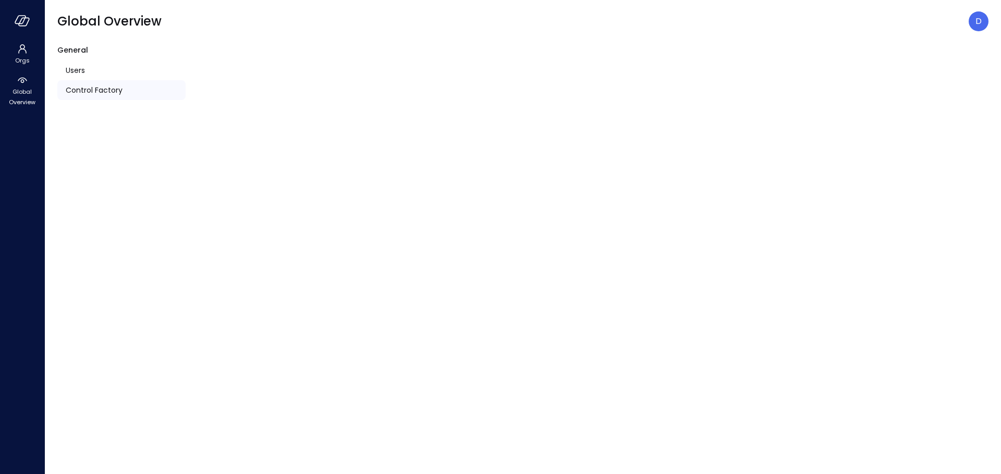
drag, startPoint x: 89, startPoint y: 107, endPoint x: 90, endPoint y: 100, distance: 7.4
click at [89, 107] on div "General Users Control Factory" at bounding box center [121, 253] width 128 height 418
click at [89, 94] on span "Control Factory" at bounding box center [94, 89] width 57 height 11
click at [106, 89] on span "Control Factory" at bounding box center [94, 89] width 57 height 11
click at [73, 90] on span "Control Factory" at bounding box center [94, 89] width 57 height 11
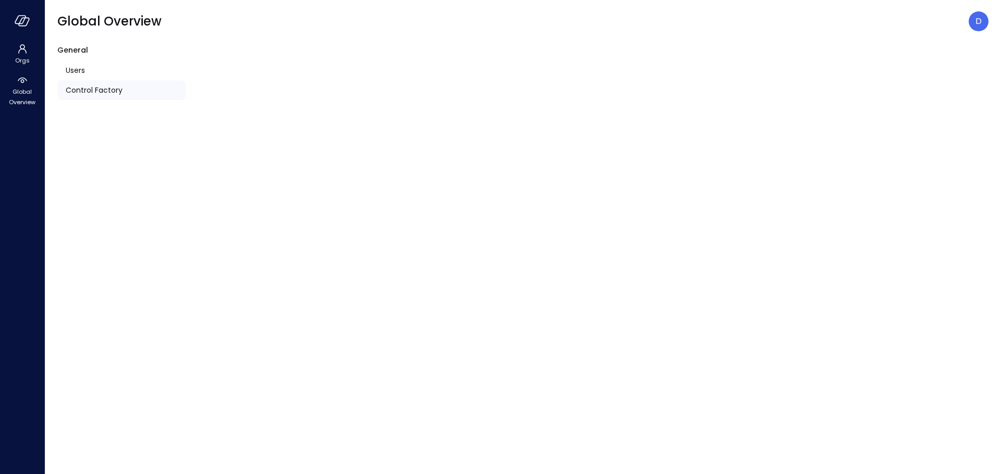
click at [99, 92] on span "Control Factory" at bounding box center [94, 89] width 57 height 11
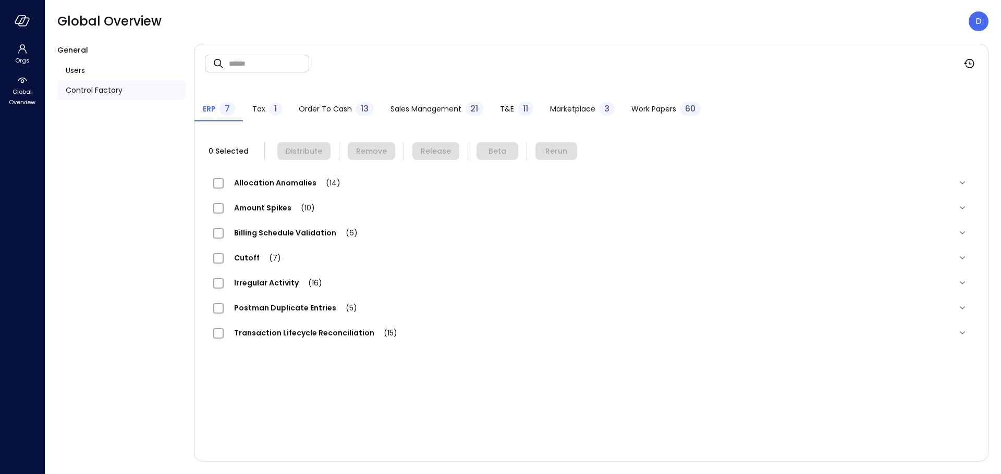
click at [643, 107] on span "Work Papers" at bounding box center [653, 108] width 45 height 11
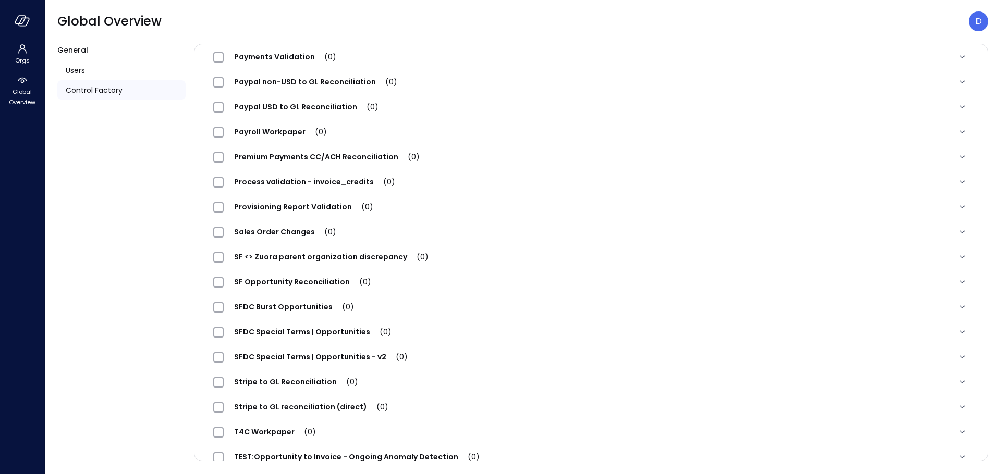
scroll to position [1052, 0]
click at [301, 333] on span "SFDC Special Terms | Opportunities (0)" at bounding box center [313, 332] width 178 height 10
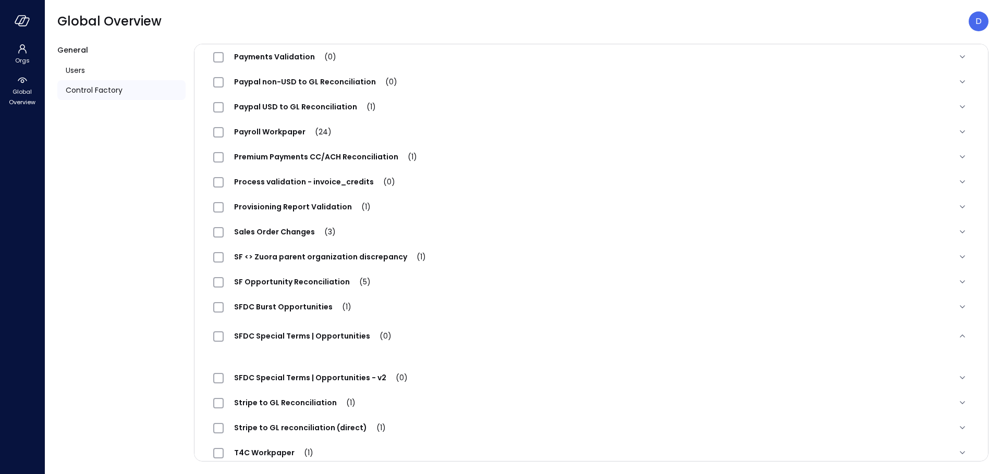
click at [344, 336] on span "SFDC Special Terms | Opportunities (0)" at bounding box center [313, 336] width 178 height 10
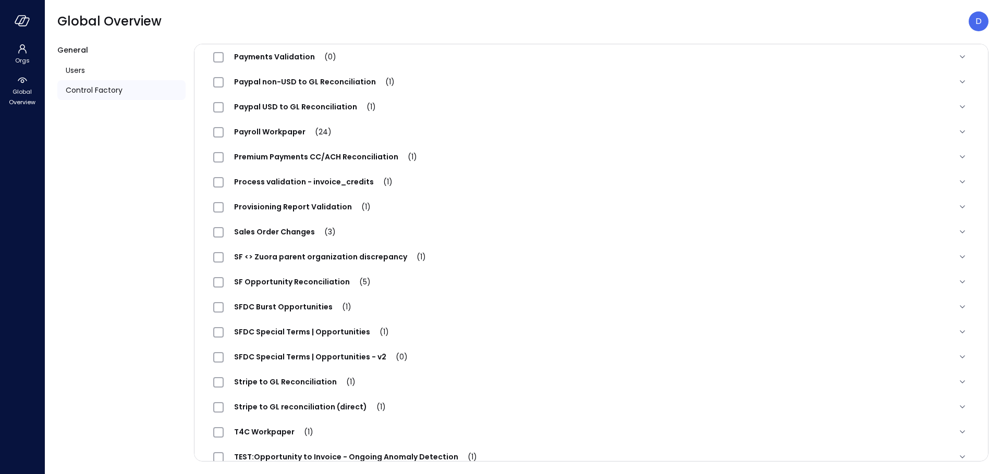
click at [305, 331] on span "SFDC Special Terms | Opportunities (1)" at bounding box center [312, 332] width 176 height 10
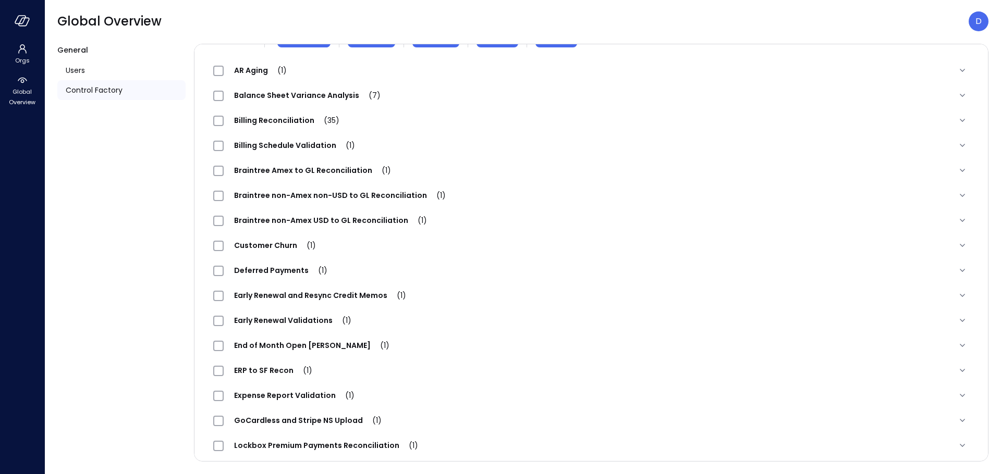
scroll to position [0, 0]
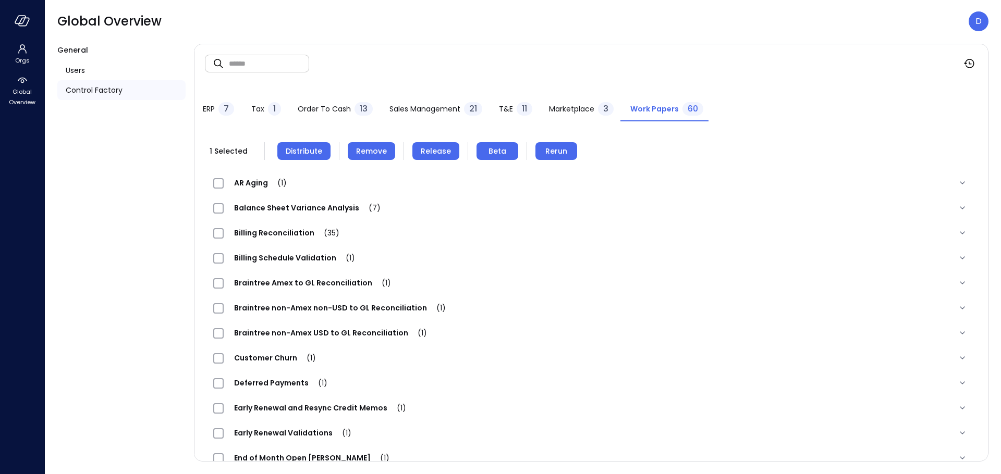
click at [305, 153] on span "Distribute" at bounding box center [304, 150] width 36 height 11
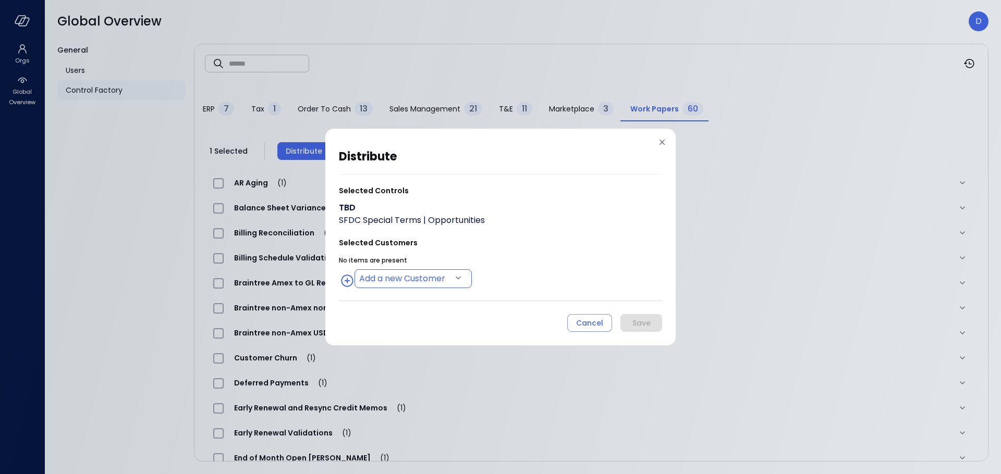
click at [373, 275] on body "Orgs Global Overview Global Overview D General Users Control Factory ​ ​ ERP 7 …" at bounding box center [500, 237] width 1001 height 474
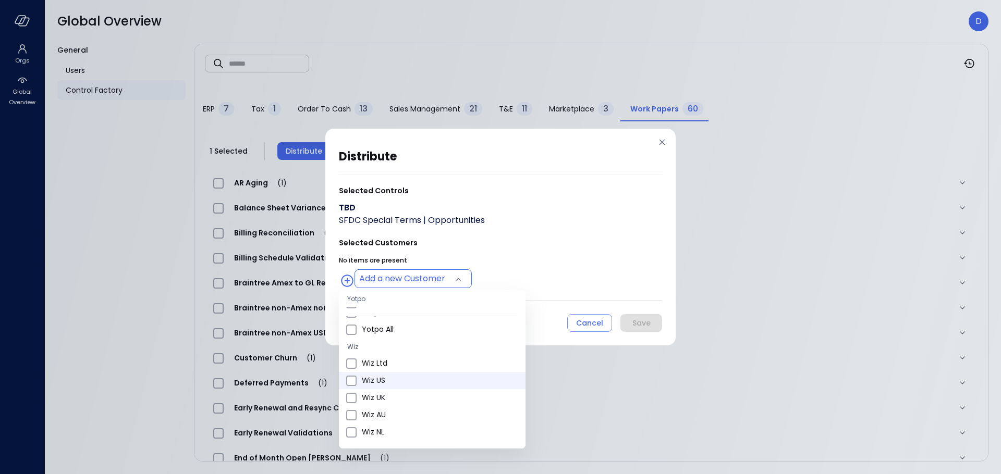
scroll to position [358, 0]
click at [377, 378] on span "Wiz US" at bounding box center [439, 379] width 155 height 11
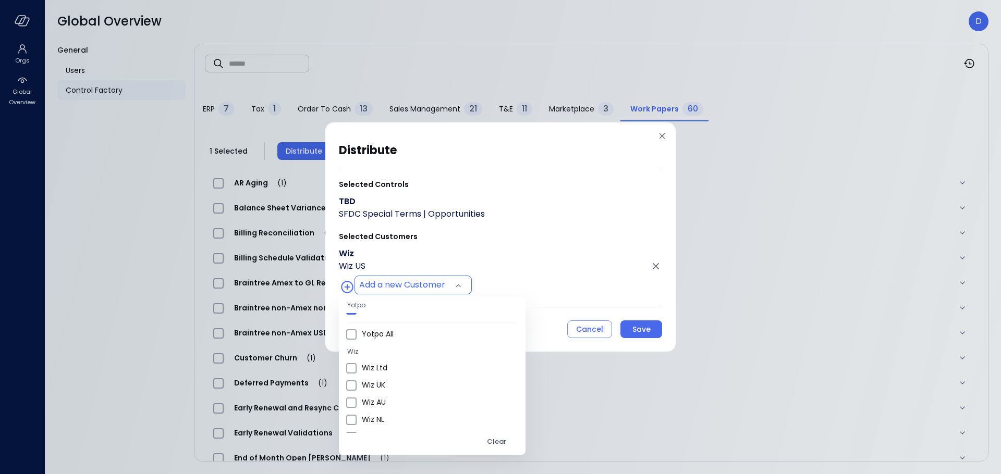
click at [519, 272] on div at bounding box center [500, 237] width 1001 height 474
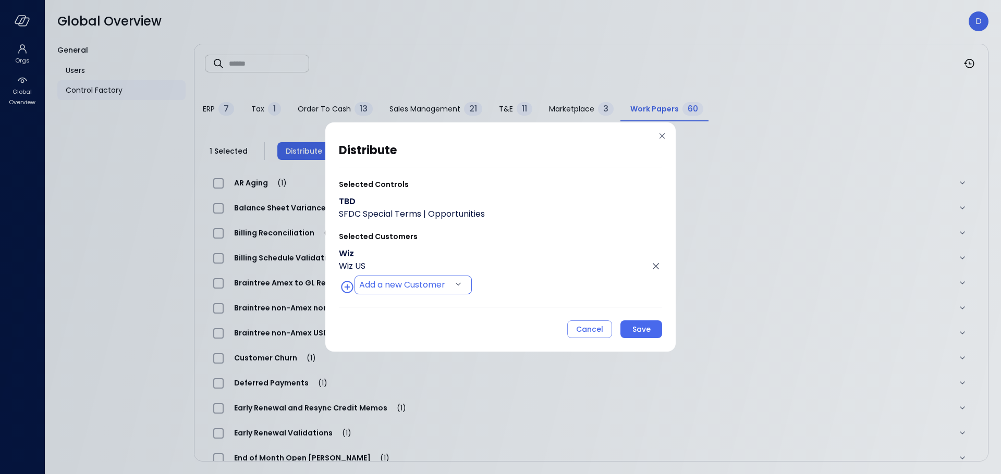
click at [372, 282] on body "Orgs Global Overview Global Overview D General Users Control Factory ​ ​ ERP 7 …" at bounding box center [500, 237] width 1001 height 474
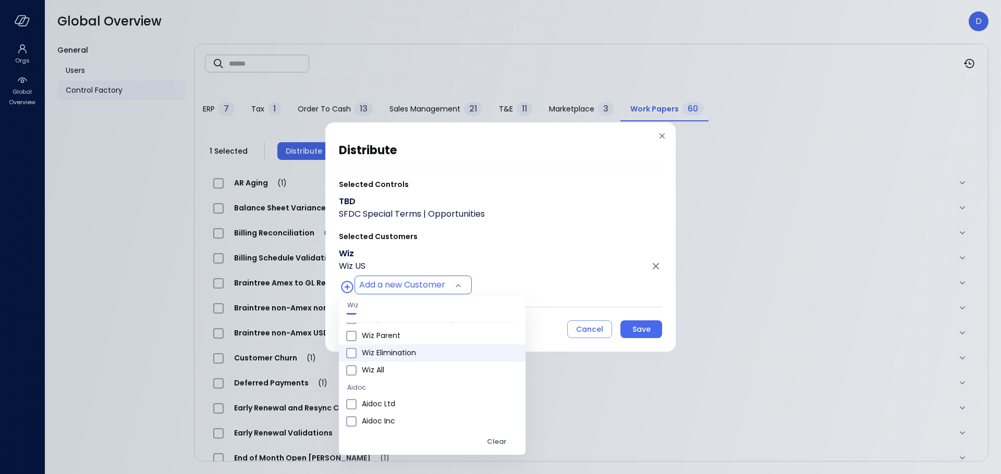
scroll to position [580, 0]
click at [384, 366] on span "Wiz All" at bounding box center [439, 370] width 155 height 11
type input "**********"
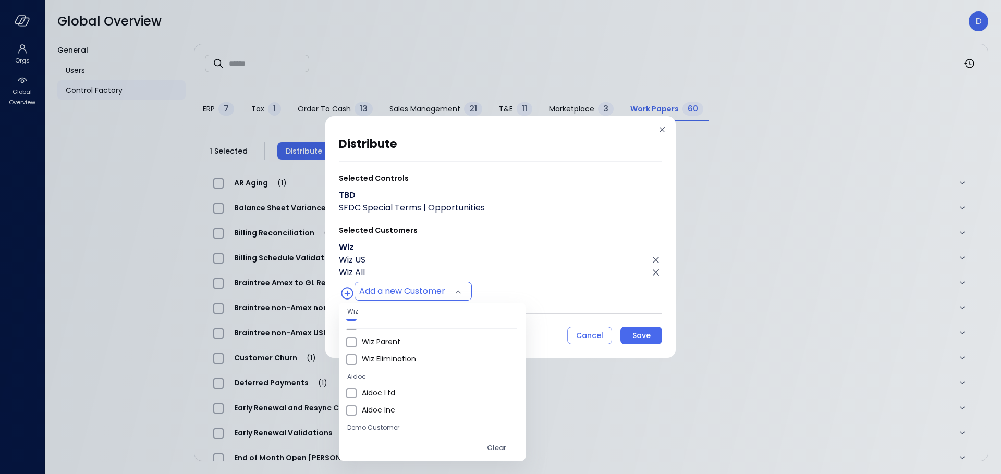
click at [556, 277] on div at bounding box center [500, 237] width 1001 height 474
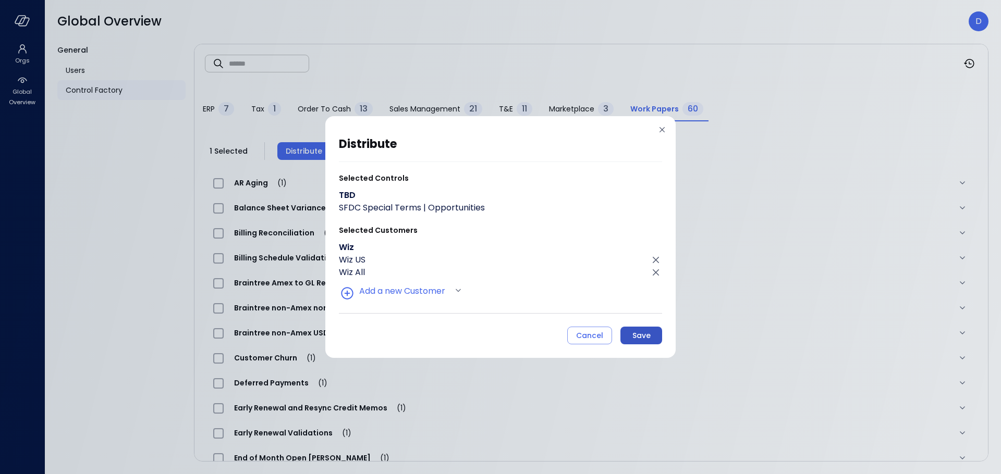
click at [632, 338] on button "Save" at bounding box center [641, 336] width 42 height 18
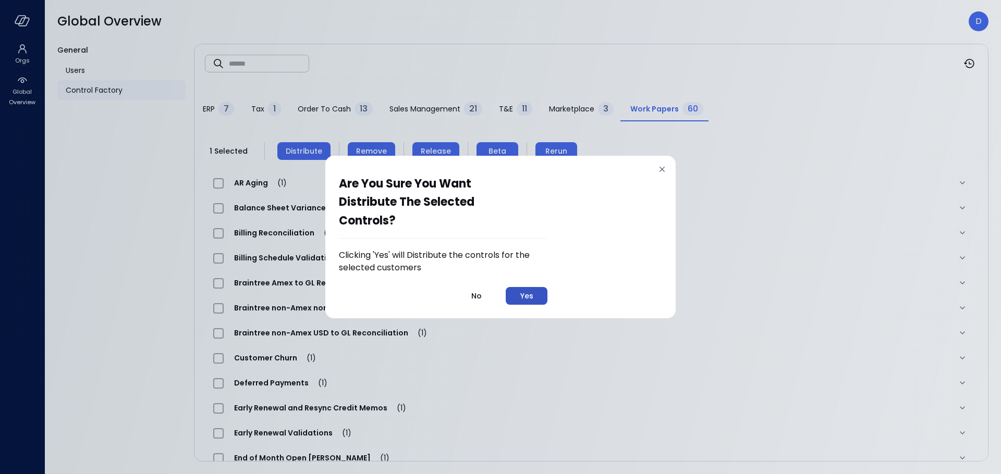
click at [533, 294] on div "Yes" at bounding box center [526, 296] width 13 height 13
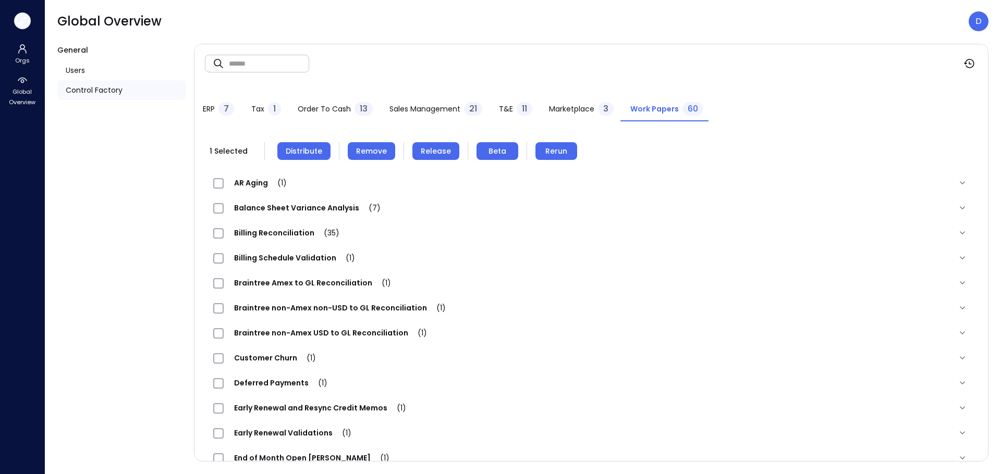
click at [23, 21] on icon "button" at bounding box center [23, 20] width 16 height 11
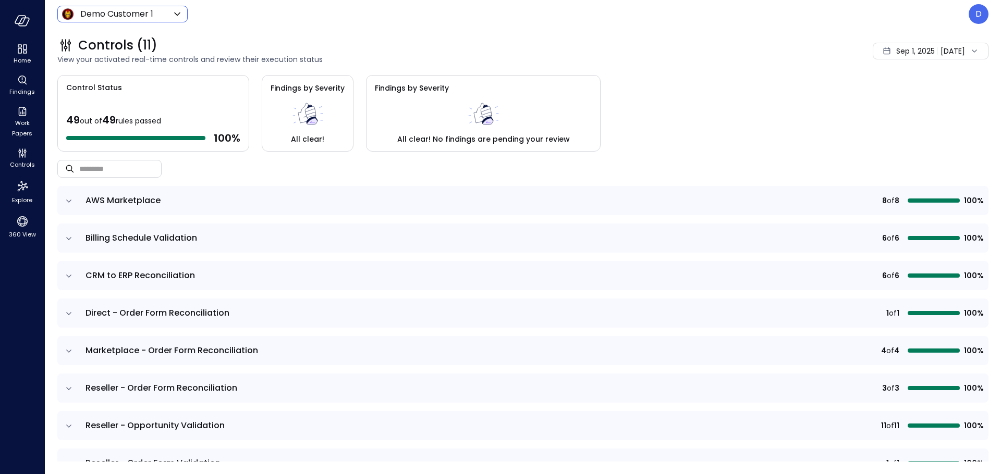
click at [105, 21] on div "Demo Customer 1 ***** ​" at bounding box center [122, 14] width 130 height 17
click at [106, 17] on body "Home Findings Work Papers Controls Explore 360 View Demo Customer 1 ***** ​ D C…" at bounding box center [500, 237] width 1001 height 474
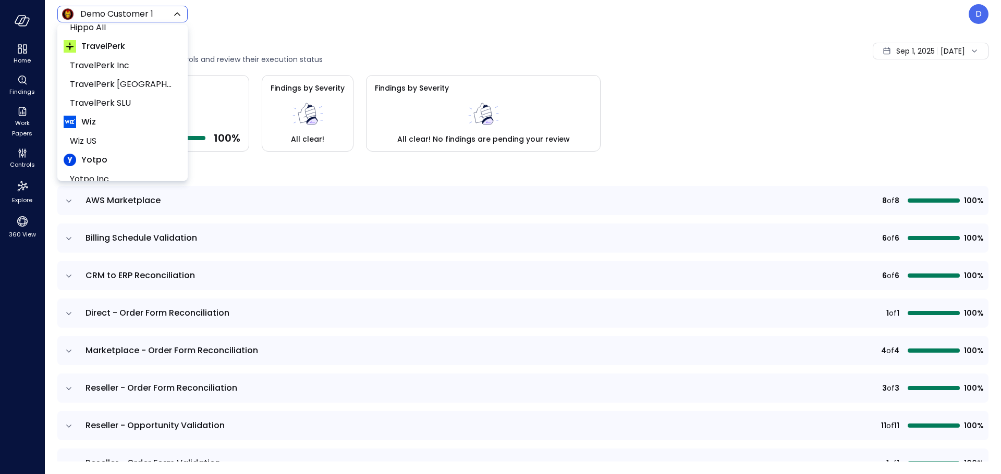
scroll to position [158, 0]
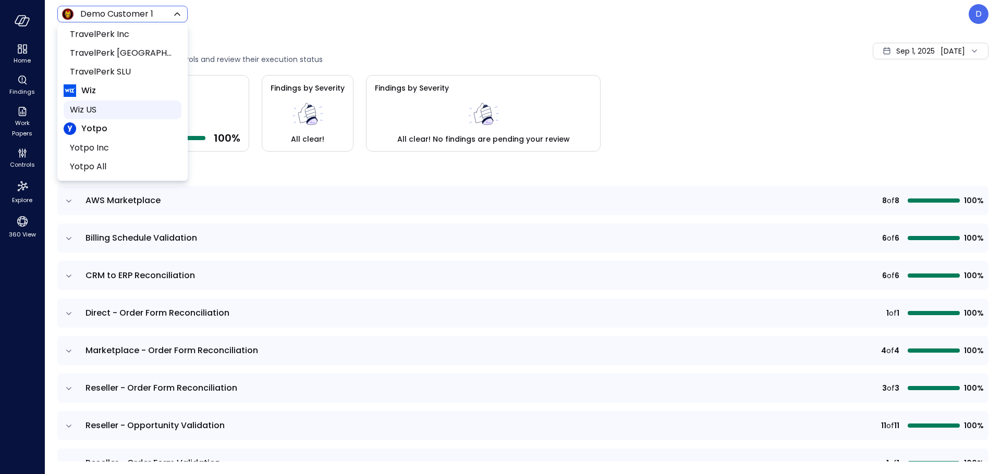
click at [90, 104] on span "Wiz US" at bounding box center [121, 110] width 103 height 13
type input "******"
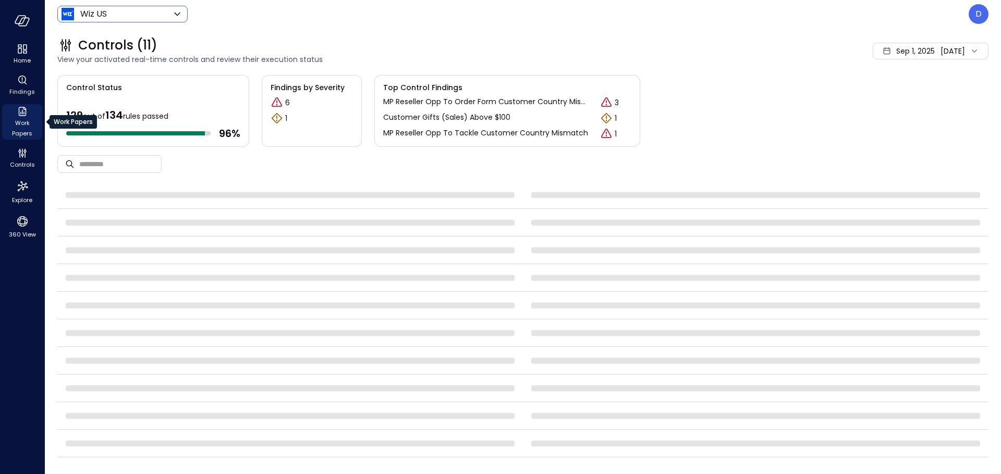
click at [19, 117] on icon "Work Papers" at bounding box center [22, 111] width 13 height 13
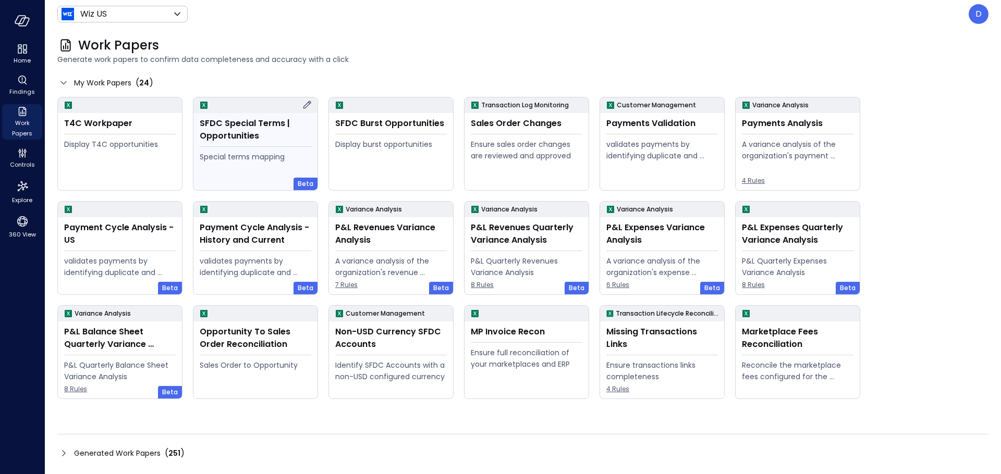
click at [266, 132] on div "SFDC Special Terms | Opportunities" at bounding box center [256, 129] width 112 height 25
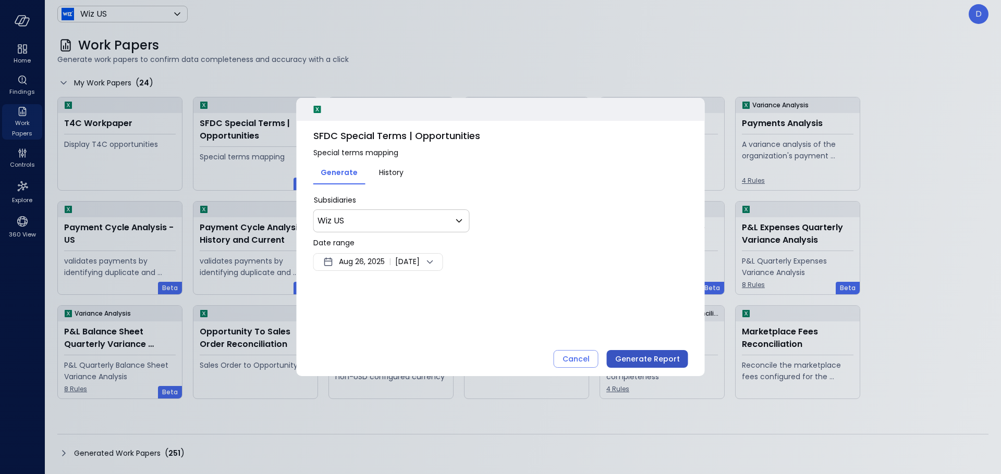
click at [626, 356] on div "Generate Report" at bounding box center [647, 359] width 65 height 13
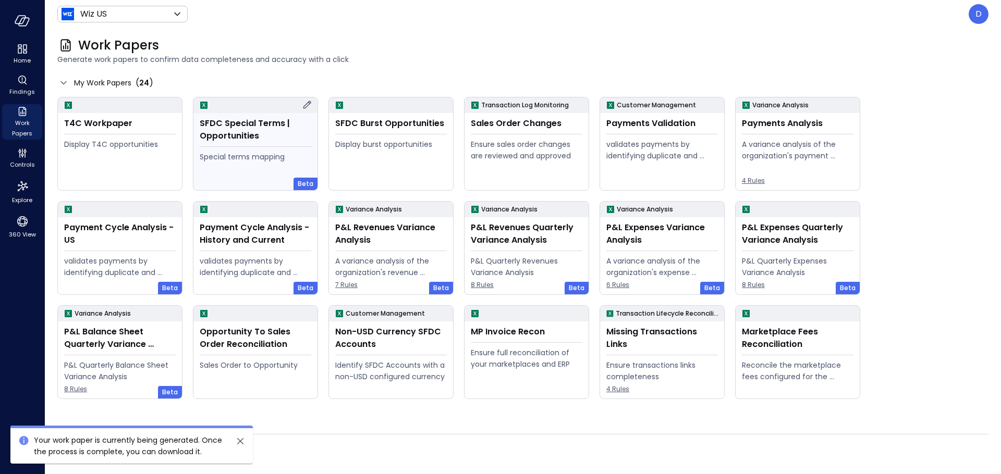
click at [278, 138] on div "SFDC Special Terms | Opportunities" at bounding box center [256, 129] width 112 height 25
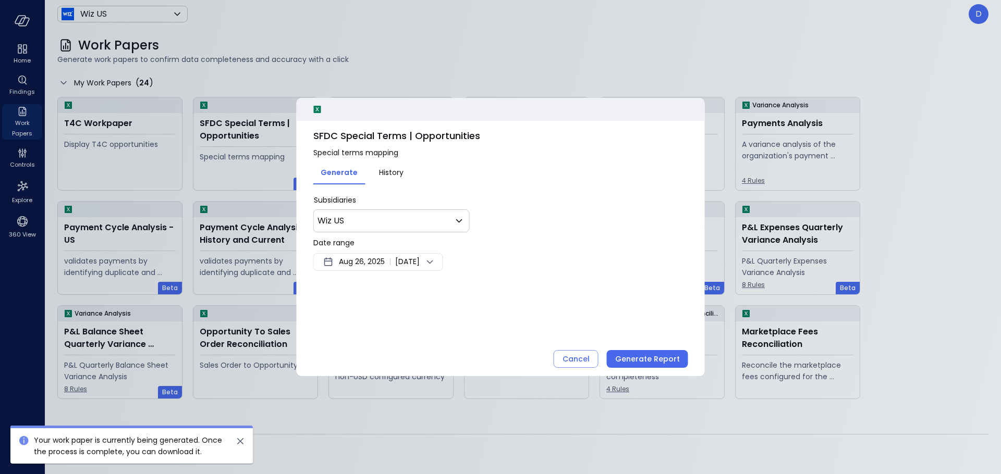
click at [377, 266] on span "Aug 26, 2025" at bounding box center [362, 262] width 46 height 13
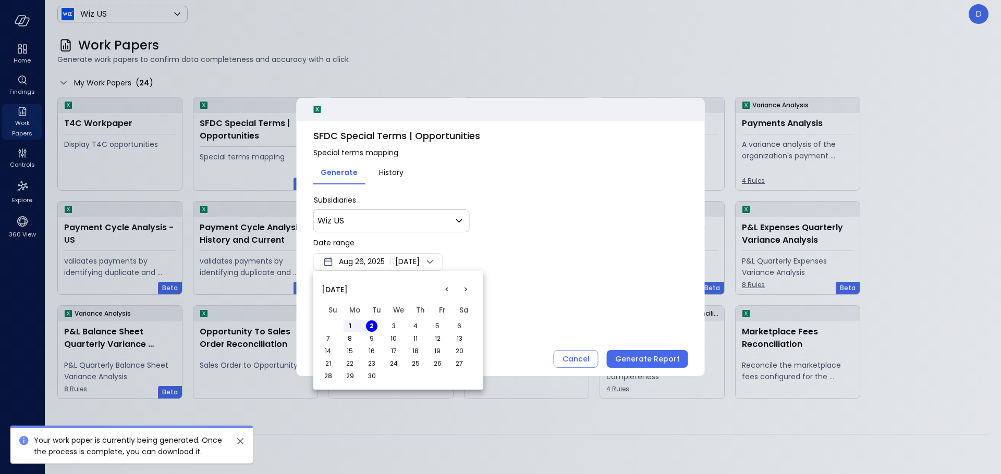
click at [445, 293] on button "<" at bounding box center [446, 289] width 19 height 19
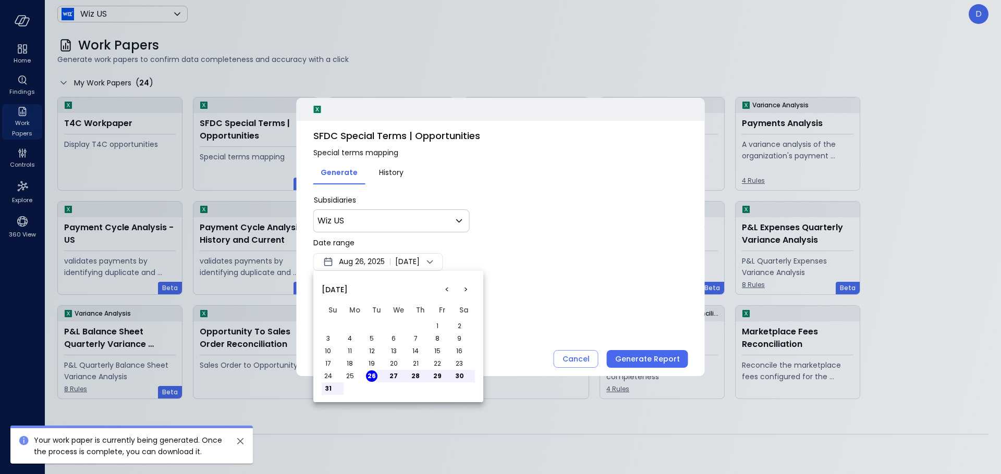
click at [370, 341] on button "5" at bounding box center [371, 338] width 11 height 11
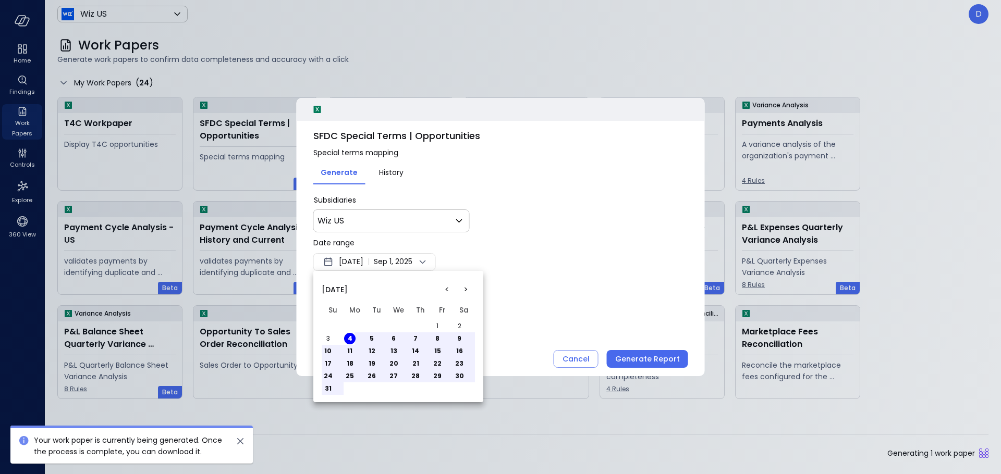
click at [625, 363] on div at bounding box center [500, 237] width 1001 height 474
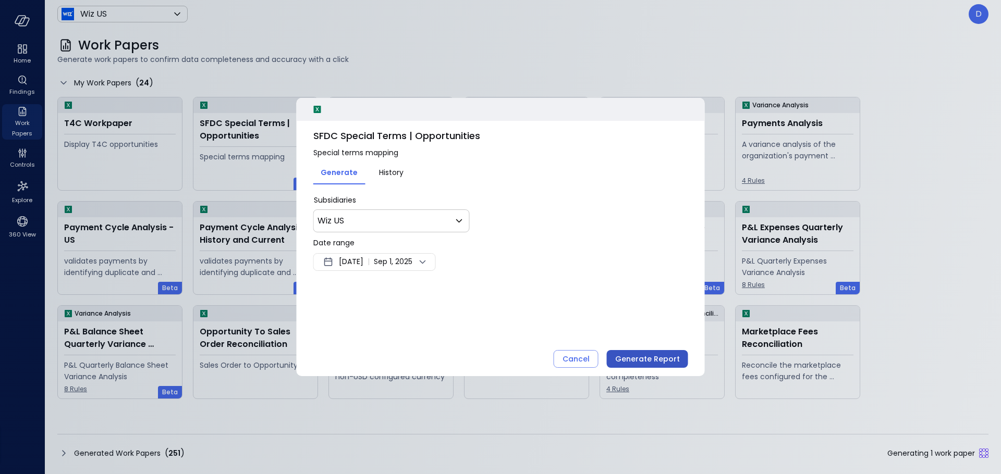
click at [626, 361] on div "Generate Report" at bounding box center [647, 359] width 65 height 13
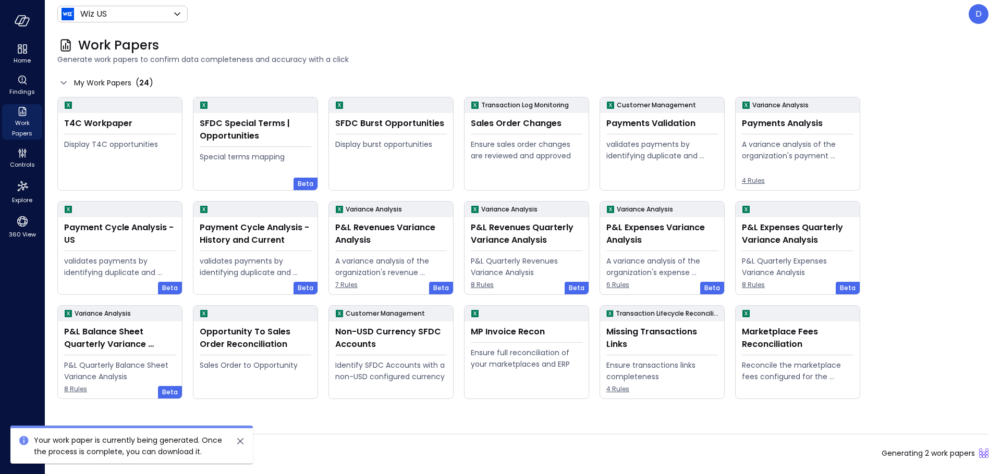
click at [239, 440] on icon "close" at bounding box center [240, 441] width 6 height 6
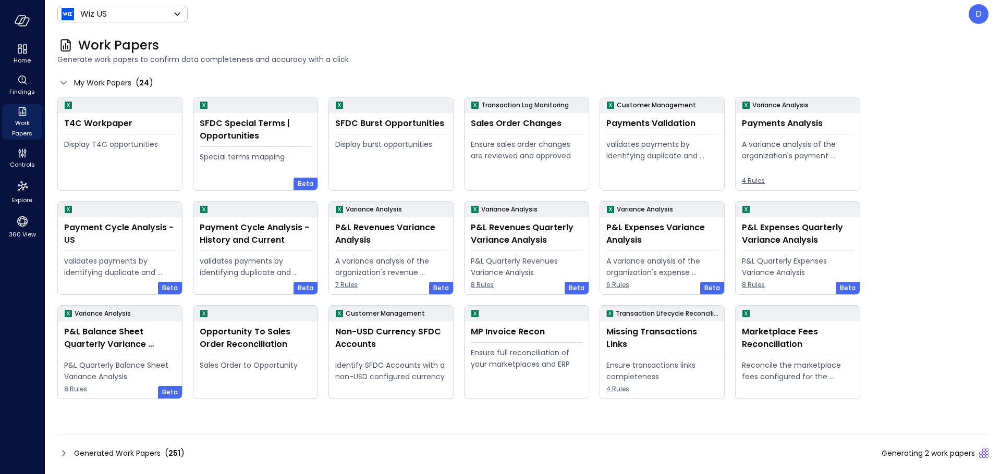
click at [68, 449] on icon at bounding box center [63, 453] width 13 height 13
click at [58, 458] on icon at bounding box center [63, 453] width 13 height 13
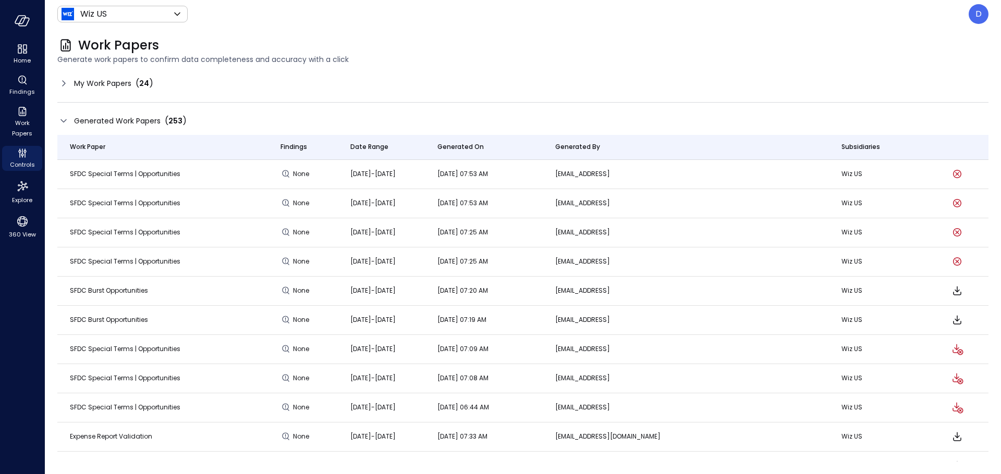
click at [62, 452] on td "SFDC Burst Opportunities" at bounding box center [162, 466] width 211 height 29
click at [66, 81] on icon at bounding box center [63, 83] width 13 height 13
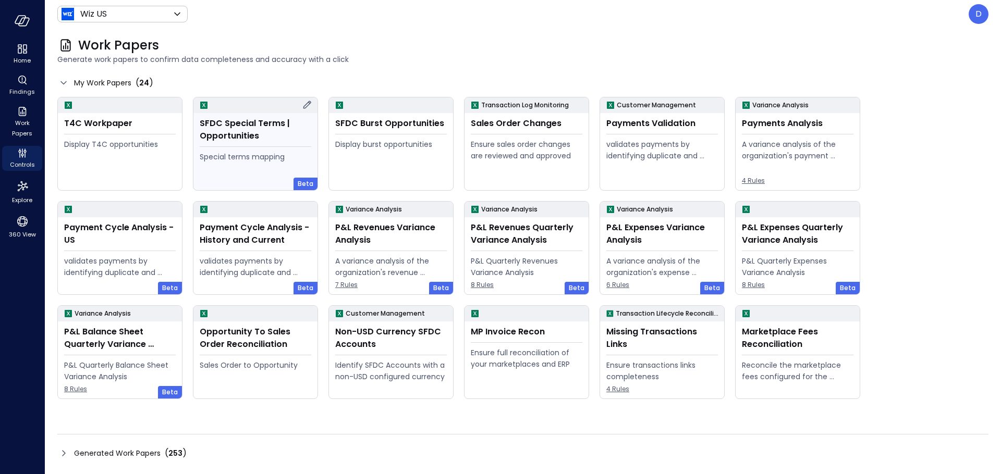
click at [308, 103] on icon at bounding box center [307, 105] width 8 height 8
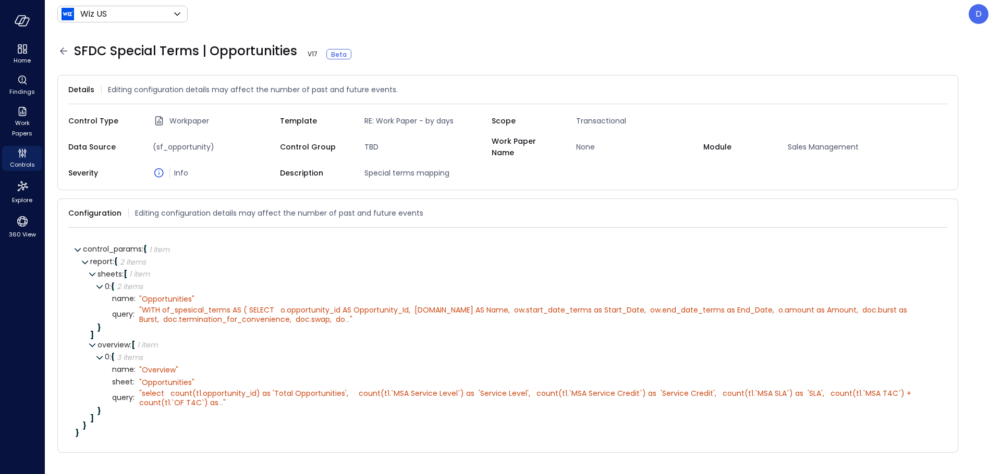
click at [64, 47] on icon at bounding box center [63, 50] width 7 height 7
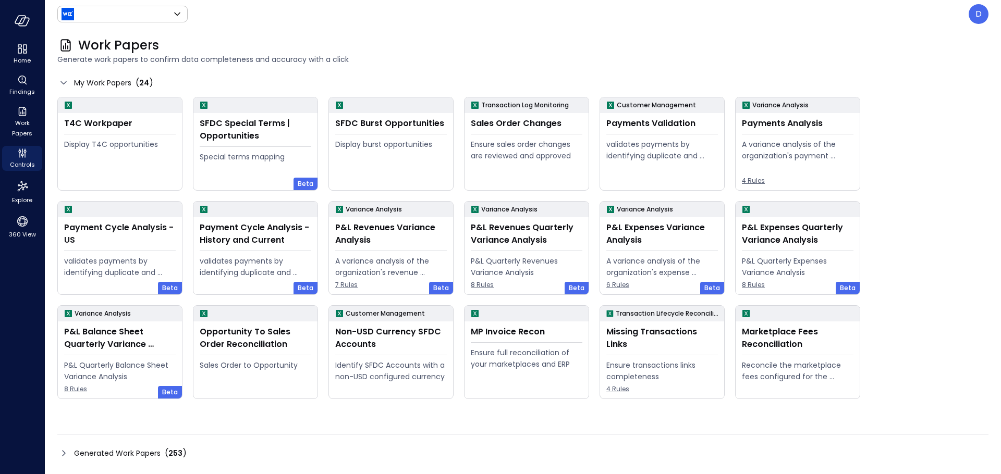
type input "******"
click at [303, 105] on icon at bounding box center [307, 105] width 13 height 13
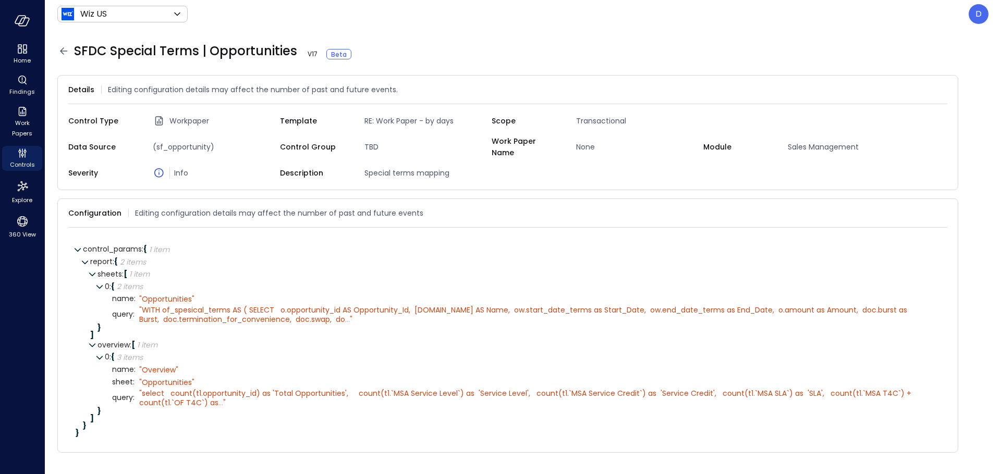
click at [308, 106] on div "Details Editing configuration details may affect the number of past and future …" at bounding box center [507, 132] width 901 height 115
click at [345, 314] on span "..." at bounding box center [347, 319] width 5 height 10
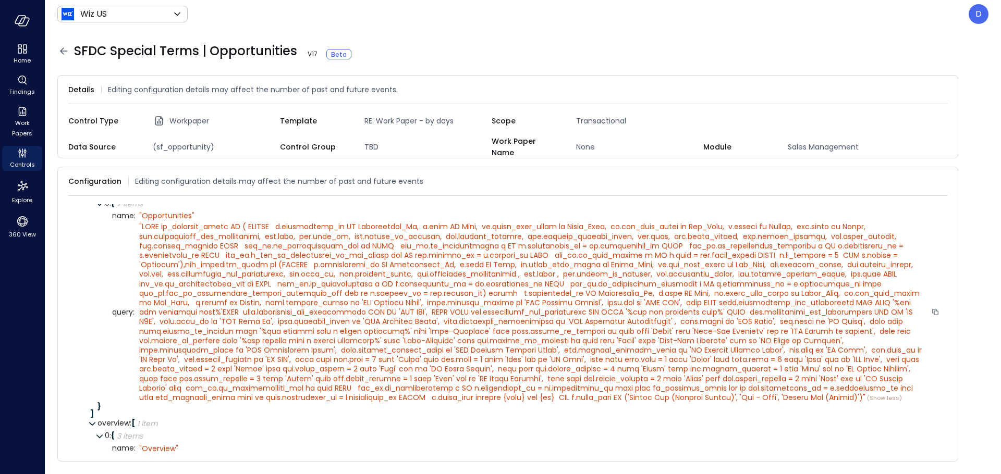
scroll to position [127, 0]
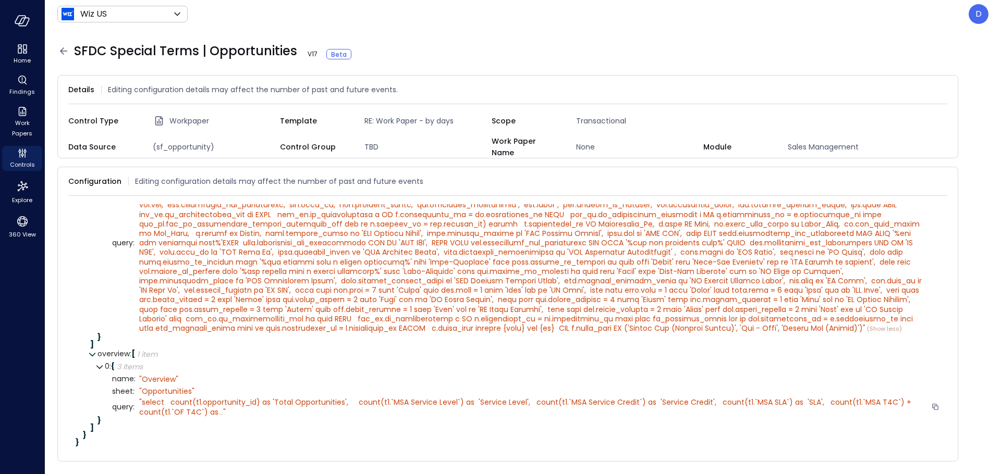
click at [211, 411] on span "select count(t1.opportunity_id) as 'Total Opportunities', count(t1.`MSA Service…" at bounding box center [526, 407] width 774 height 20
click at [212, 412] on span "select count(t1.opportunity_id) as 'Total Opportunities', count(t1.`MSA Service…" at bounding box center [526, 407] width 774 height 20
click at [212, 411] on span "select count(t1.opportunity_id) as 'Total Opportunities', count(t1.`MSA Service…" at bounding box center [526, 407] width 774 height 20
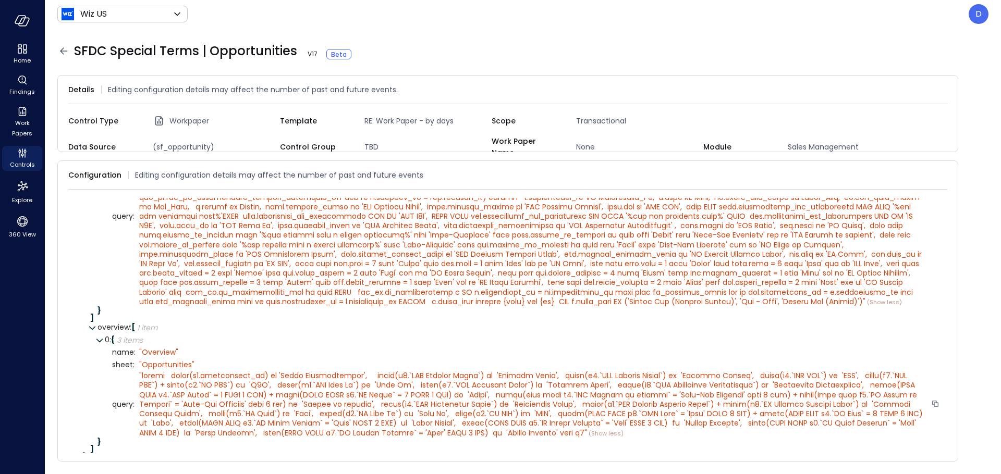
scroll to position [168, 0]
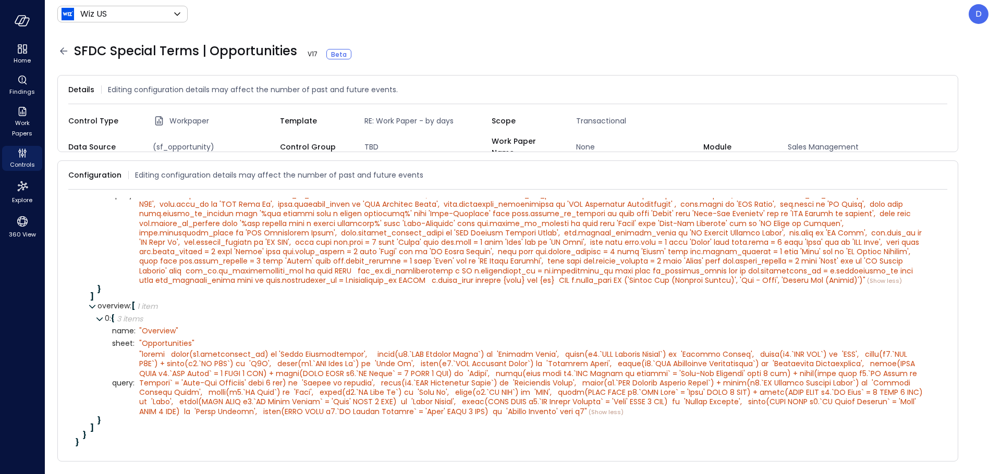
click at [64, 49] on icon at bounding box center [63, 51] width 13 height 13
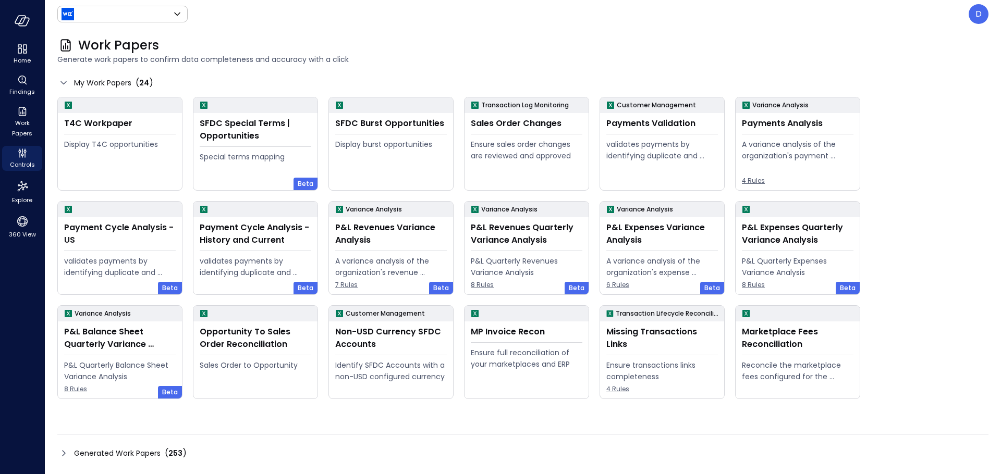
type input "******"
click at [372, 136] on div "SFDC Burst Opportunities Display burst opportunities" at bounding box center [391, 151] width 124 height 77
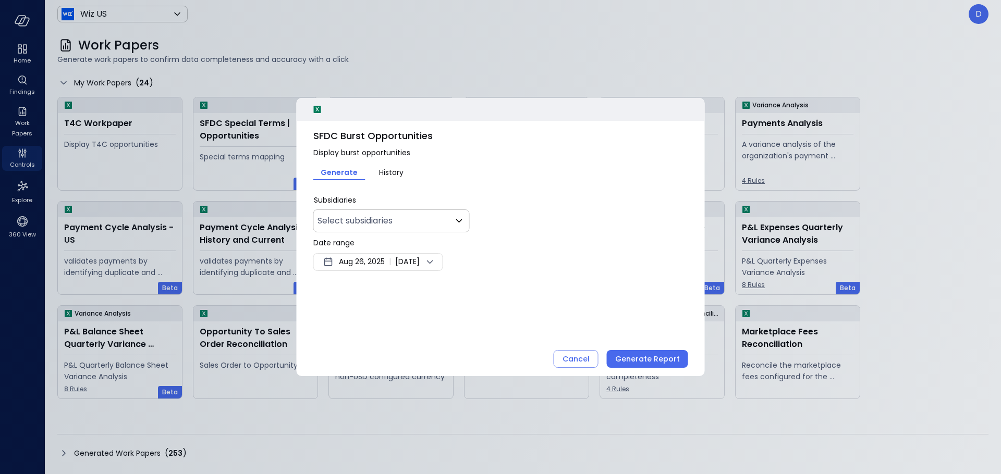
type input "**"
click at [582, 361] on div "Cancel" at bounding box center [575, 359] width 27 height 13
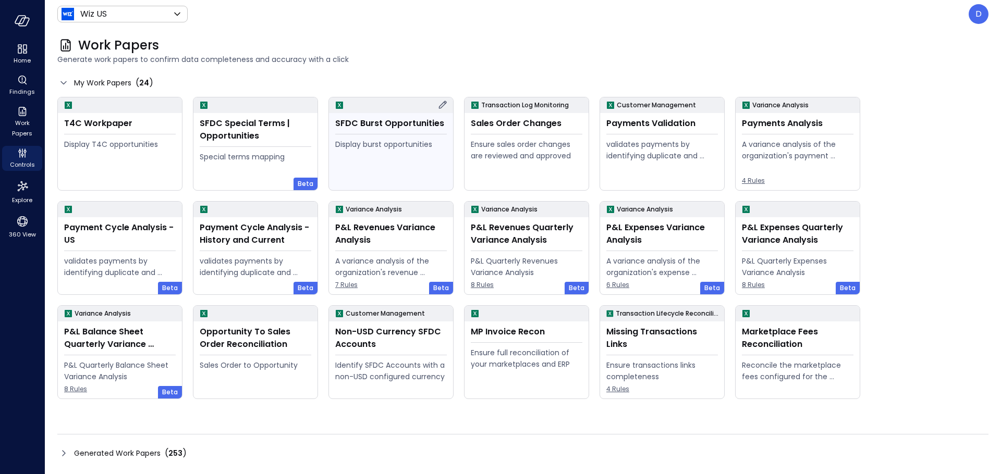
click at [441, 105] on icon at bounding box center [442, 105] width 13 height 13
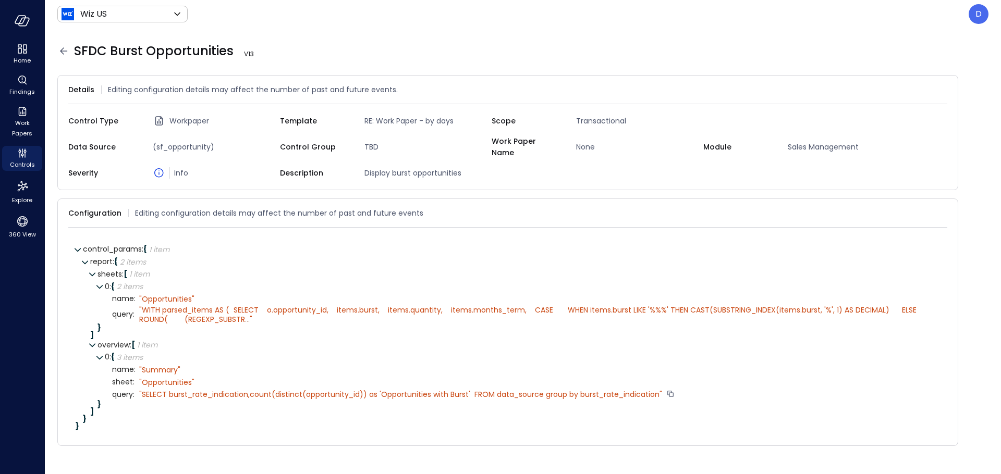
click at [642, 390] on div "" SELECT burst_rate_indication,count(distinct(opportunity_id)) as 'Opportunitie…" at bounding box center [400, 394] width 523 height 9
click at [219, 390] on div "" SELECT burst_rate_indication,count(distinct(opportunity_id)) as 'Opportunitie…" at bounding box center [400, 394] width 523 height 9
click at [146, 378] on div "" Opportunities"" at bounding box center [166, 382] width 55 height 9
drag, startPoint x: 471, startPoint y: 388, endPoint x: 540, endPoint y: 387, distance: 68.8
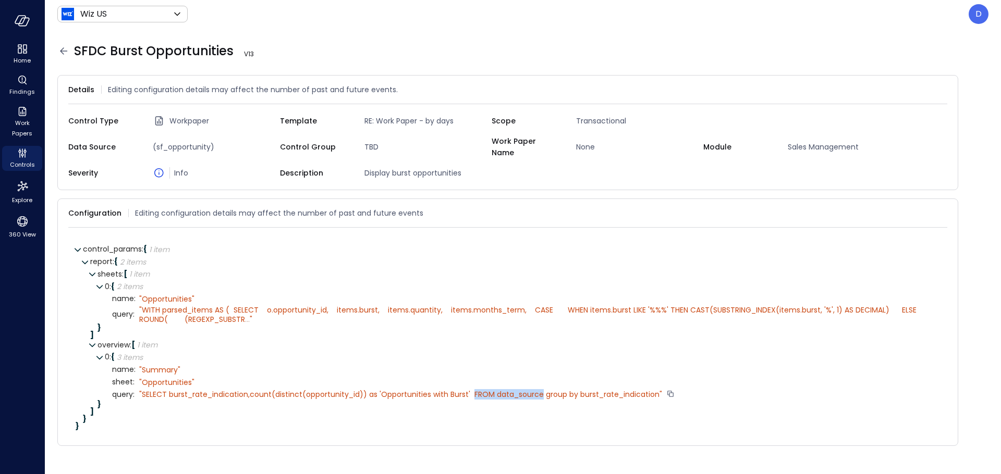
click at [540, 390] on div "" SELECT burst_rate_indication,count(distinct(opportunity_id)) as 'Opportunitie…" at bounding box center [400, 394] width 523 height 9
copy div "FROM data_source"
click at [981, 13] on div "D" at bounding box center [978, 14] width 20 height 20
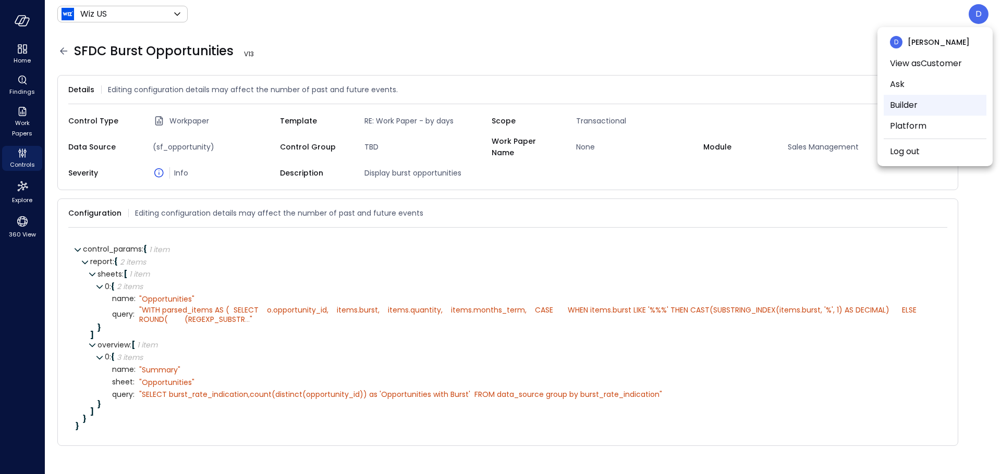
click at [899, 108] on li "Builder" at bounding box center [934, 105] width 103 height 21
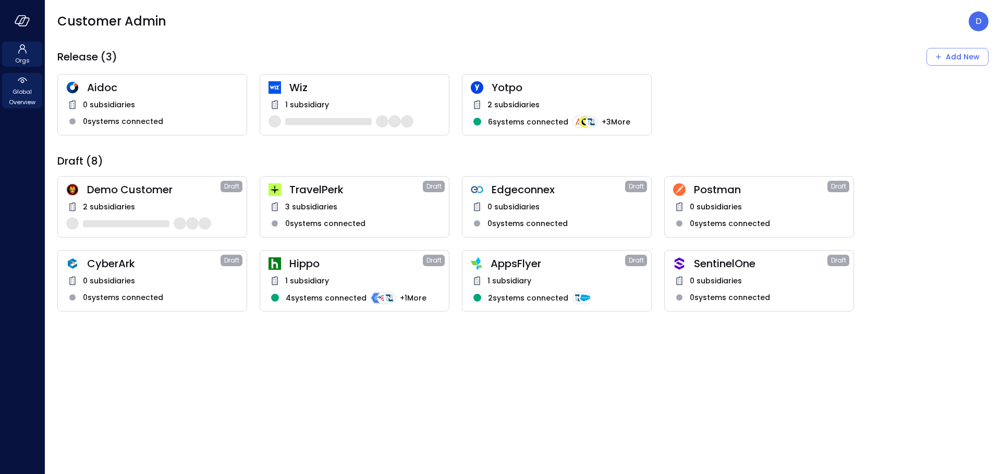
click at [12, 95] on span "Global Overview" at bounding box center [22, 97] width 32 height 21
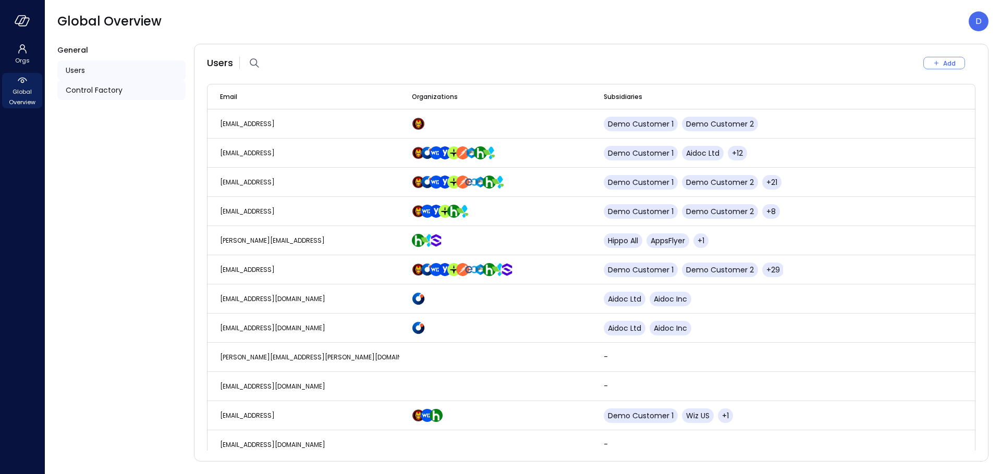
click at [90, 93] on span "Control Factory" at bounding box center [94, 89] width 57 height 11
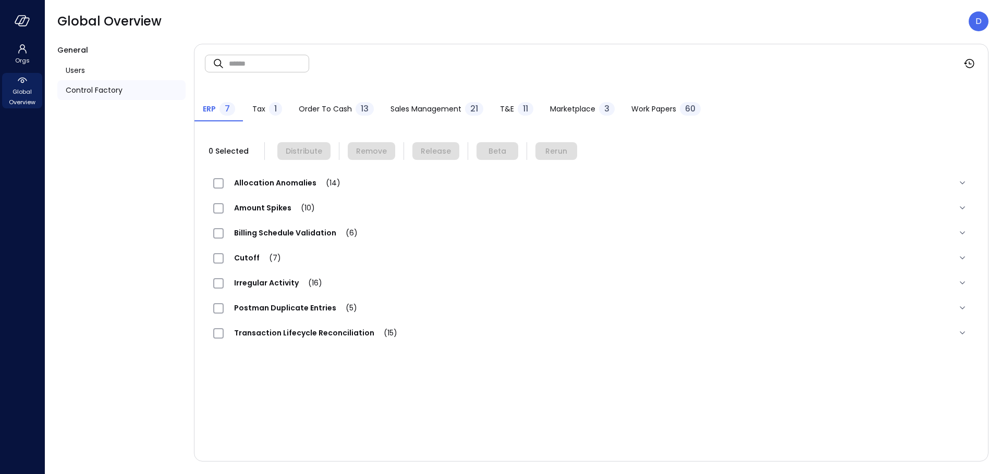
click at [673, 110] on span "Work Papers" at bounding box center [653, 108] width 45 height 11
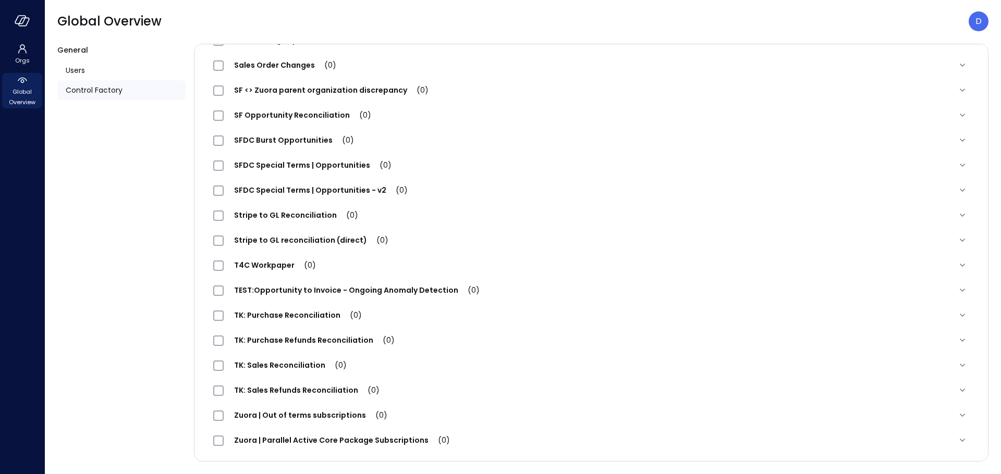
scroll to position [1219, 0]
click at [308, 186] on span "SFDC Special Terms | Opportunities - v2 (0)" at bounding box center [321, 190] width 194 height 10
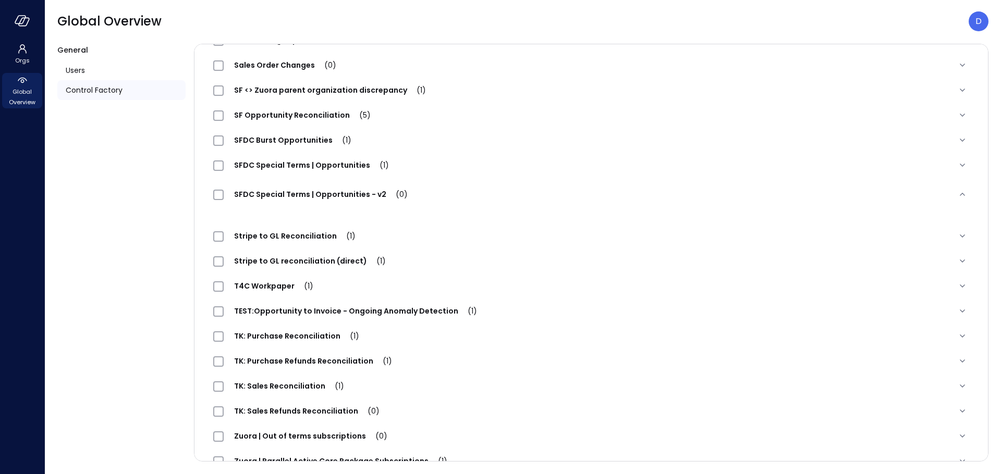
scroll to position [1221, 0]
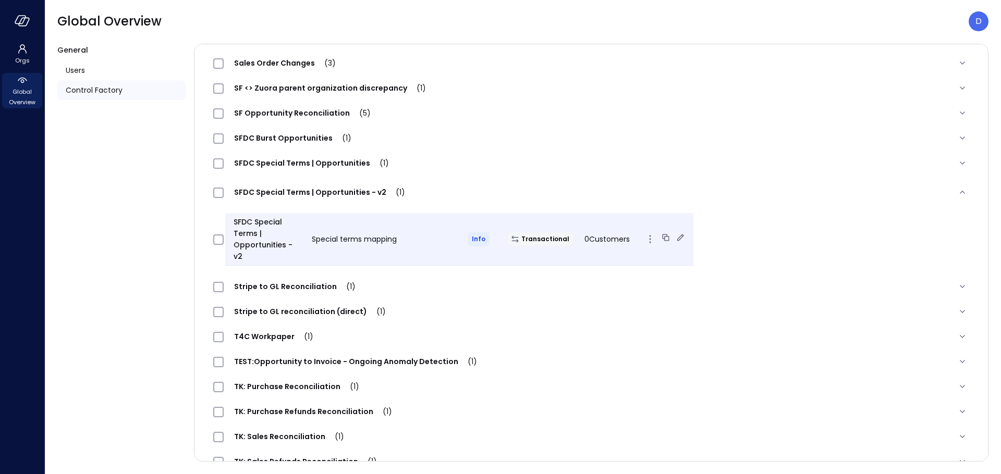
click at [675, 232] on icon at bounding box center [680, 237] width 10 height 10
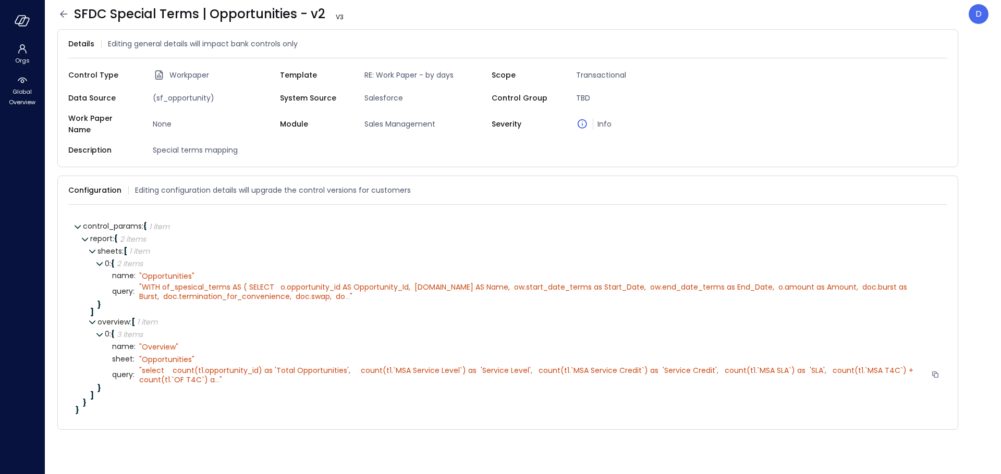
click at [215, 375] on span "..." at bounding box center [217, 380] width 5 height 10
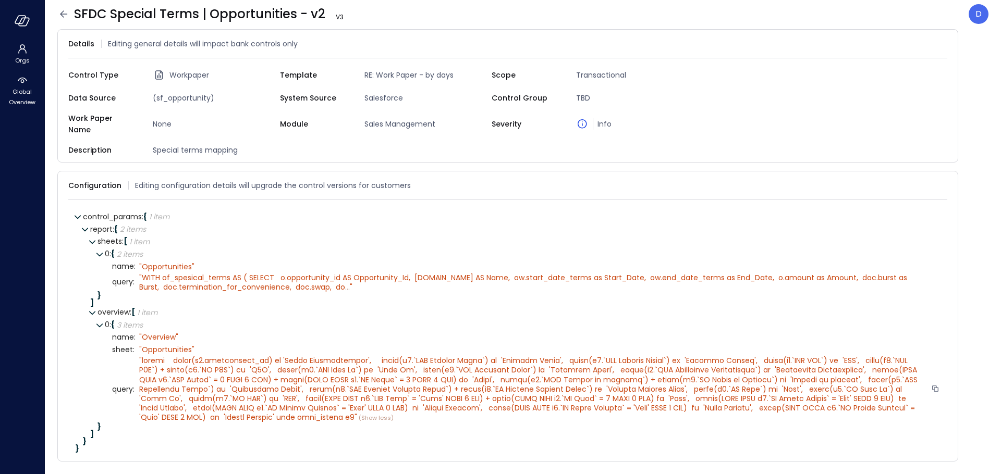
scroll to position [7, 0]
drag, startPoint x: 140, startPoint y: 413, endPoint x: 193, endPoint y: 411, distance: 53.2
click at [193, 411] on span """ at bounding box center [529, 386] width 780 height 67
copy span "data_source t1"
click at [60, 13] on icon at bounding box center [63, 14] width 13 height 13
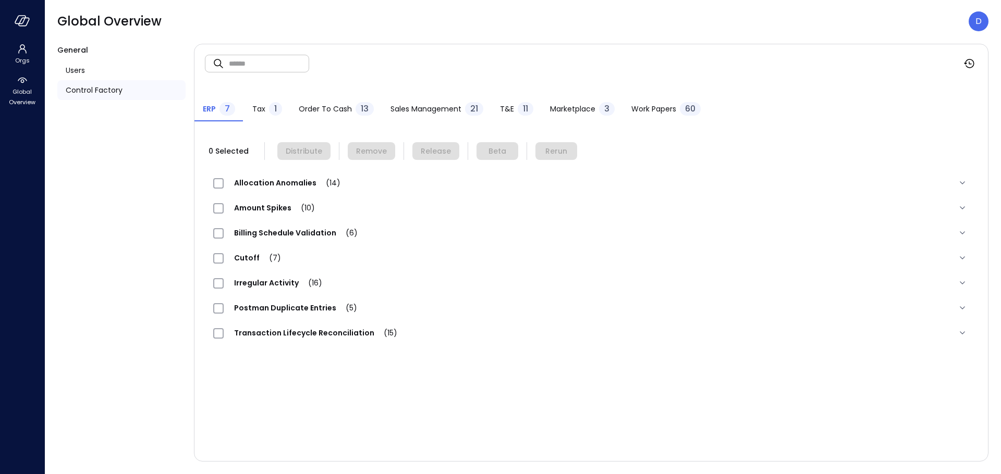
click at [638, 105] on span "Work Papers" at bounding box center [653, 108] width 45 height 11
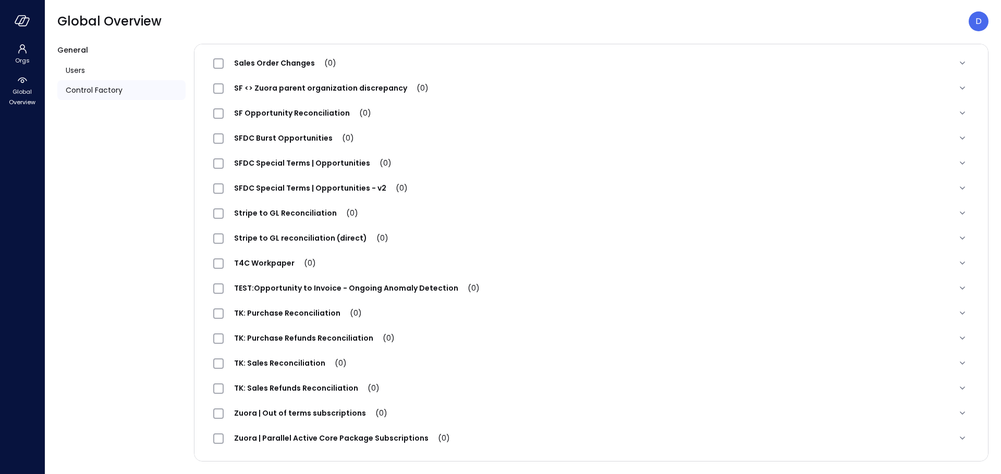
scroll to position [1142, 0]
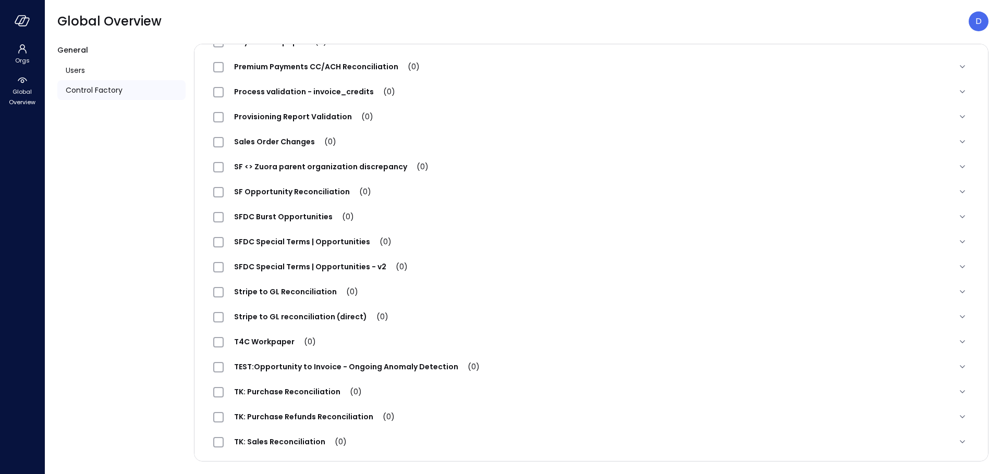
click at [319, 235] on div "SFDC Special Terms | Opportunities (0)" at bounding box center [591, 241] width 772 height 25
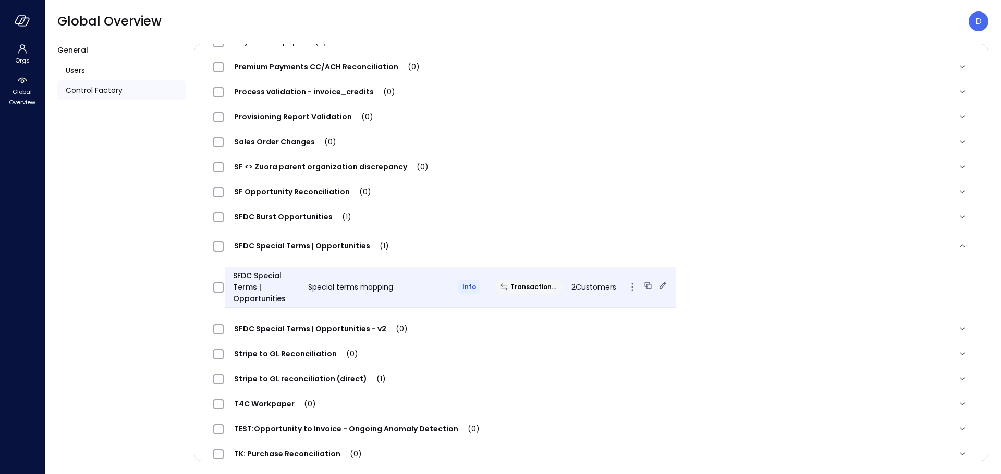
click at [657, 282] on icon at bounding box center [662, 285] width 10 height 10
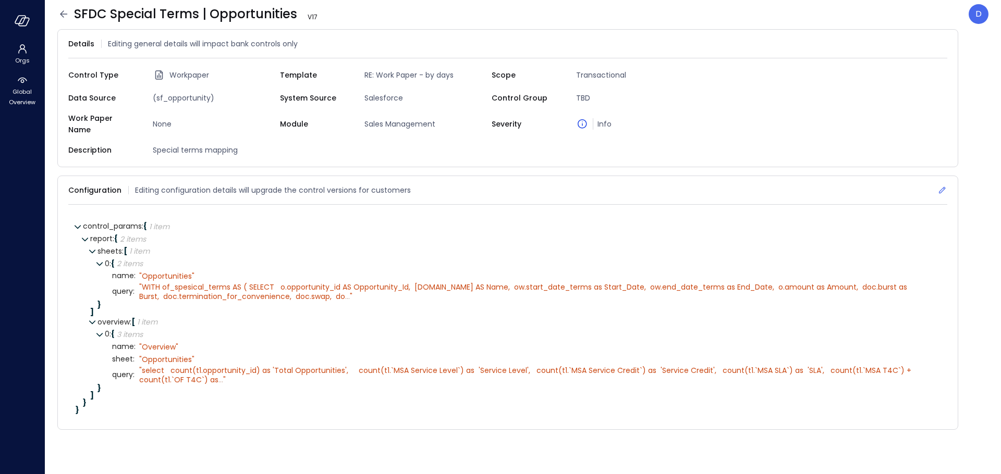
click at [942, 187] on icon at bounding box center [942, 190] width 10 height 10
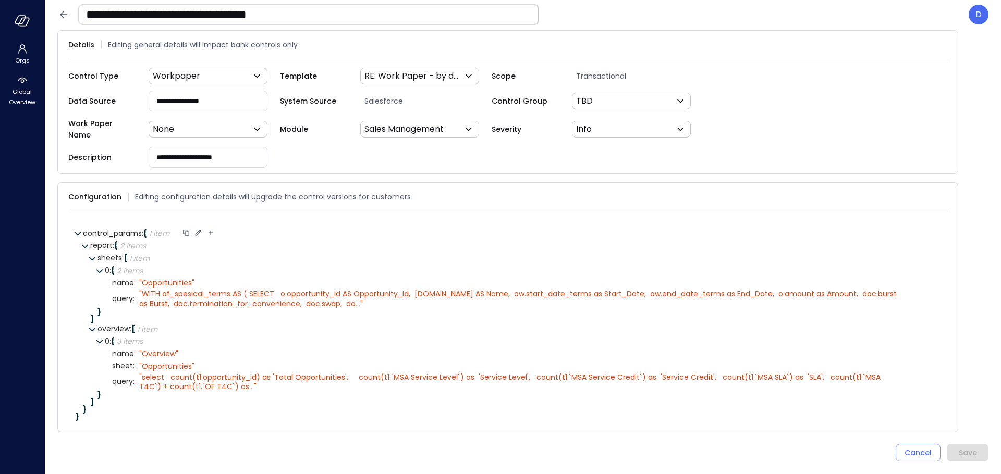
click at [201, 228] on icon at bounding box center [197, 232] width 9 height 9
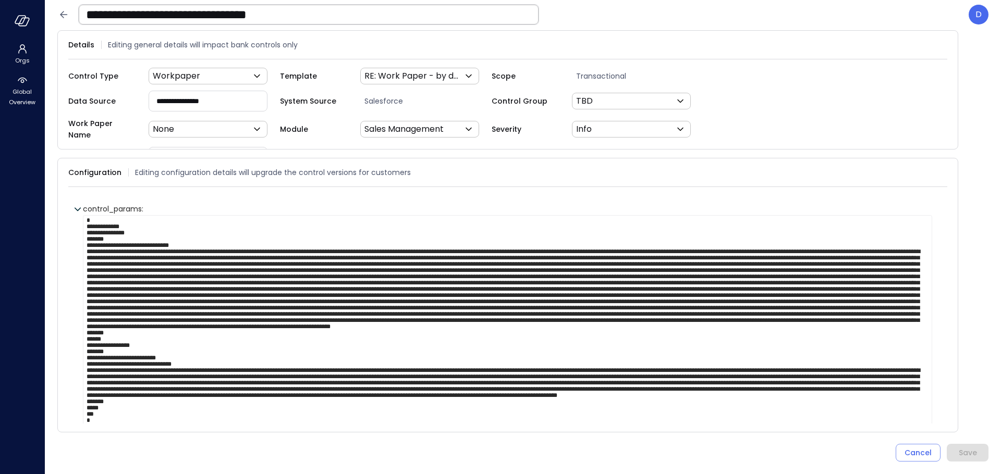
click at [206, 239] on textarea at bounding box center [507, 339] width 849 height 248
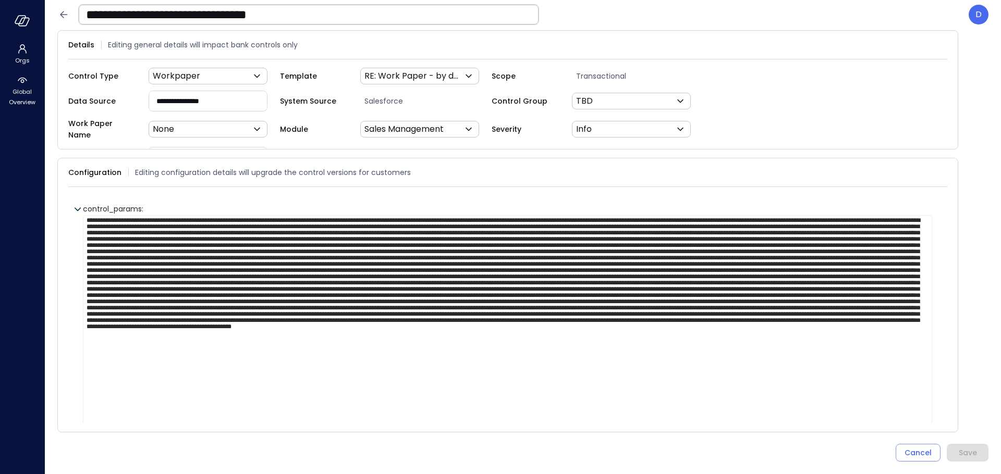
scroll to position [23, 0]
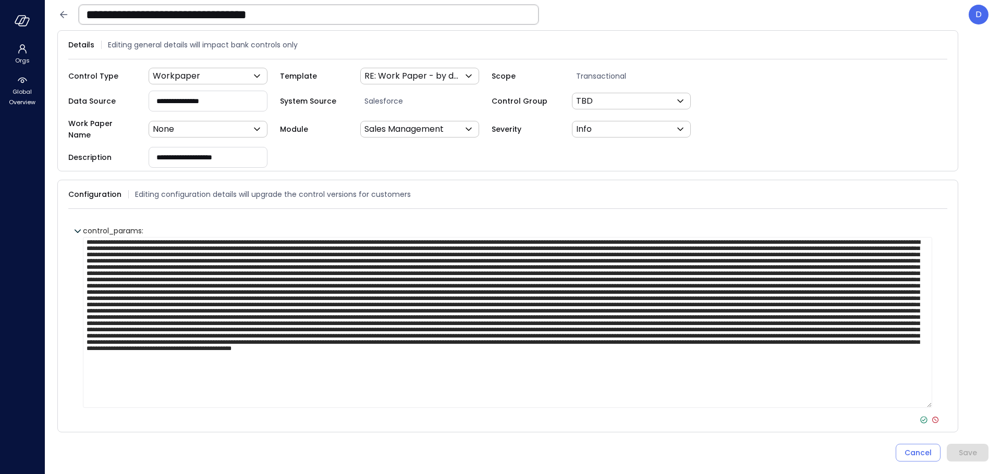
type textarea "**********"
click at [919, 415] on icon at bounding box center [923, 419] width 9 height 9
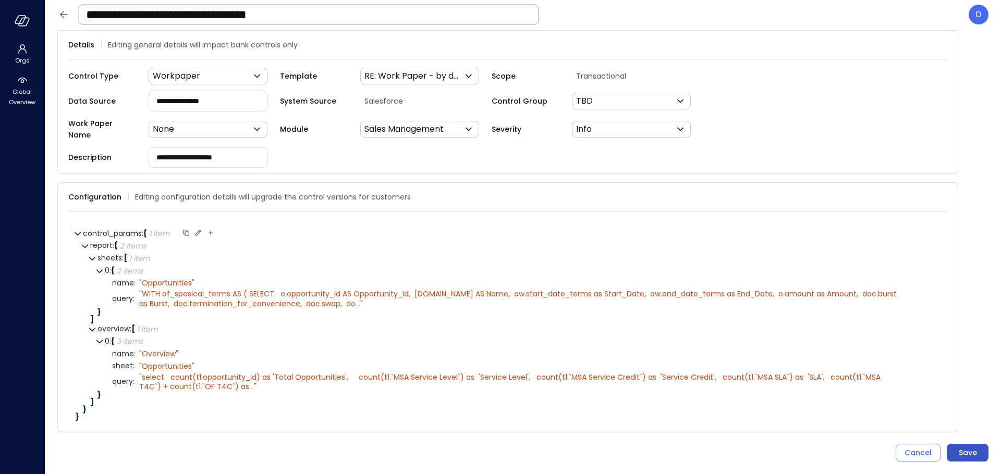
click at [973, 454] on div "Save" at bounding box center [967, 453] width 18 height 13
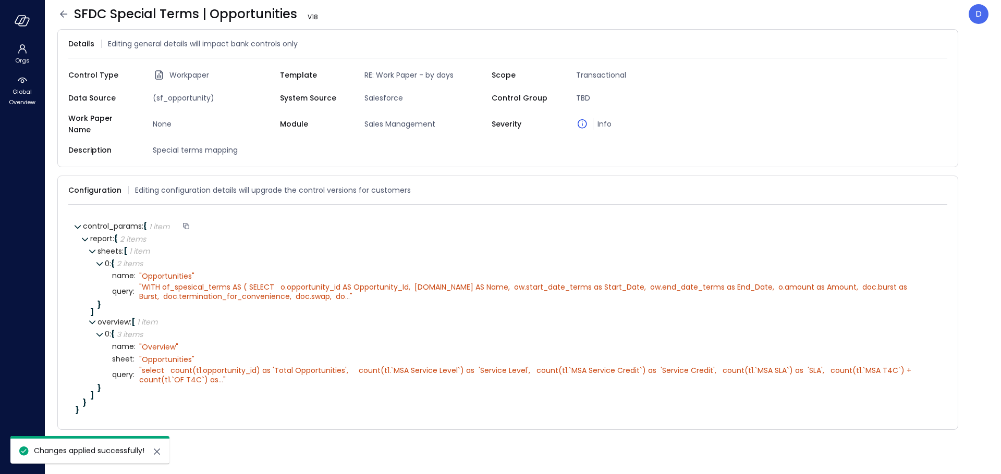
click at [65, 12] on icon at bounding box center [63, 14] width 13 height 13
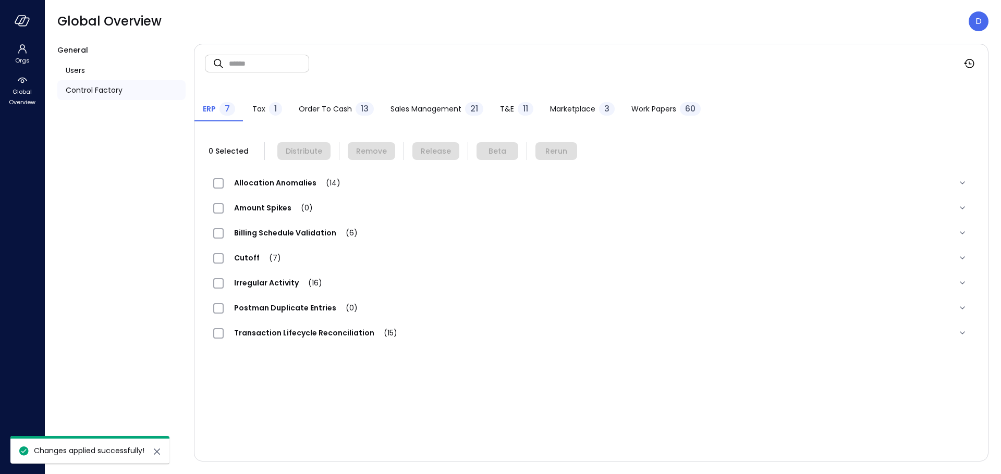
click at [643, 105] on span "Work Papers" at bounding box center [653, 108] width 45 height 11
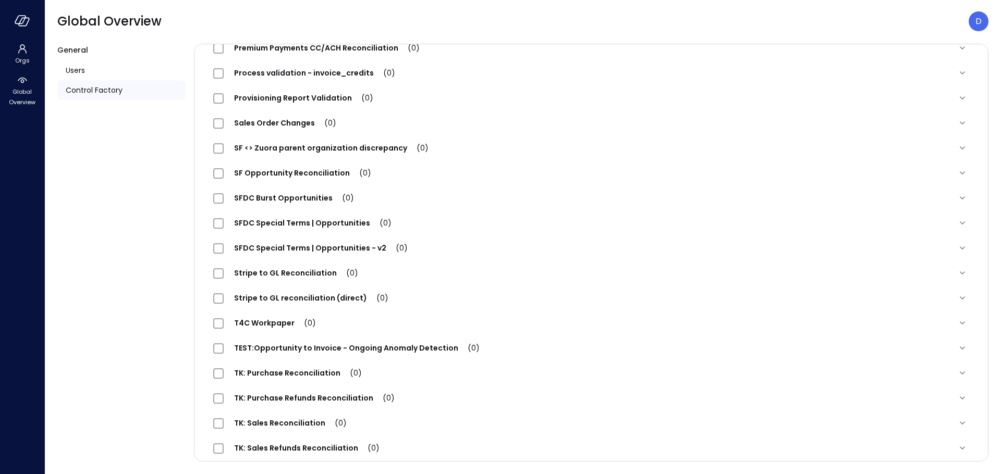
scroll to position [1221, 0]
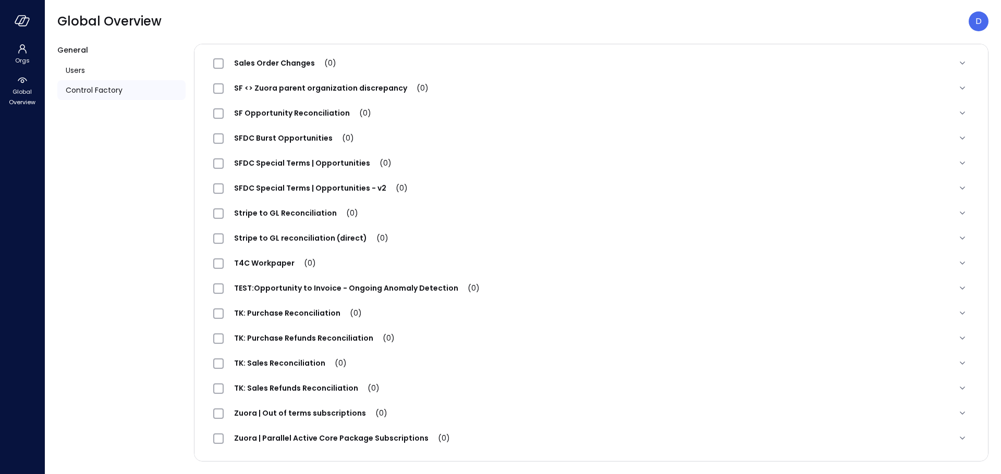
click at [335, 162] on span "SFDC Special Terms | Opportunities (0)" at bounding box center [313, 163] width 178 height 10
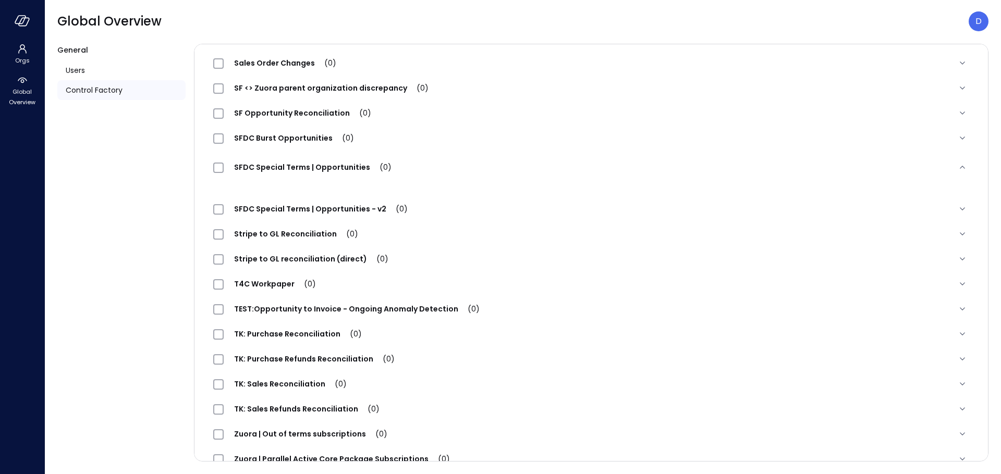
click at [311, 158] on div "SFDC Special Terms | Opportunities (0)" at bounding box center [591, 167] width 772 height 33
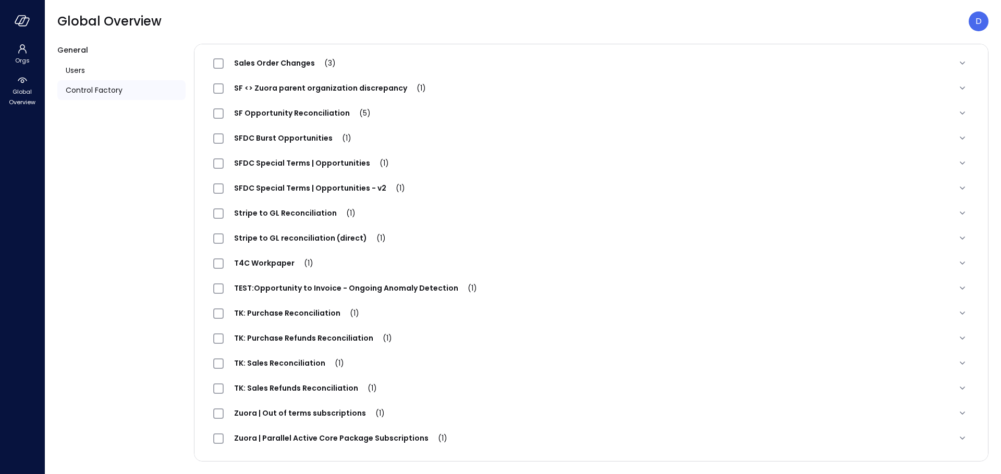
click at [339, 164] on span "SFDC Special Terms | Opportunities (1)" at bounding box center [312, 163] width 176 height 10
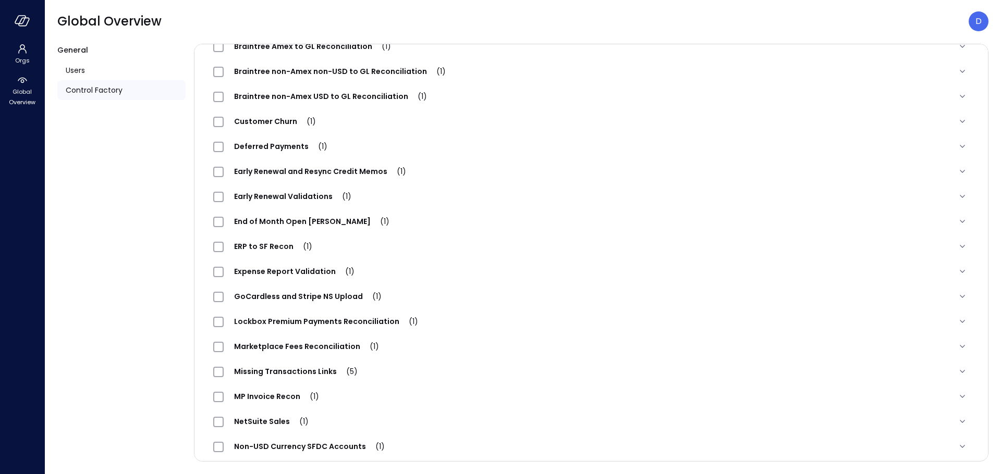
scroll to position [0, 0]
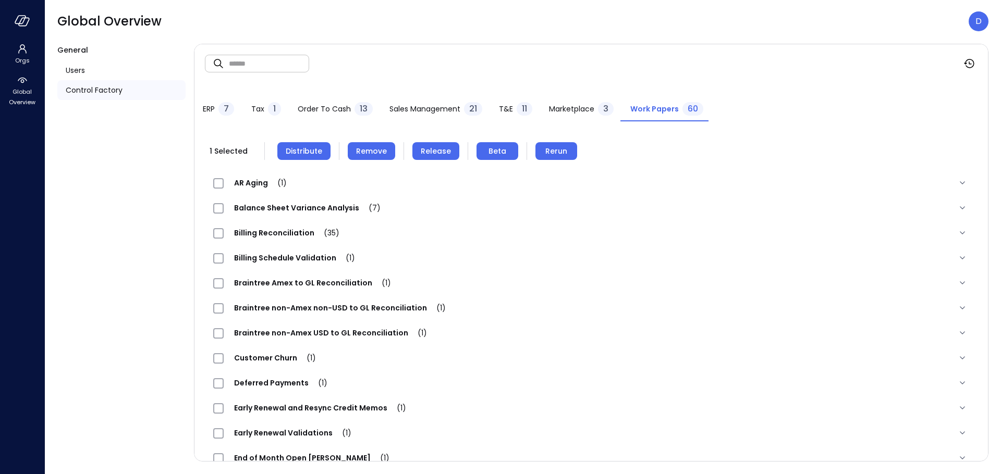
click at [376, 152] on span "Remove" at bounding box center [371, 150] width 31 height 11
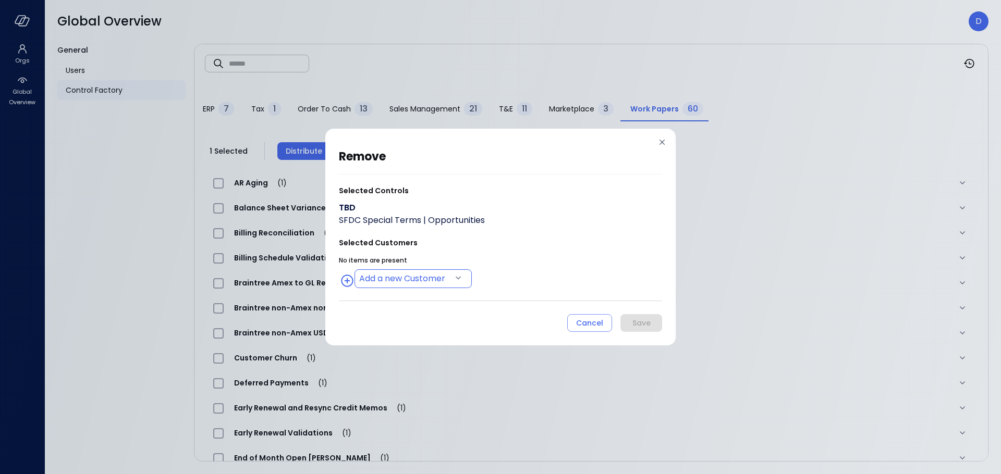
click at [421, 280] on body "Orgs Global Overview Global Overview D General Users Control Factory ​ ​ ERP 7 …" at bounding box center [500, 237] width 1001 height 474
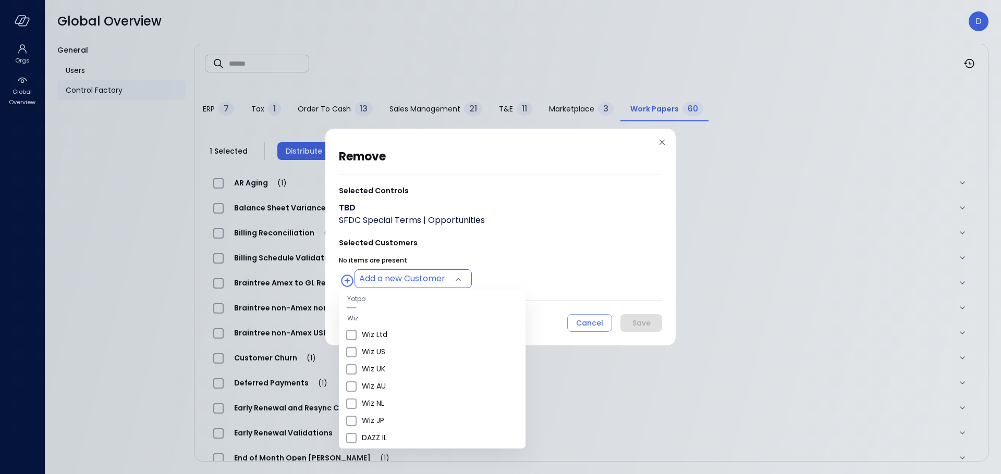
scroll to position [627, 0]
click at [378, 335] on span "Wiz All" at bounding box center [439, 333] width 155 height 11
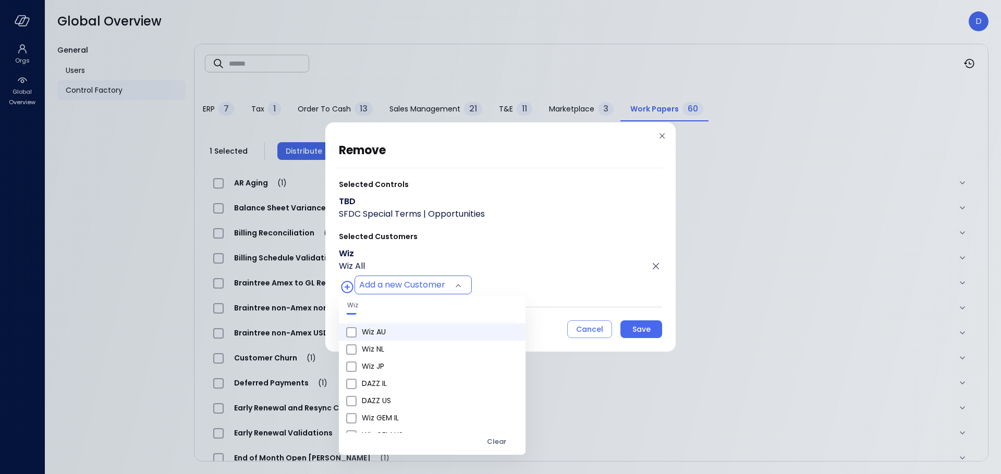
scroll to position [386, 0]
click at [387, 361] on span "Wiz US" at bounding box center [439, 357] width 155 height 11
type input "**********"
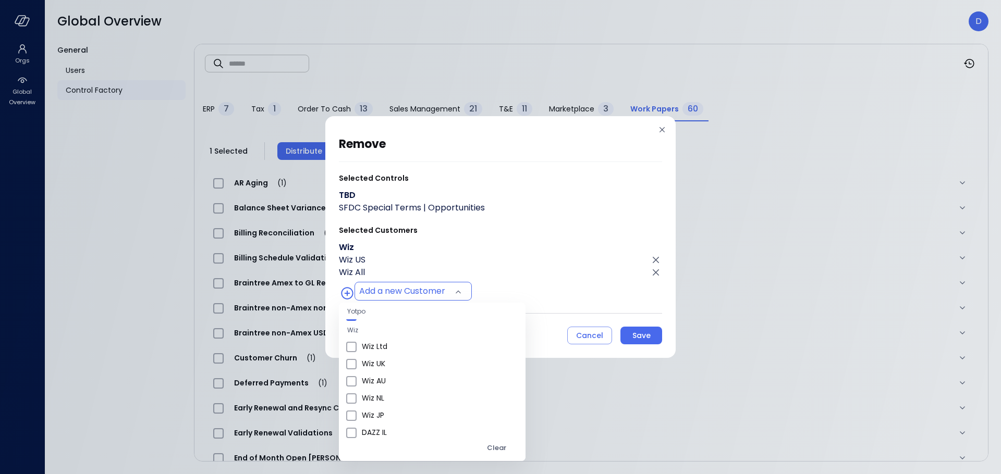
click at [542, 288] on div at bounding box center [500, 237] width 1001 height 474
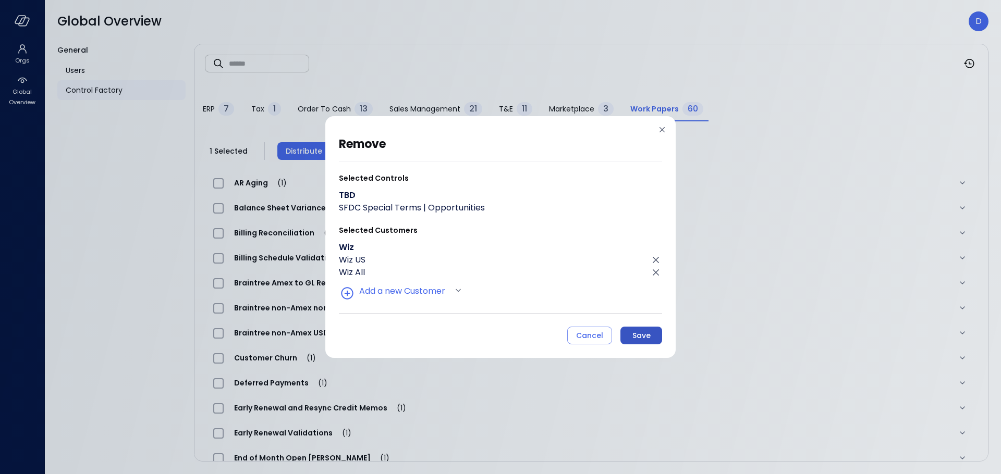
click at [642, 340] on div "Save" at bounding box center [641, 335] width 18 height 13
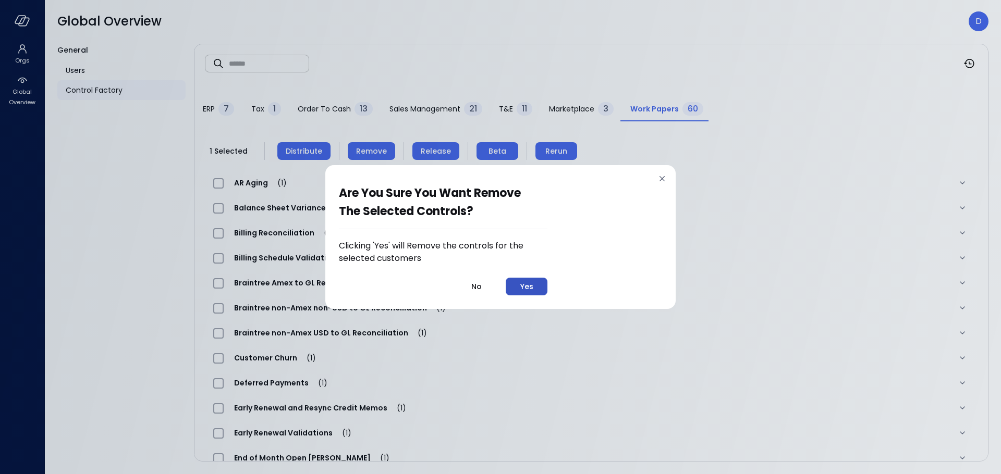
click at [522, 291] on div "Yes" at bounding box center [526, 286] width 13 height 13
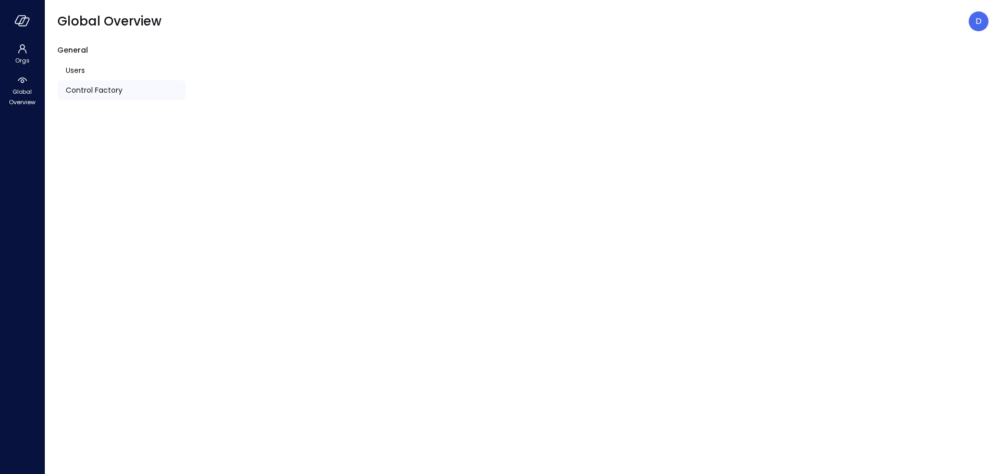
click at [88, 85] on span "Control Factory" at bounding box center [94, 89] width 57 height 11
click at [90, 93] on span "Control Factory" at bounding box center [94, 89] width 57 height 11
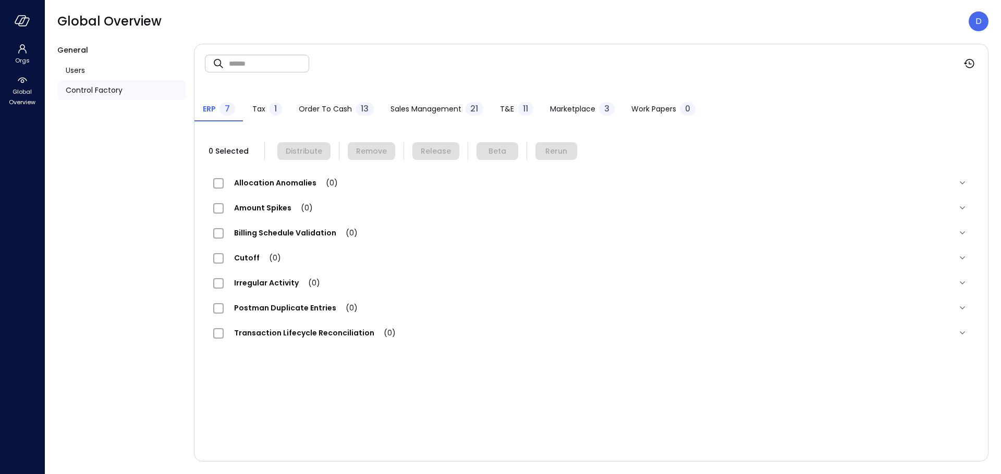
click at [577, 107] on span "Marketplace" at bounding box center [572, 108] width 45 height 11
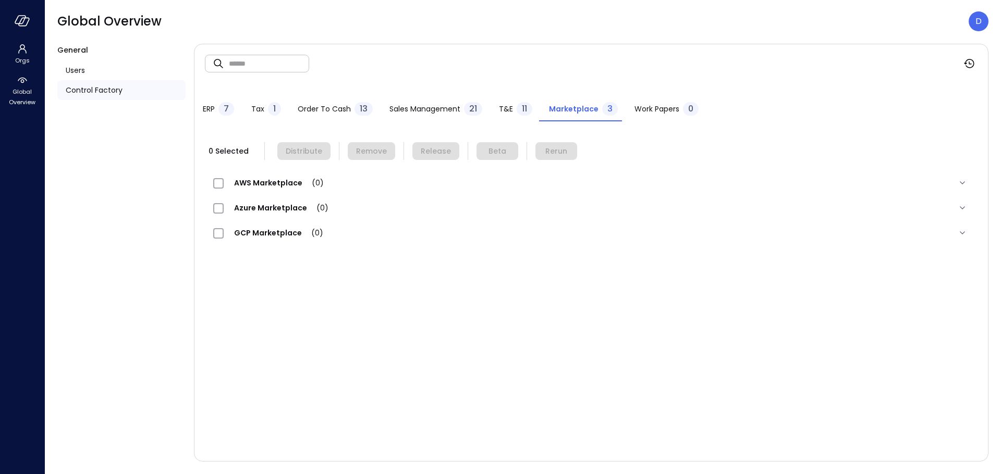
click at [434, 110] on span "Sales Management" at bounding box center [424, 108] width 71 height 11
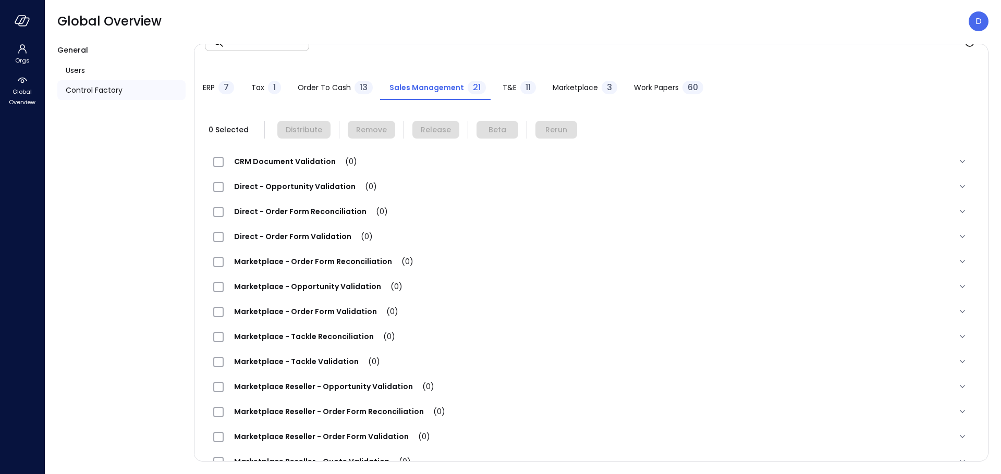
scroll to position [13, 0]
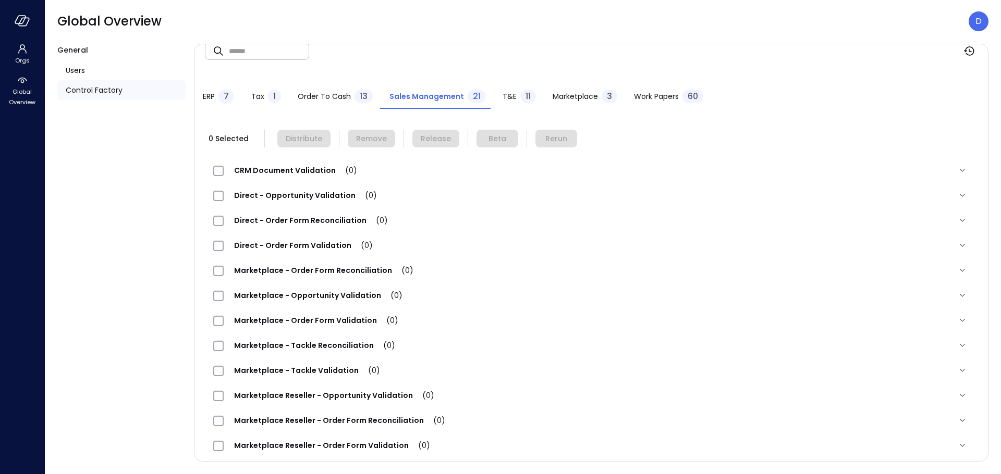
click at [641, 97] on span "Work Papers" at bounding box center [656, 96] width 45 height 11
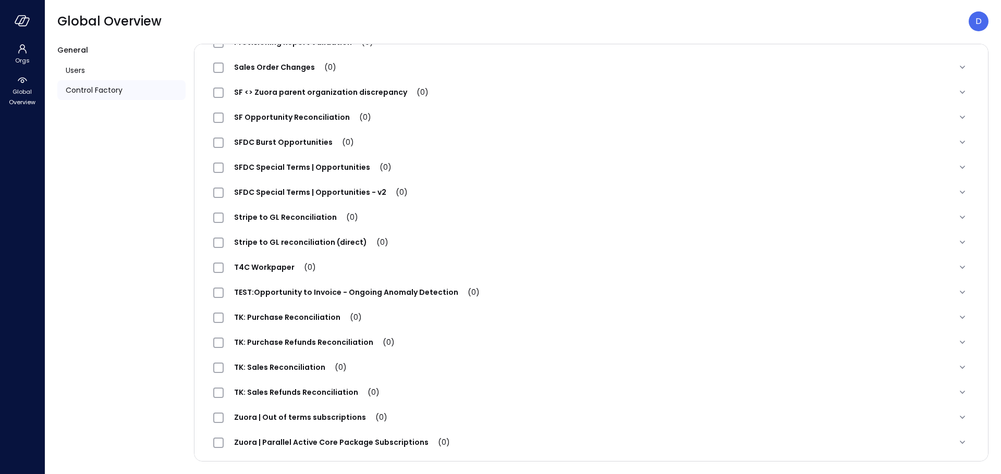
scroll to position [1210, 0]
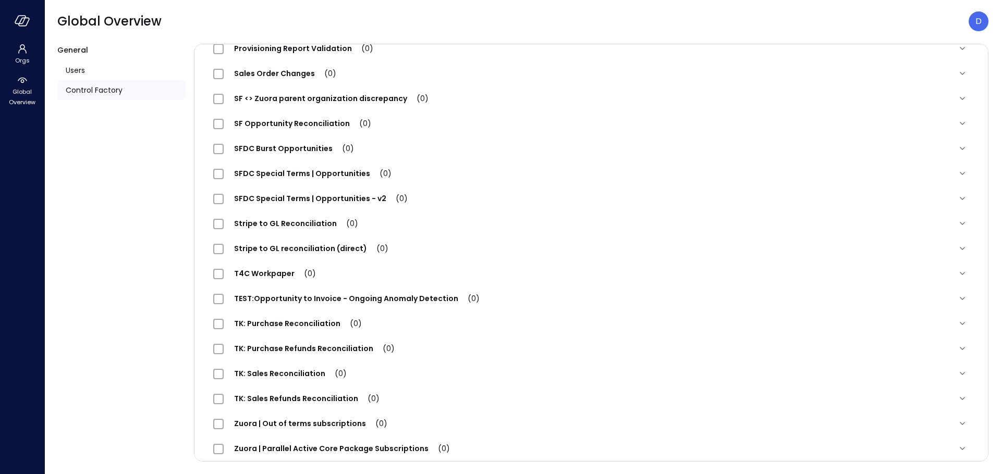
click at [271, 176] on span "SFDC Special Terms | Opportunities (0)" at bounding box center [313, 173] width 178 height 10
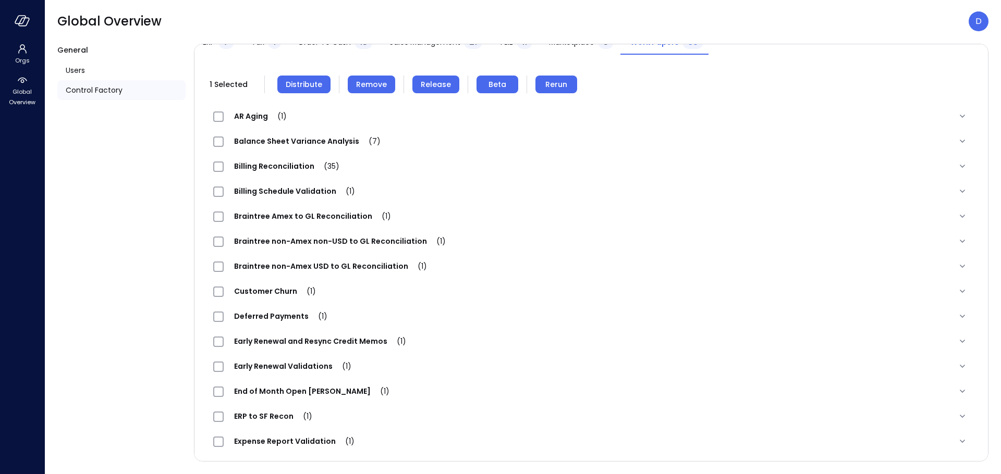
scroll to position [0, 0]
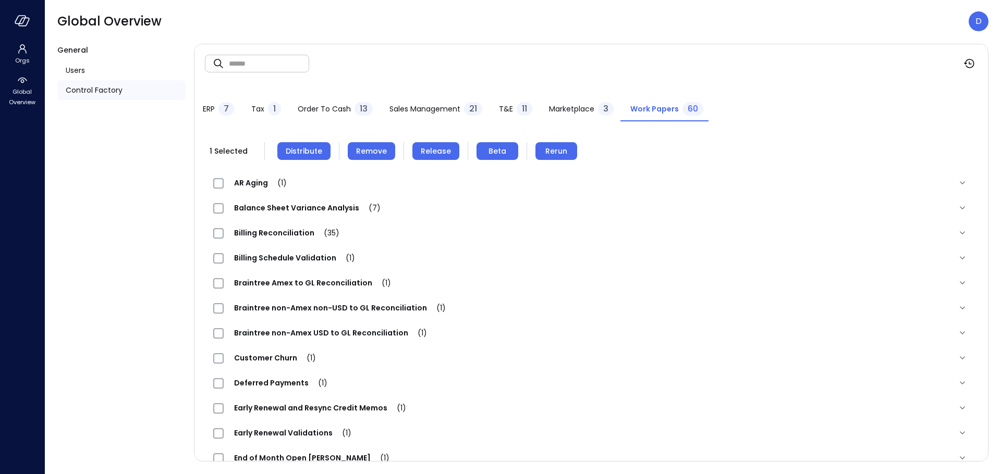
click at [316, 149] on span "Distribute" at bounding box center [304, 150] width 36 height 11
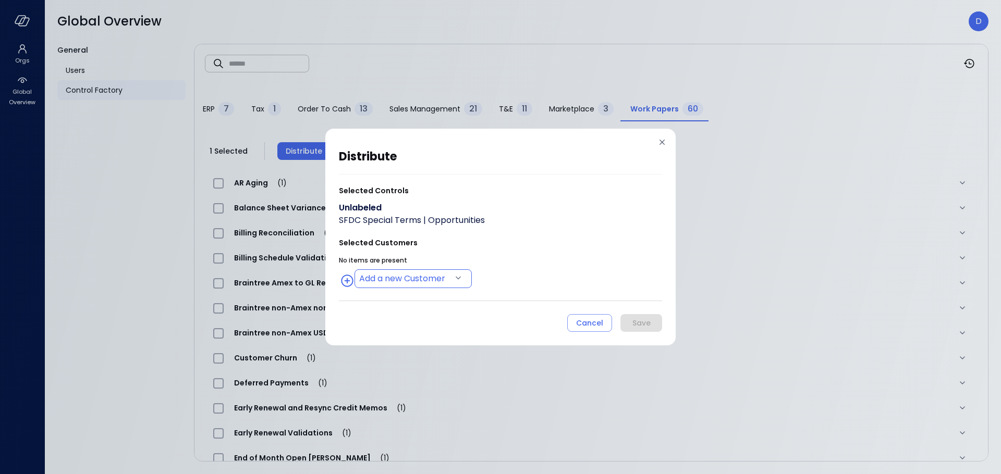
click at [422, 286] on body "Orgs Global Overview Global Overview D General Users Control Factory ​ ​ ERP 7 …" at bounding box center [500, 237] width 1001 height 474
click at [511, 261] on div at bounding box center [500, 237] width 1001 height 474
click at [420, 280] on body "Orgs Global Overview Global Overview D General Users Control Factory ​ ​ ERP 7 …" at bounding box center [500, 237] width 1001 height 474
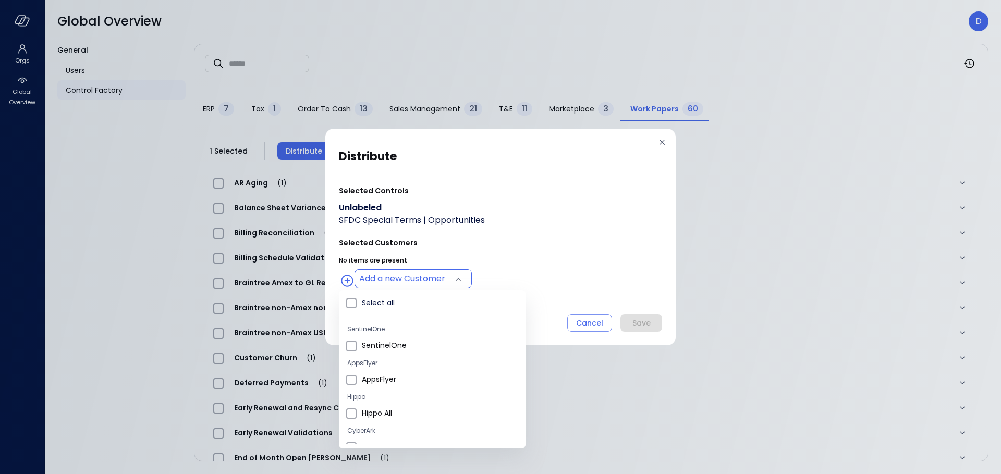
click at [511, 252] on div at bounding box center [500, 237] width 1001 height 474
click at [419, 285] on body "Orgs Global Overview Global Overview D General Users Control Factory ​ ​ ERP 7 …" at bounding box center [500, 237] width 1001 height 474
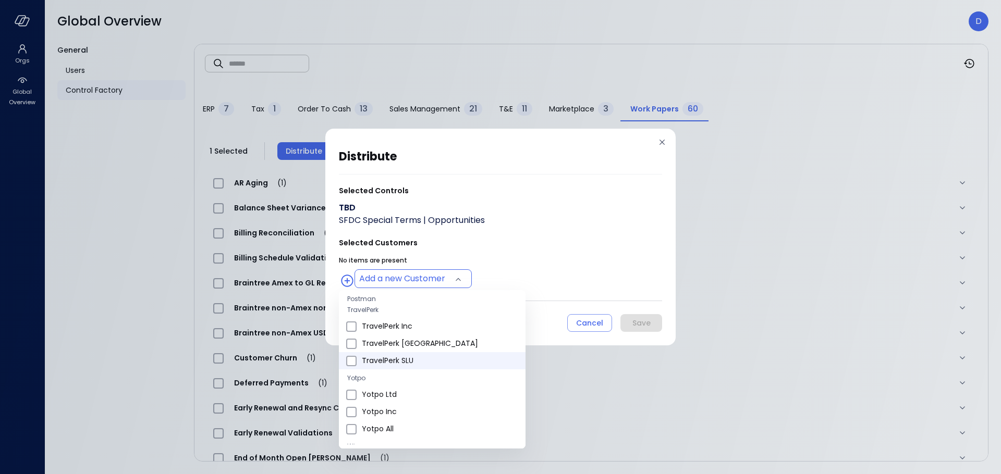
scroll to position [341, 0]
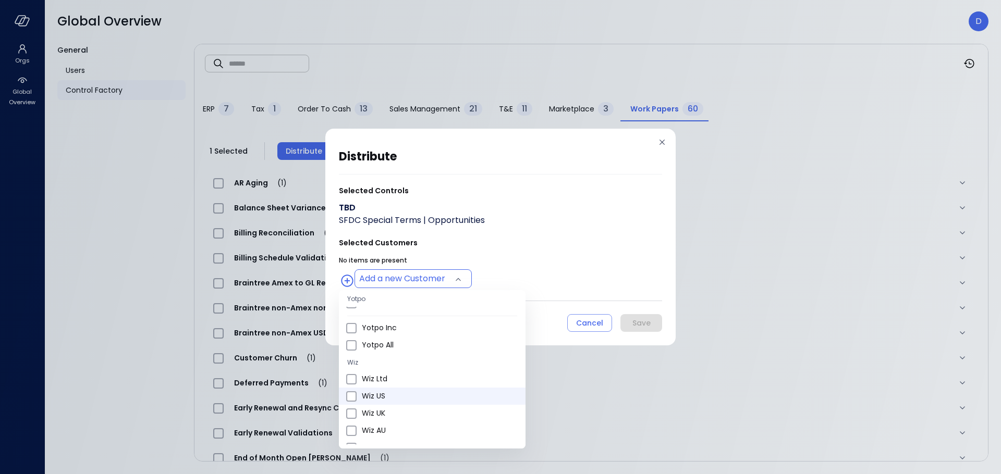
click at [390, 397] on span "Wiz US" at bounding box center [439, 396] width 155 height 11
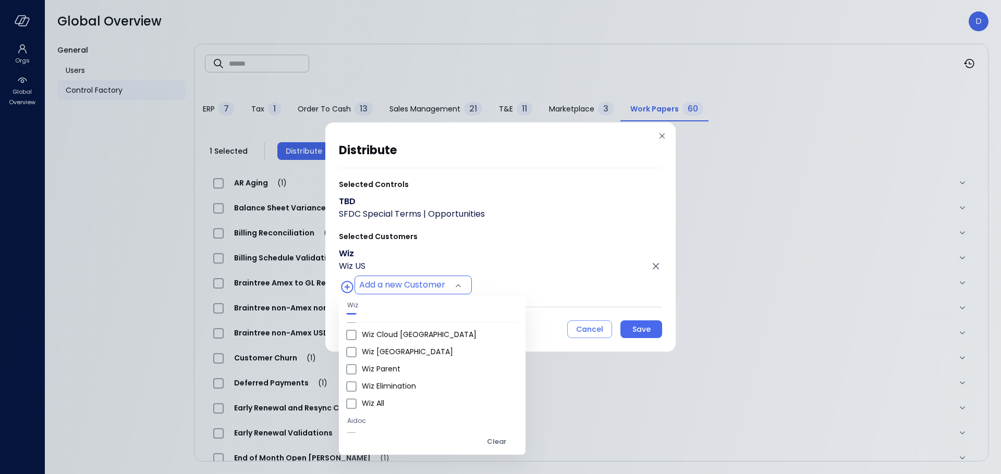
scroll to position [556, 0]
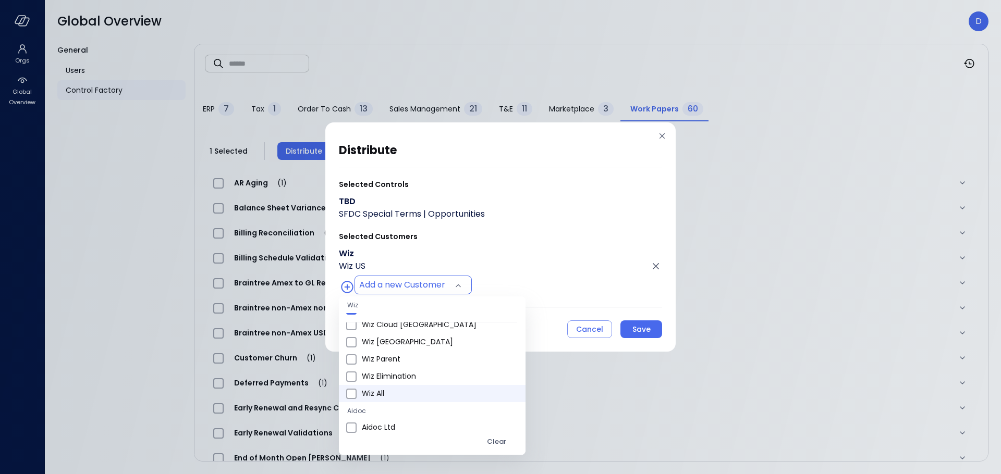
click at [389, 391] on span "Wiz All" at bounding box center [439, 393] width 155 height 11
type input "**********"
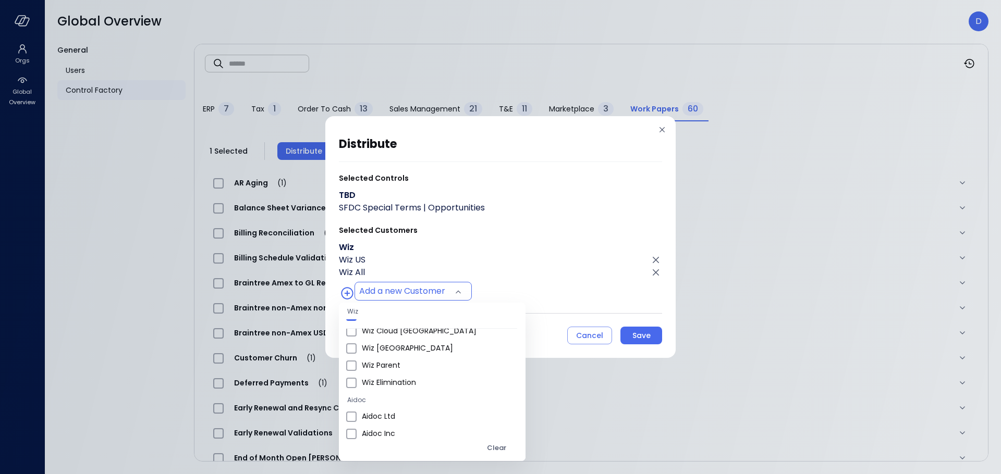
click at [513, 280] on div at bounding box center [500, 237] width 1001 height 474
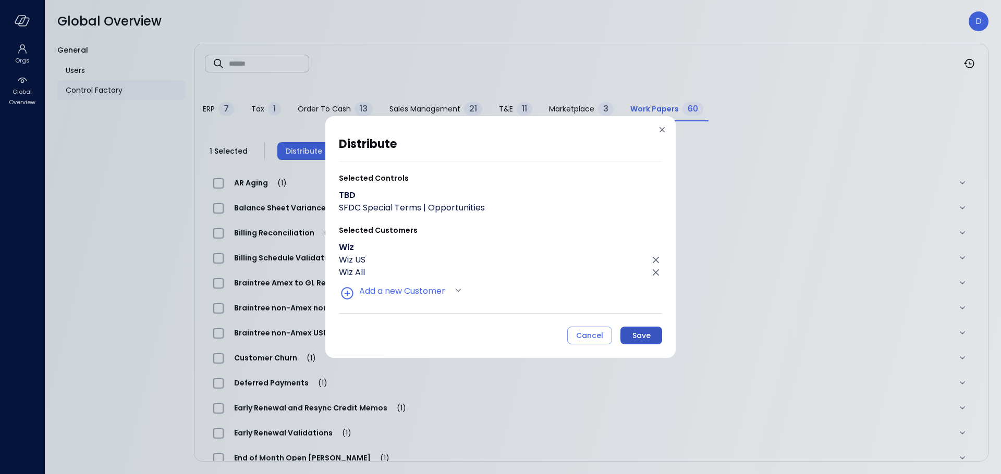
click at [643, 338] on div "Save" at bounding box center [641, 335] width 18 height 13
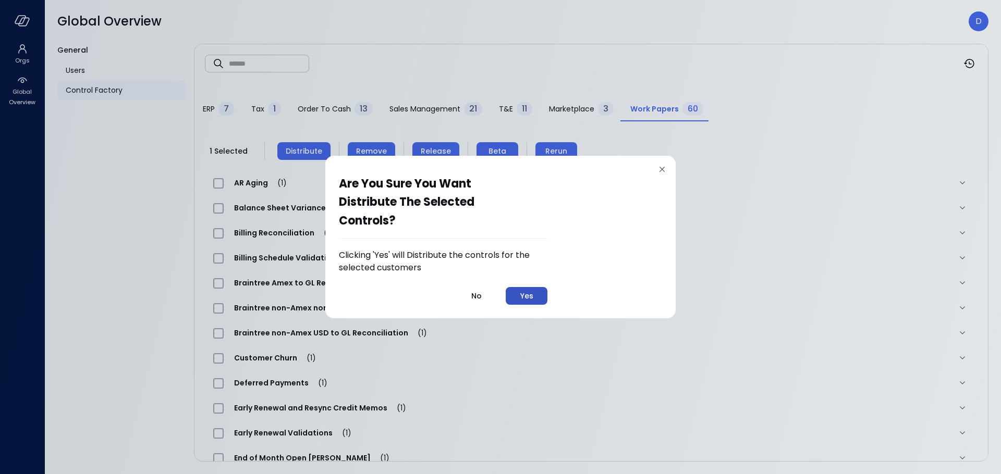
click at [536, 304] on button "Yes" at bounding box center [527, 296] width 42 height 18
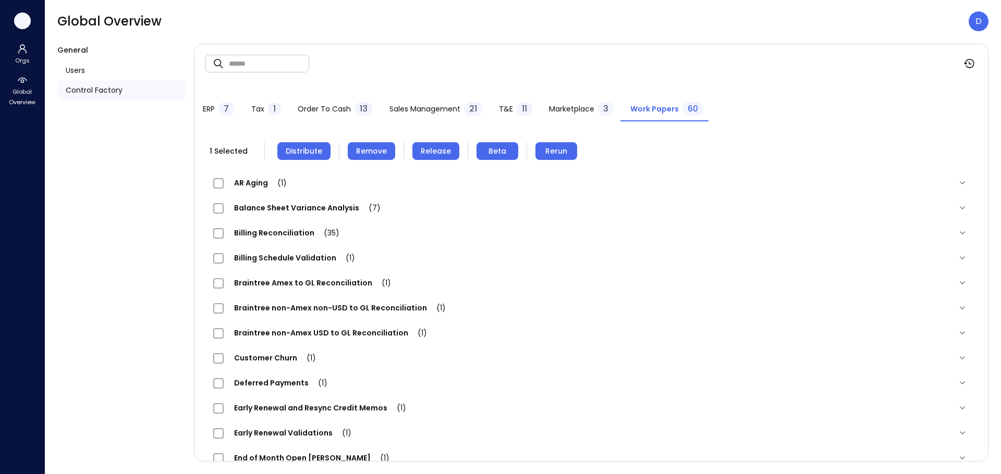
click at [19, 22] on icon "button" at bounding box center [24, 22] width 10 height 8
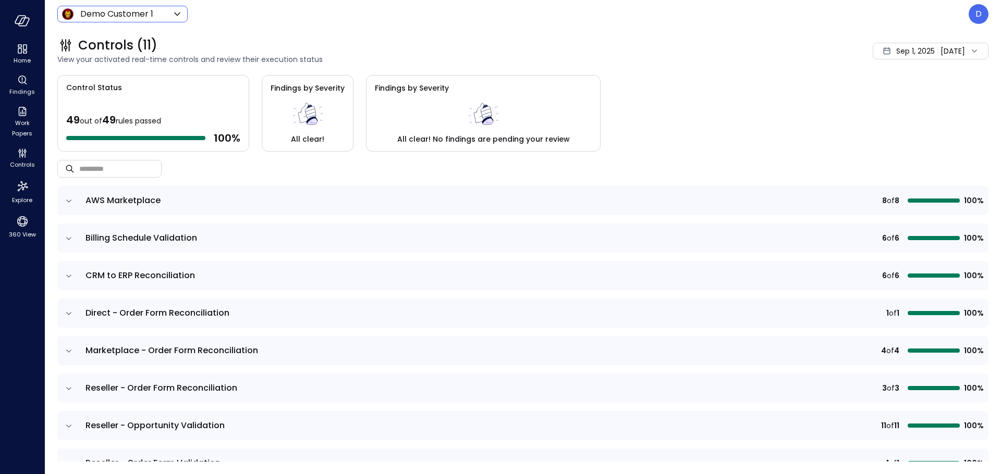
click at [110, 17] on body "Home Findings Work Papers Controls Explore 360 View Demo Customer 1 ***** ​ D C…" at bounding box center [500, 237] width 1001 height 474
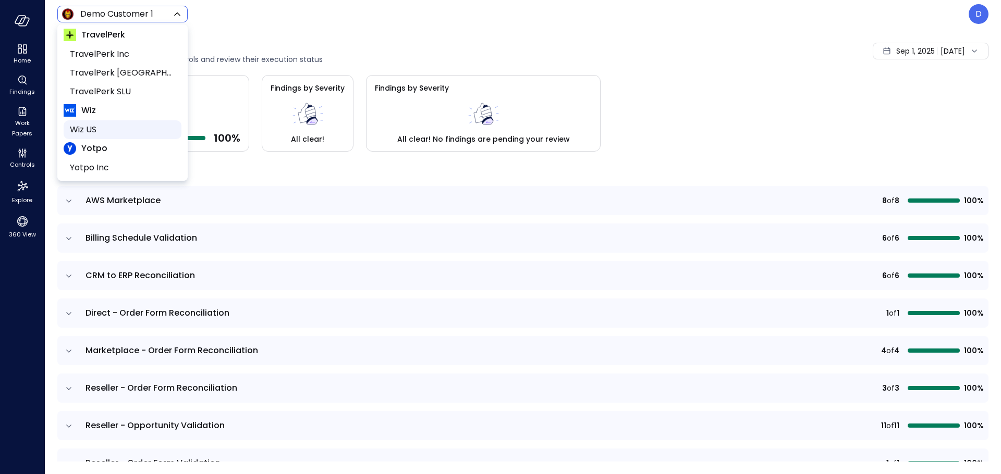
scroll to position [158, 0]
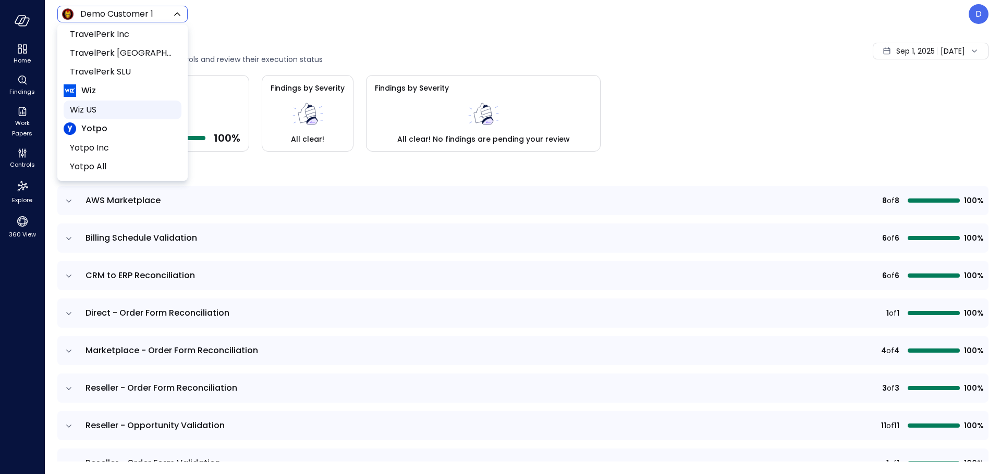
click at [97, 108] on span "Wiz US" at bounding box center [121, 110] width 103 height 13
type input "******"
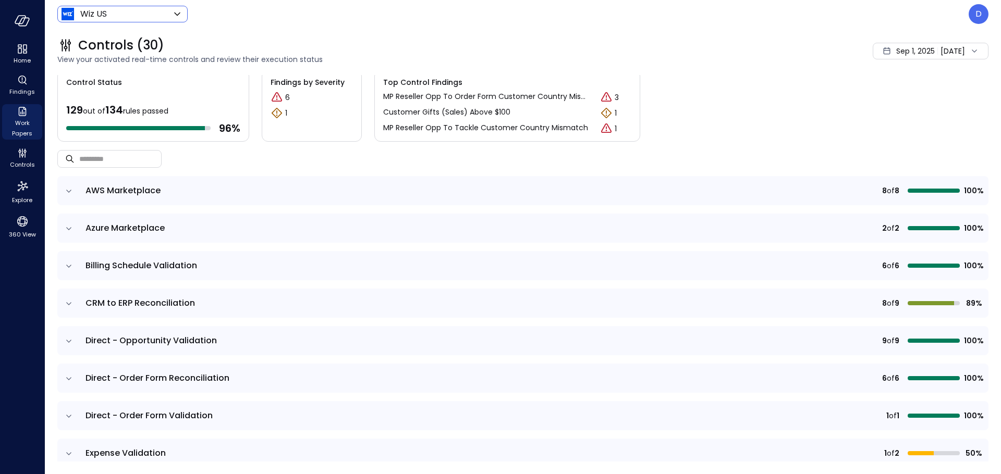
scroll to position [7, 0]
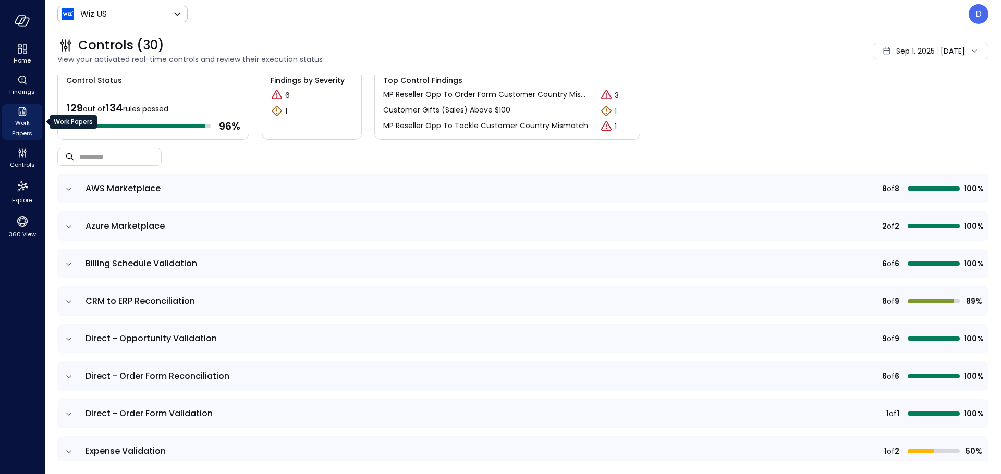
click at [22, 134] on span "Work Papers" at bounding box center [22, 128] width 32 height 21
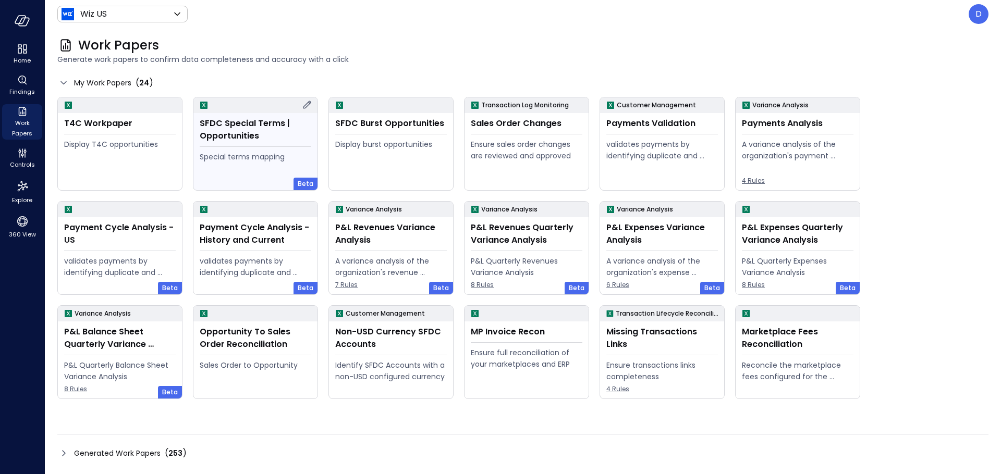
click at [218, 157] on div "Special terms mapping" at bounding box center [256, 156] width 112 height 11
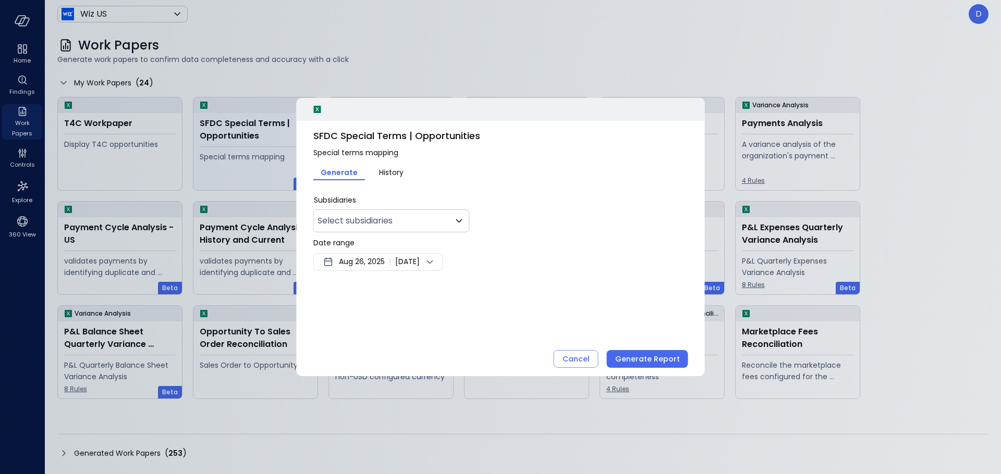
type input "**"
click at [635, 363] on div "Generate Report" at bounding box center [647, 359] width 65 height 13
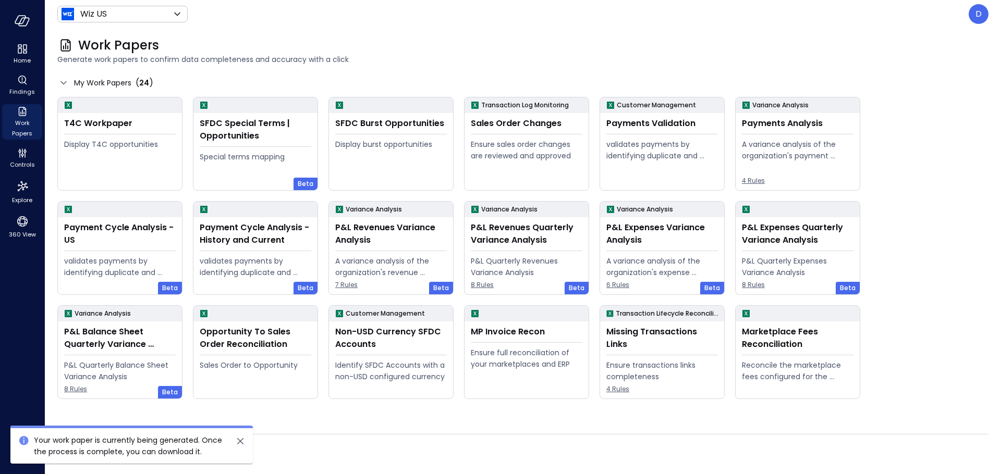
click at [238, 441] on icon "close" at bounding box center [240, 441] width 13 height 13
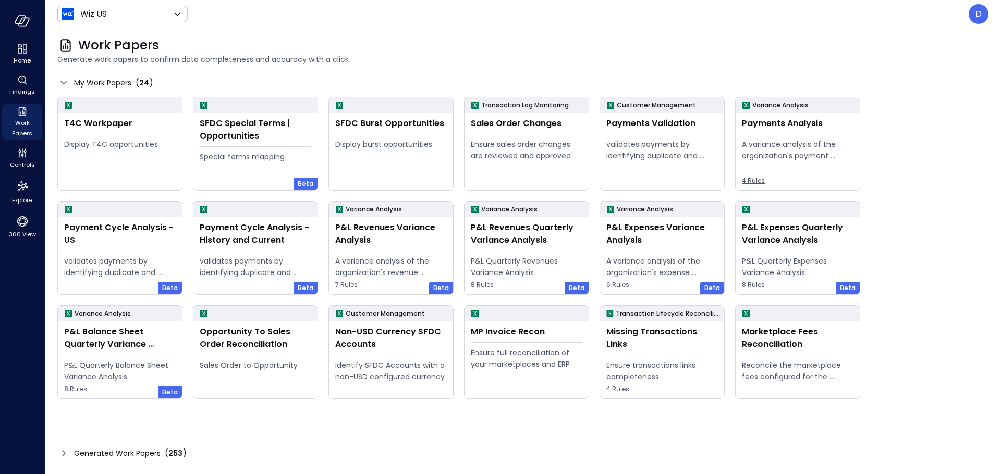
click at [64, 452] on icon at bounding box center [63, 453] width 3 height 6
click at [66, 455] on icon at bounding box center [63, 453] width 13 height 13
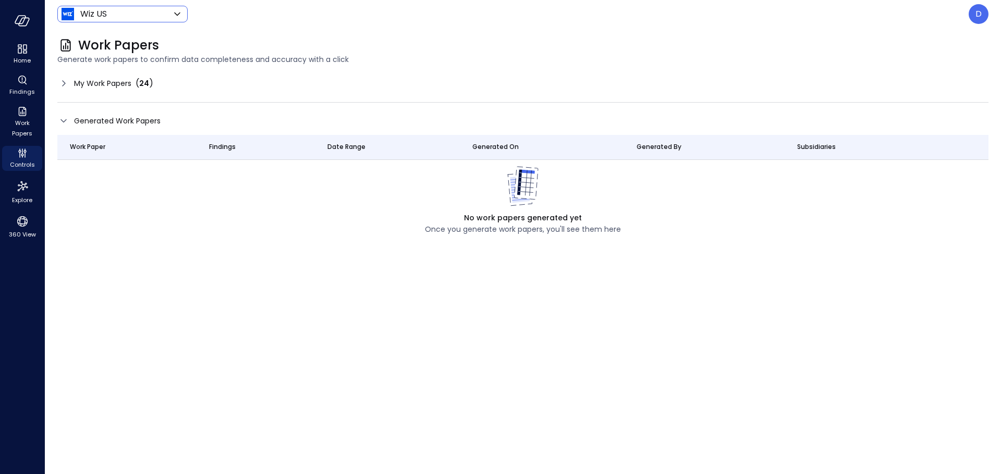
click at [119, 17] on body "Home Findings Work Papers Controls Explore 360 View Wiz US ****** ​ D Work Pape…" at bounding box center [500, 237] width 1001 height 474
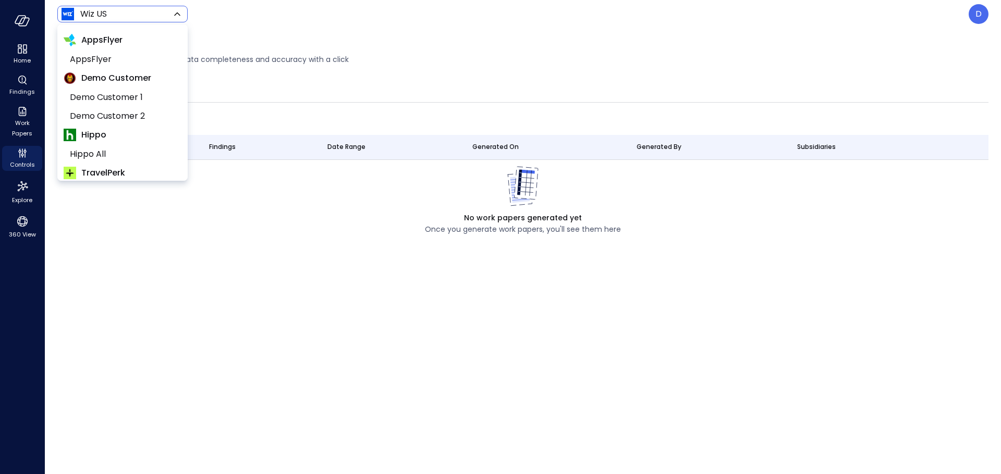
click at [560, 73] on div at bounding box center [500, 237] width 1001 height 474
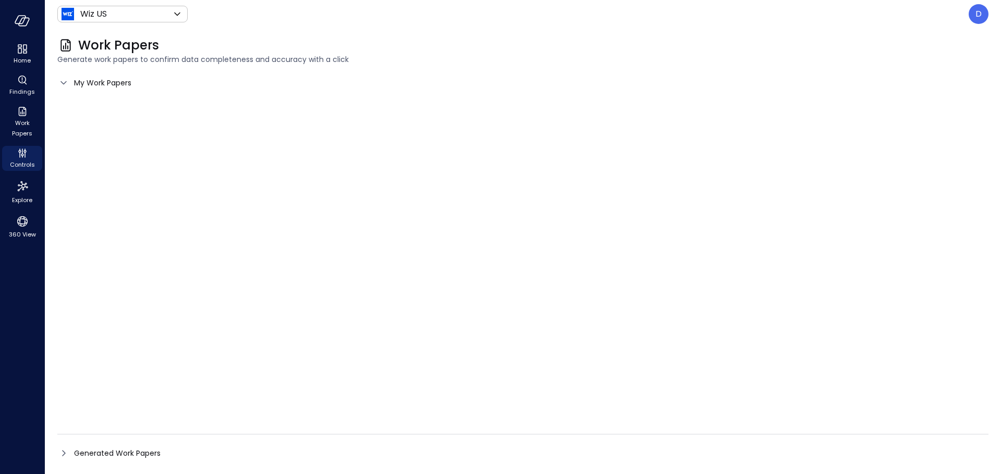
click at [68, 454] on icon at bounding box center [63, 453] width 13 height 13
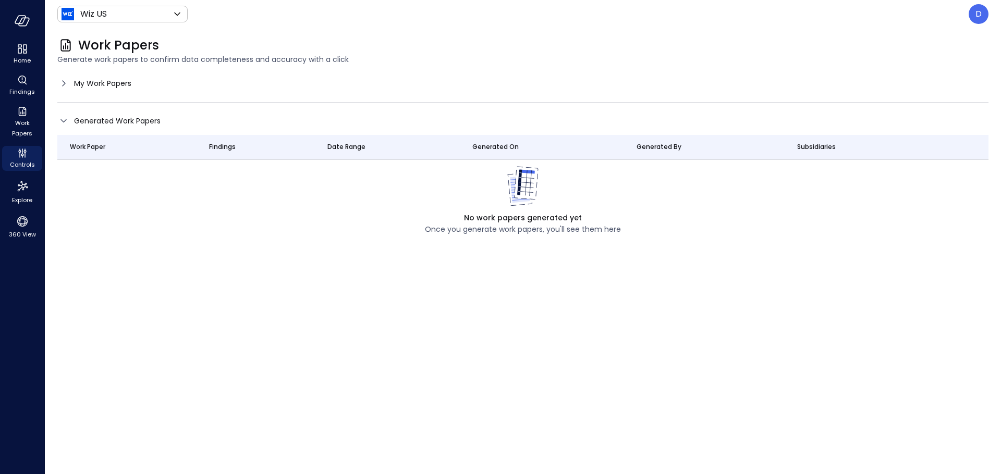
click at [239, 222] on div "Work Paper Findings Date Range Generated On Generated By Subsidiaries No work p…" at bounding box center [522, 185] width 931 height 100
click at [27, 164] on span "Controls" at bounding box center [22, 164] width 25 height 10
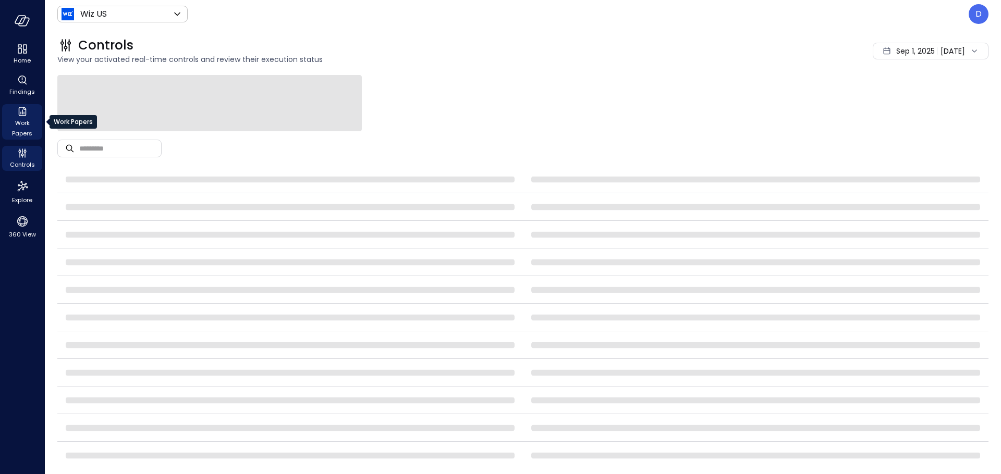
click at [23, 112] on icon "Work Papers" at bounding box center [22, 111] width 13 height 13
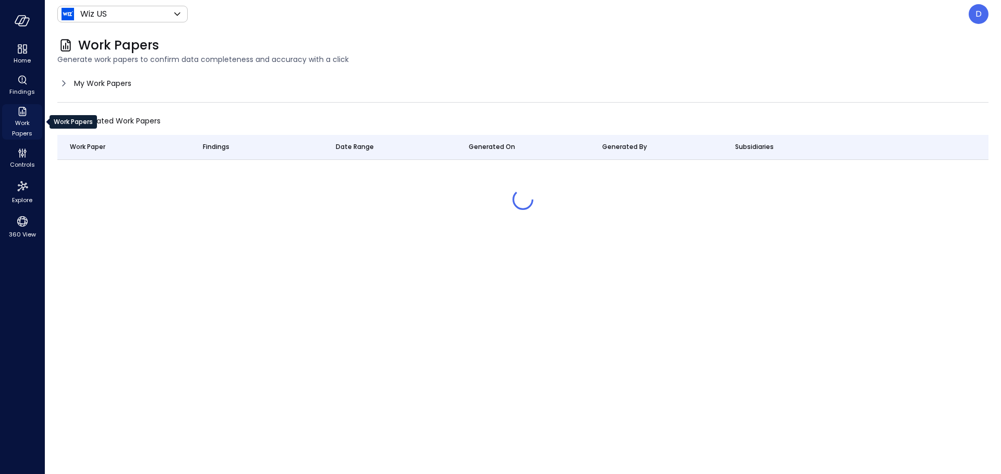
click at [24, 112] on icon "Work Papers" at bounding box center [22, 111] width 13 height 13
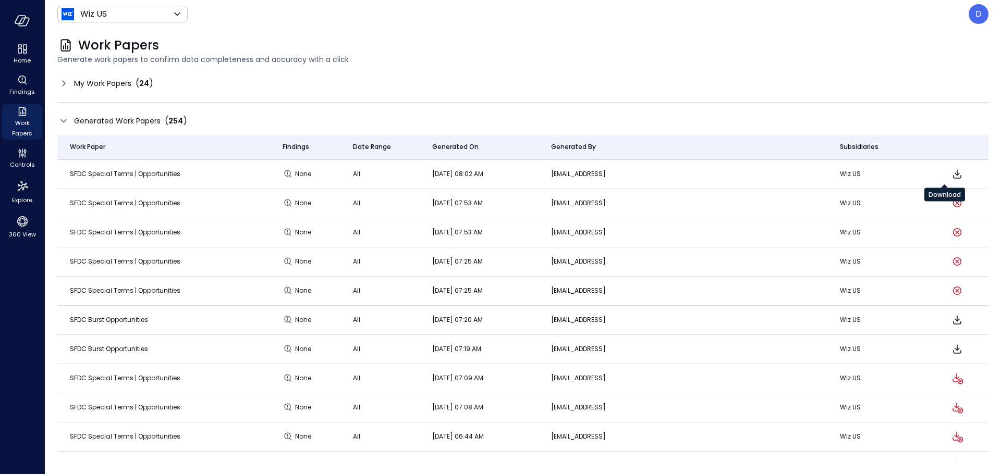
click at [951, 177] on icon "Download" at bounding box center [957, 174] width 13 height 13
click at [783, 38] on div "Work Papers" at bounding box center [522, 45] width 931 height 17
click at [782, 38] on div "Work Papers" at bounding box center [522, 45] width 931 height 17
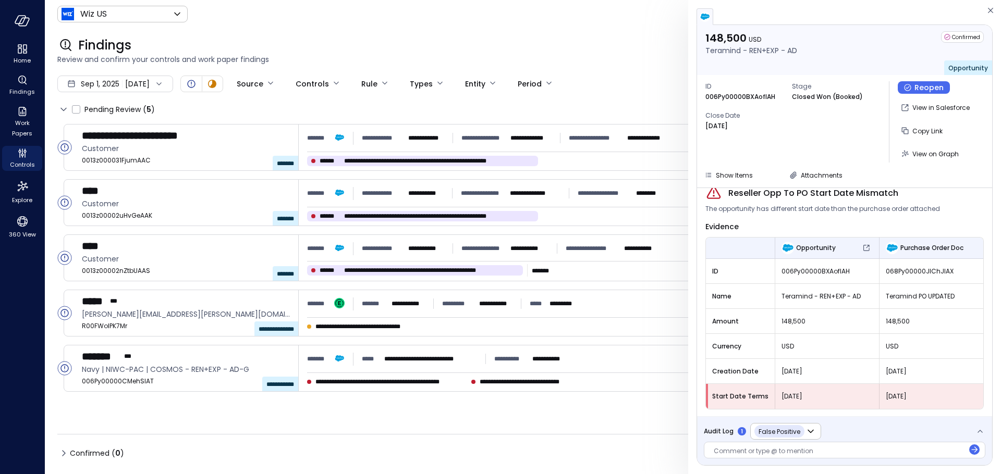
scroll to position [13, 0]
click at [488, 30] on div "Findings Review and confirm your controls and work paper findings" at bounding box center [516, 51] width 943 height 46
